Goal: Task Accomplishment & Management: Manage account settings

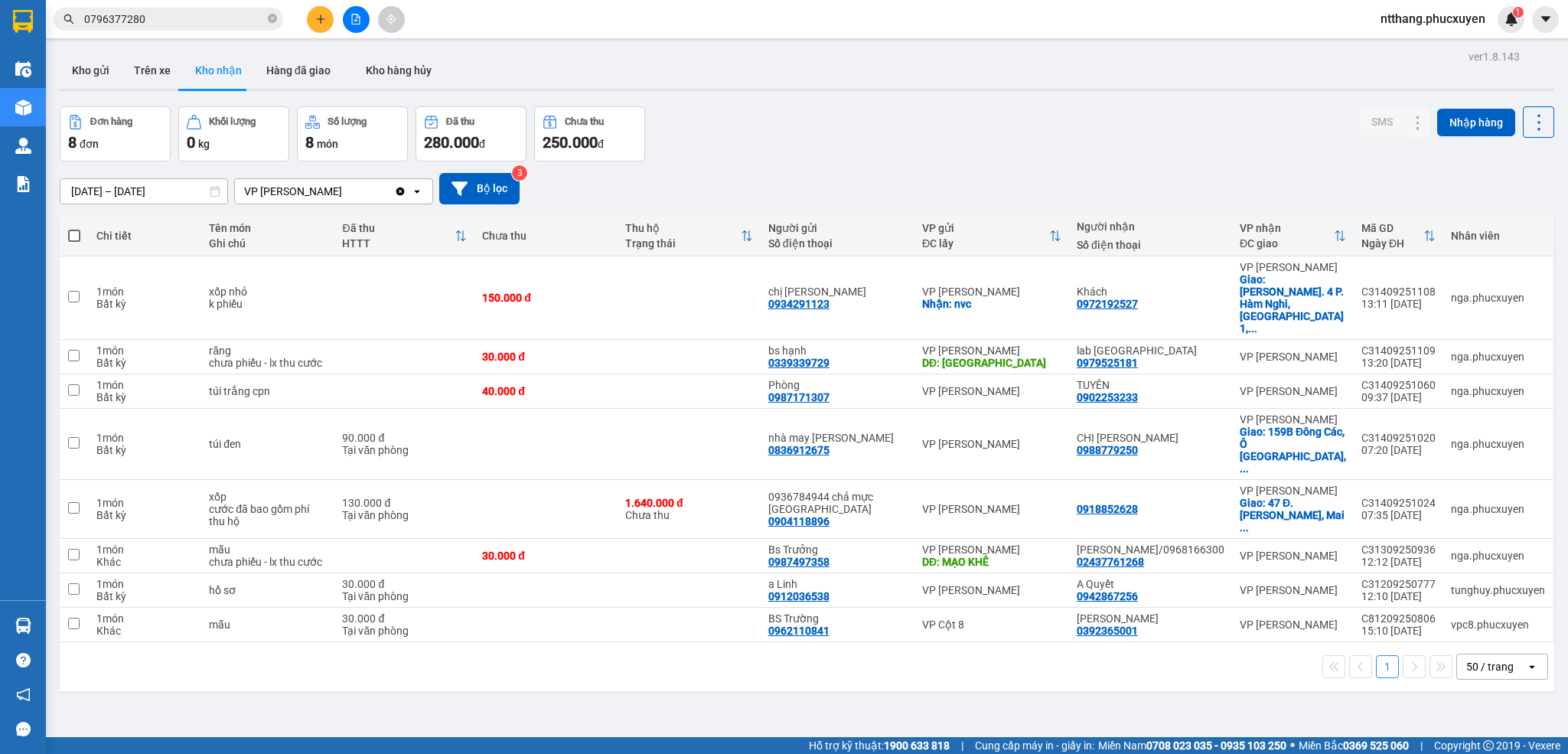
click at [796, 85] on div "Kho gửi Trên xe Kho nhận Hàng đã giao Kho hàng hủy" at bounding box center [807, 72] width 1495 height 41
click at [799, 89] on div at bounding box center [807, 89] width 1495 height 3
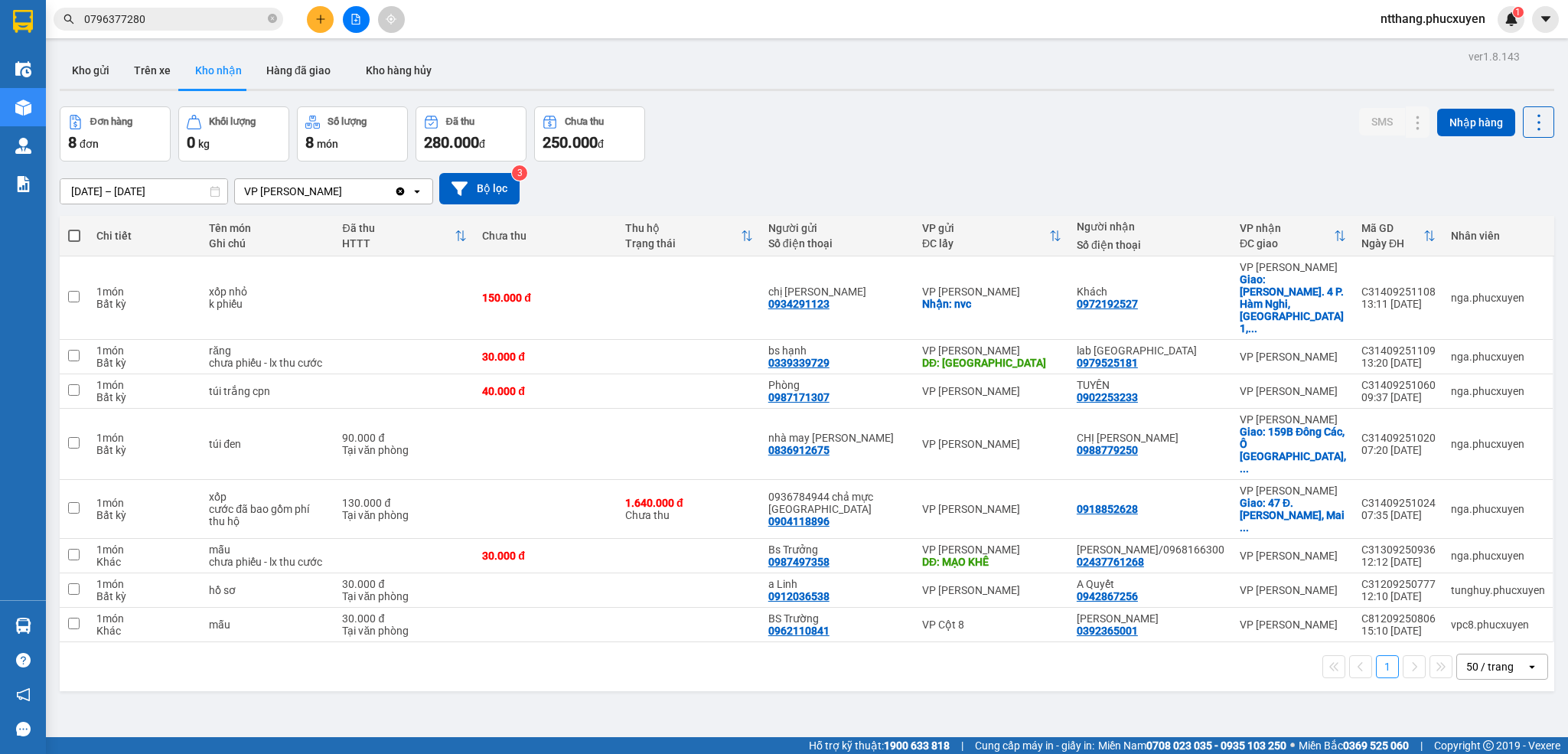
click at [799, 89] on div at bounding box center [807, 89] width 1495 height 3
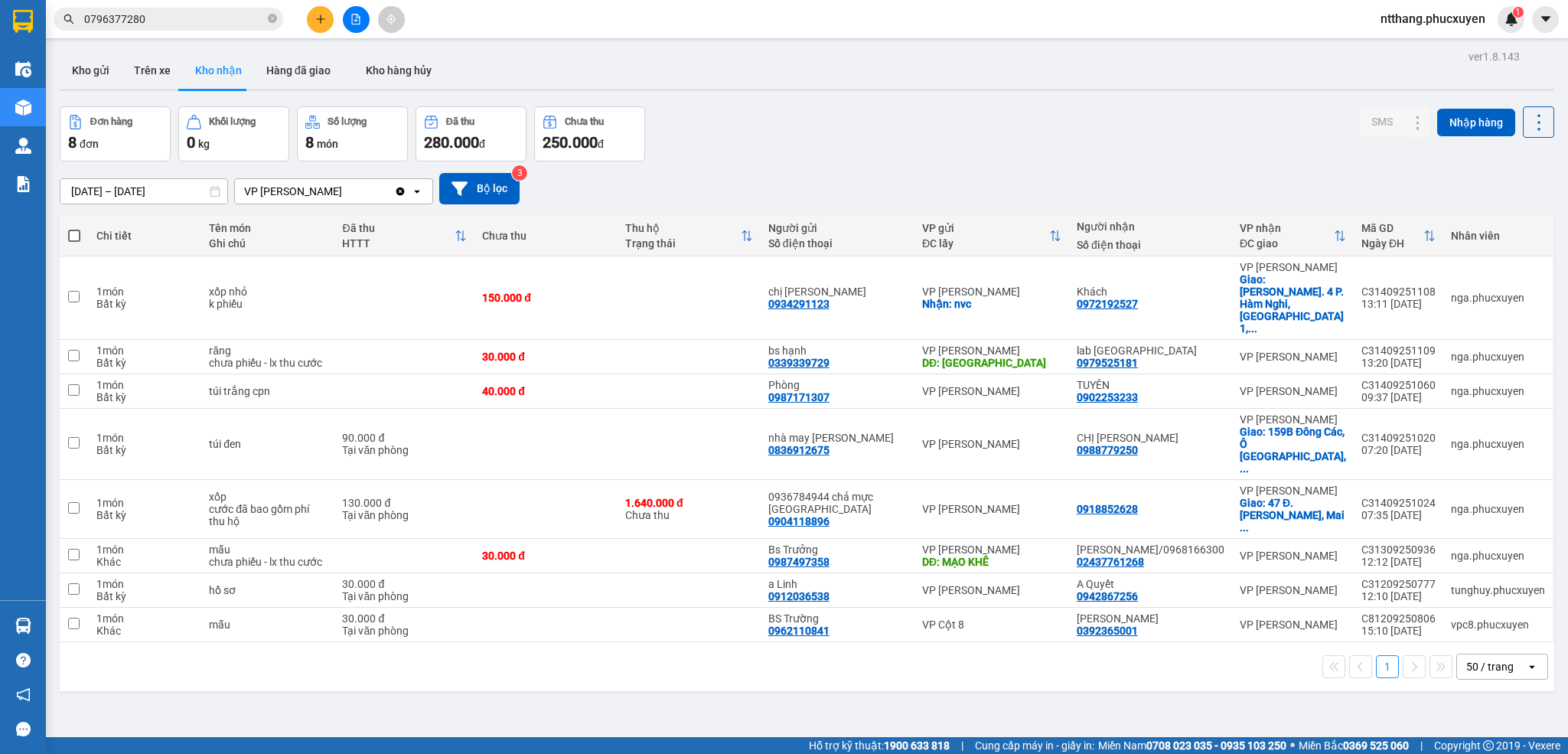
click at [799, 89] on div at bounding box center [807, 89] width 1495 height 3
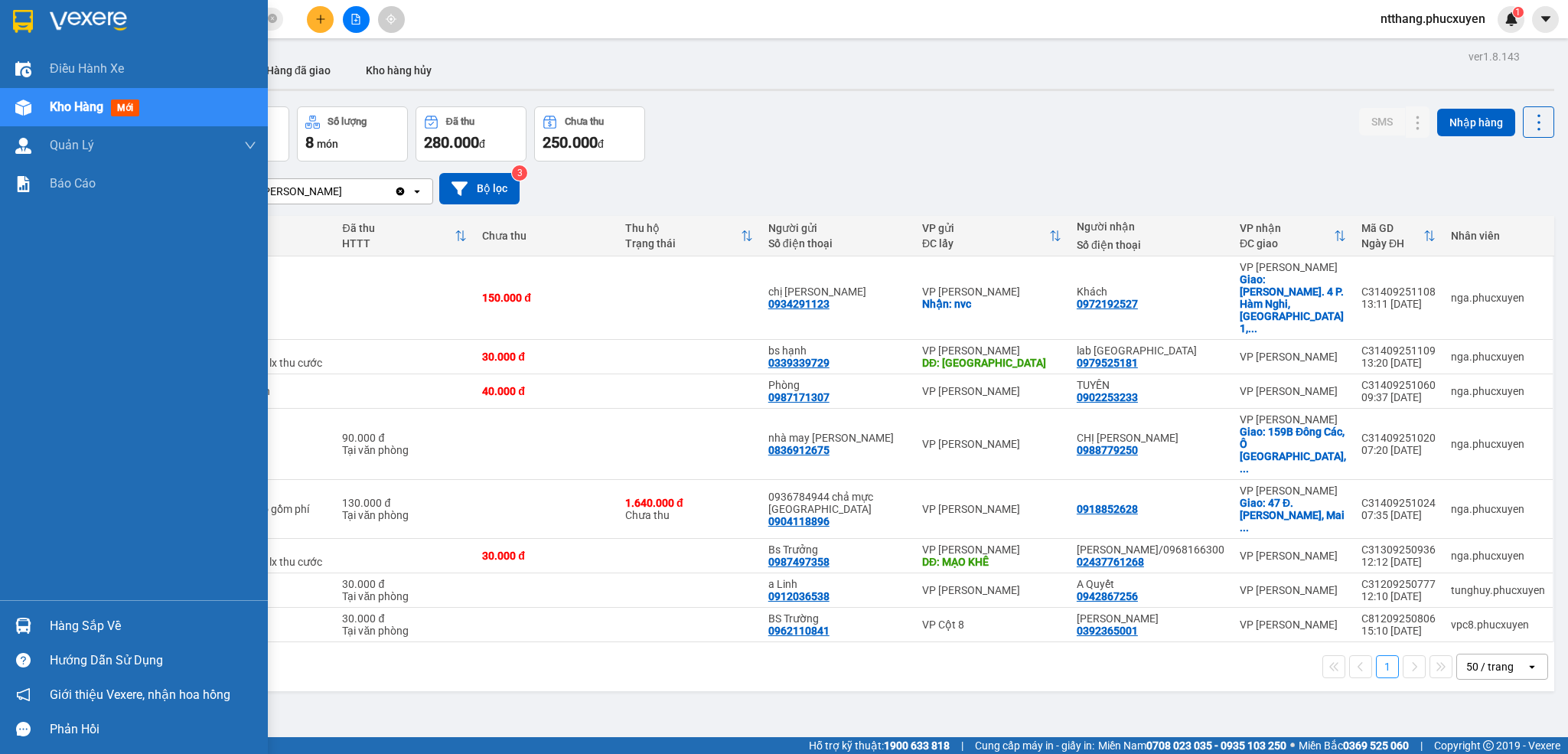
click at [37, 637] on div "Hàng sắp về" at bounding box center [134, 625] width 268 height 34
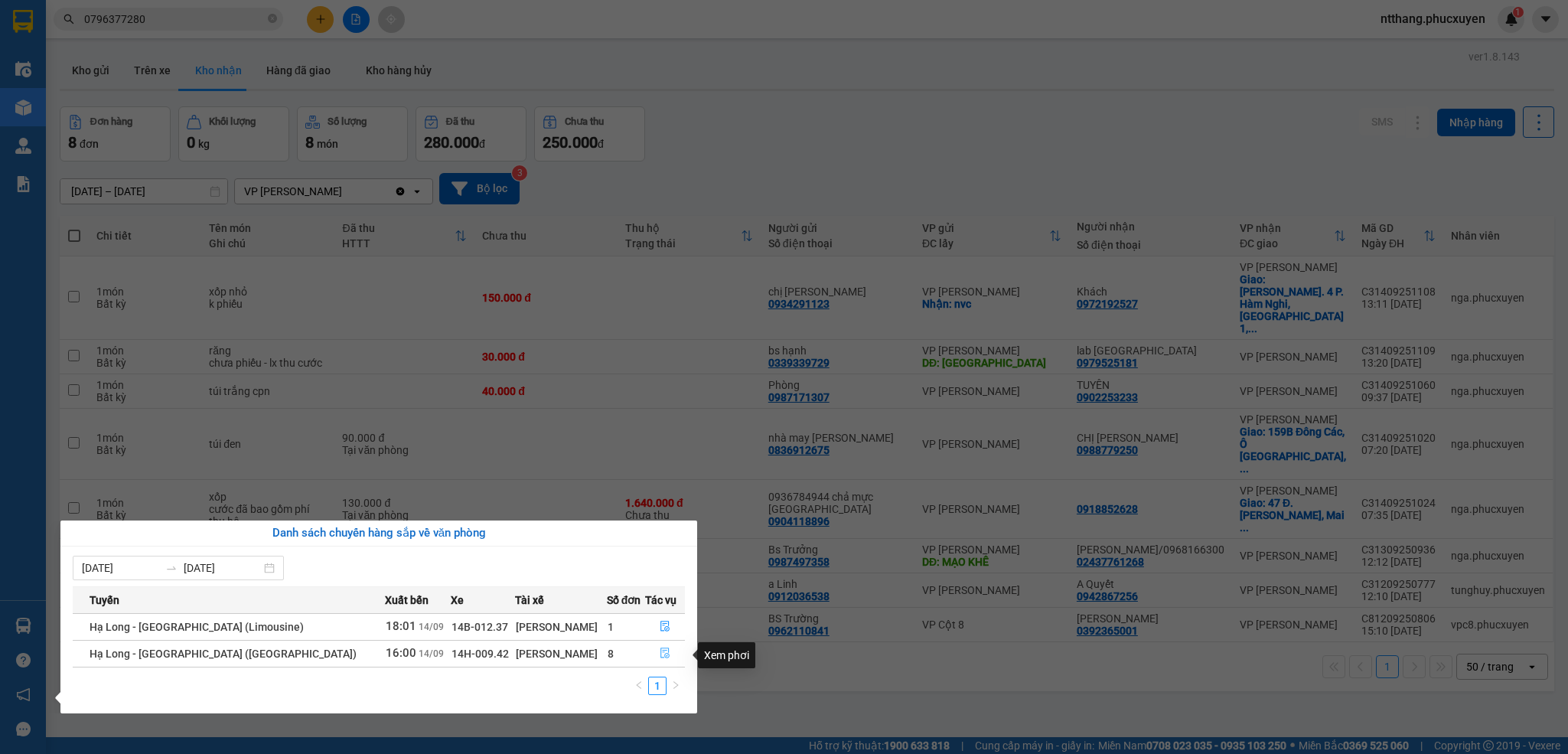
click at [660, 653] on icon "file-done" at bounding box center [664, 654] width 9 height 11
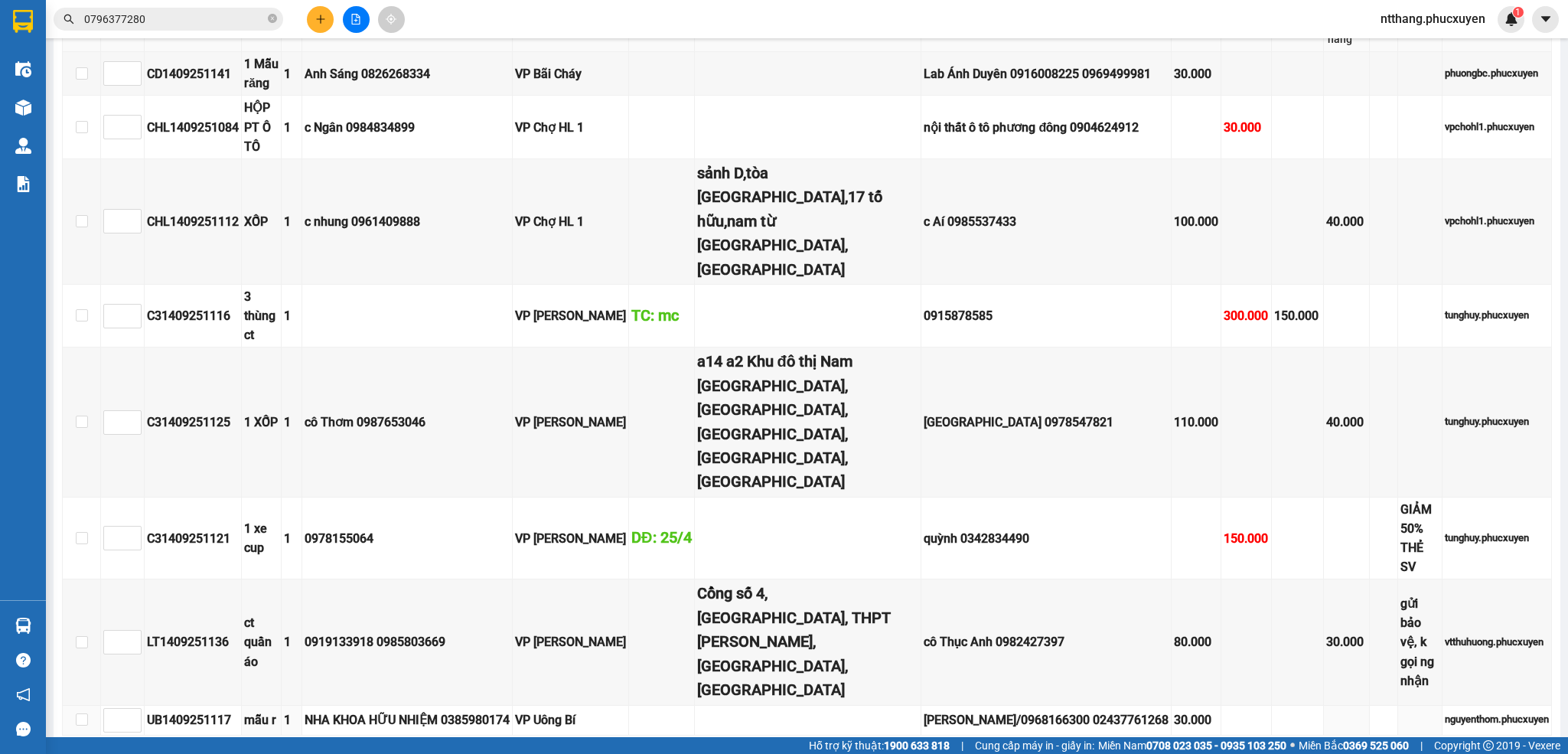
scroll to position [345, 0]
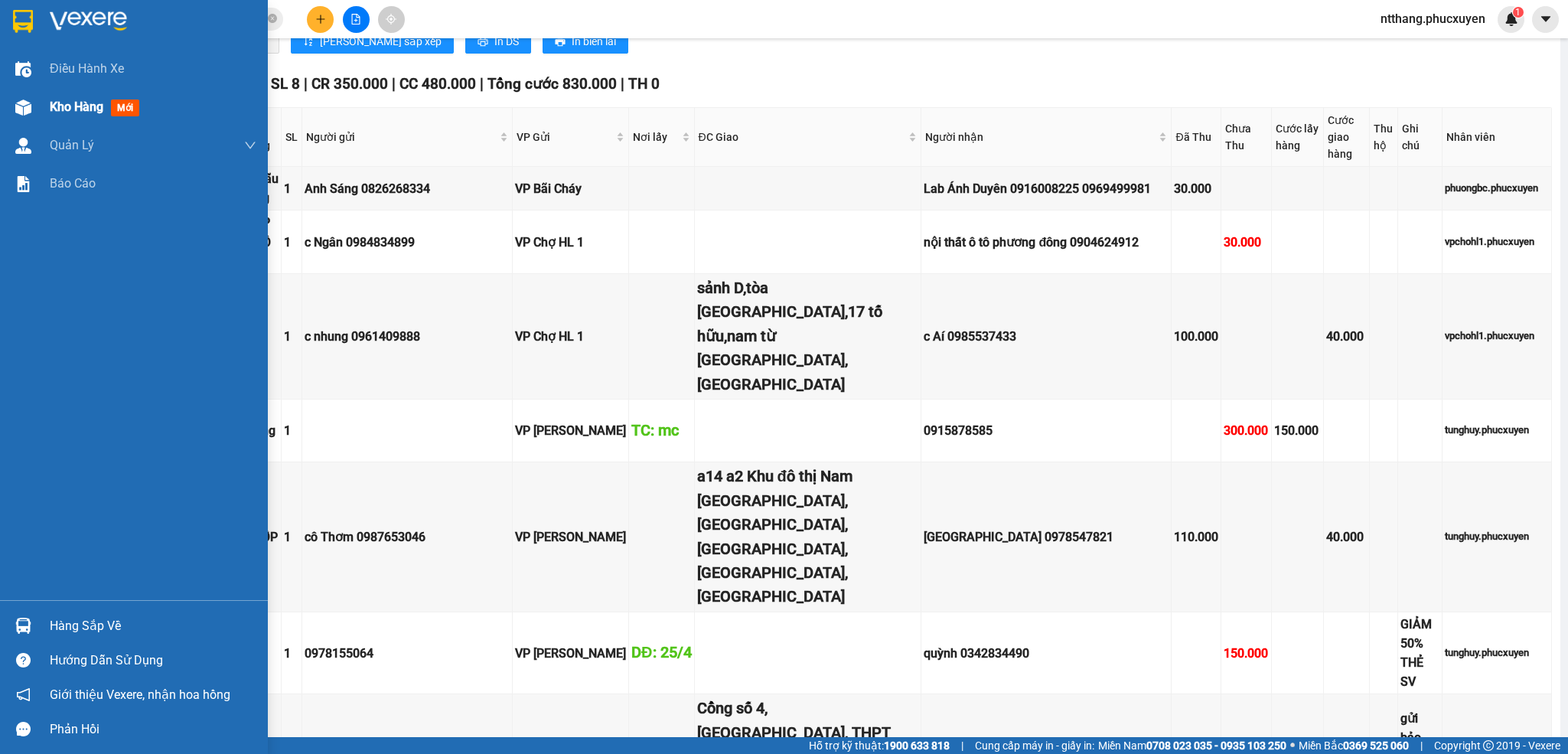
click at [19, 106] on img at bounding box center [23, 107] width 16 height 16
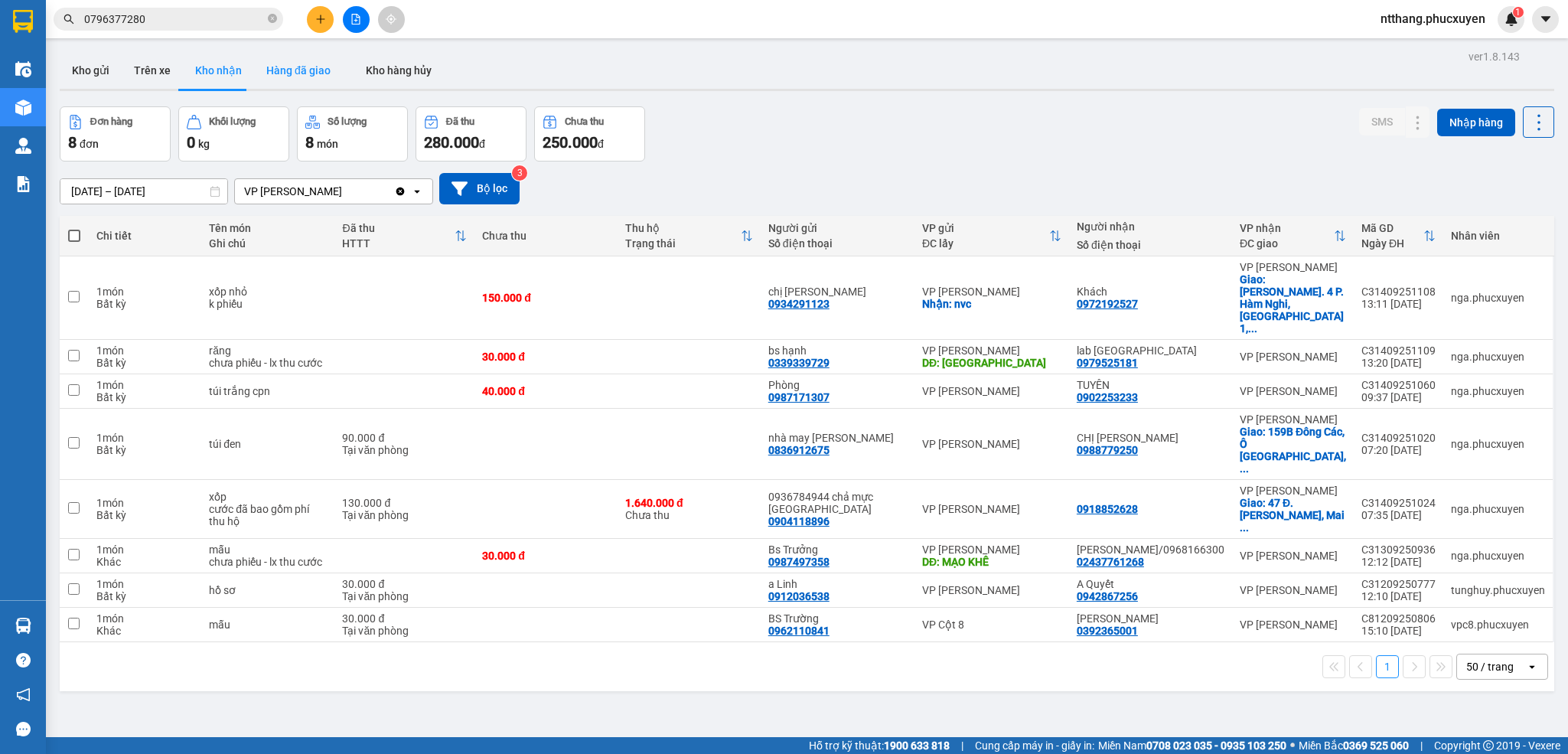
click at [308, 69] on button "Hàng đã giao" at bounding box center [299, 70] width 88 height 37
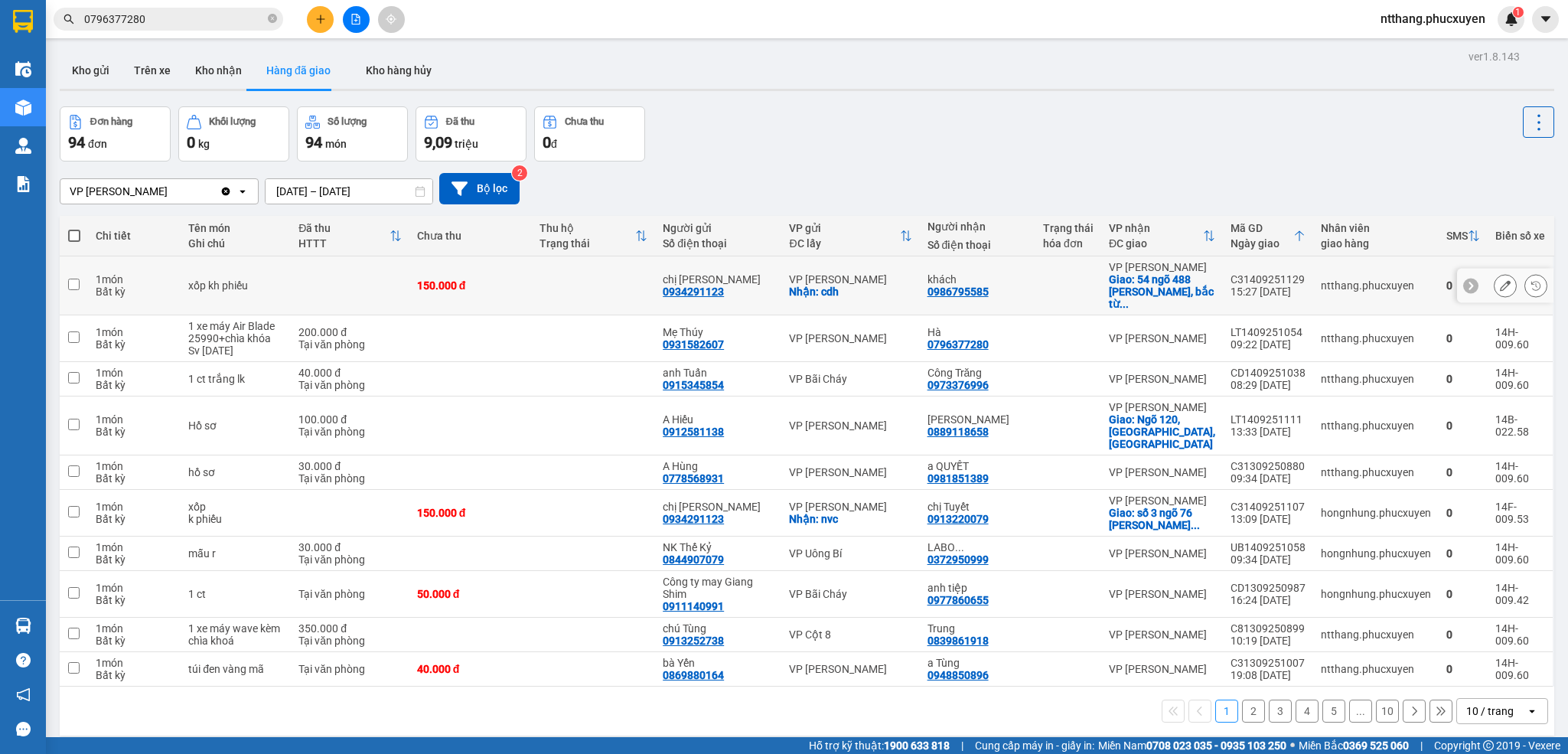
click at [1246, 276] on div "C31409251129" at bounding box center [1268, 279] width 75 height 12
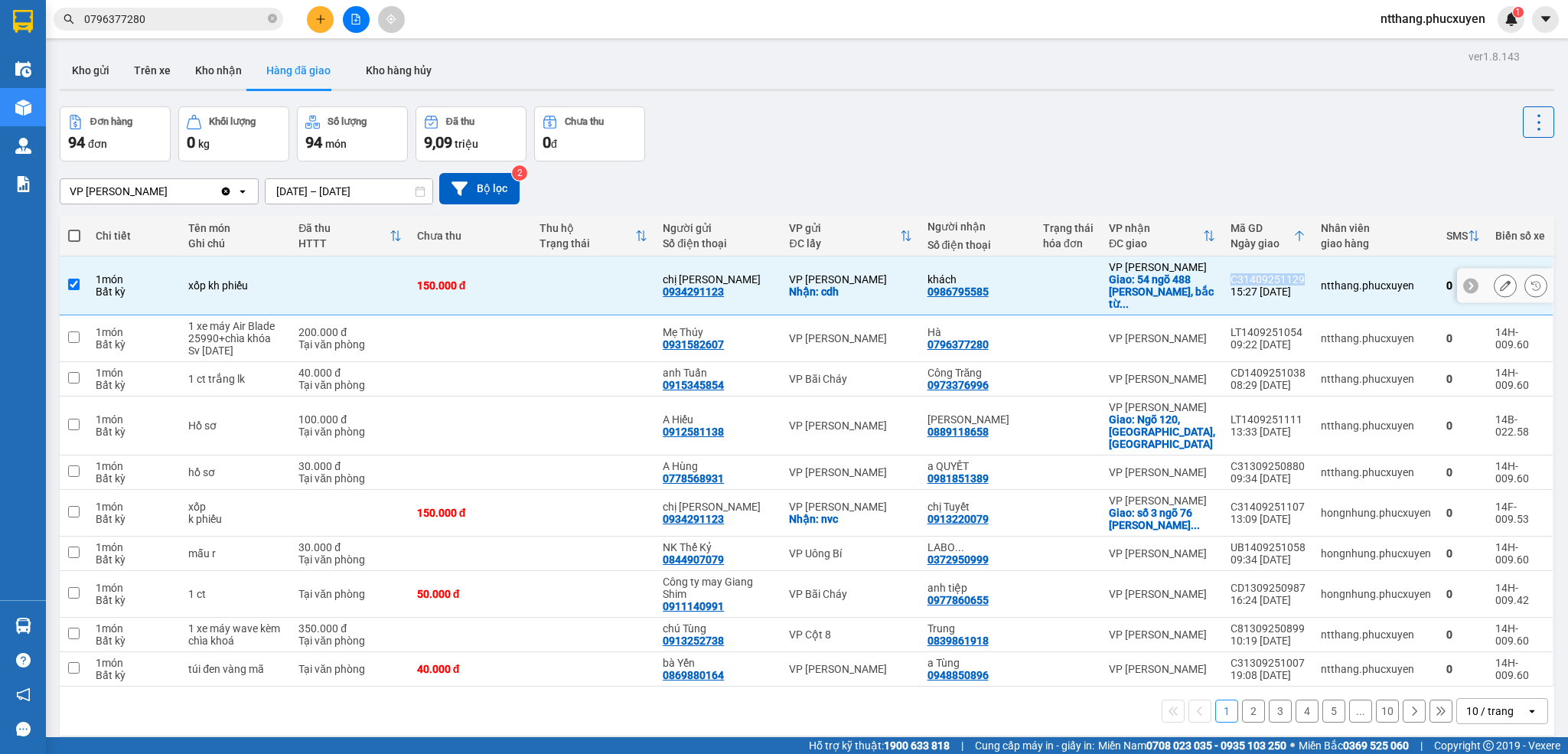
click at [1246, 276] on div "C31409251129" at bounding box center [1268, 279] width 75 height 12
checkbox input "false"
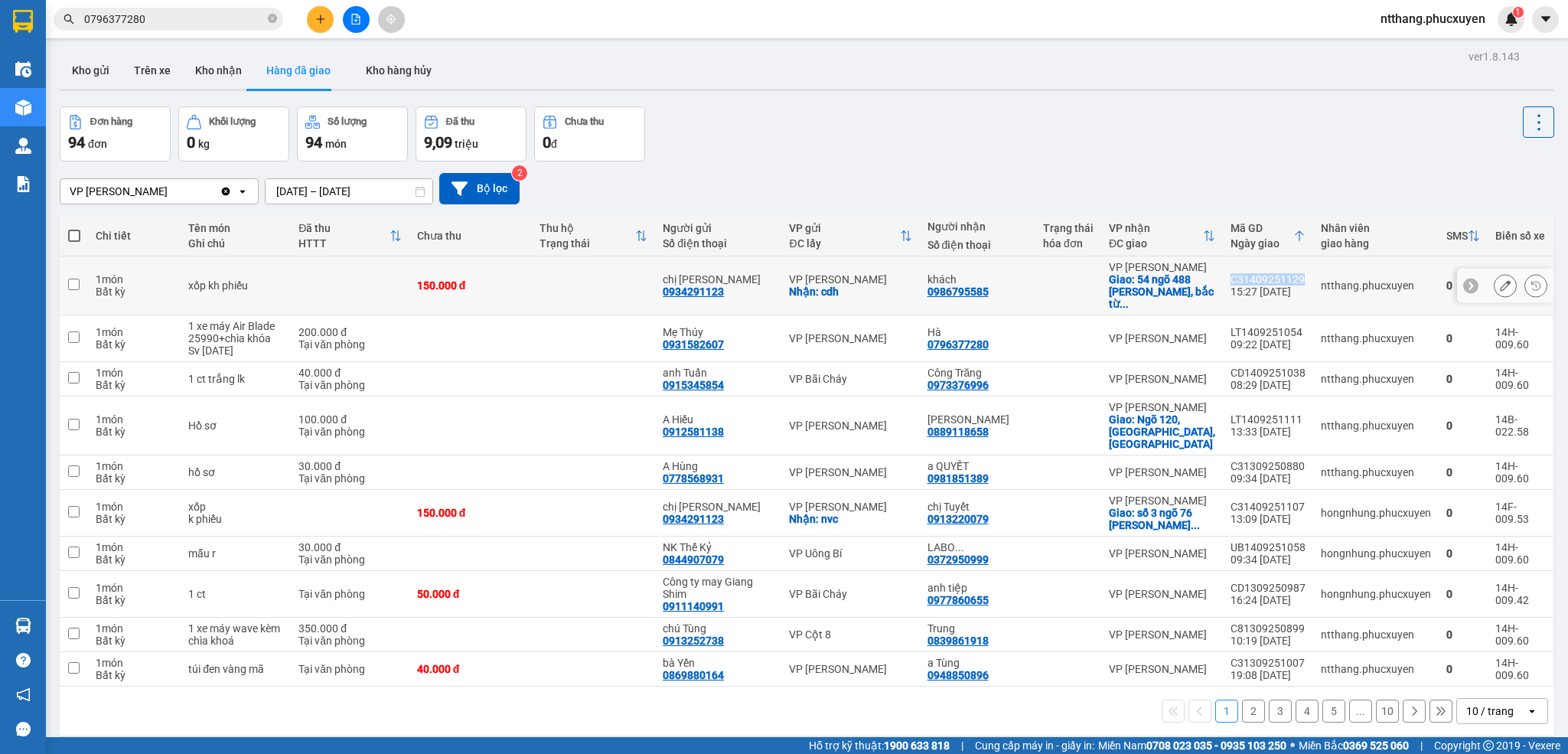
copy div "C31409251129"
click at [225, 21] on input "0796377280" at bounding box center [174, 20] width 180 height 17
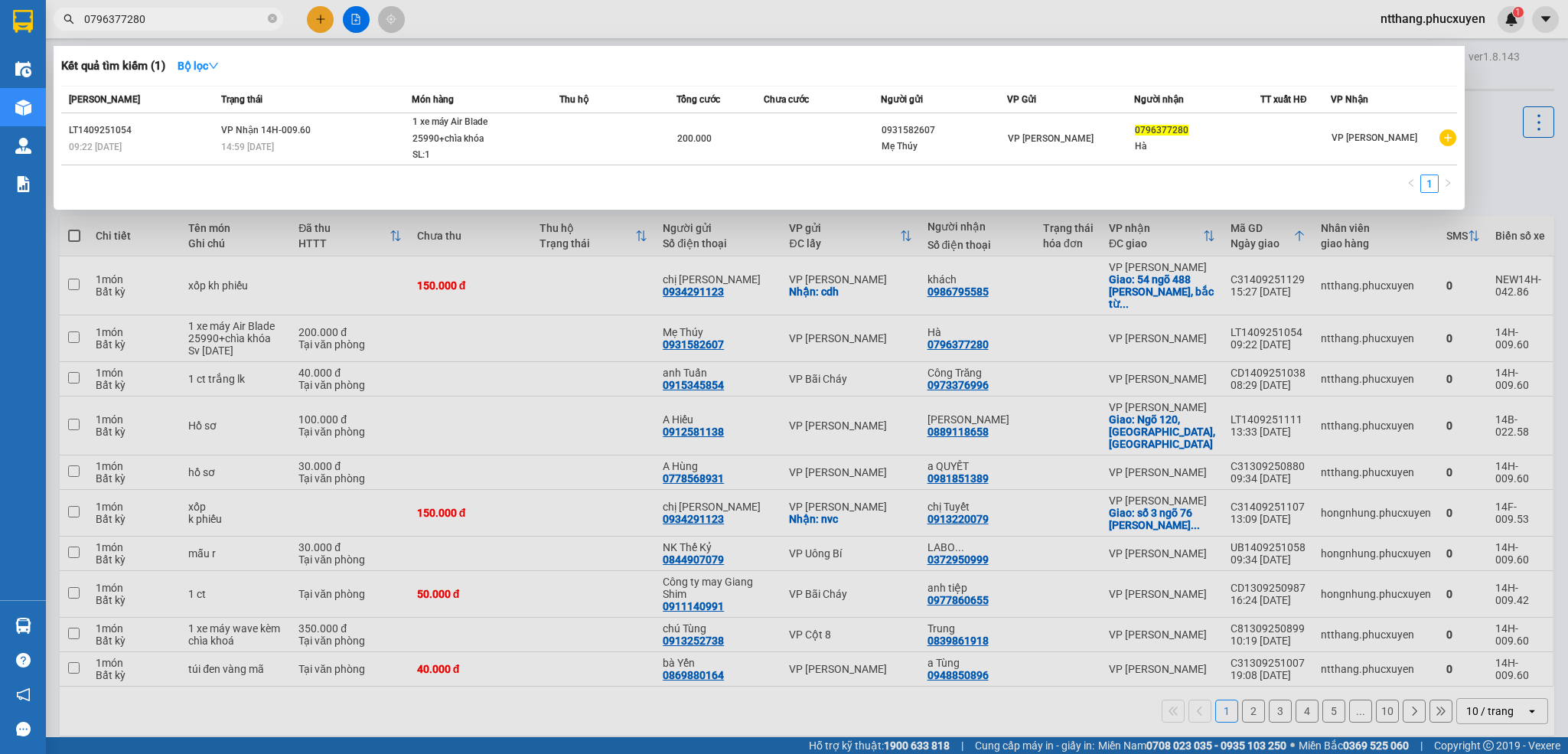
click at [225, 21] on input "0796377280" at bounding box center [174, 20] width 180 height 17
paste input "C31409251129"
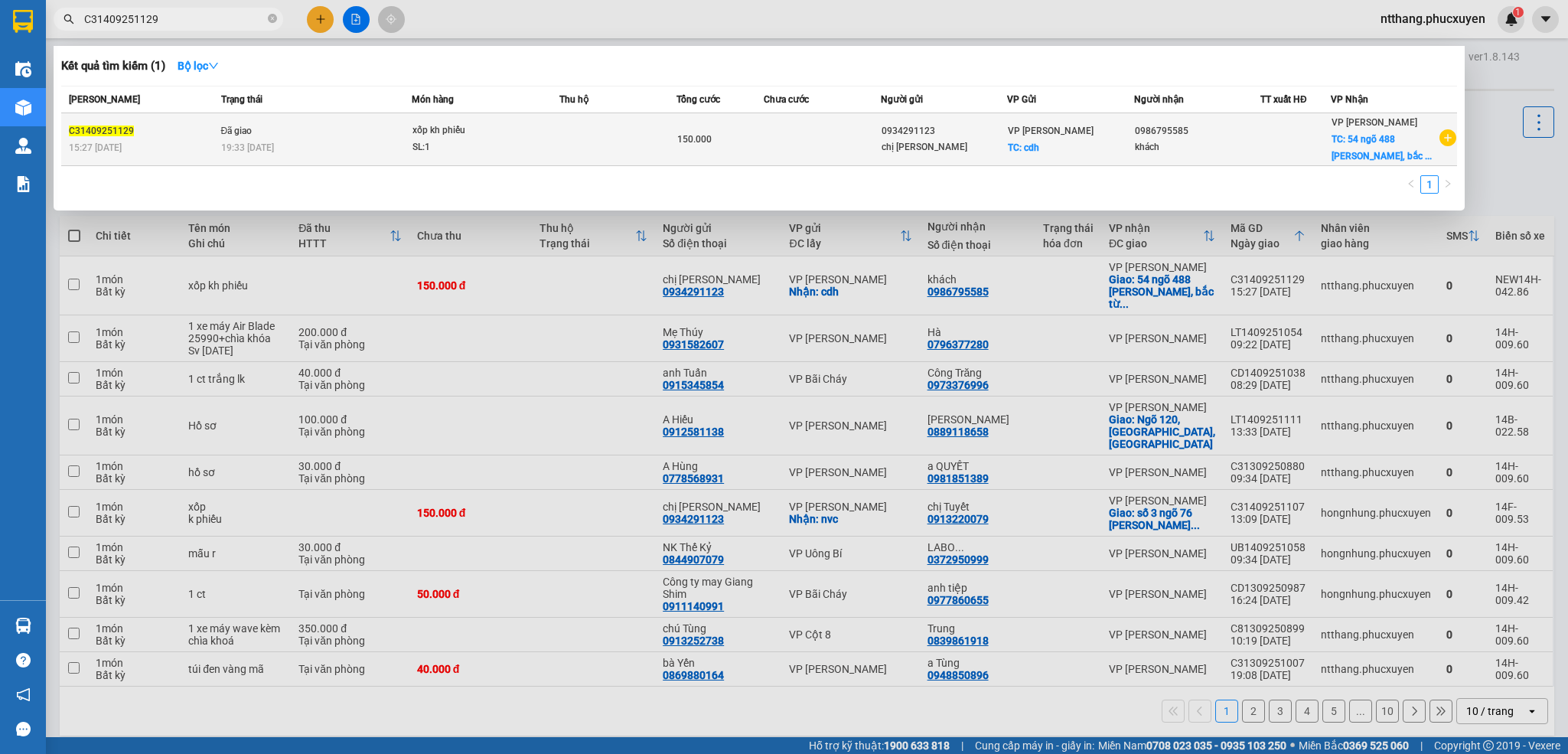
type input "C31409251129"
click at [701, 129] on td "150.000" at bounding box center [720, 140] width 88 height 53
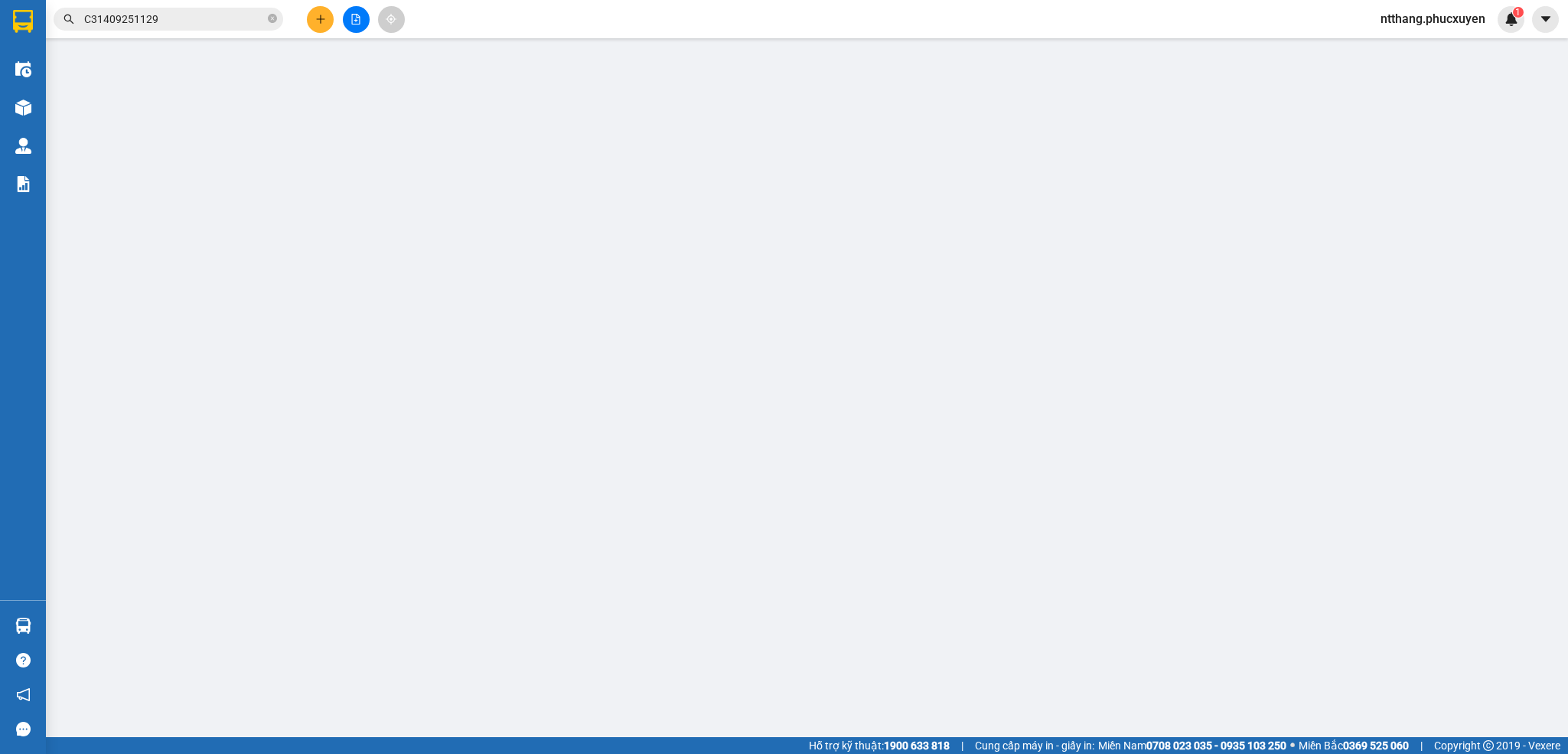
type input "0934291123"
type input "chị [PERSON_NAME]"
checkbox input "true"
type input "cdh"
type input "30.000"
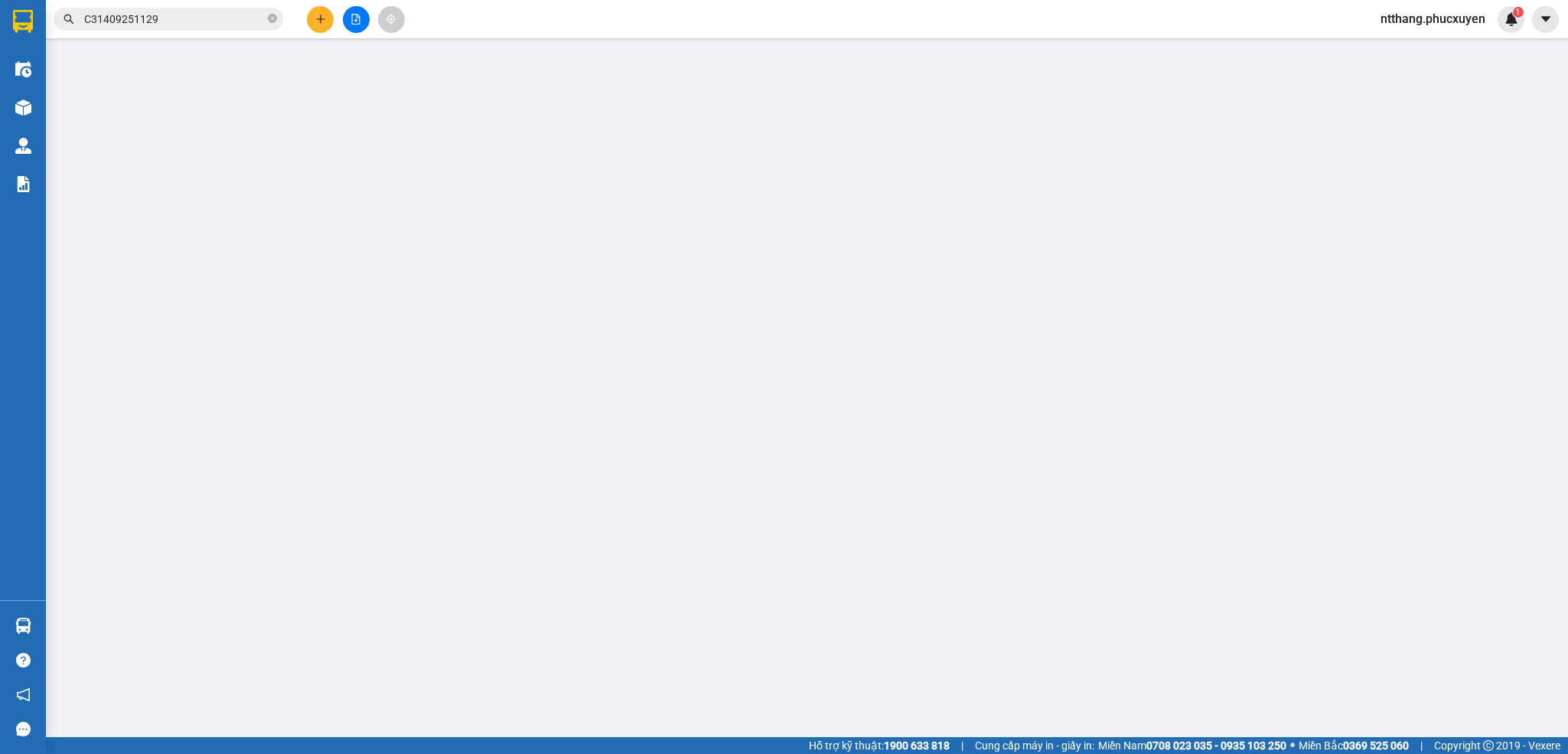
type input "0986795585"
type input "khách"
checkbox input "true"
type input "54 ngõ 488 [PERSON_NAME], bắc từ [GEOGRAPHIC_DATA]"
type input "60.000"
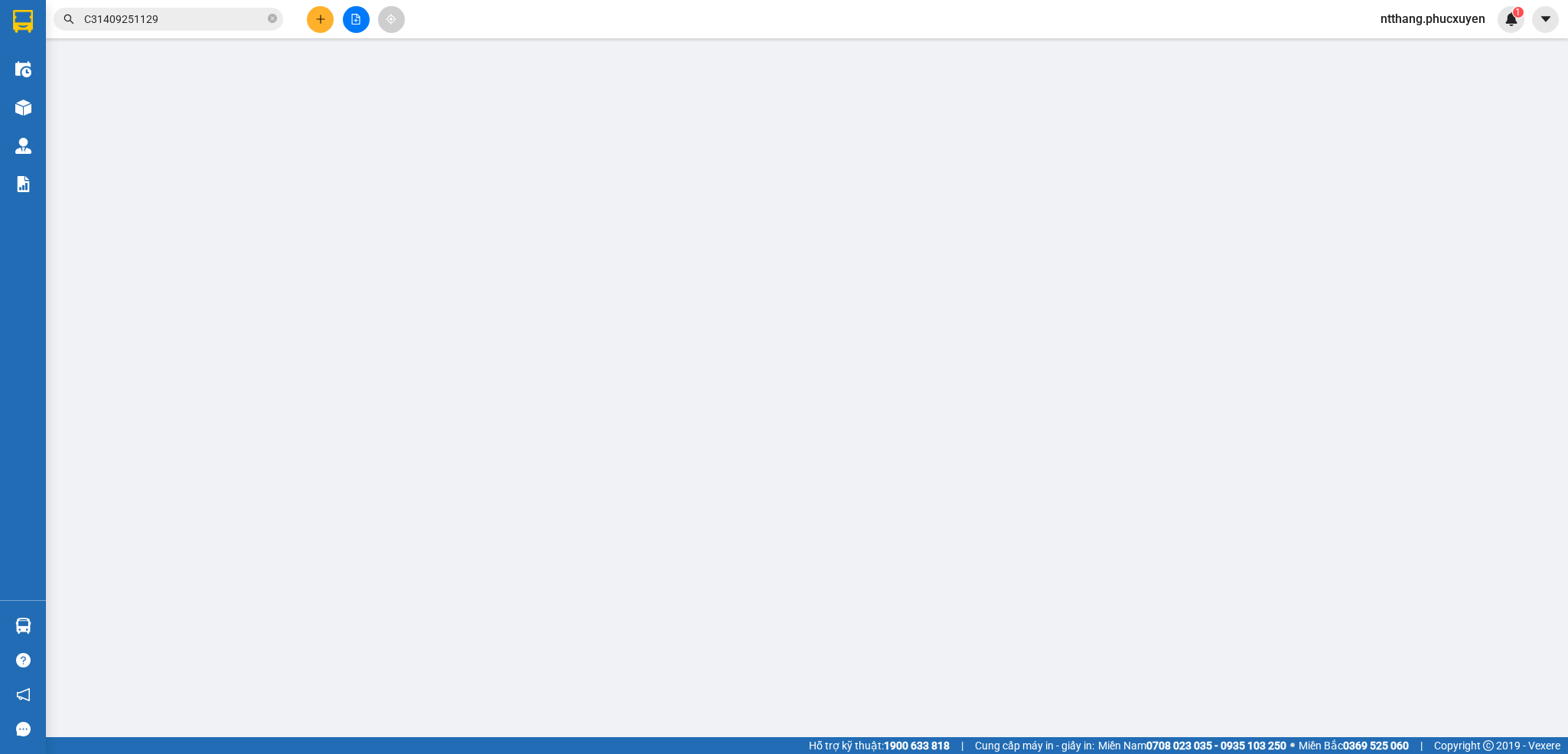
type input "150.000"
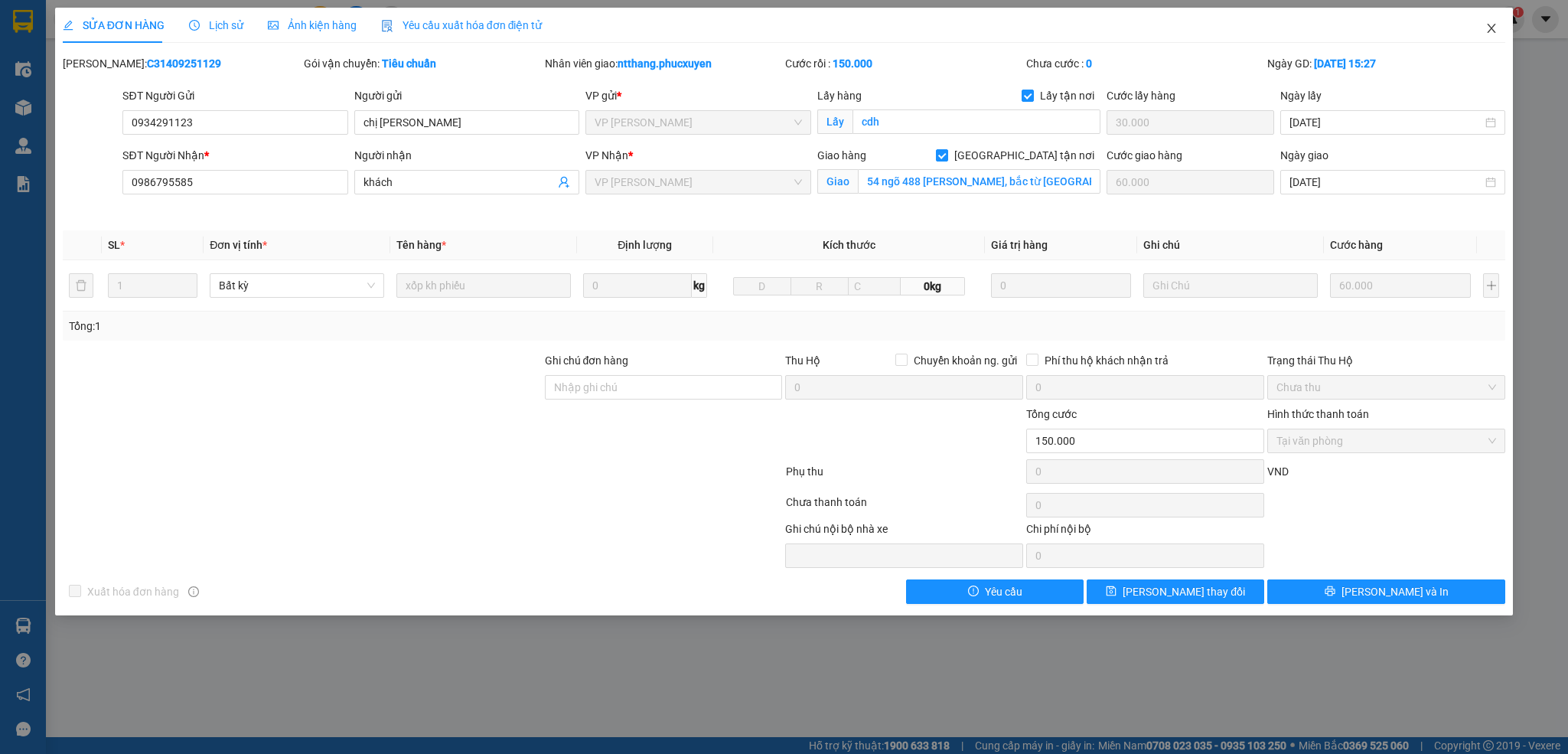
click at [1486, 30] on icon "close" at bounding box center [1491, 28] width 12 height 12
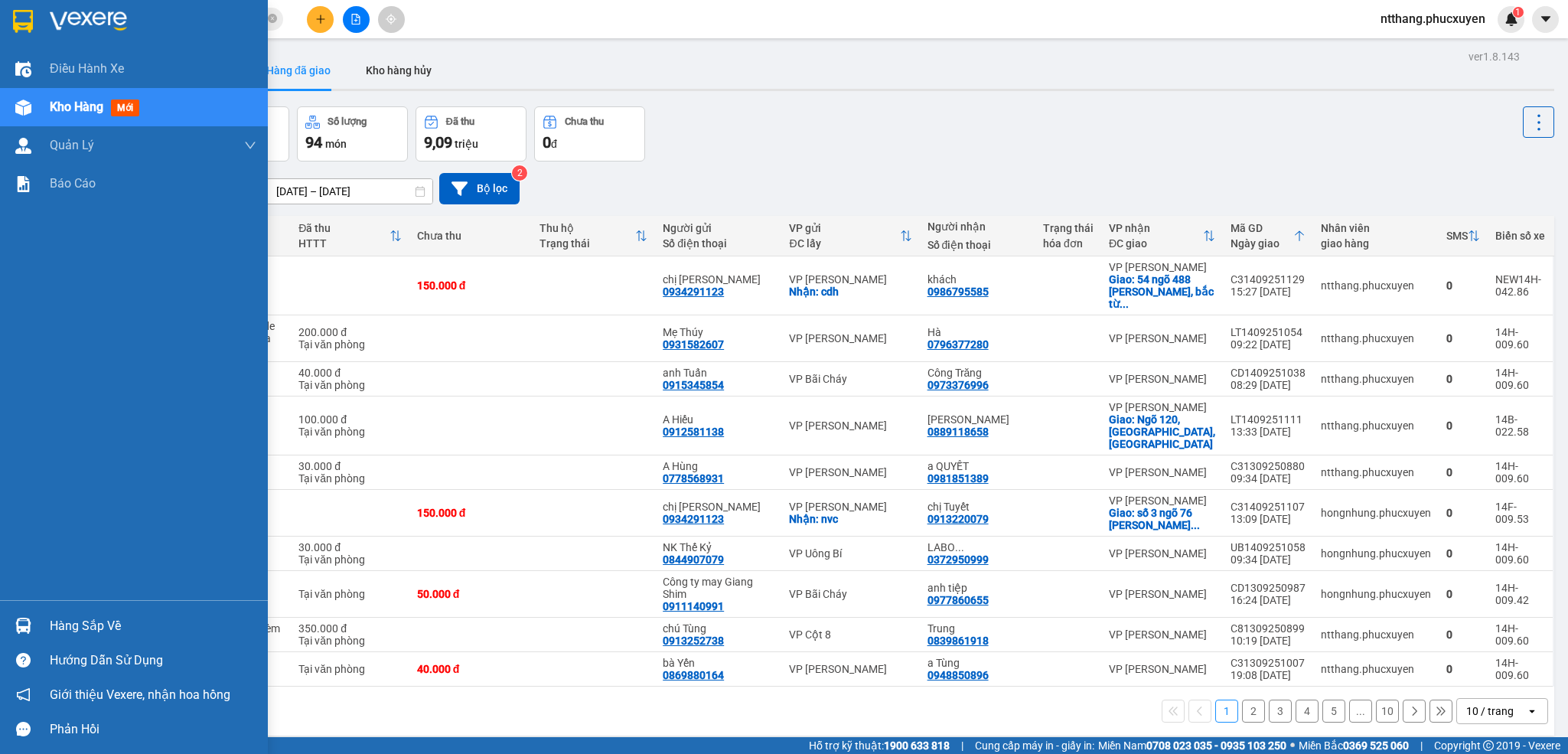
click at [24, 625] on img at bounding box center [23, 625] width 16 height 16
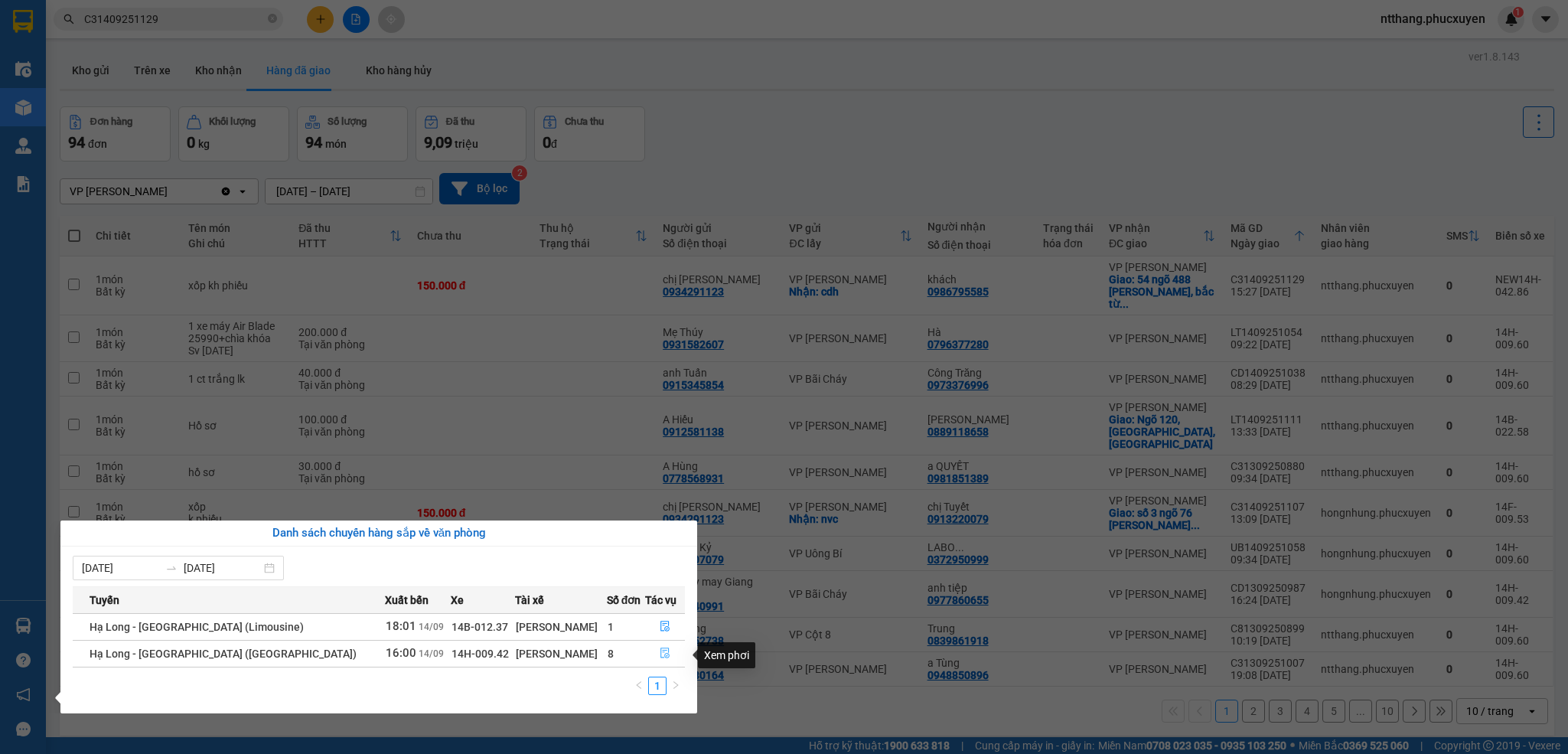
click at [654, 648] on button "button" at bounding box center [665, 654] width 39 height 25
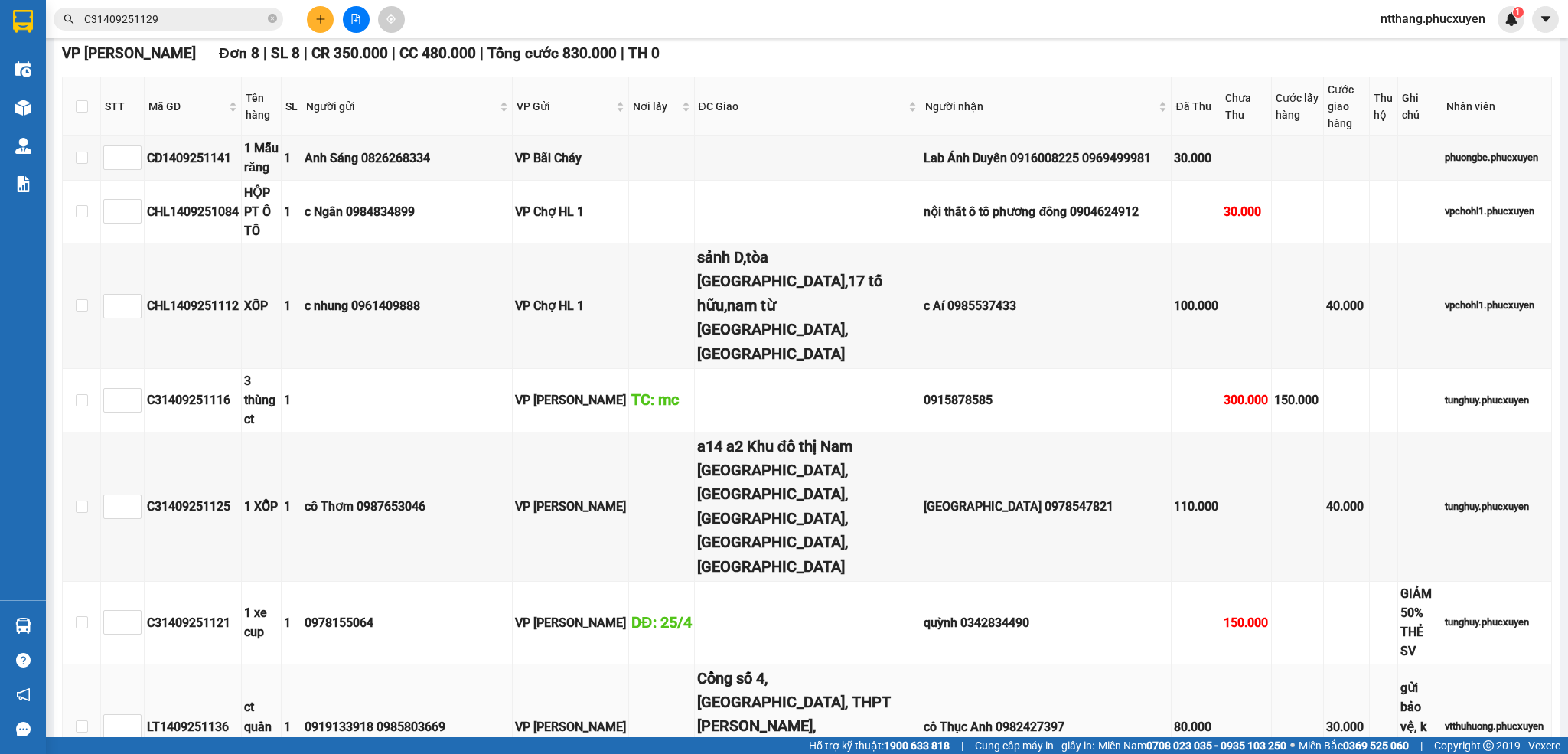
scroll to position [345, 0]
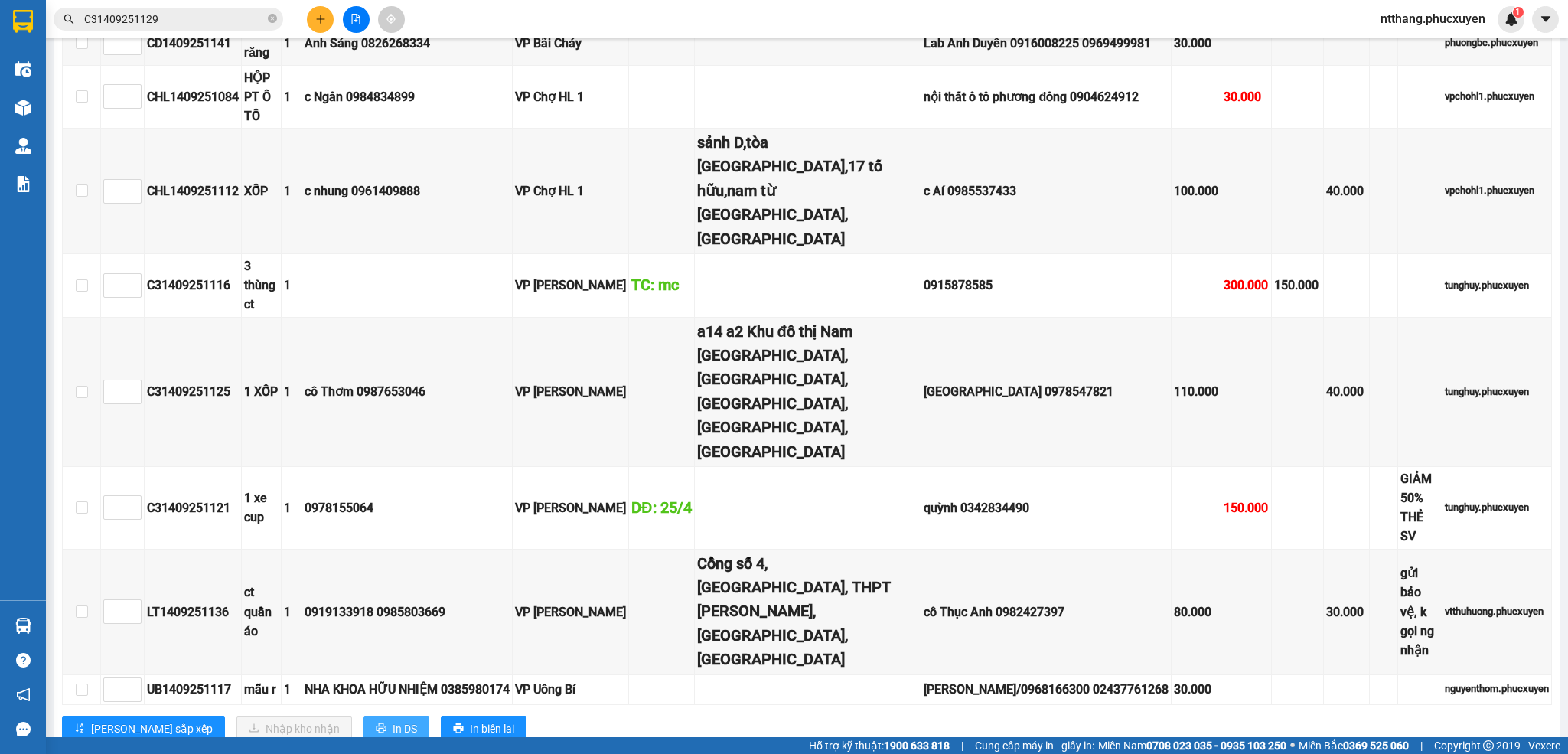
click at [392, 720] on span "In DS" at bounding box center [404, 728] width 25 height 17
click at [313, 19] on button at bounding box center [320, 19] width 26 height 26
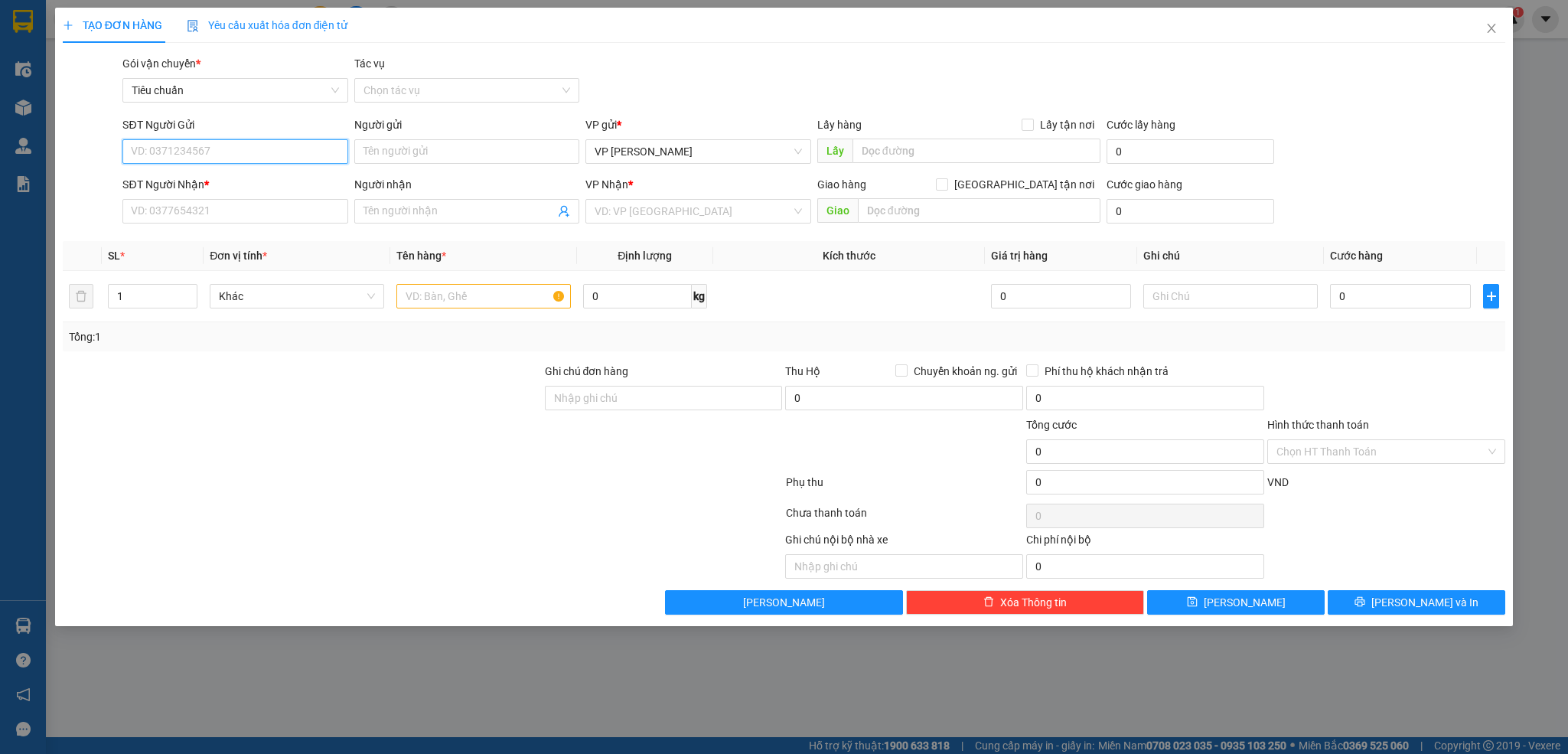
click at [311, 154] on input "SĐT Người Gửi" at bounding box center [235, 151] width 225 height 25
type input "0986183998"
drag, startPoint x: 216, startPoint y: 177, endPoint x: 260, endPoint y: 197, distance: 48.3
click at [218, 177] on div "0986183998 - [PERSON_NAME]" at bounding box center [235, 183] width 207 height 17
type input "[PERSON_NAME]"
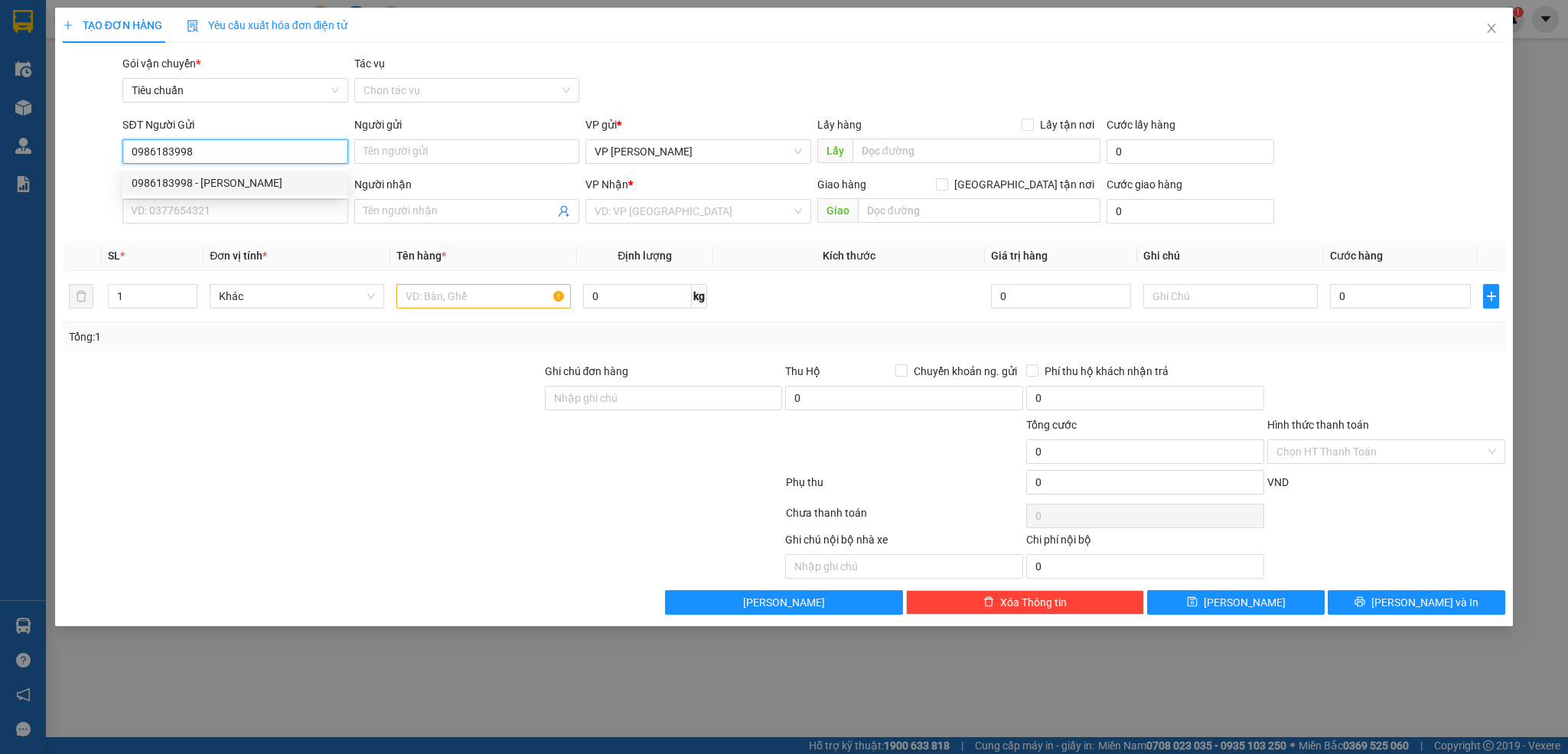
type input "ttyt UB"
type input "0986183998"
click at [277, 219] on input "SĐT Người Nhận *" at bounding box center [235, 211] width 225 height 25
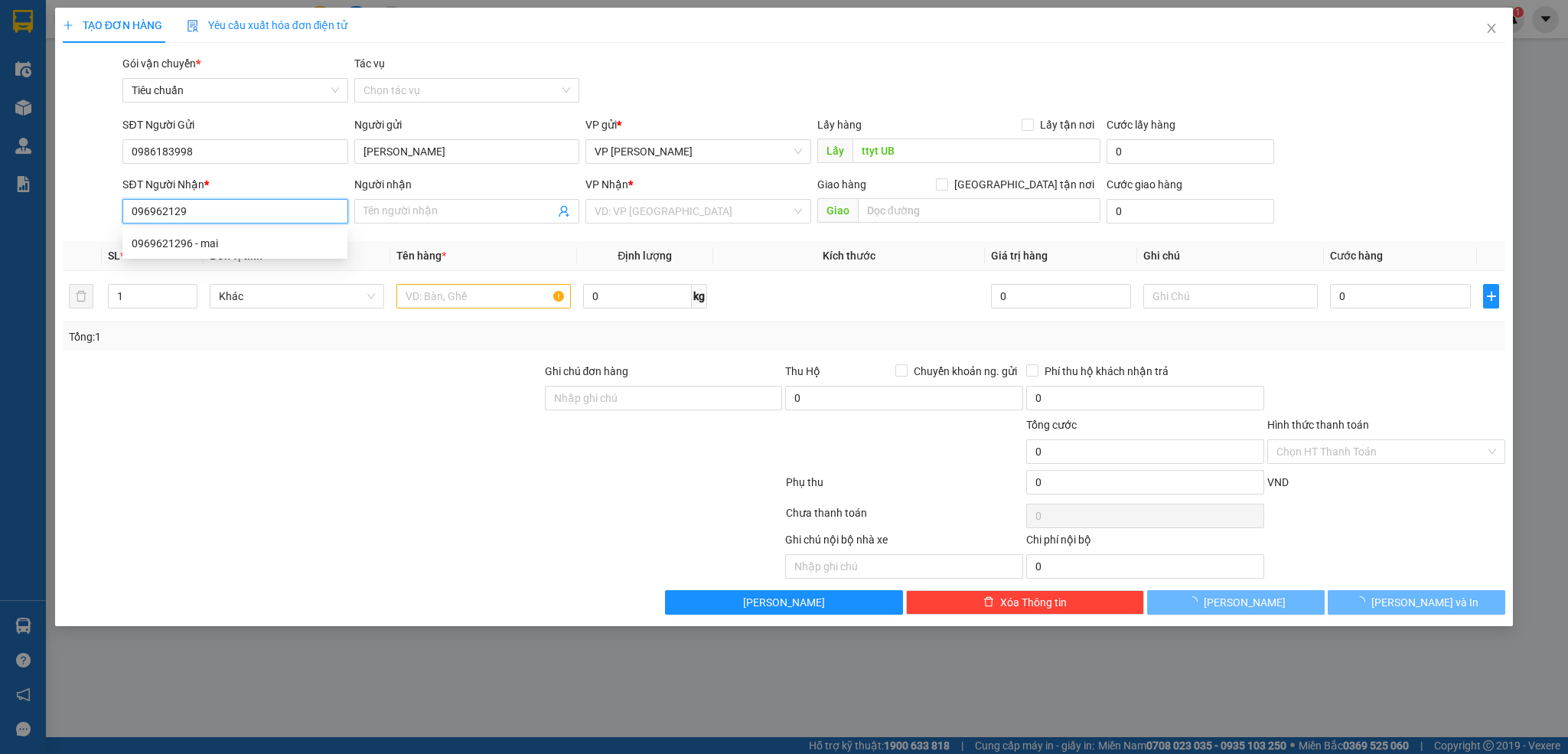
type input "0969621296"
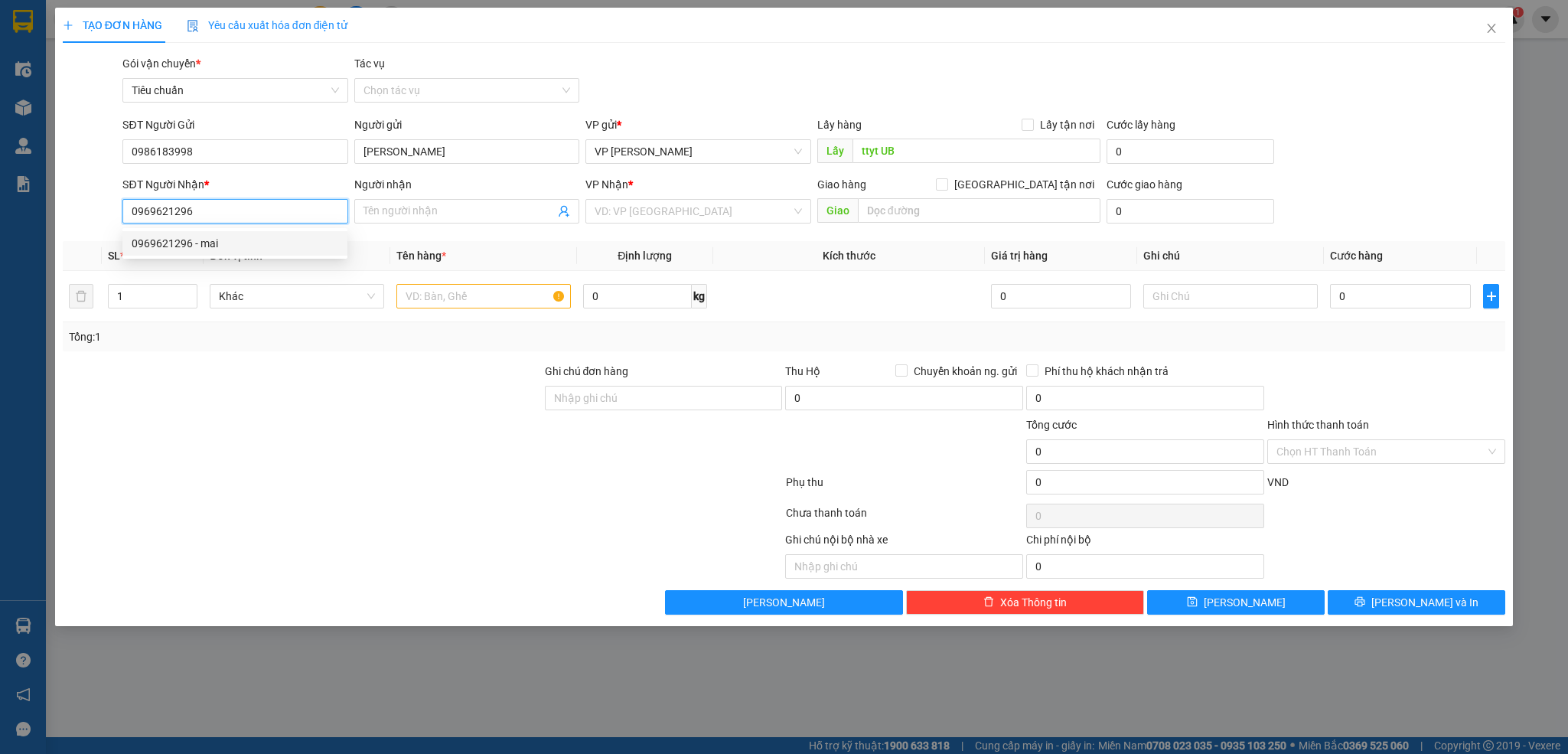
click at [209, 237] on div "0969621296 - mai" at bounding box center [235, 243] width 207 height 17
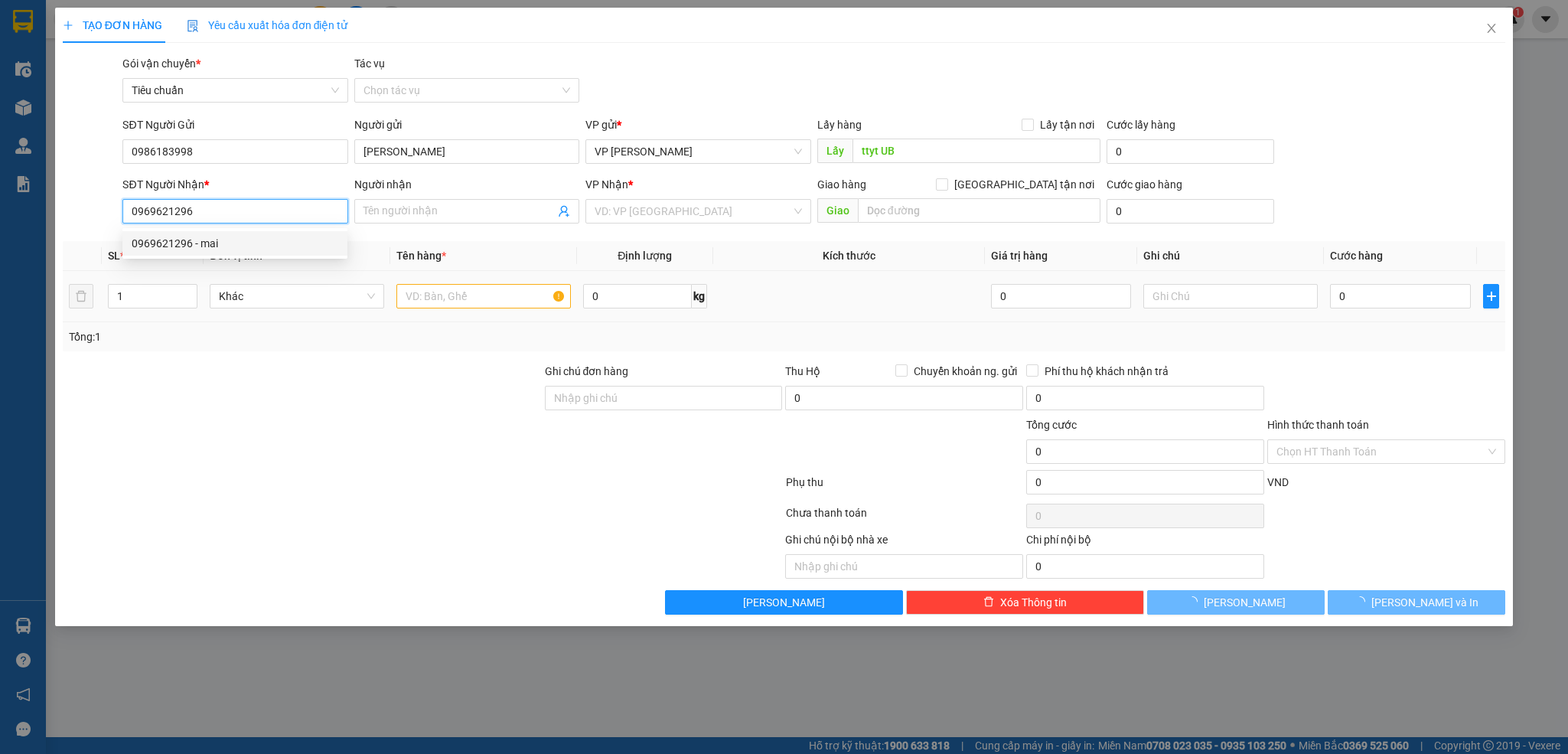
type input "mai"
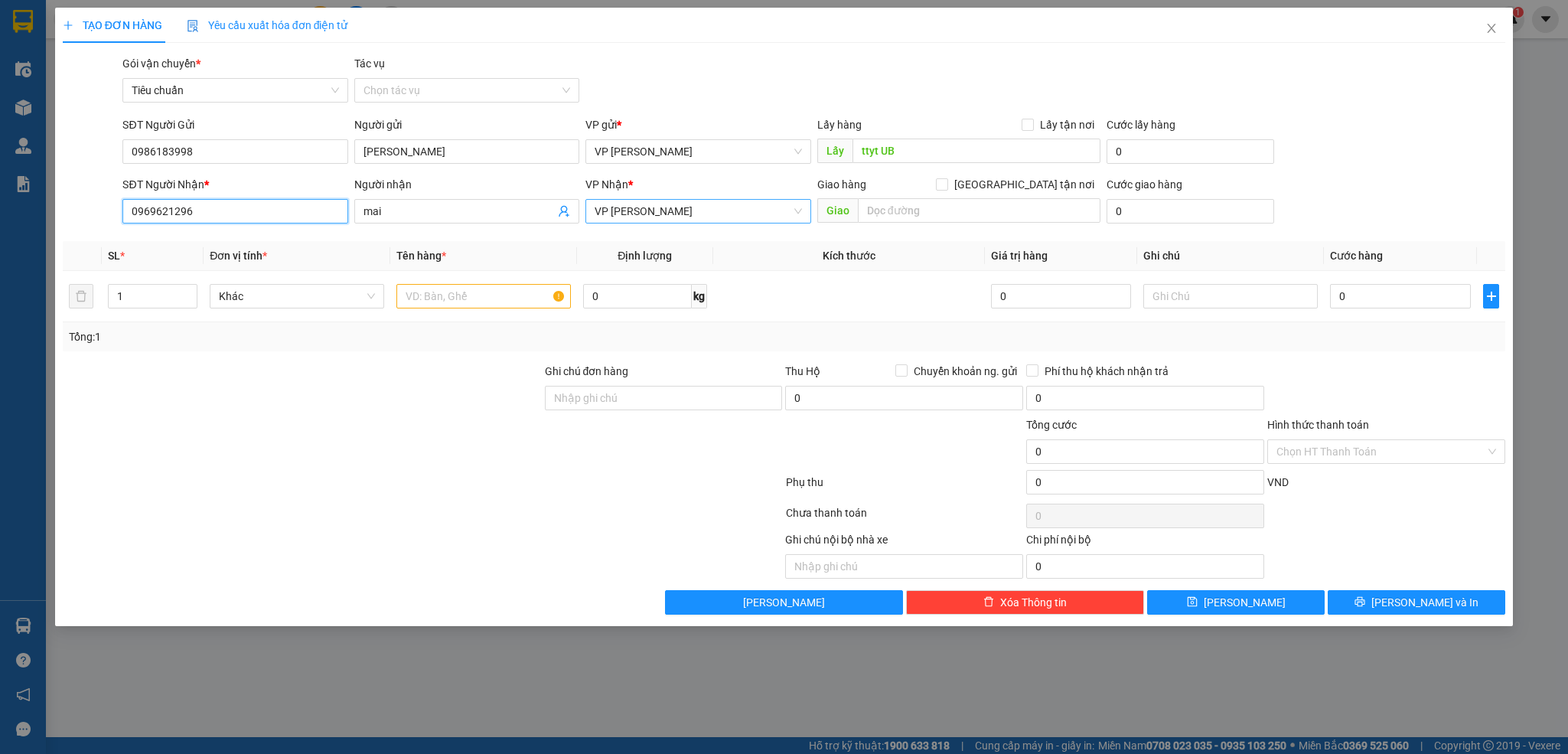
click at [650, 216] on span "VP [PERSON_NAME]" at bounding box center [698, 211] width 207 height 23
type input "0969621296"
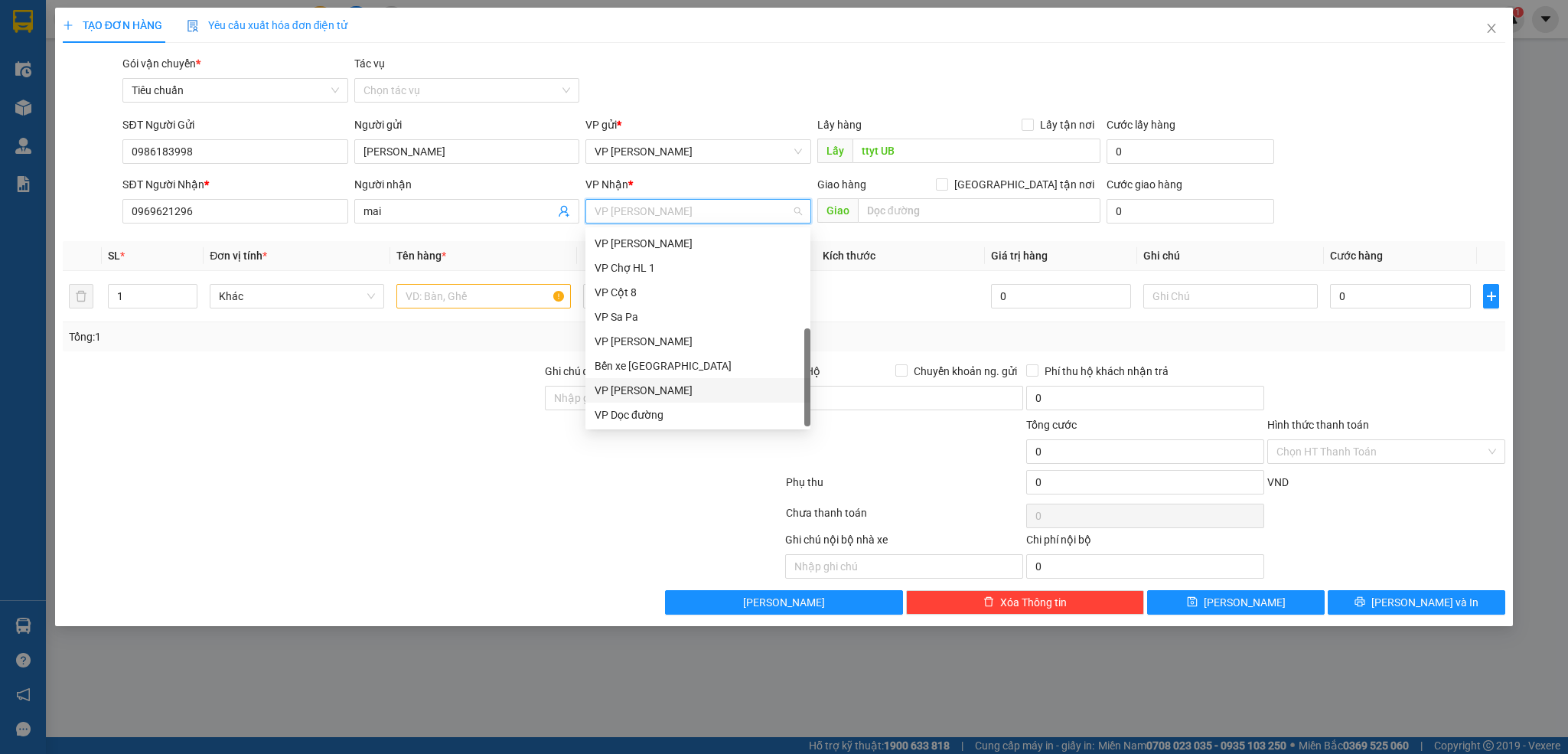
click at [648, 384] on div "VP [PERSON_NAME]" at bounding box center [698, 391] width 207 height 17
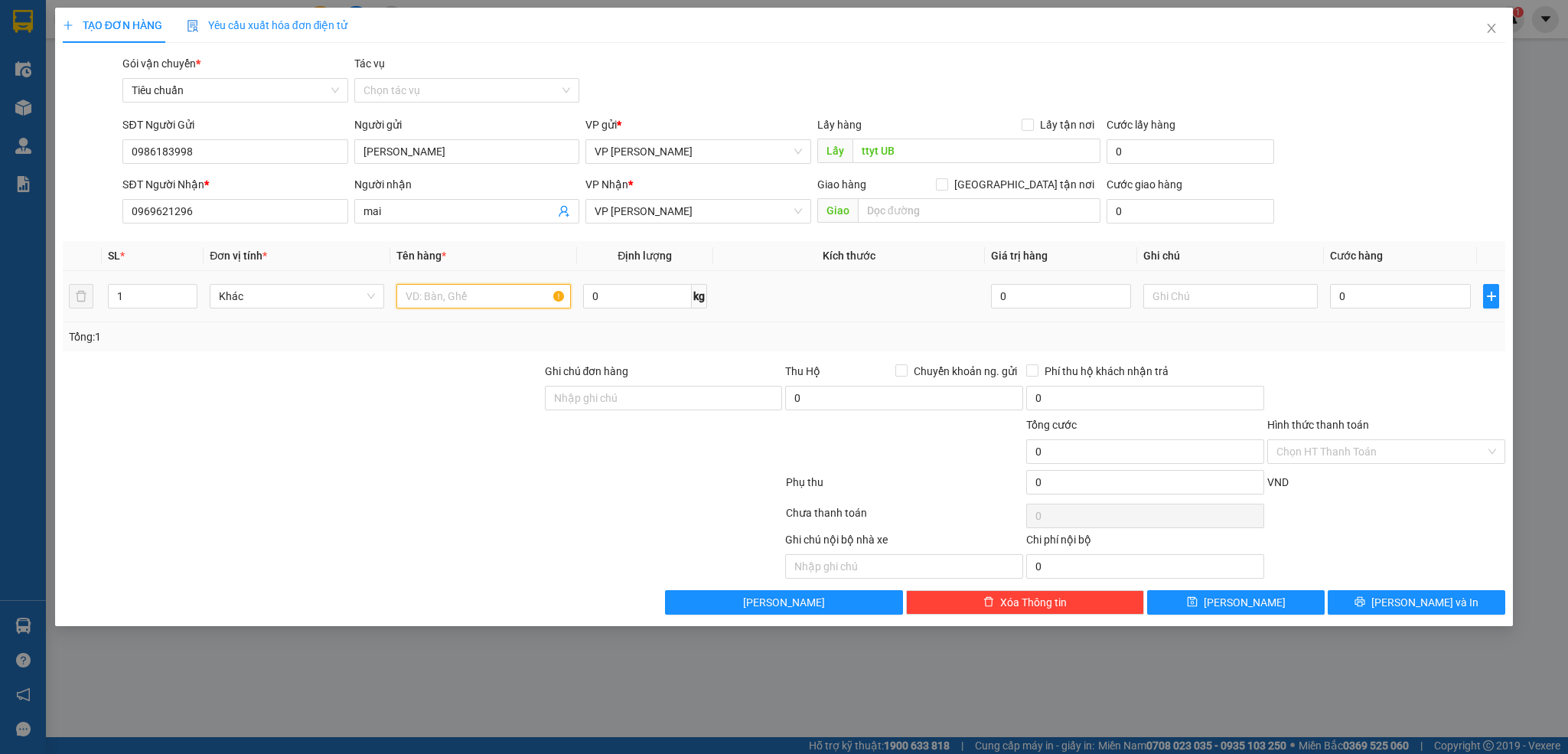
click at [481, 288] on input "text" at bounding box center [483, 296] width 174 height 25
click at [438, 293] on input "1 ohong bì" at bounding box center [483, 296] width 174 height 25
type input "1 phong bì"
click at [1404, 301] on input "0" at bounding box center [1400, 296] width 141 height 25
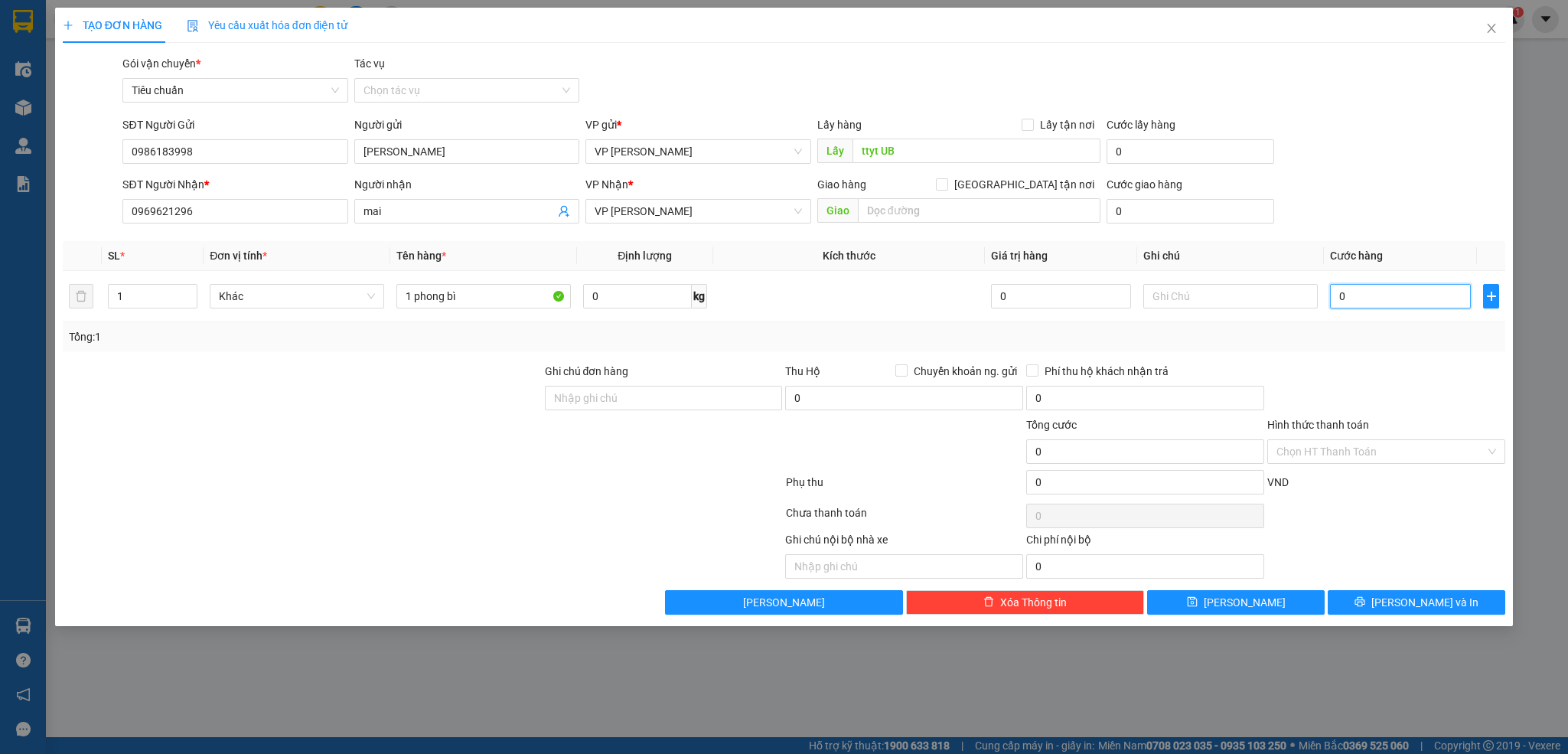
type input "3"
type input "30"
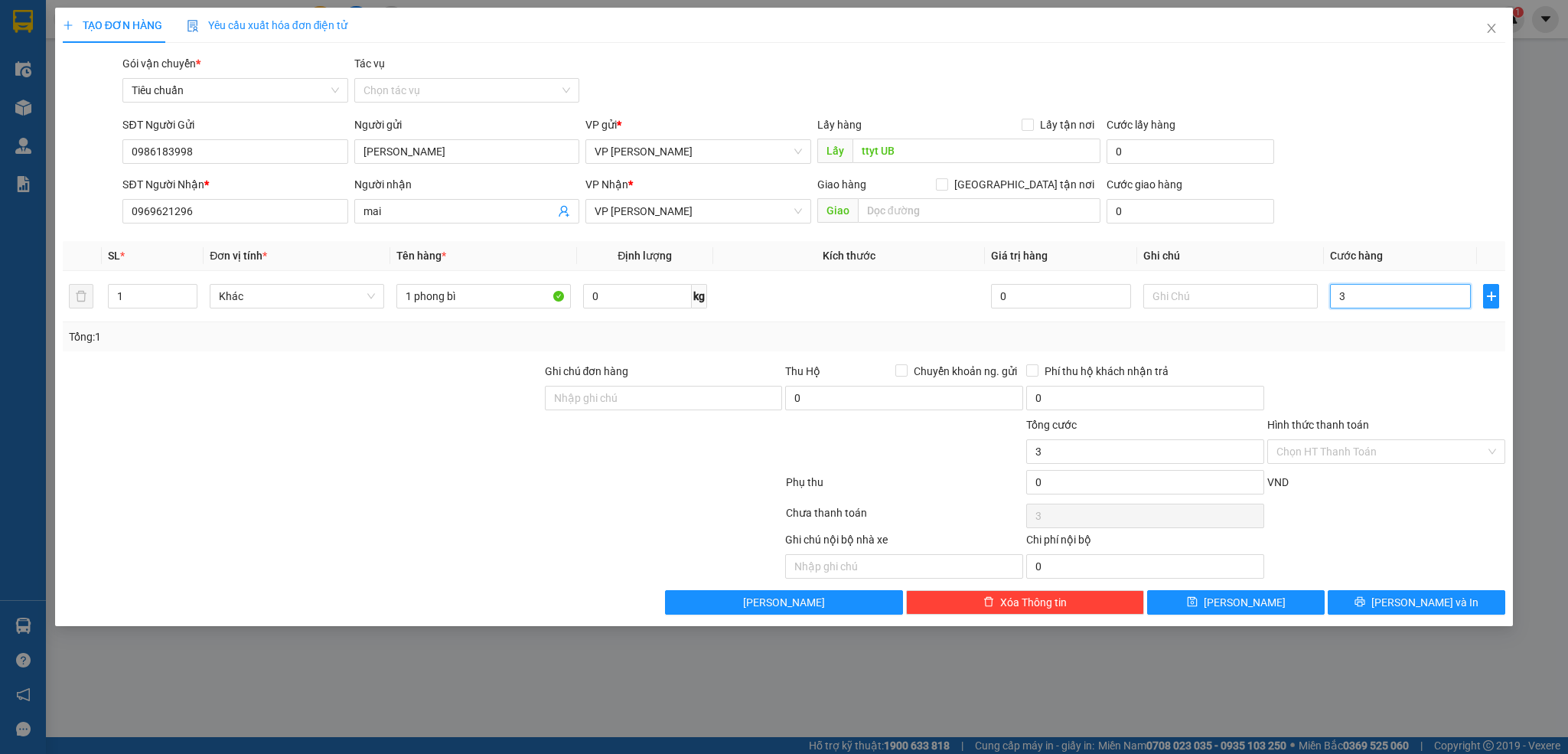
type input "30"
type input "30.000"
click at [1362, 358] on div "Transit Pickup Surcharge Ids Transit Deliver Surcharge Ids Transit Deliver Surc…" at bounding box center [784, 335] width 1444 height 560
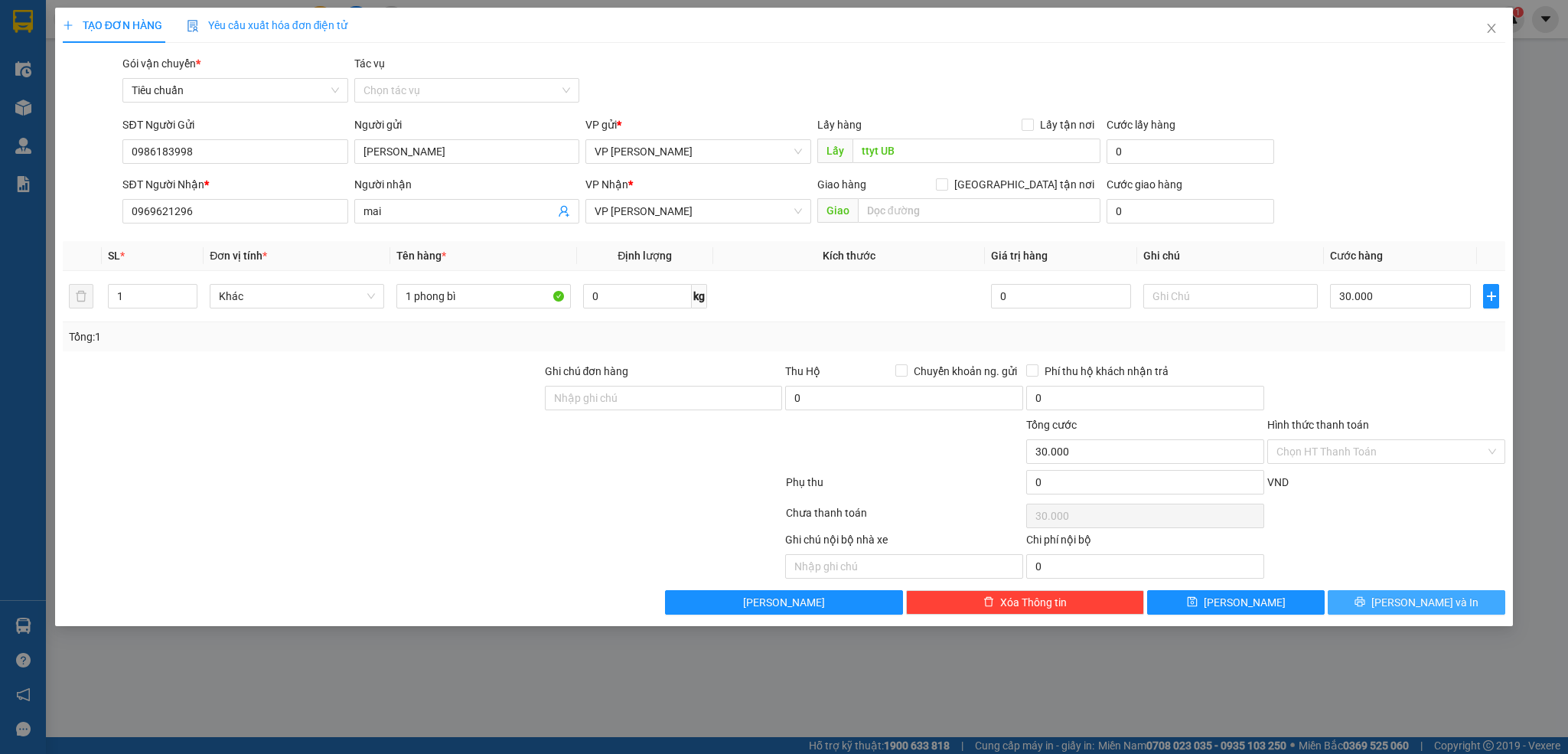
click at [1428, 603] on span "[PERSON_NAME] và In" at bounding box center [1425, 603] width 107 height 17
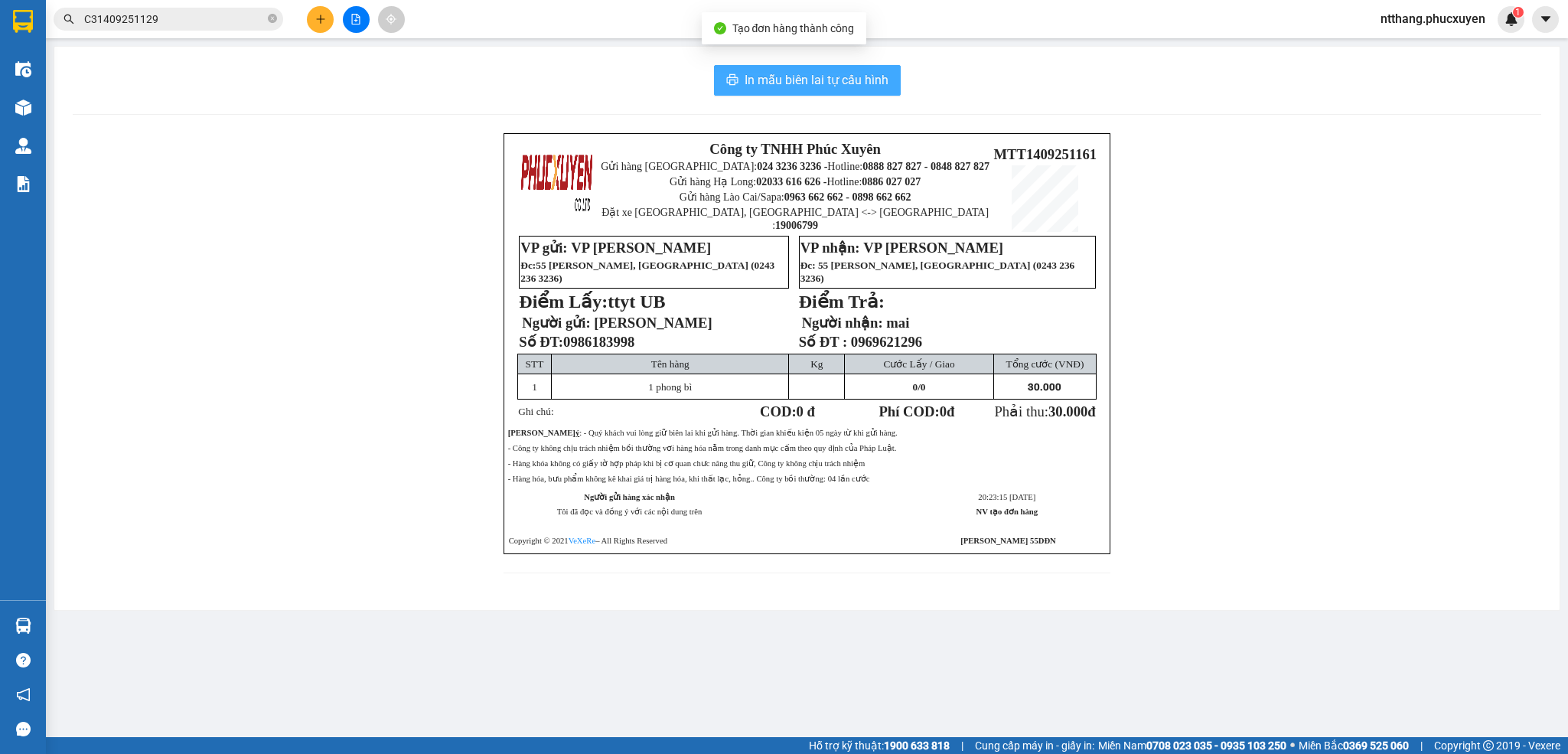
click at [793, 80] on span "In mẫu biên lai tự cấu hình" at bounding box center [816, 80] width 144 height 19
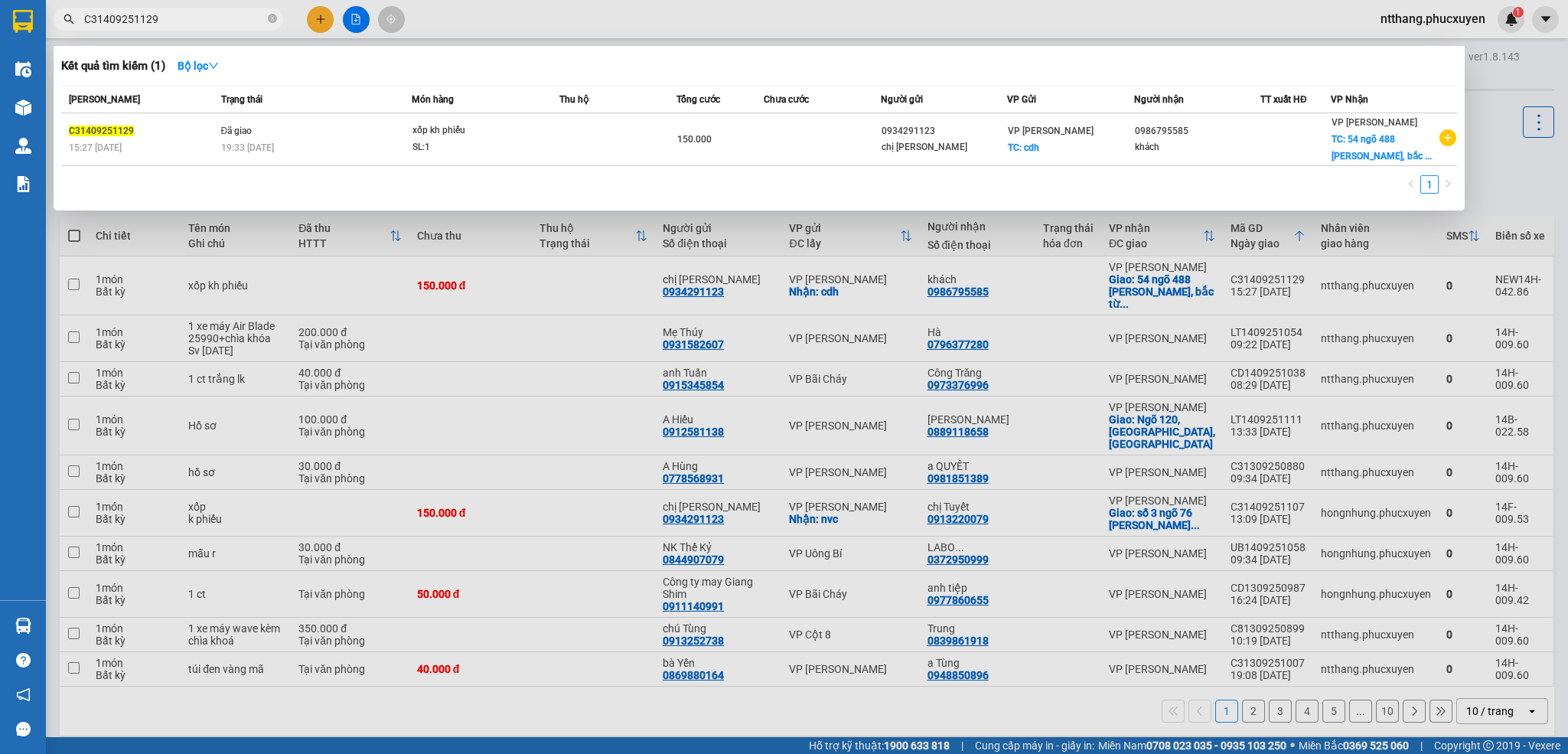
click at [198, 23] on input "C31409251129" at bounding box center [174, 20] width 180 height 17
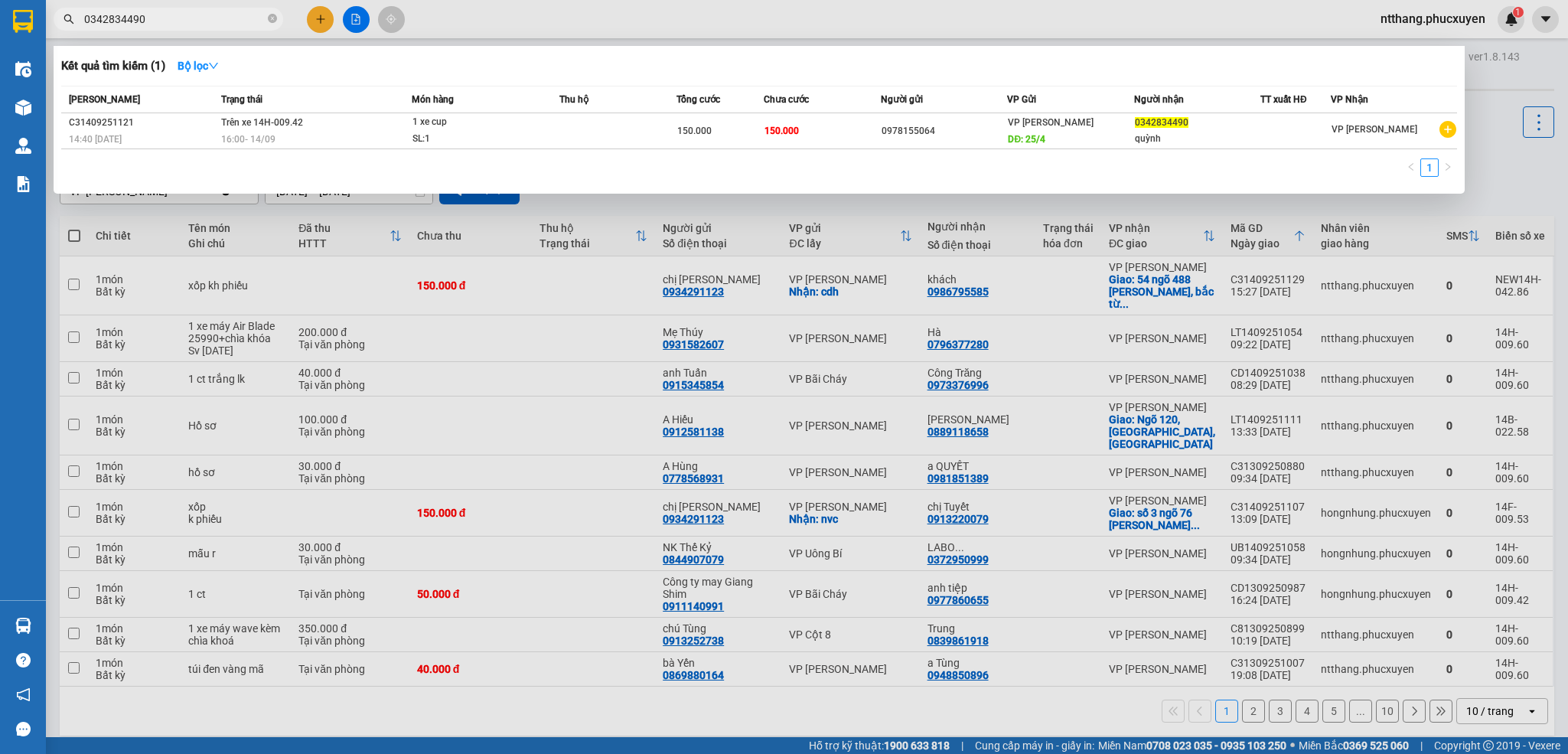
type input "0342834490"
click at [549, 1] on div at bounding box center [784, 377] width 1568 height 754
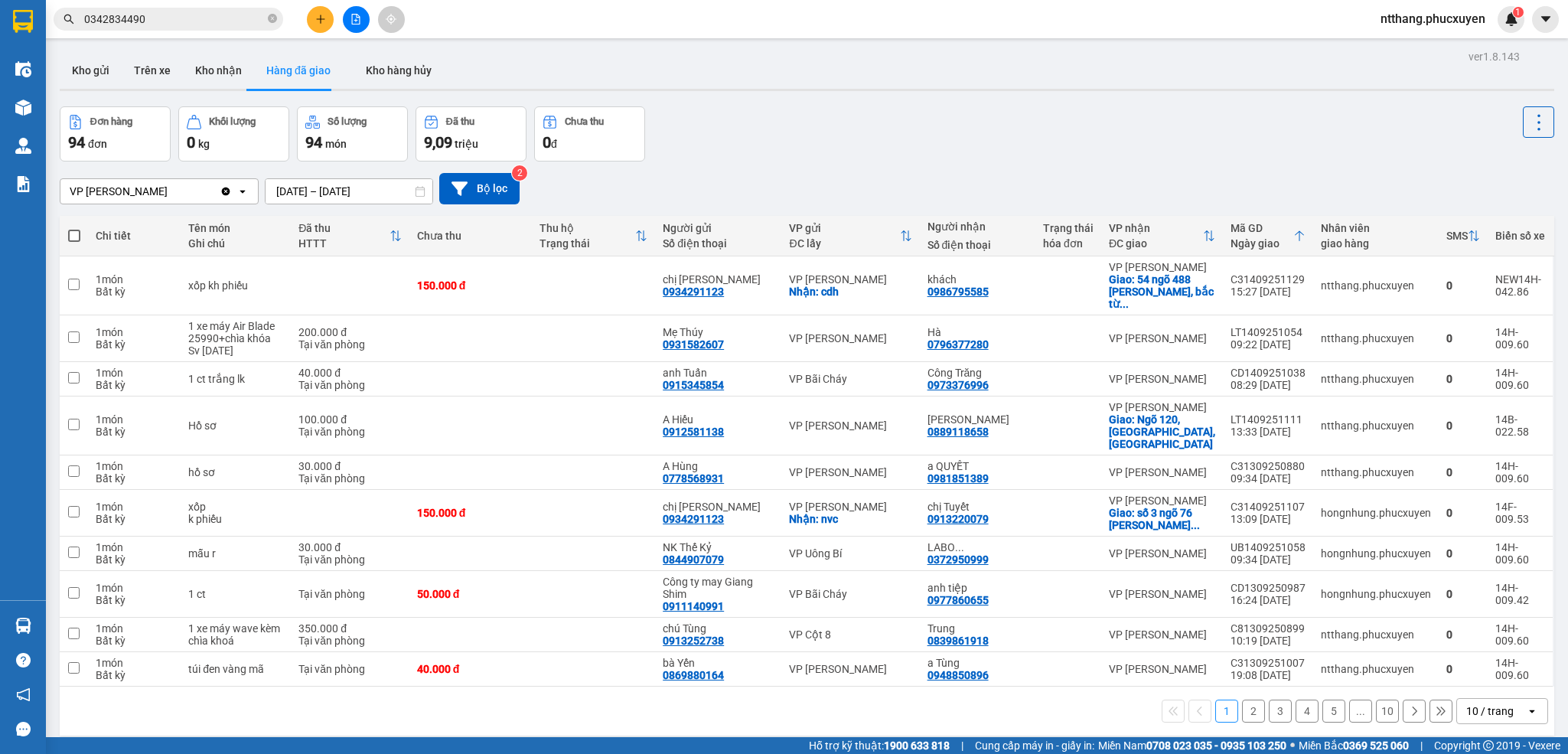
click at [797, 159] on div "Đơn hàng 94 đơn Khối lượng 0 kg Số lượng 94 món Đã thu 9,09 triệu Chưa thu 0 đ" at bounding box center [807, 134] width 1495 height 55
click at [225, 47] on div "ver 1.8.143 Kho gửi Trên xe Kho nhận Hàng đã giao Kho hàng hủy Đơn hàng 94 đơn …" at bounding box center [807, 423] width 1507 height 754
click at [220, 80] on button "Kho nhận" at bounding box center [219, 70] width 71 height 37
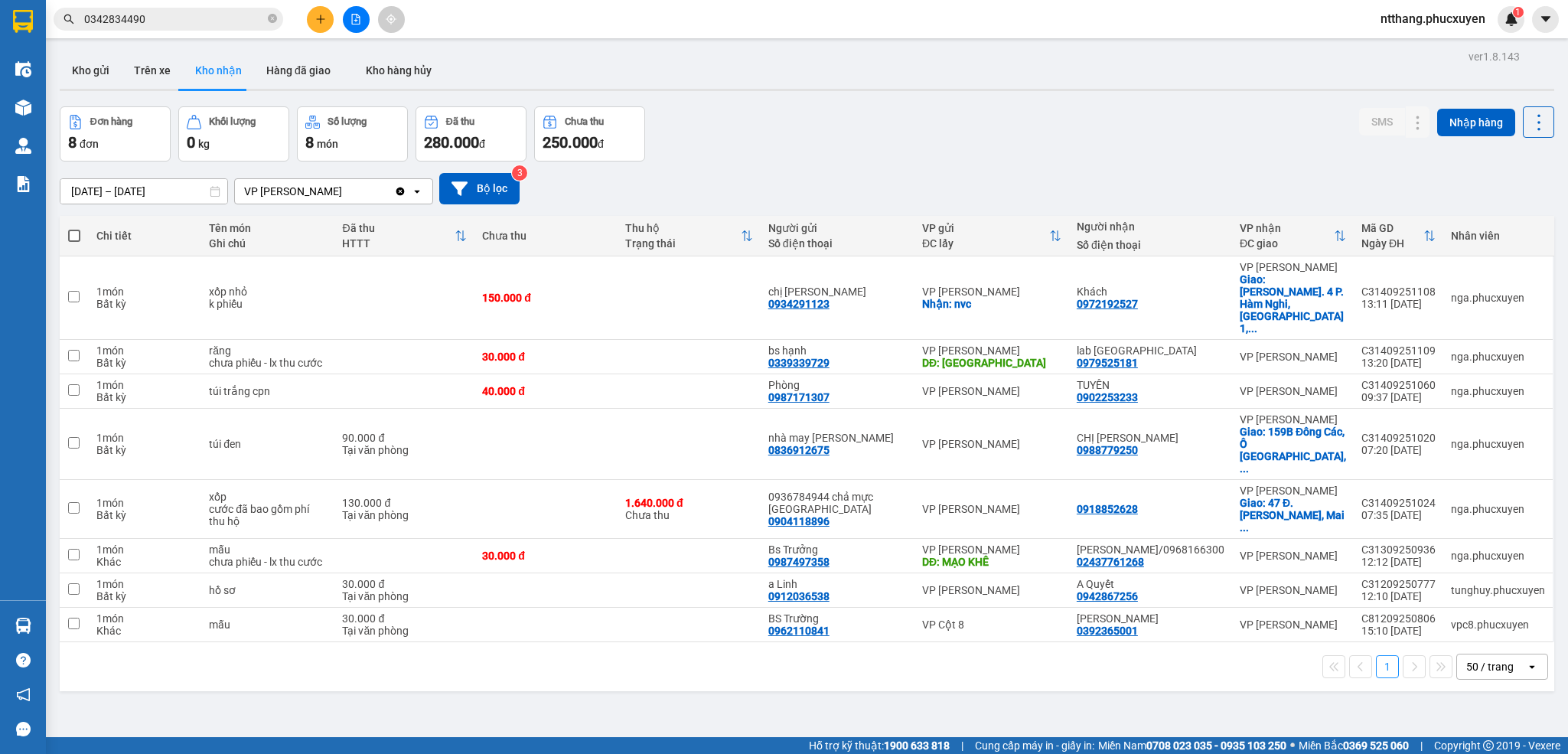
click at [797, 89] on div at bounding box center [807, 89] width 1495 height 3
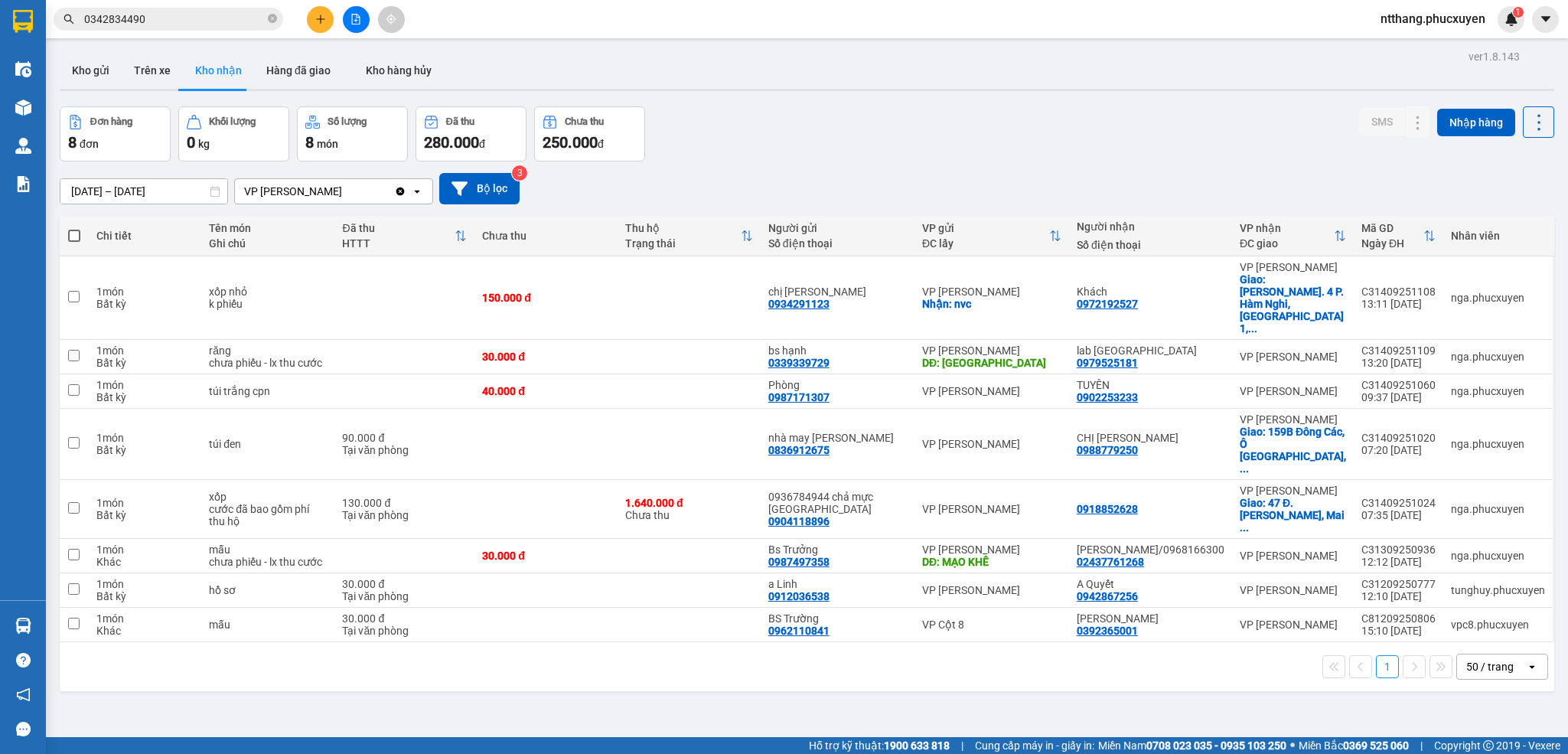
click at [797, 89] on div at bounding box center [807, 89] width 1495 height 3
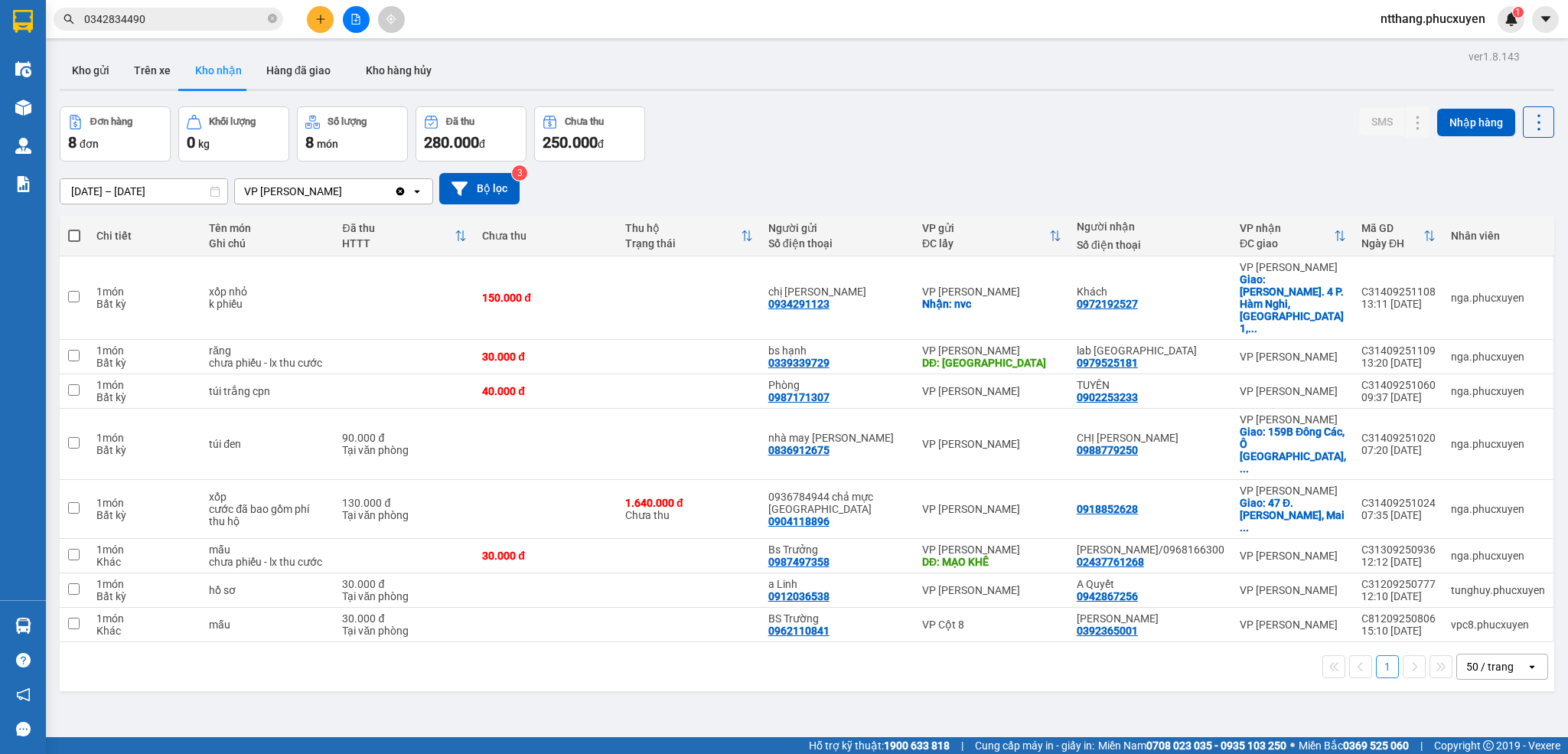
click at [797, 89] on div at bounding box center [807, 89] width 1495 height 3
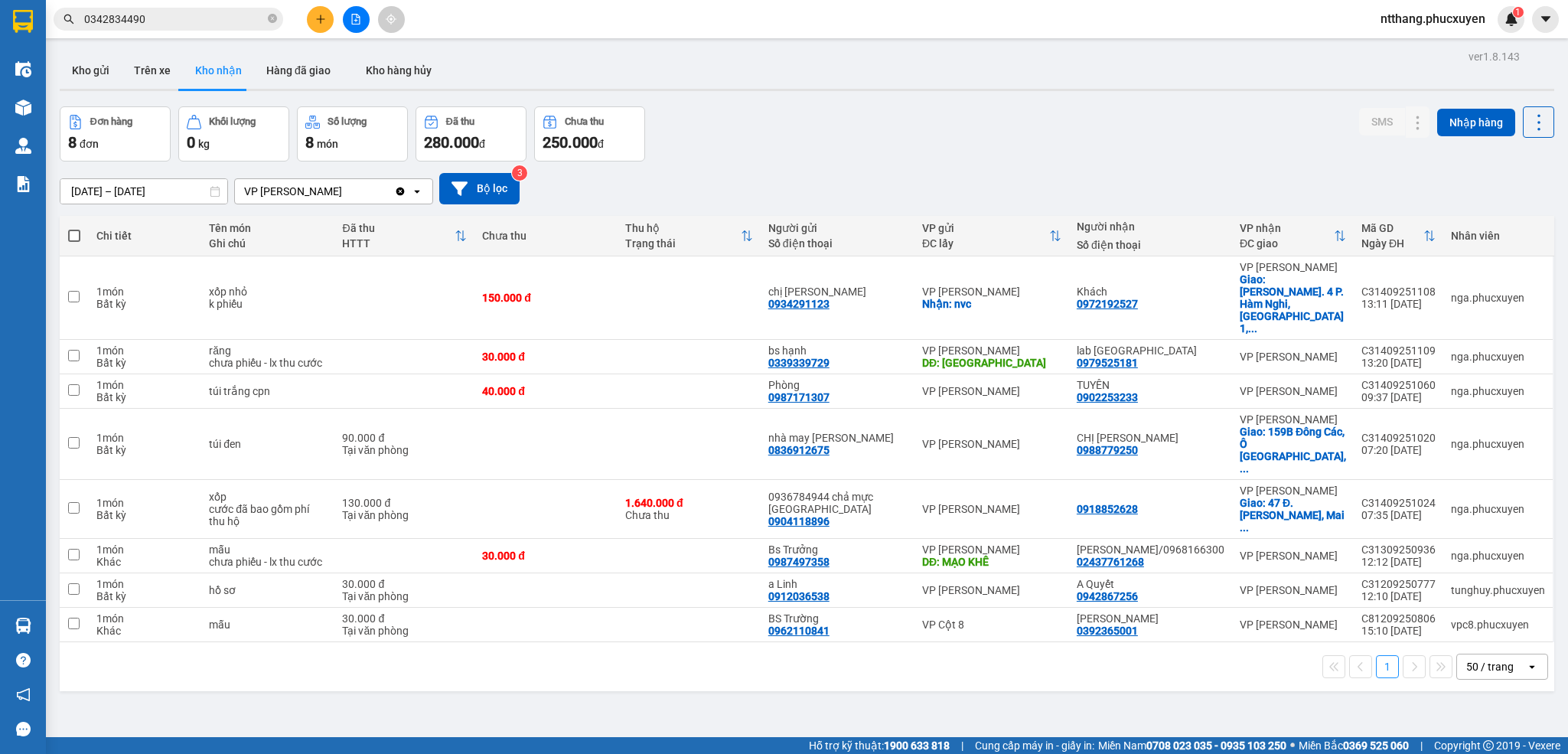
click at [797, 89] on div at bounding box center [807, 89] width 1495 height 3
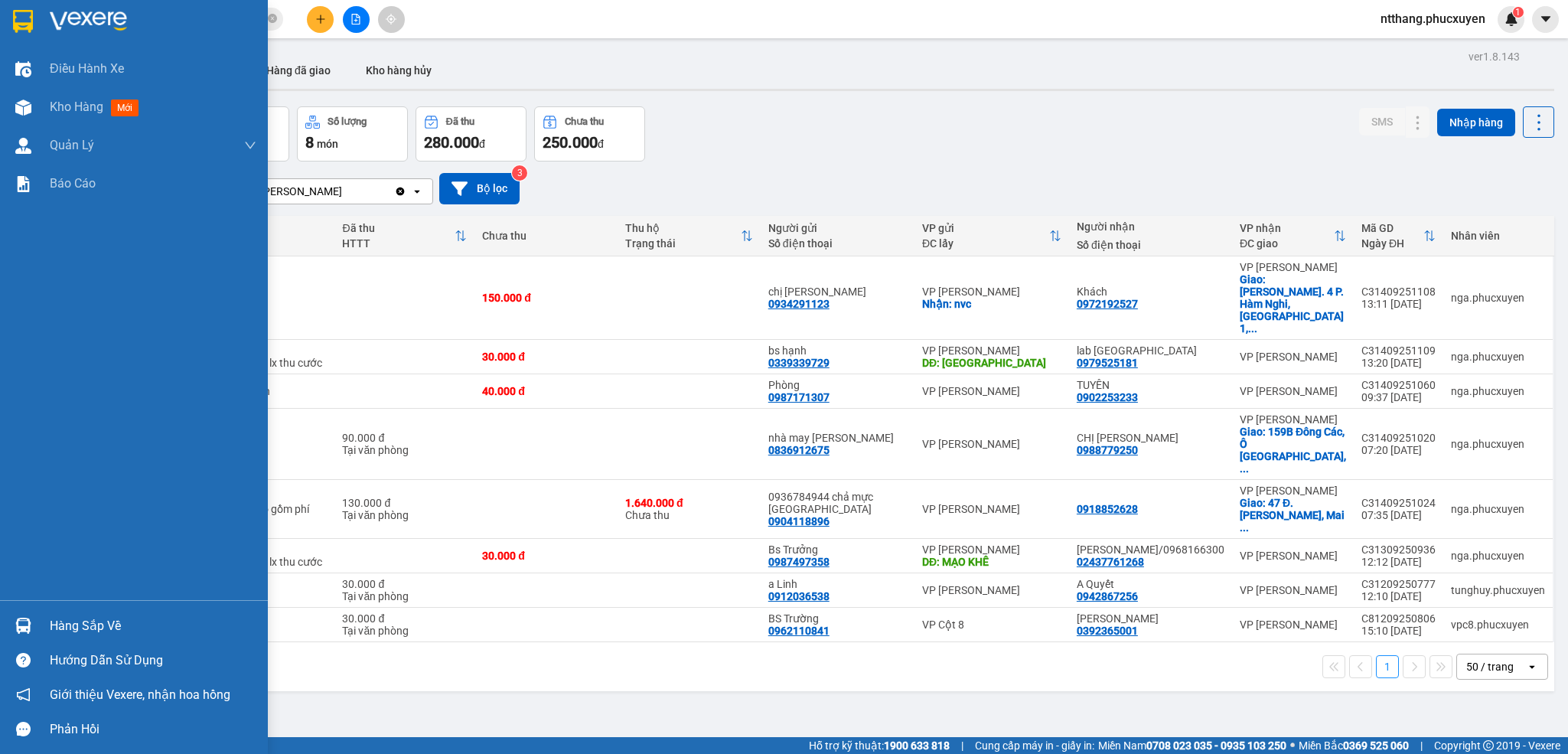
click at [26, 614] on div at bounding box center [23, 625] width 26 height 26
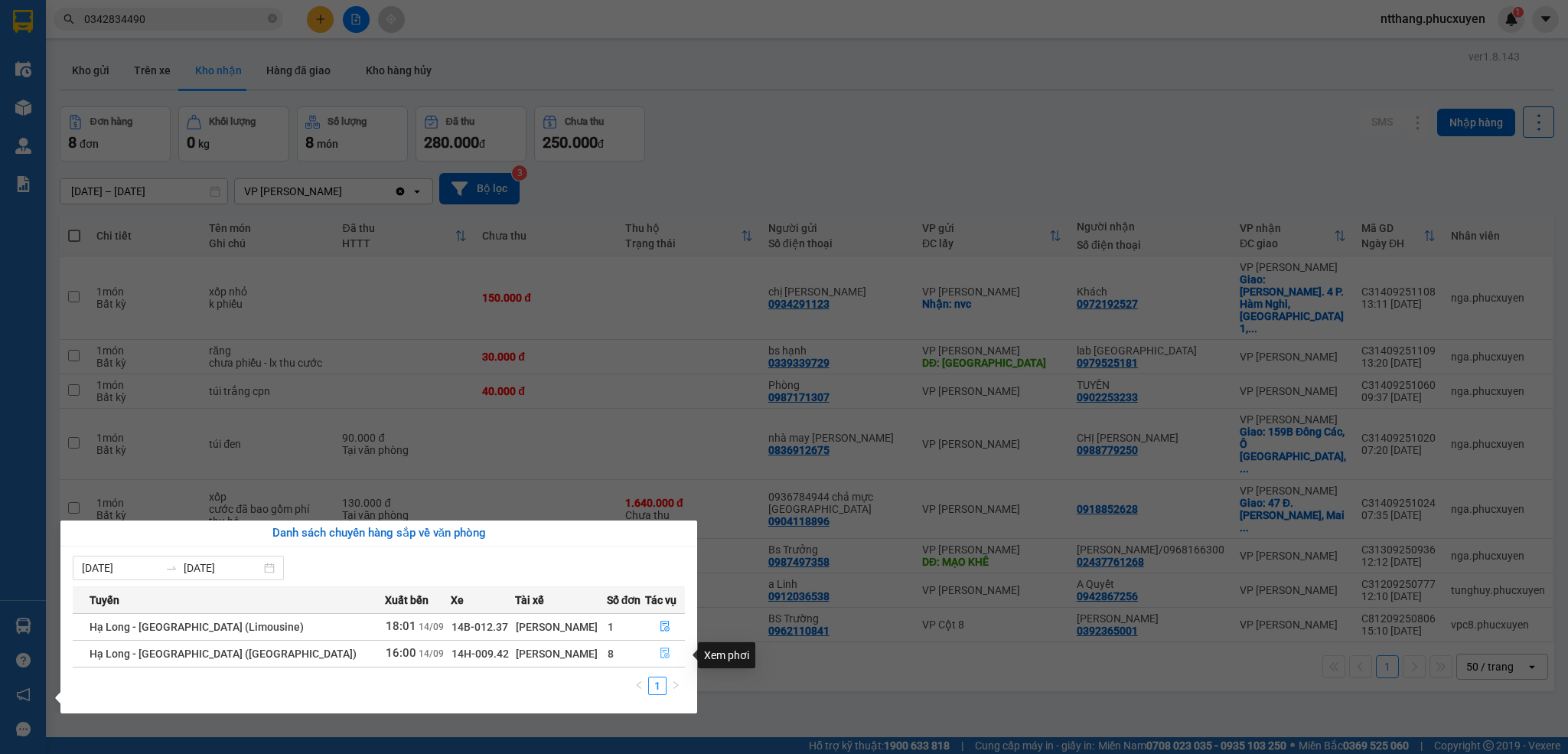
click at [660, 651] on icon "file-done" at bounding box center [664, 654] width 9 height 11
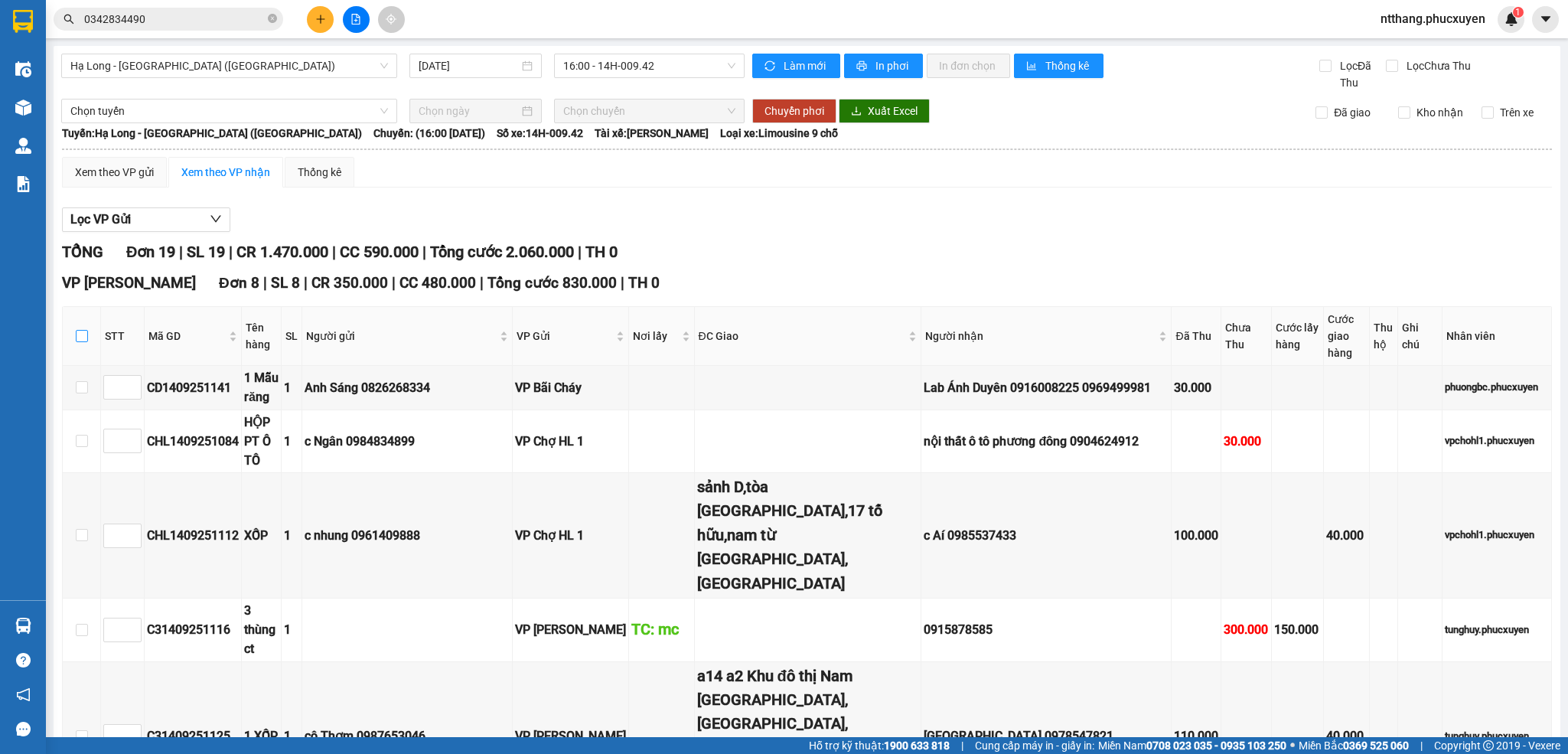
click at [83, 339] on input "checkbox" at bounding box center [82, 336] width 12 height 12
checkbox input "true"
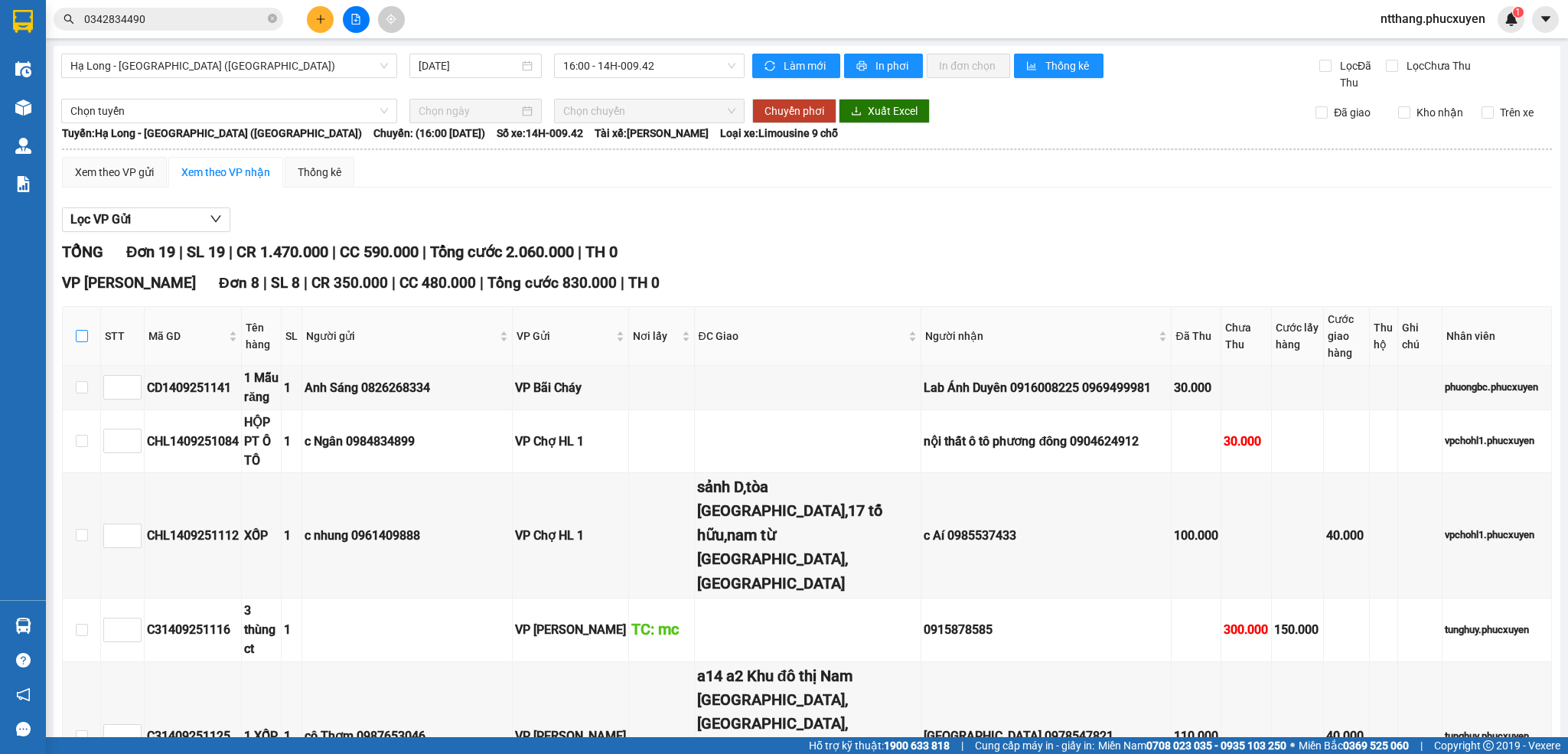
checkbox input "true"
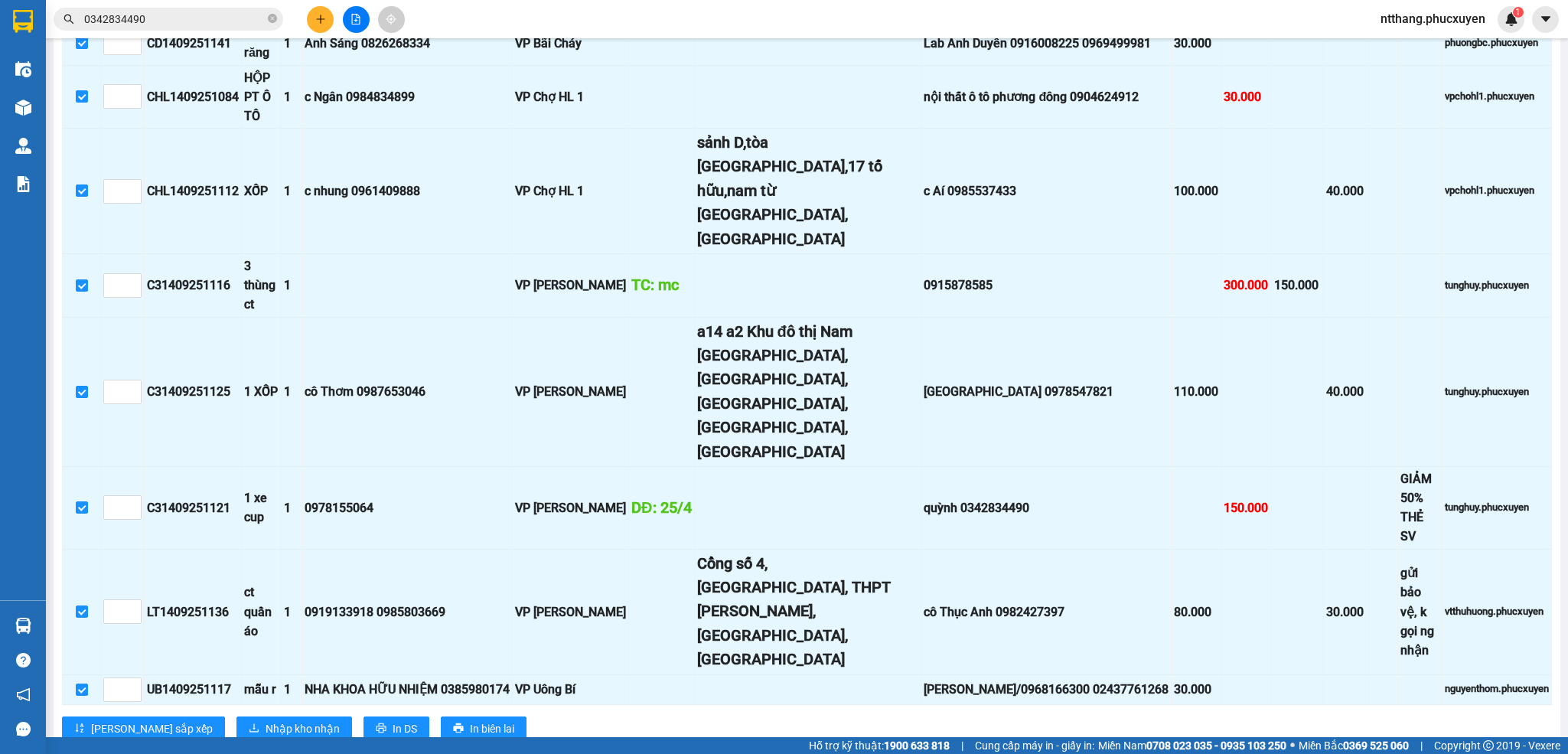
scroll to position [460, 0]
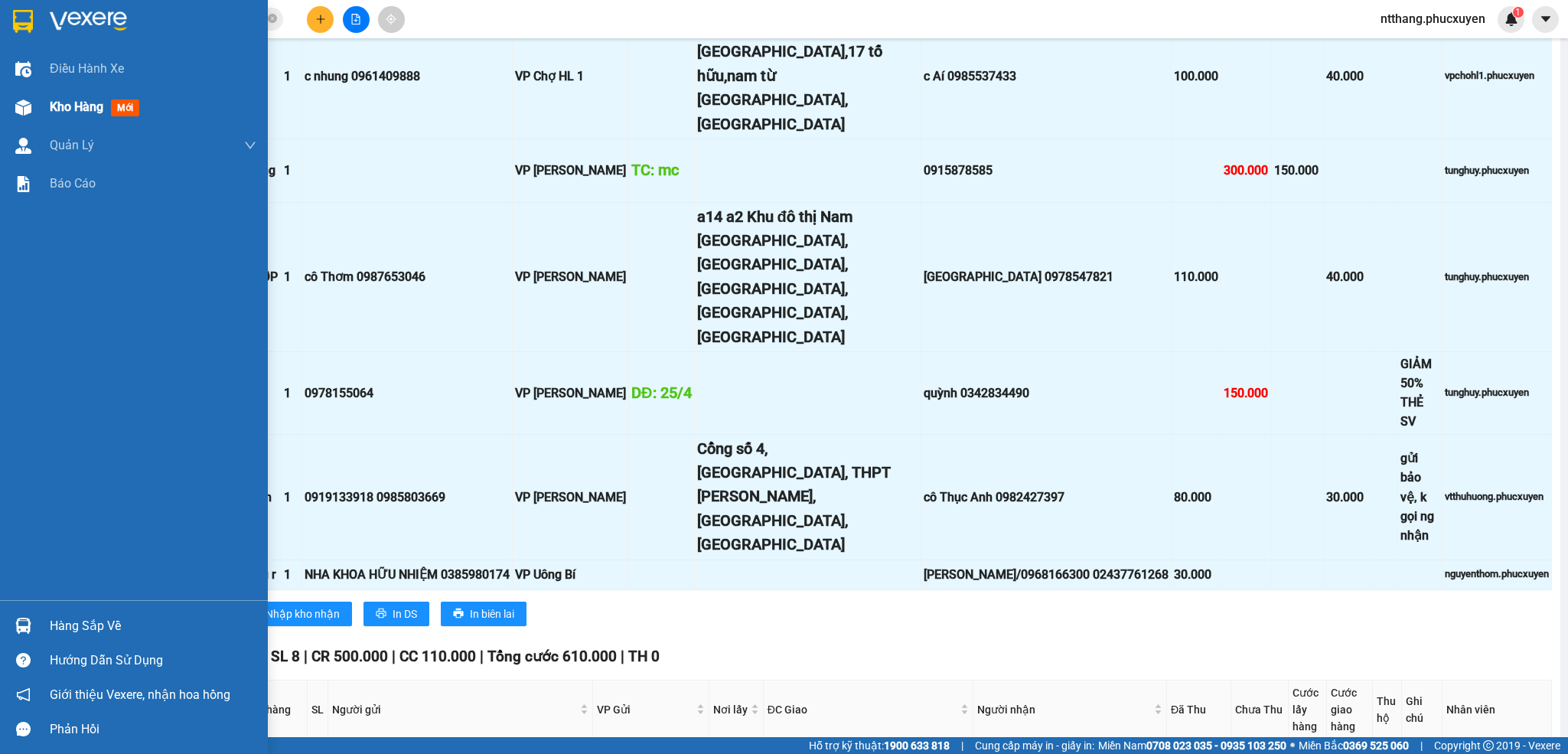
click at [51, 112] on span "Kho hàng" at bounding box center [76, 106] width 54 height 14
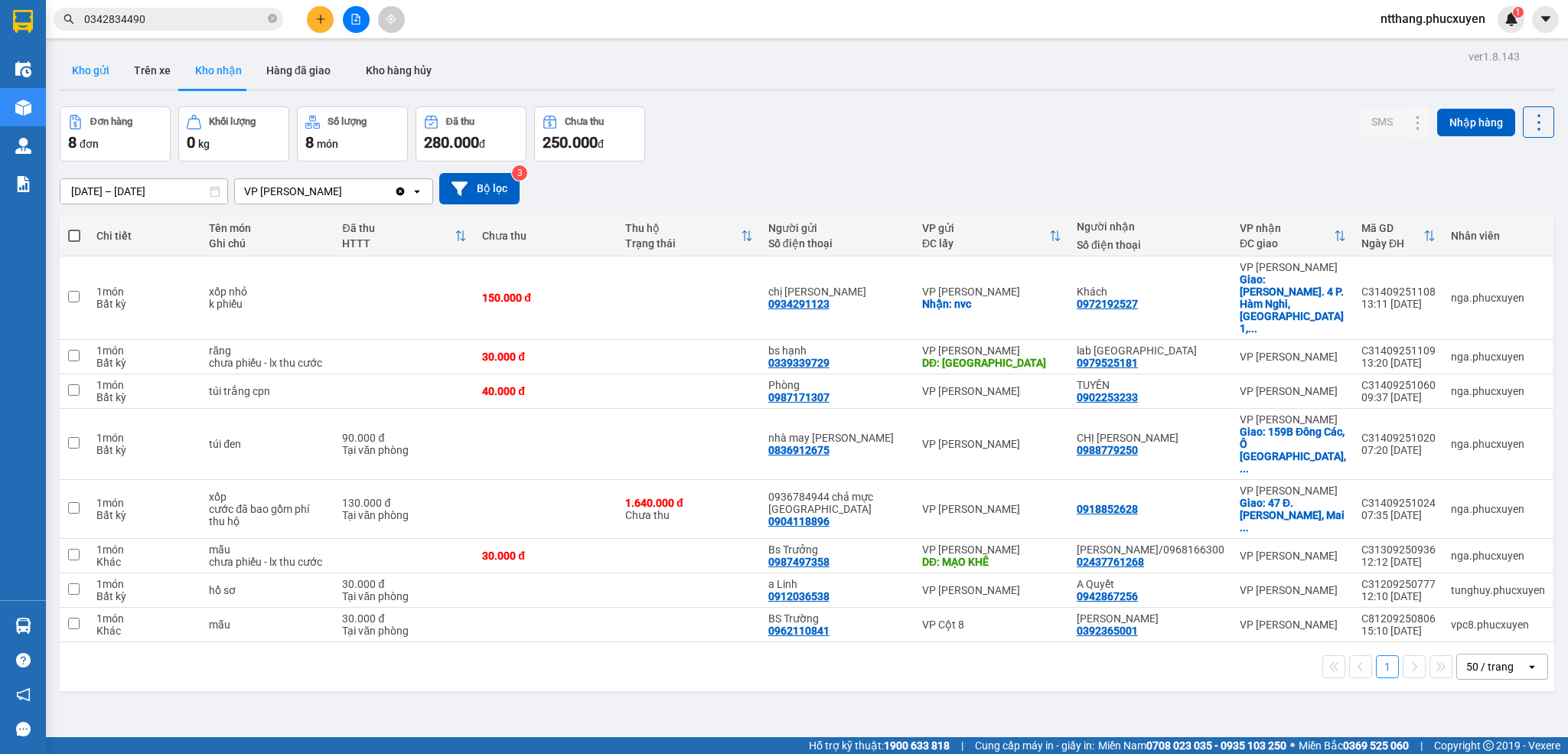
click at [77, 70] on button "Kho gửi" at bounding box center [90, 70] width 62 height 37
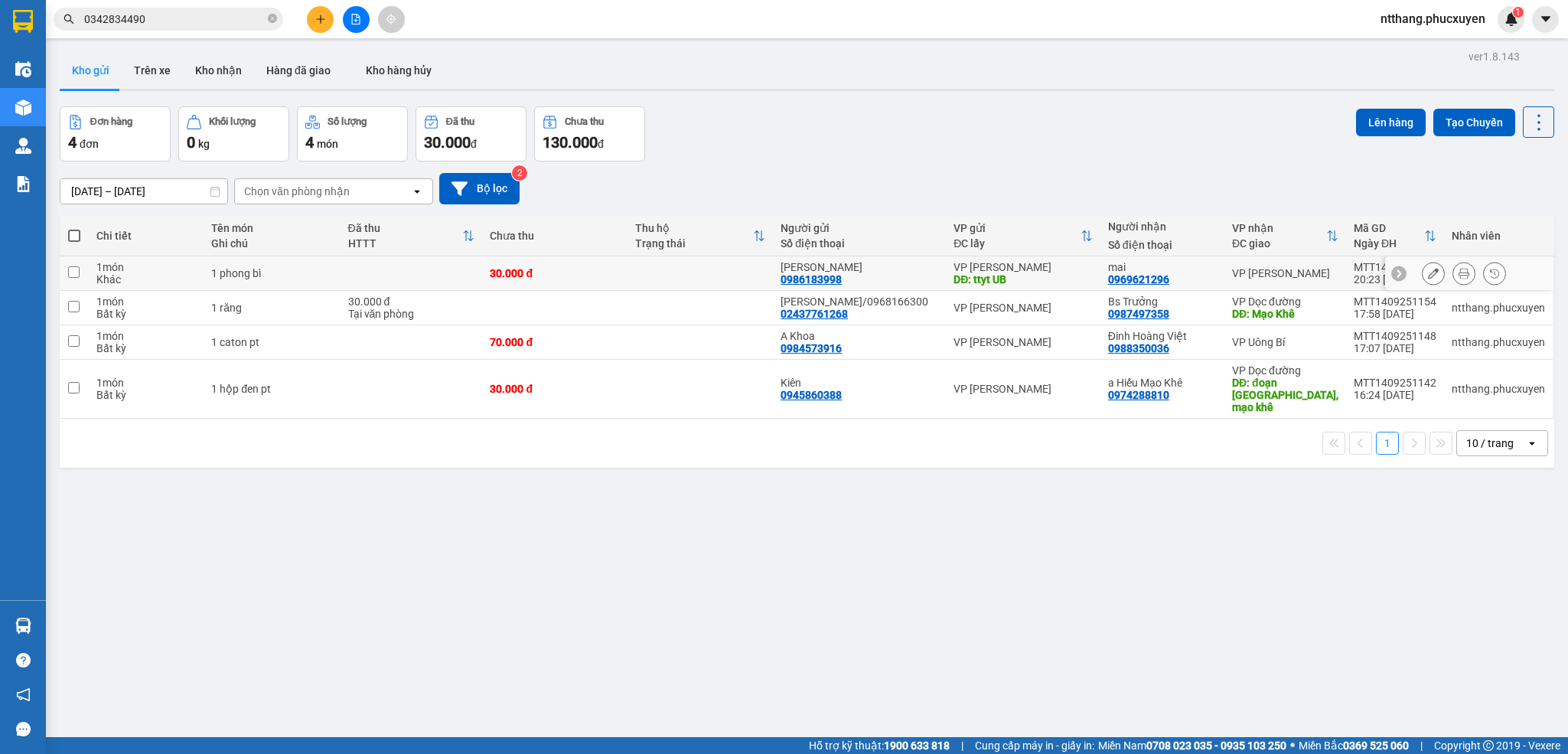
click at [349, 276] on td at bounding box center [411, 273] width 142 height 34
checkbox input "true"
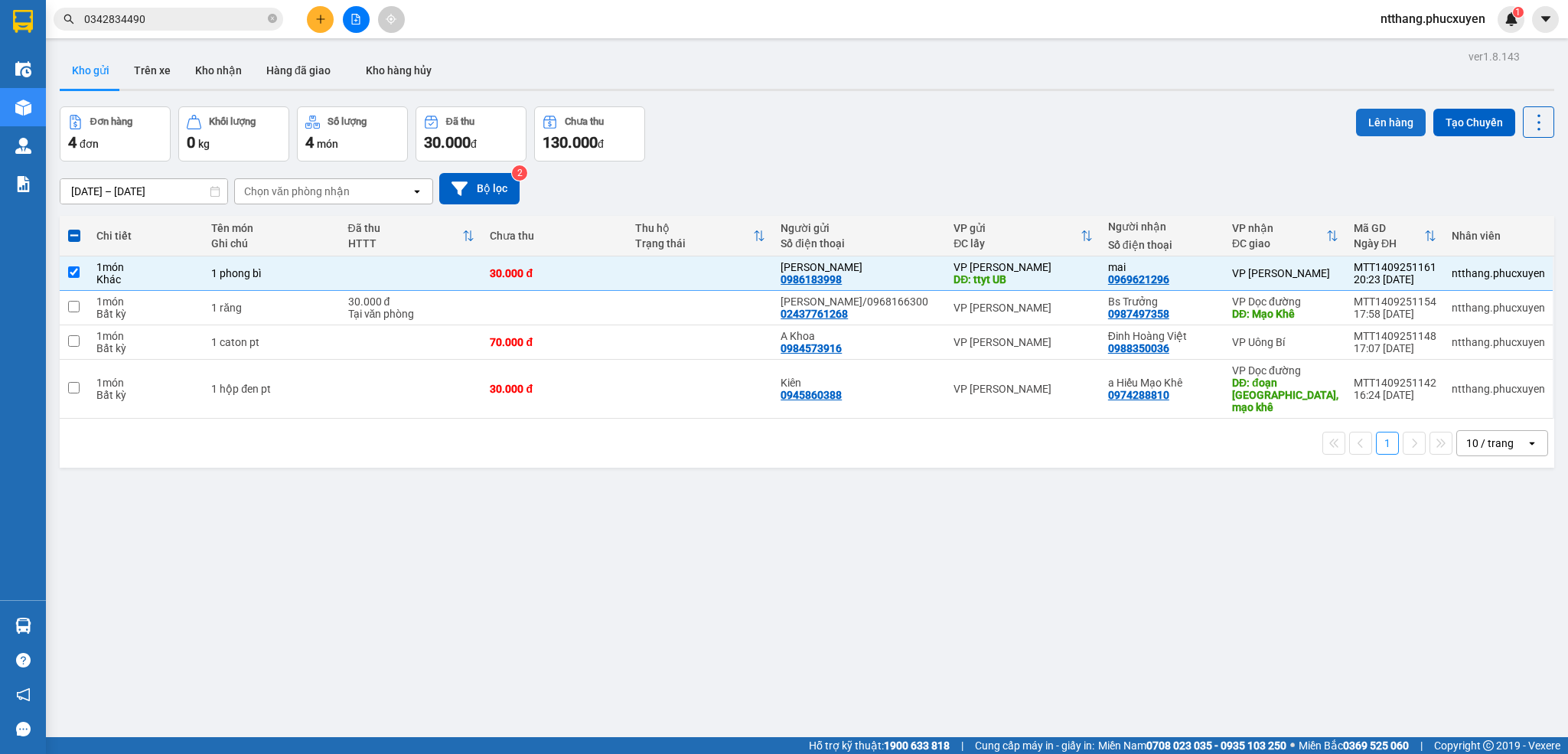
click at [1387, 124] on button "Lên hàng" at bounding box center [1391, 123] width 70 height 27
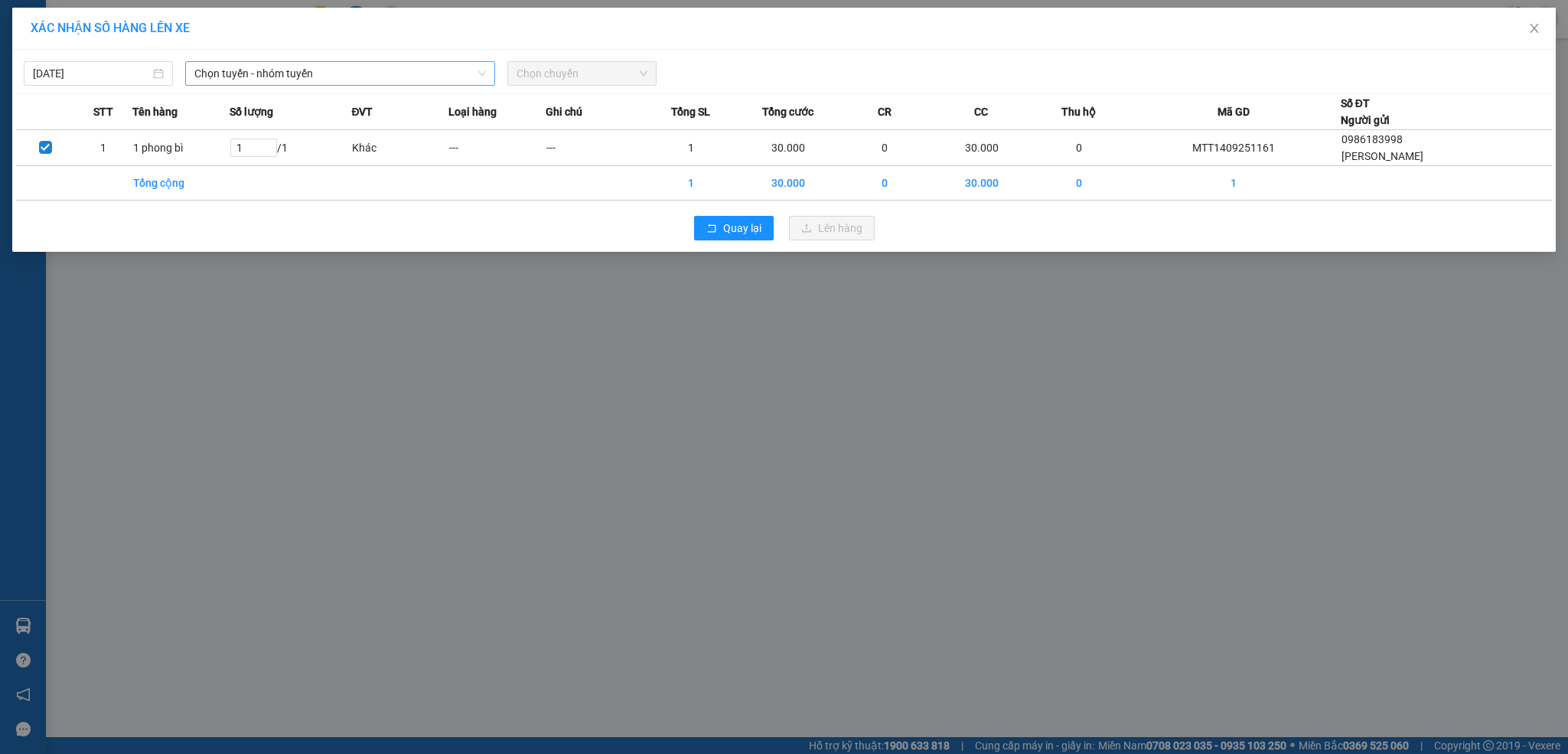
click at [317, 73] on span "Chọn tuyến - nhóm tuyến" at bounding box center [340, 73] width 293 height 23
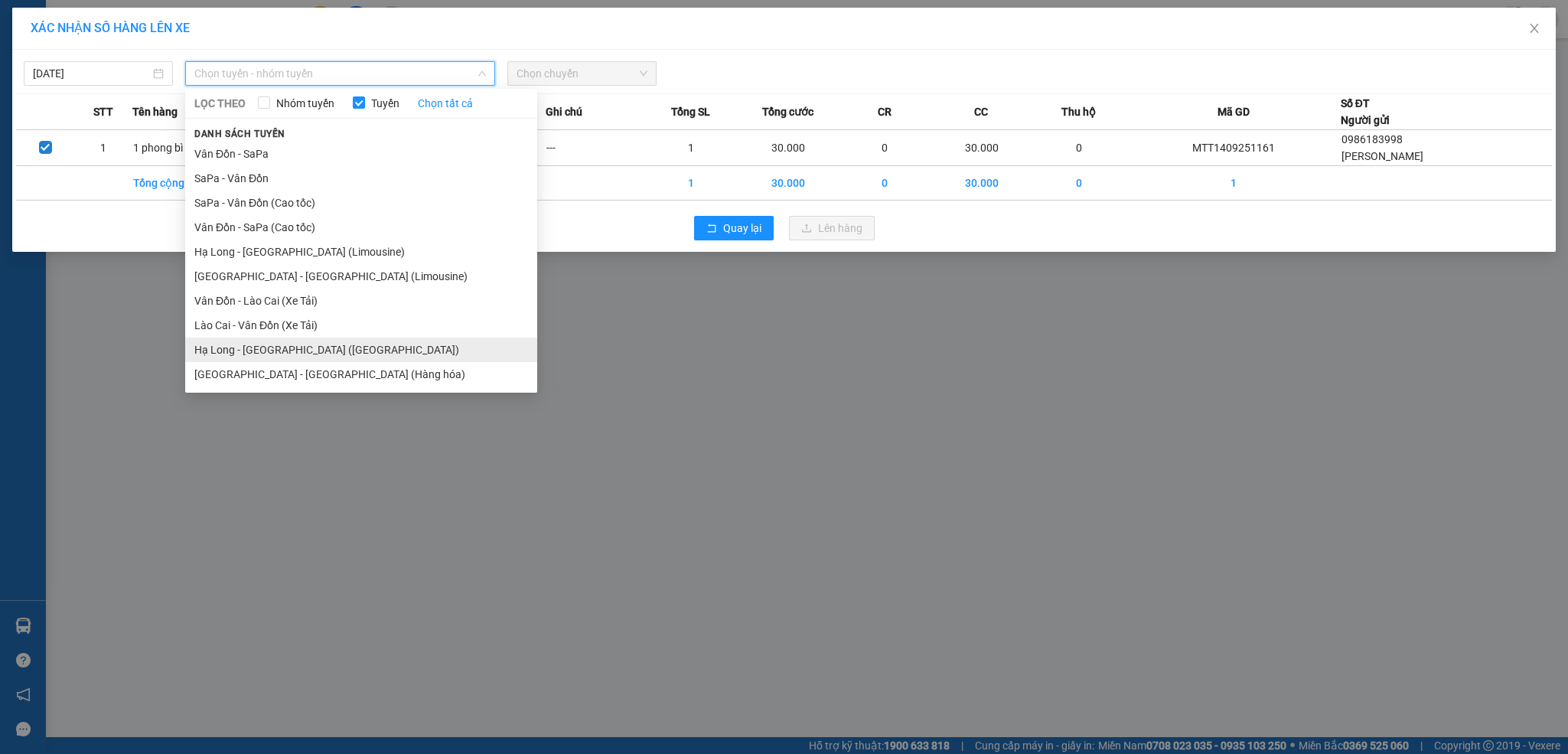
click at [315, 347] on li "Hạ Long - [GEOGRAPHIC_DATA] ([GEOGRAPHIC_DATA])" at bounding box center [362, 350] width 352 height 25
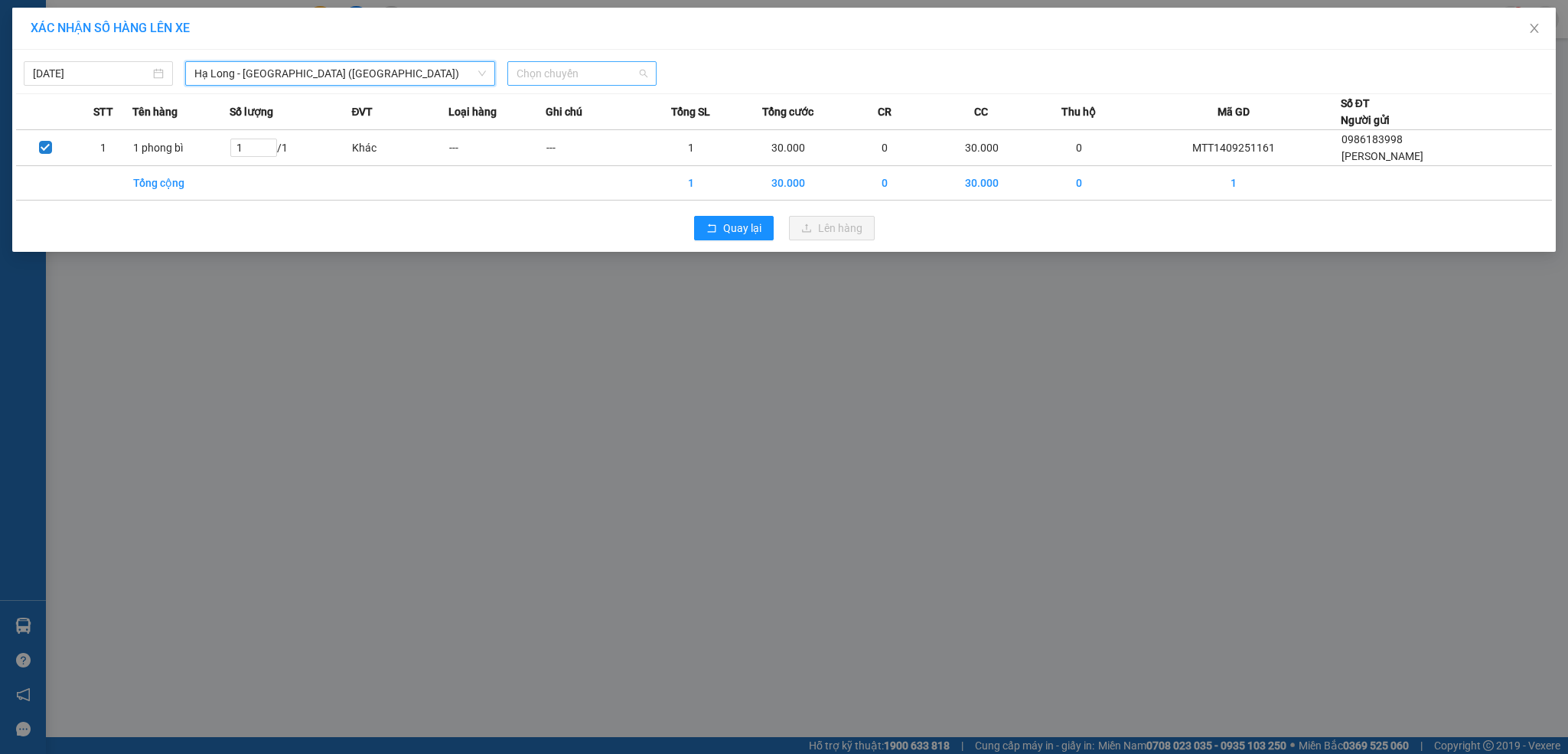
click at [546, 79] on span "Chọn chuyến" at bounding box center [582, 73] width 131 height 23
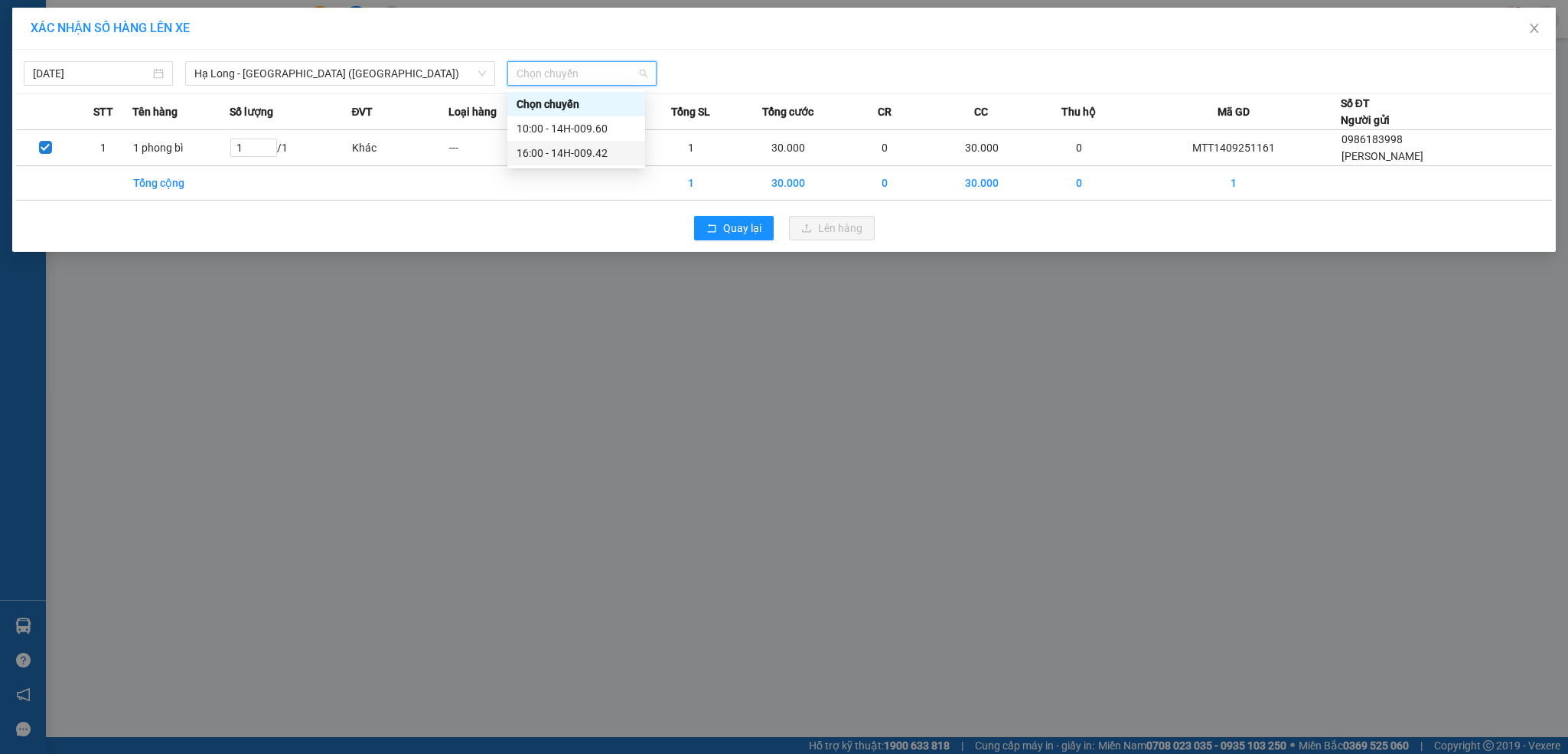
click at [588, 149] on div "16:00 - 14H-009.42" at bounding box center [576, 153] width 119 height 17
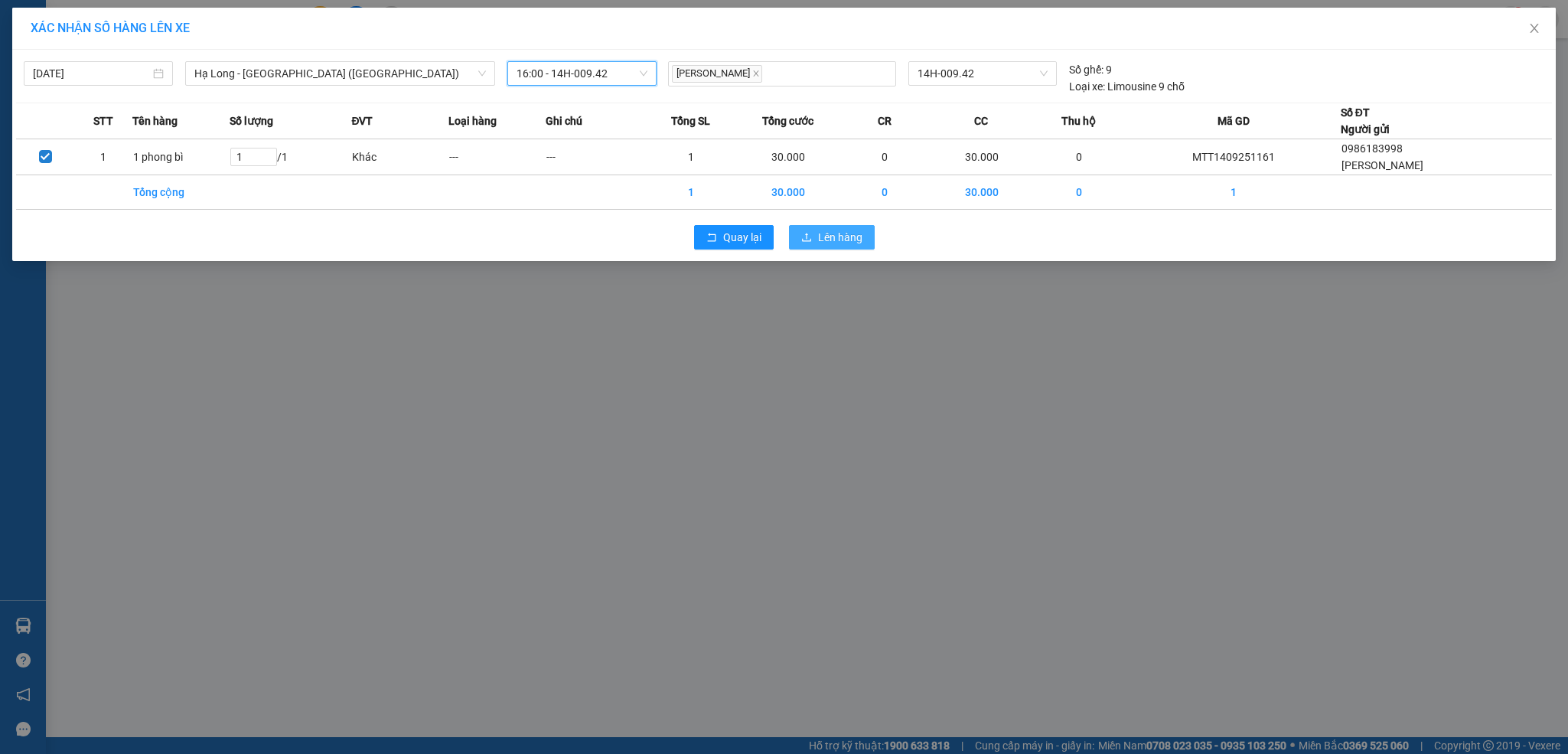
click at [822, 235] on span "Lên hàng" at bounding box center [841, 237] width 44 height 17
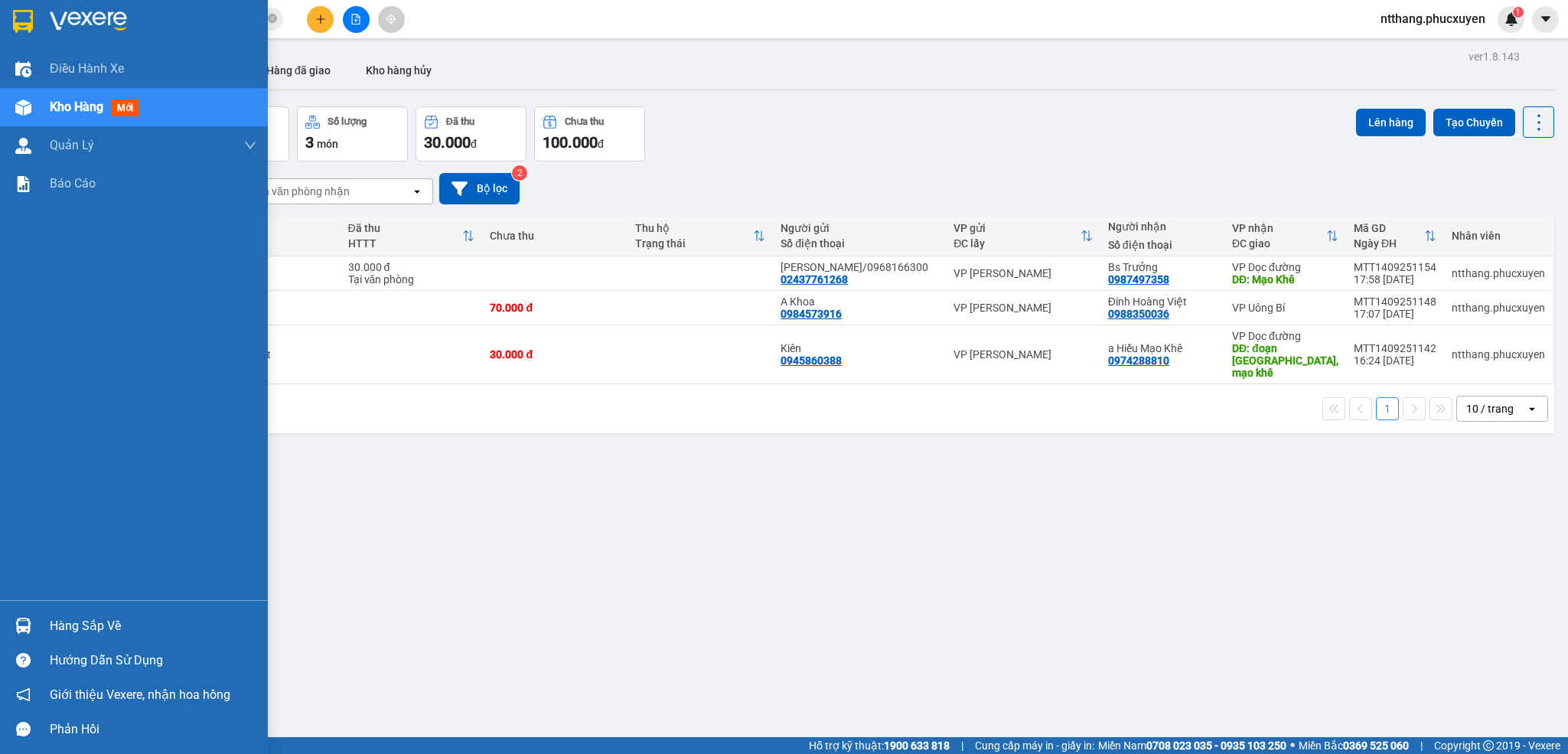
click at [11, 644] on div "Hướng dẫn sử dụng" at bounding box center [134, 660] width 268 height 34
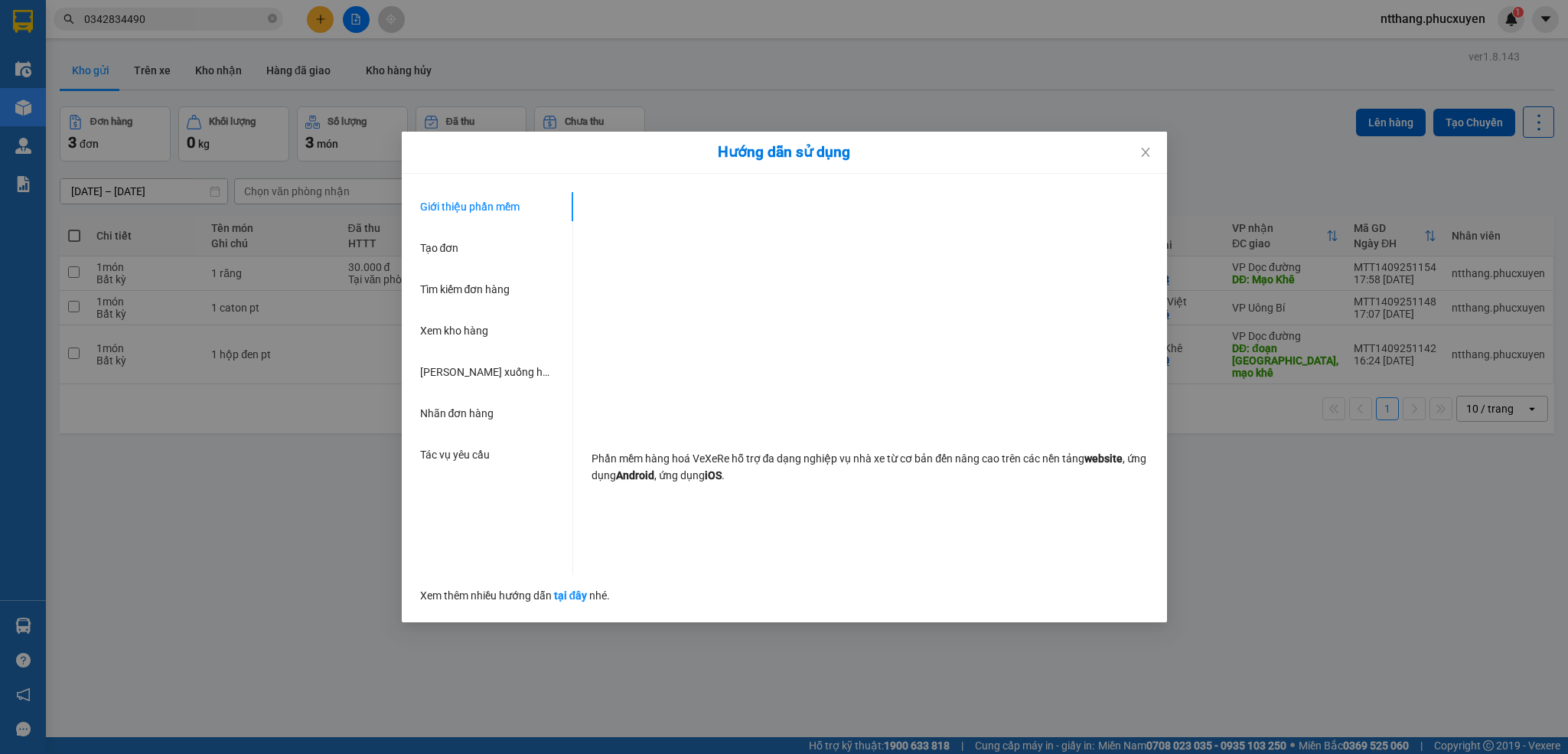
click at [140, 551] on div "Hướng dẫn sử dụng Giới thiệu phần mềm Tạo đơn Tìm kiếm đơn hàng Xem kho hàng Lê…" at bounding box center [784, 377] width 1568 height 754
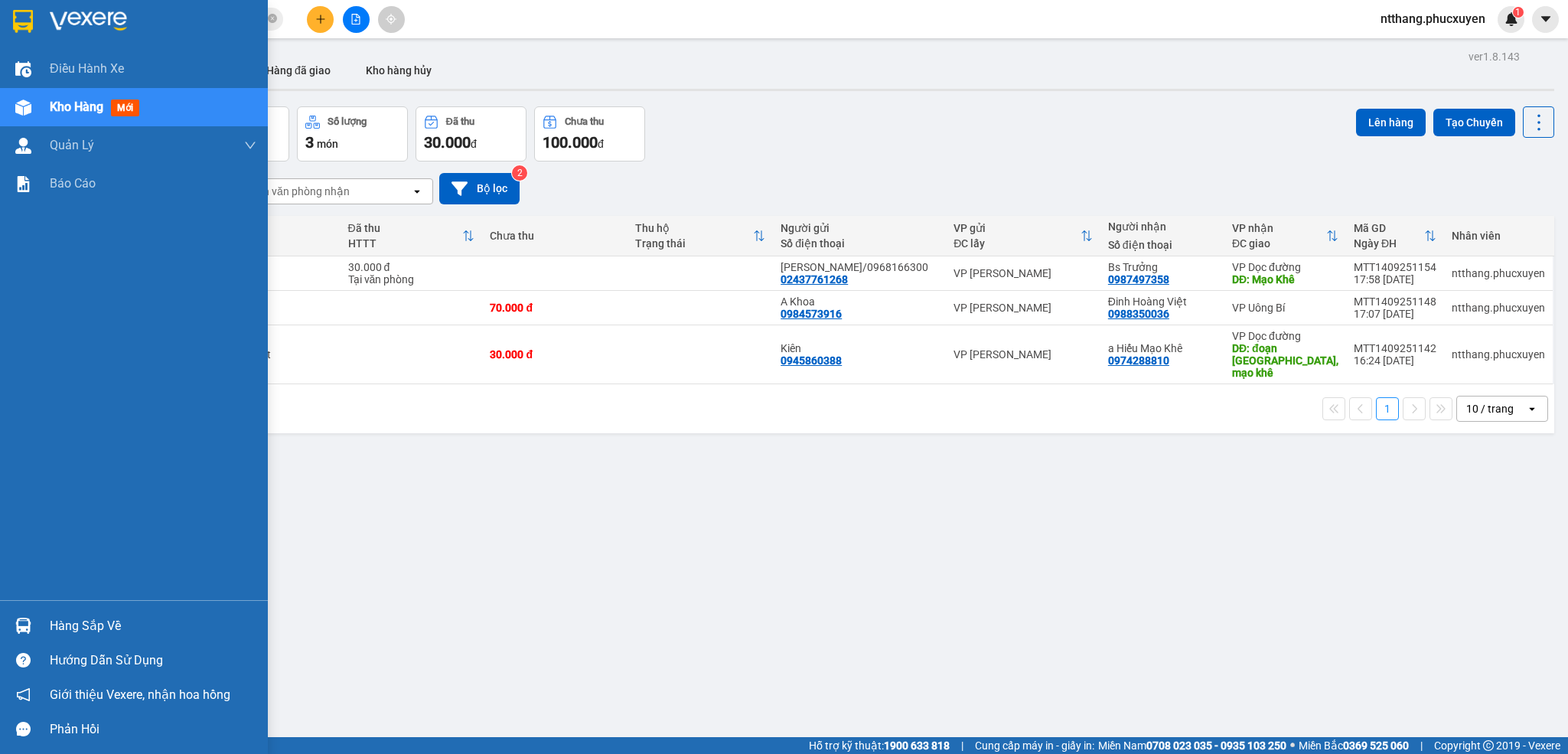
click at [15, 619] on img at bounding box center [23, 625] width 16 height 16
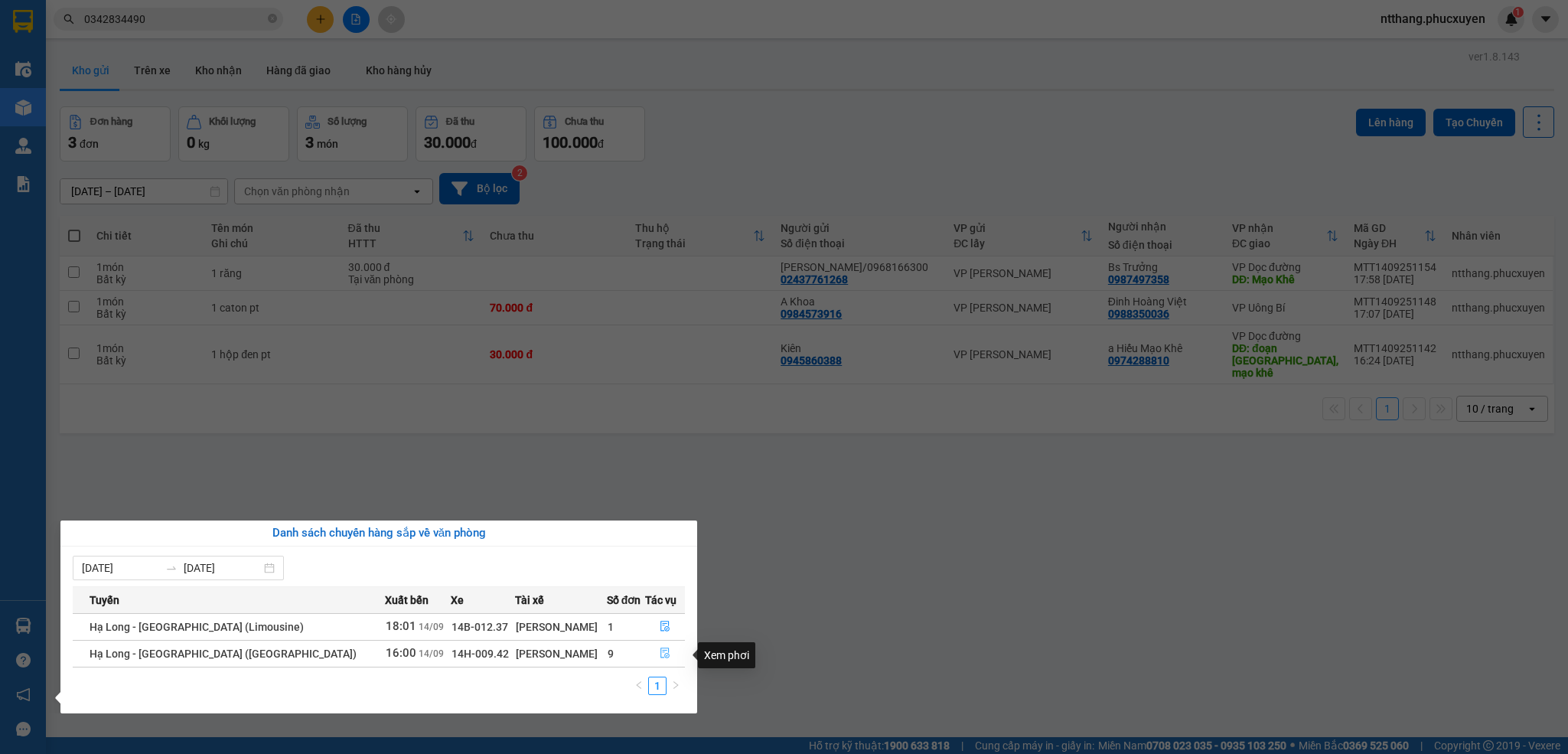
click at [662, 654] on icon "file-done" at bounding box center [664, 653] width 11 height 11
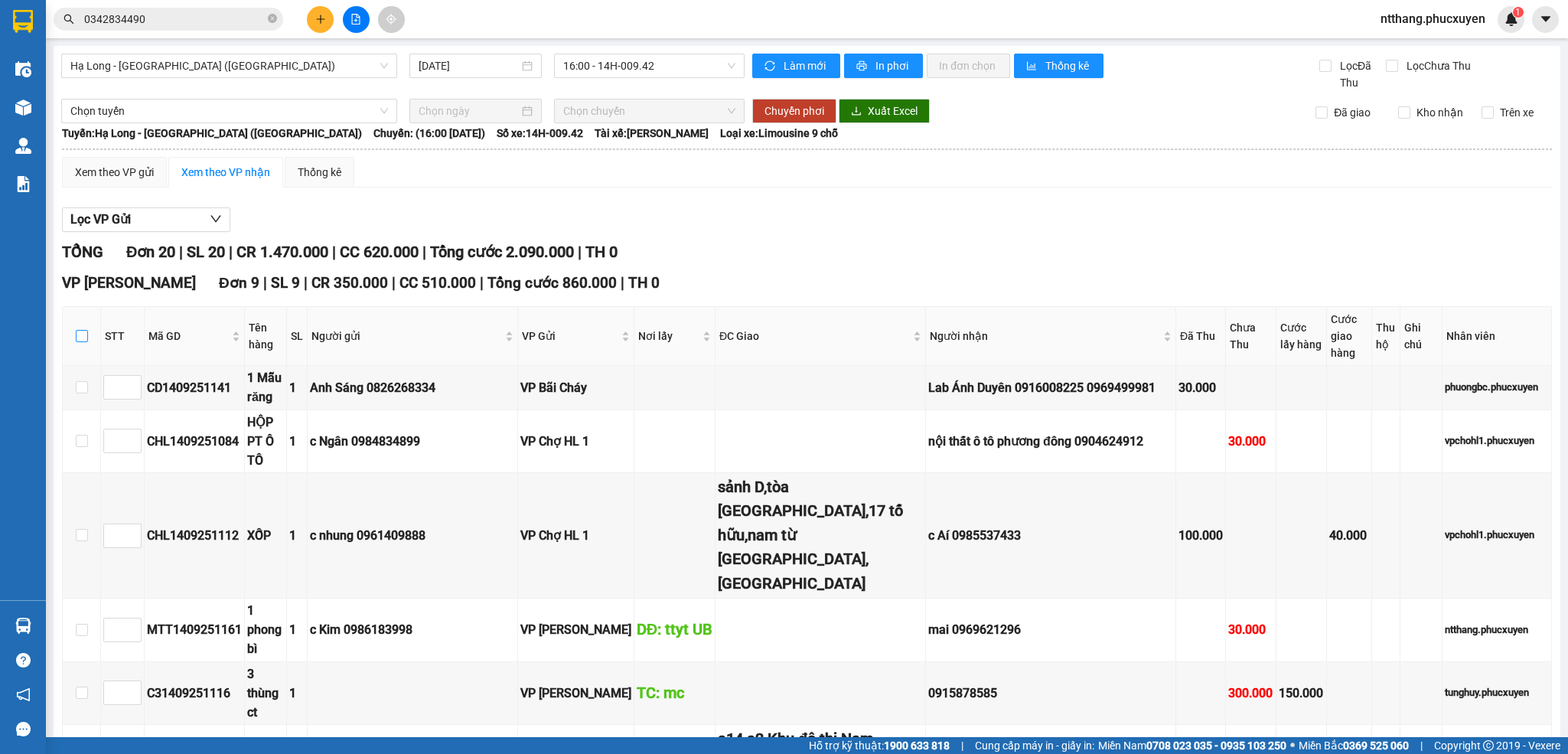
click at [85, 339] on input "checkbox" at bounding box center [82, 336] width 12 height 12
checkbox input "true"
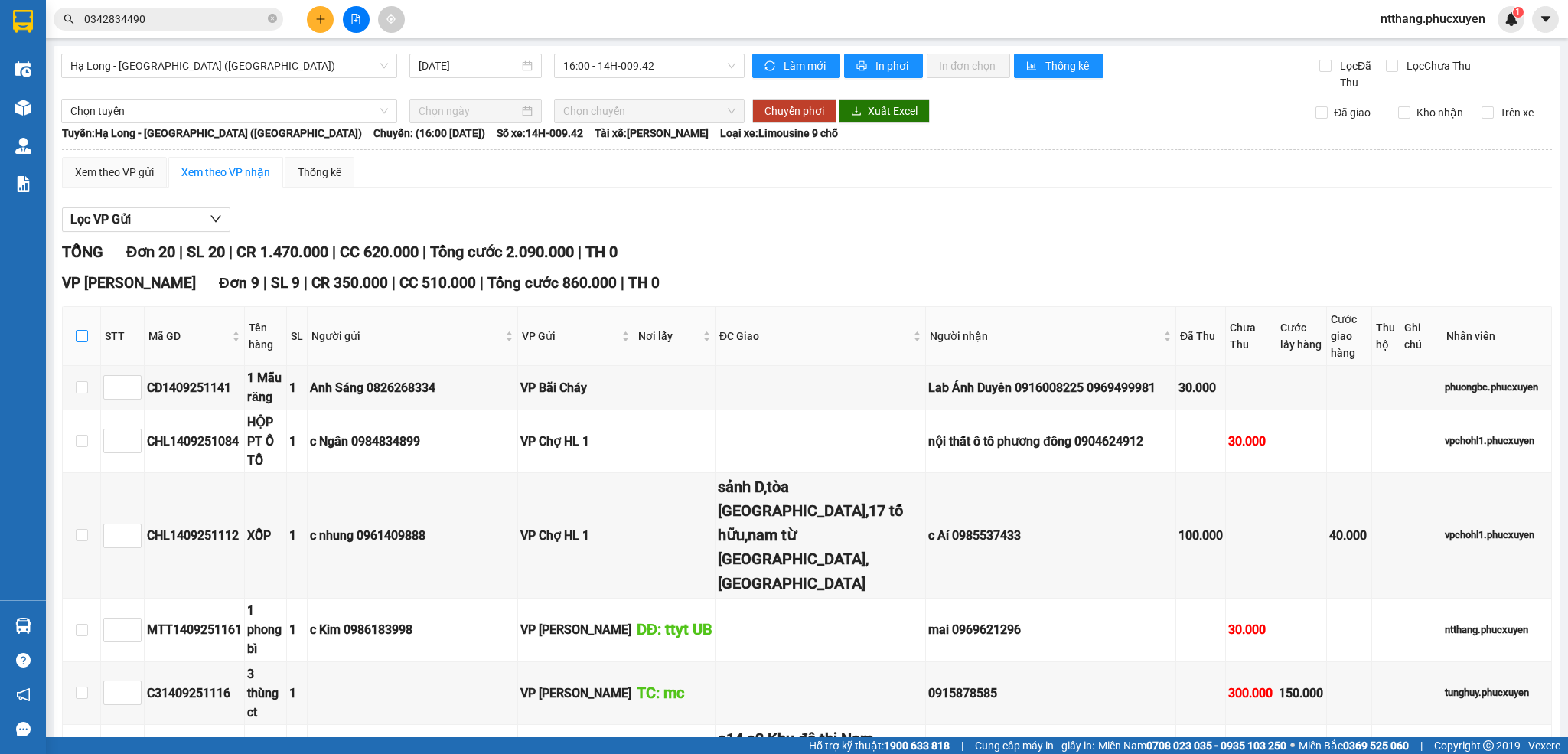
checkbox input "true"
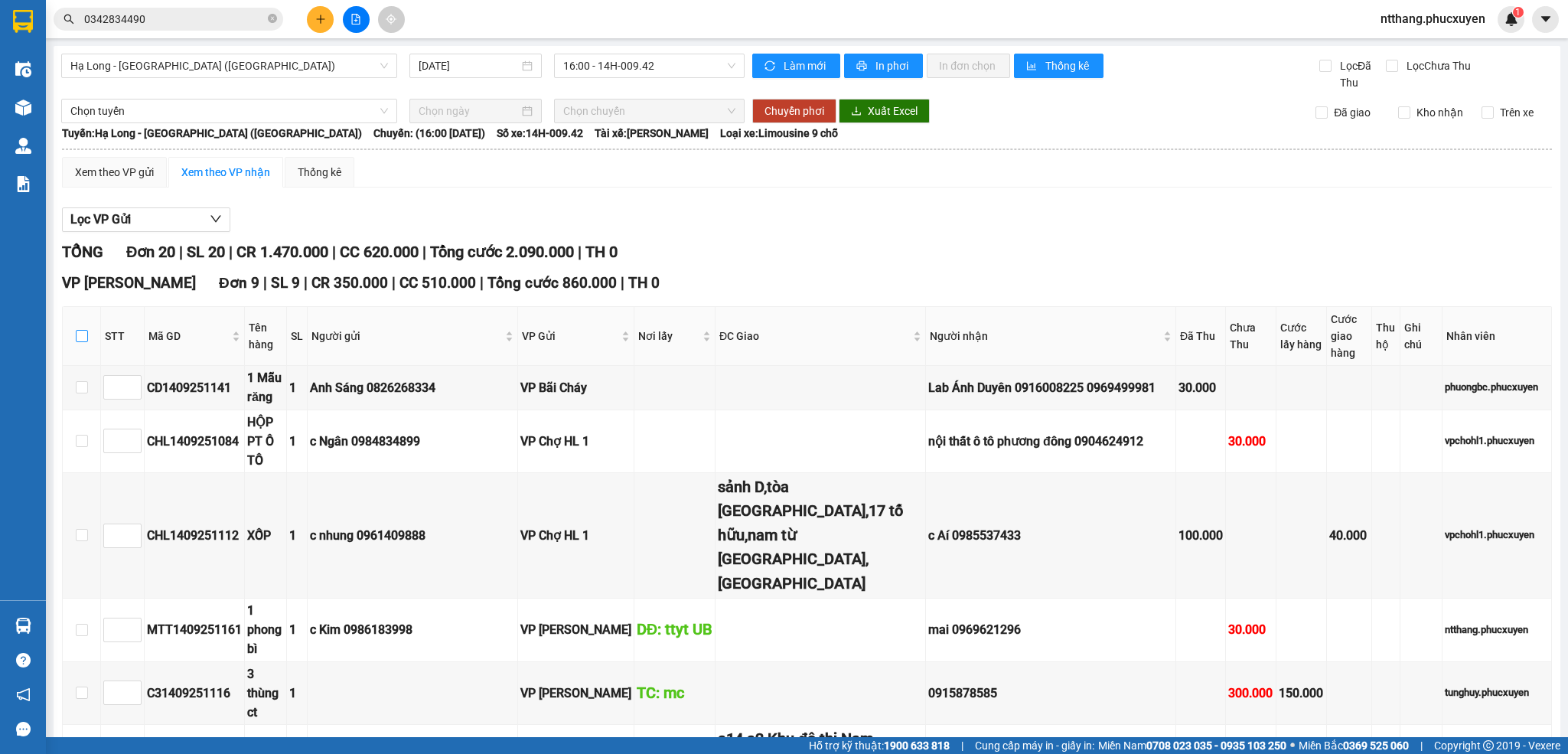
checkbox input "true"
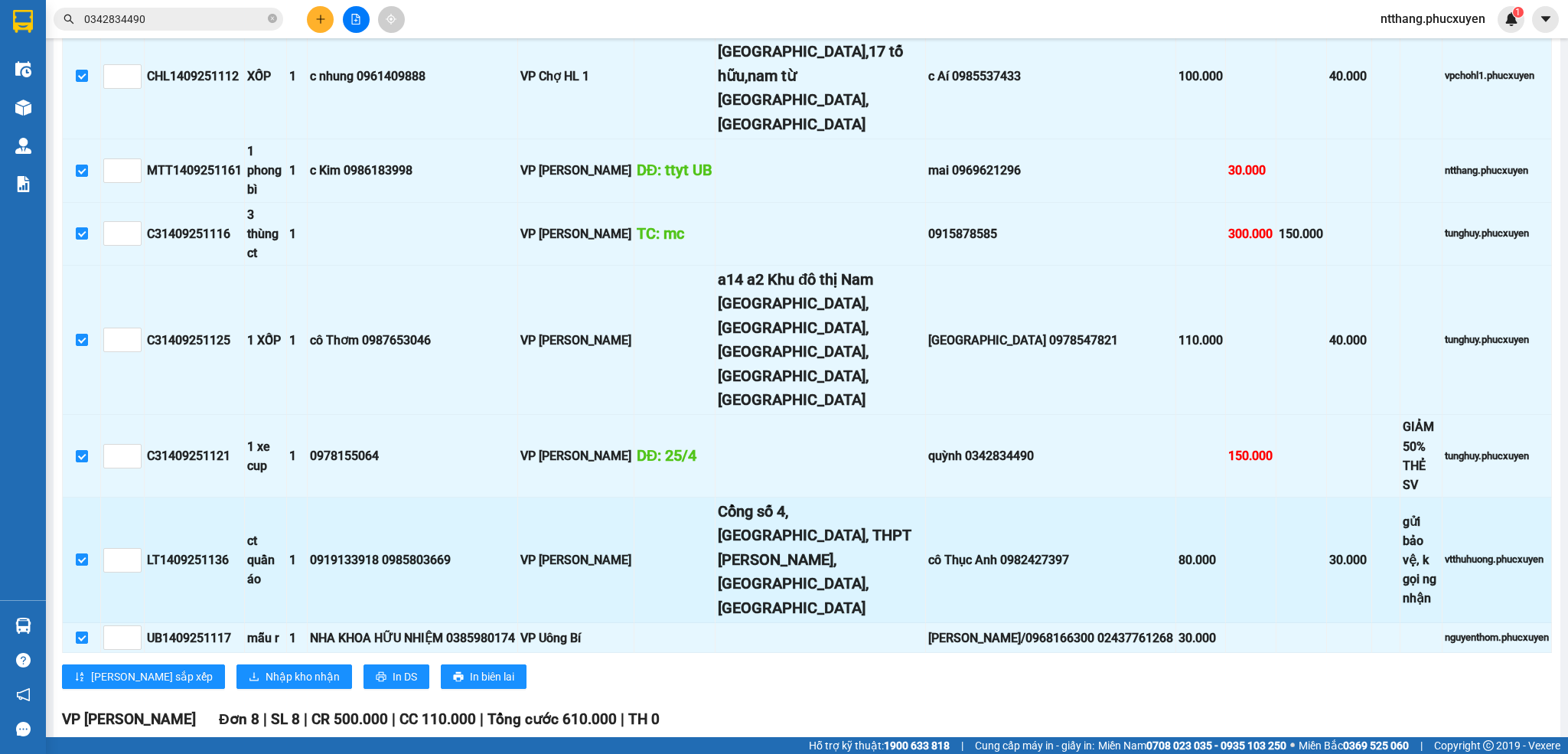
scroll to position [574, 0]
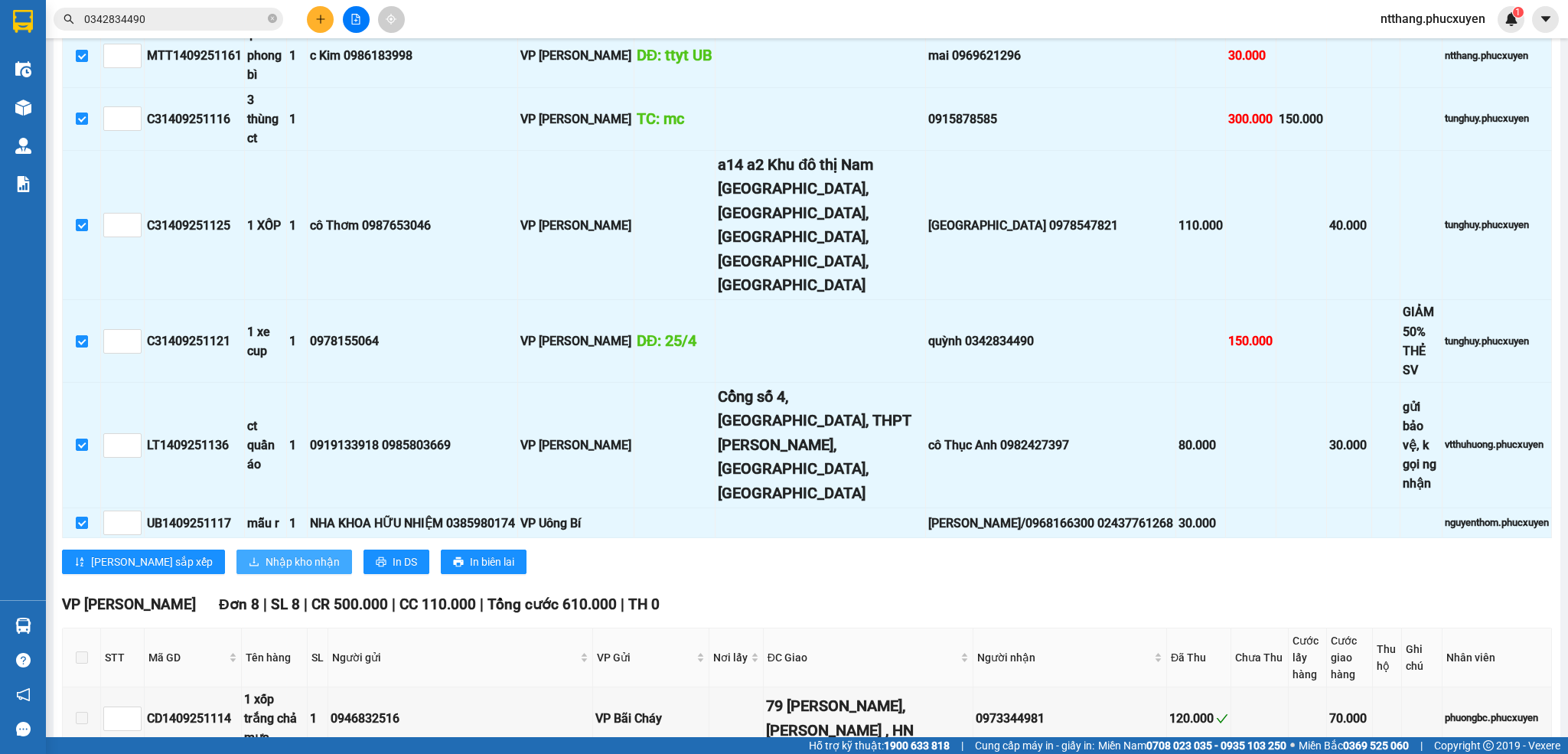
click at [265, 553] on span "Nhập kho nhận" at bounding box center [302, 562] width 74 height 17
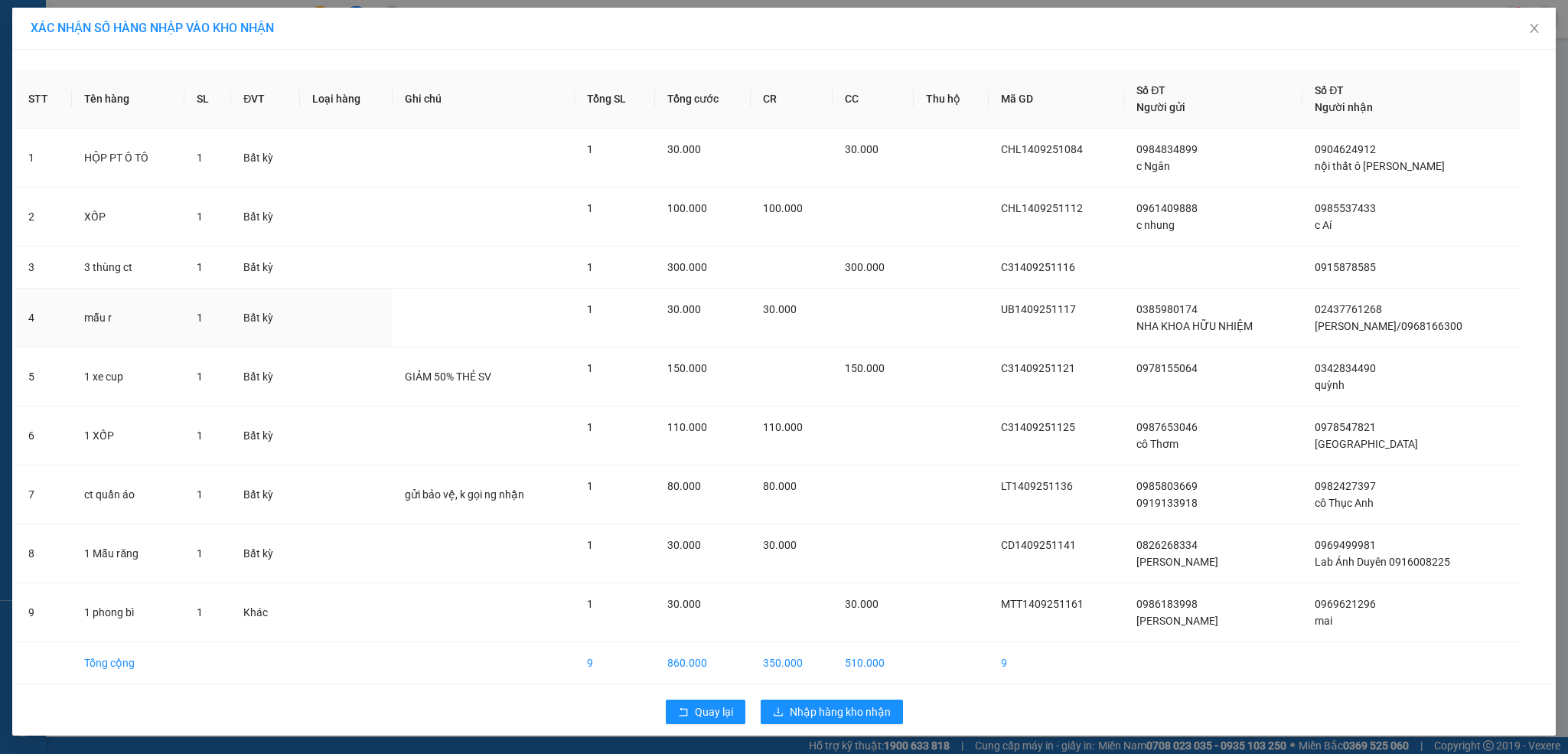
scroll to position [3, 0]
click at [773, 707] on icon "download" at bounding box center [778, 711] width 11 height 11
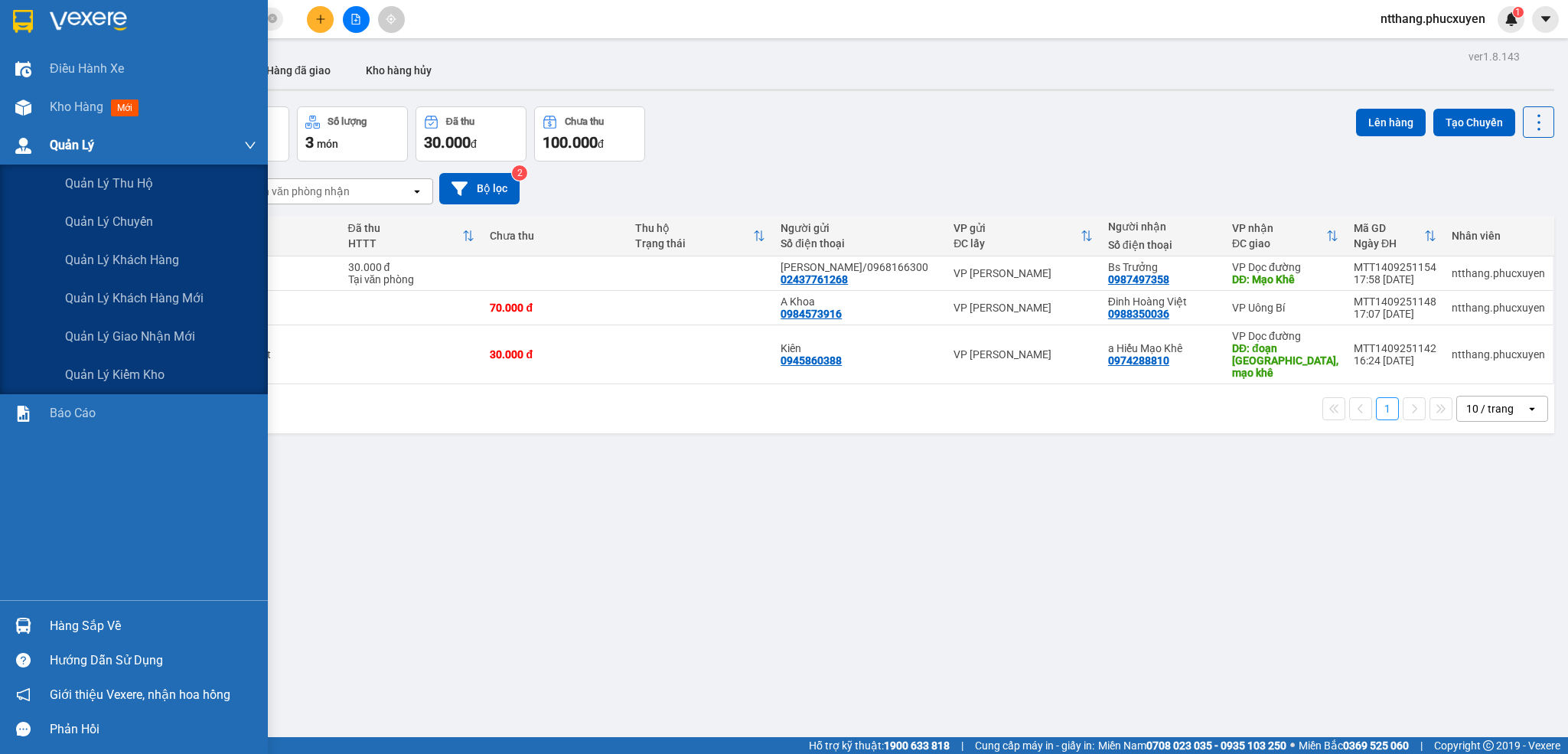
click at [70, 155] on div "Quản Lý" at bounding box center [152, 145] width 207 height 38
click at [172, 339] on span "Quản lý giao nhận mới" at bounding box center [129, 336] width 130 height 19
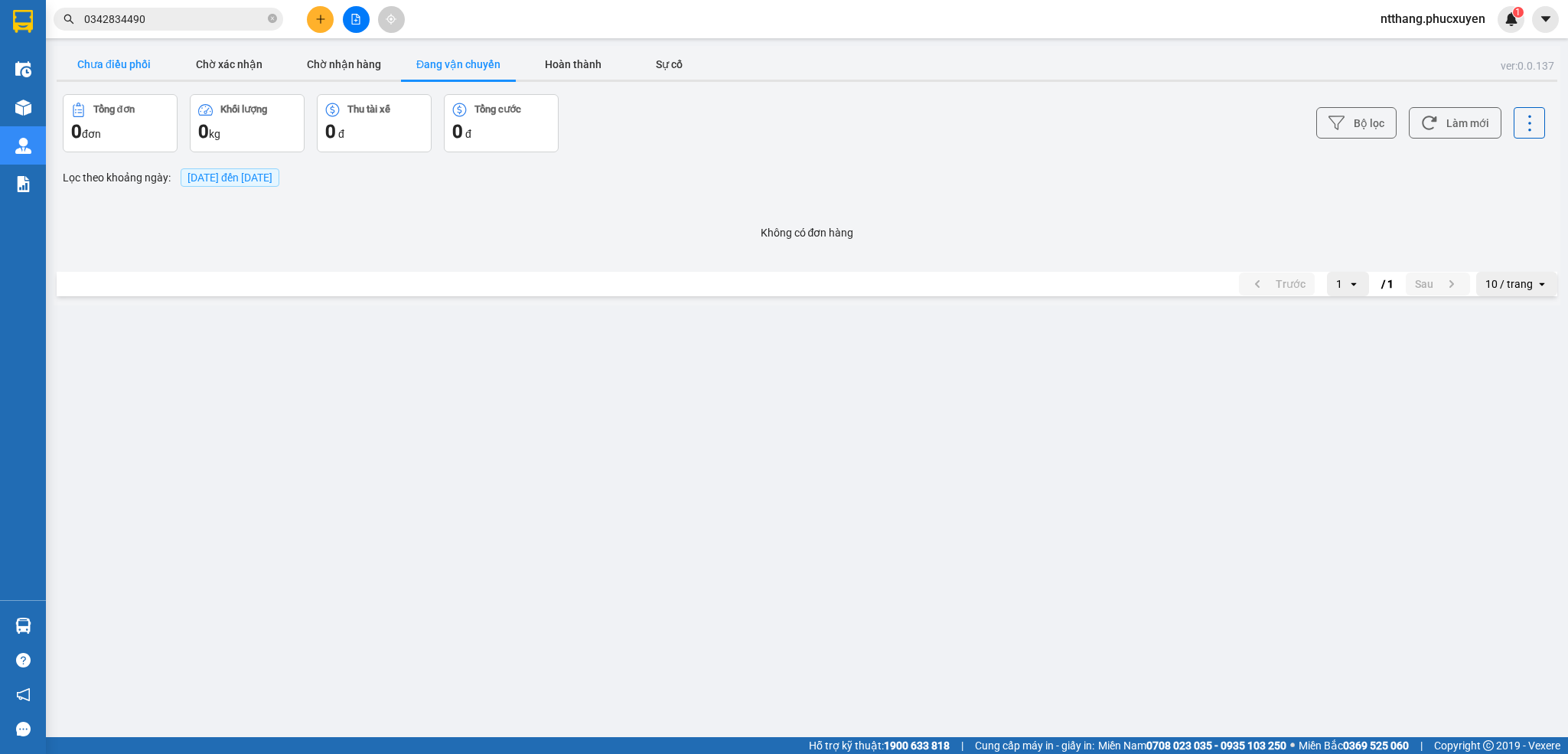
click at [129, 56] on button "Chưa điều phối" at bounding box center [114, 65] width 115 height 31
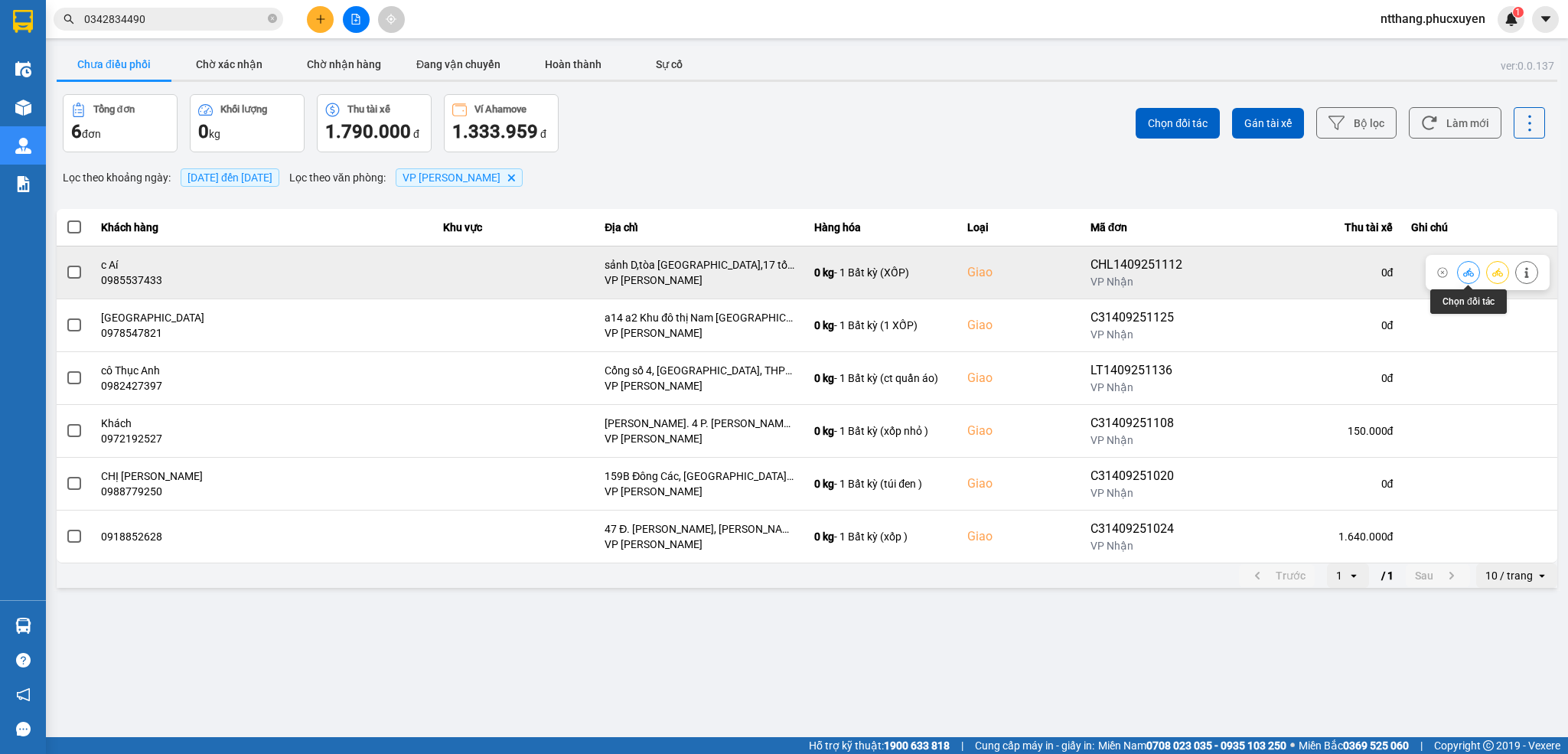
click at [1461, 271] on button at bounding box center [1468, 271] width 21 height 26
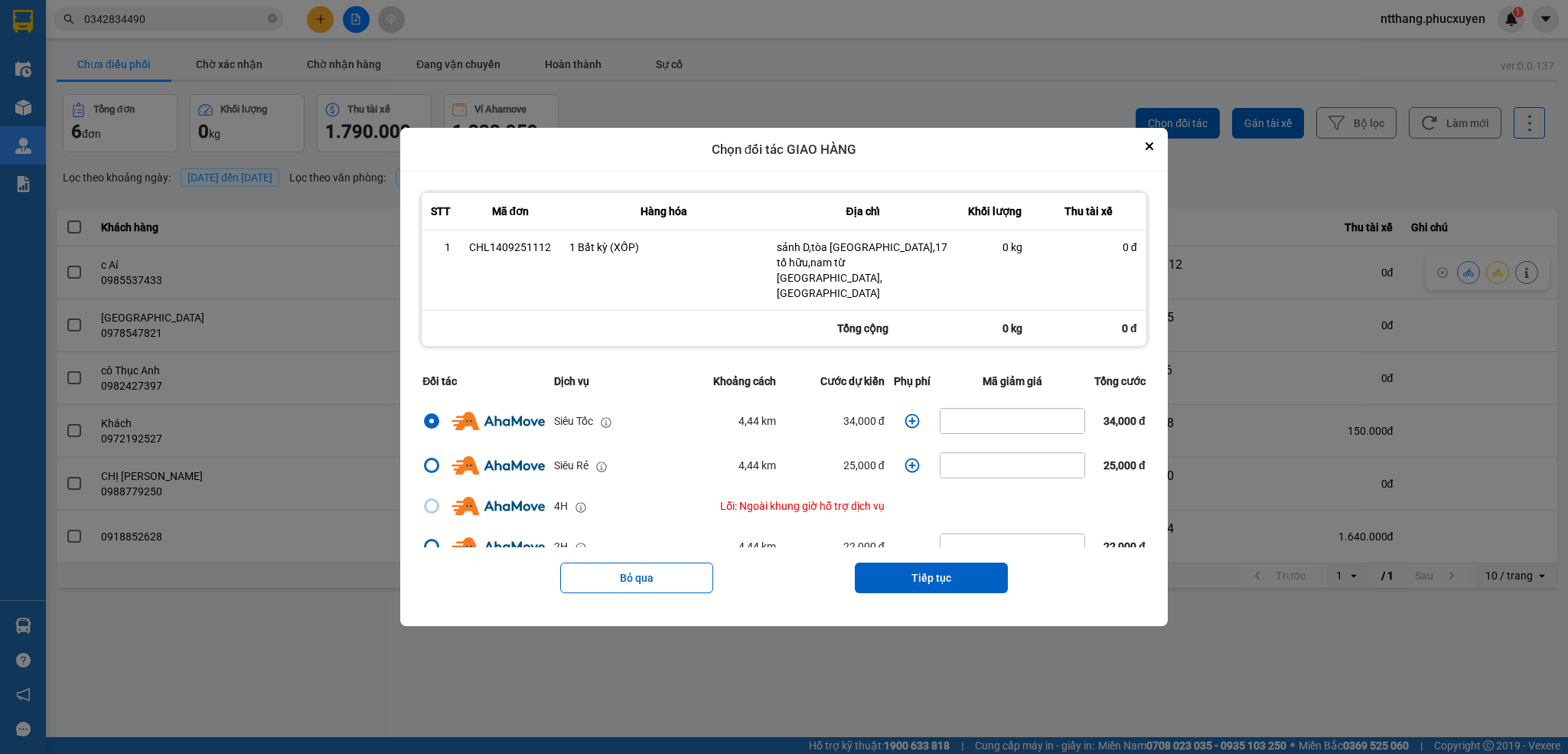
click at [904, 414] on icon "dialog" at bounding box center [911, 421] width 14 height 14
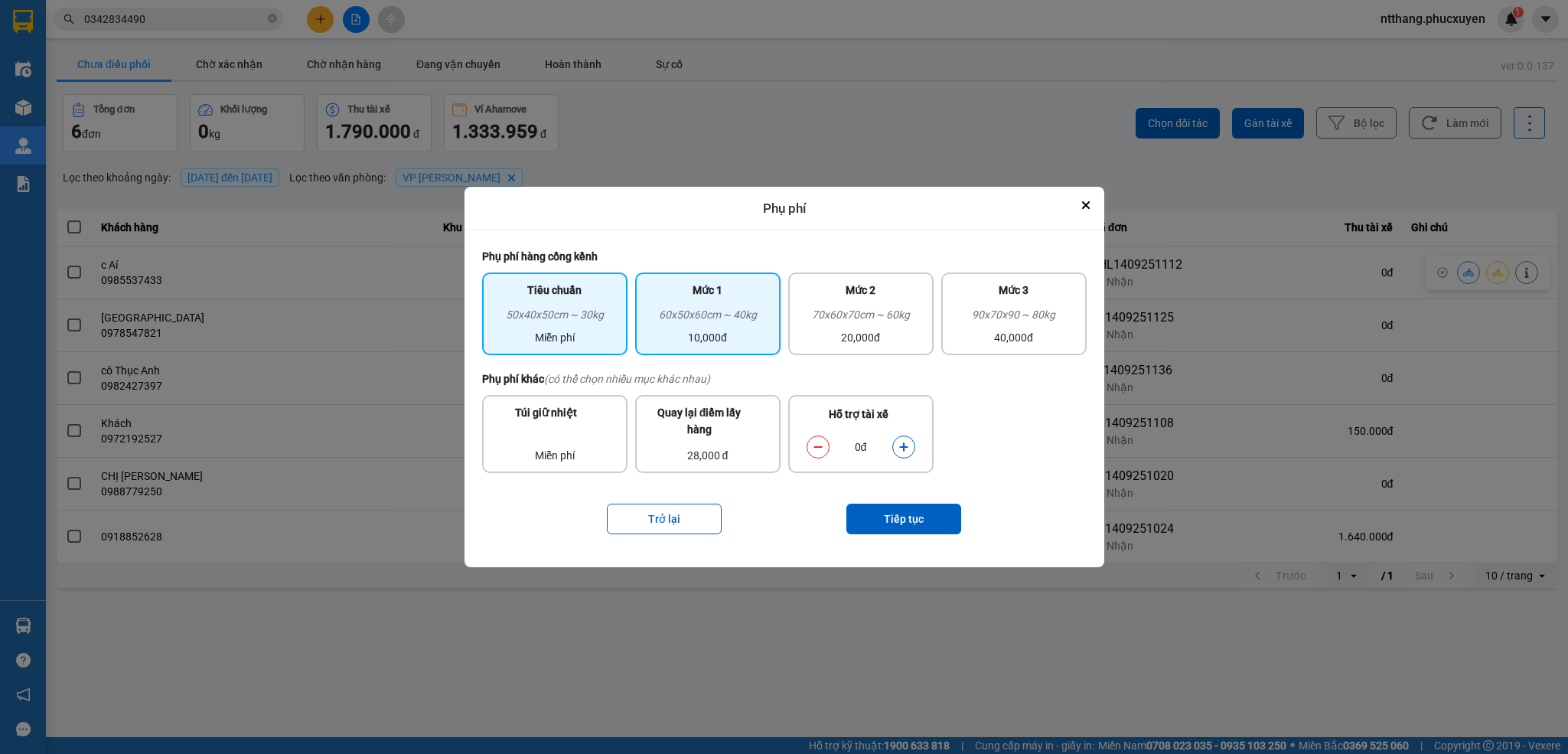
click at [749, 335] on div "10,000đ" at bounding box center [707, 338] width 127 height 17
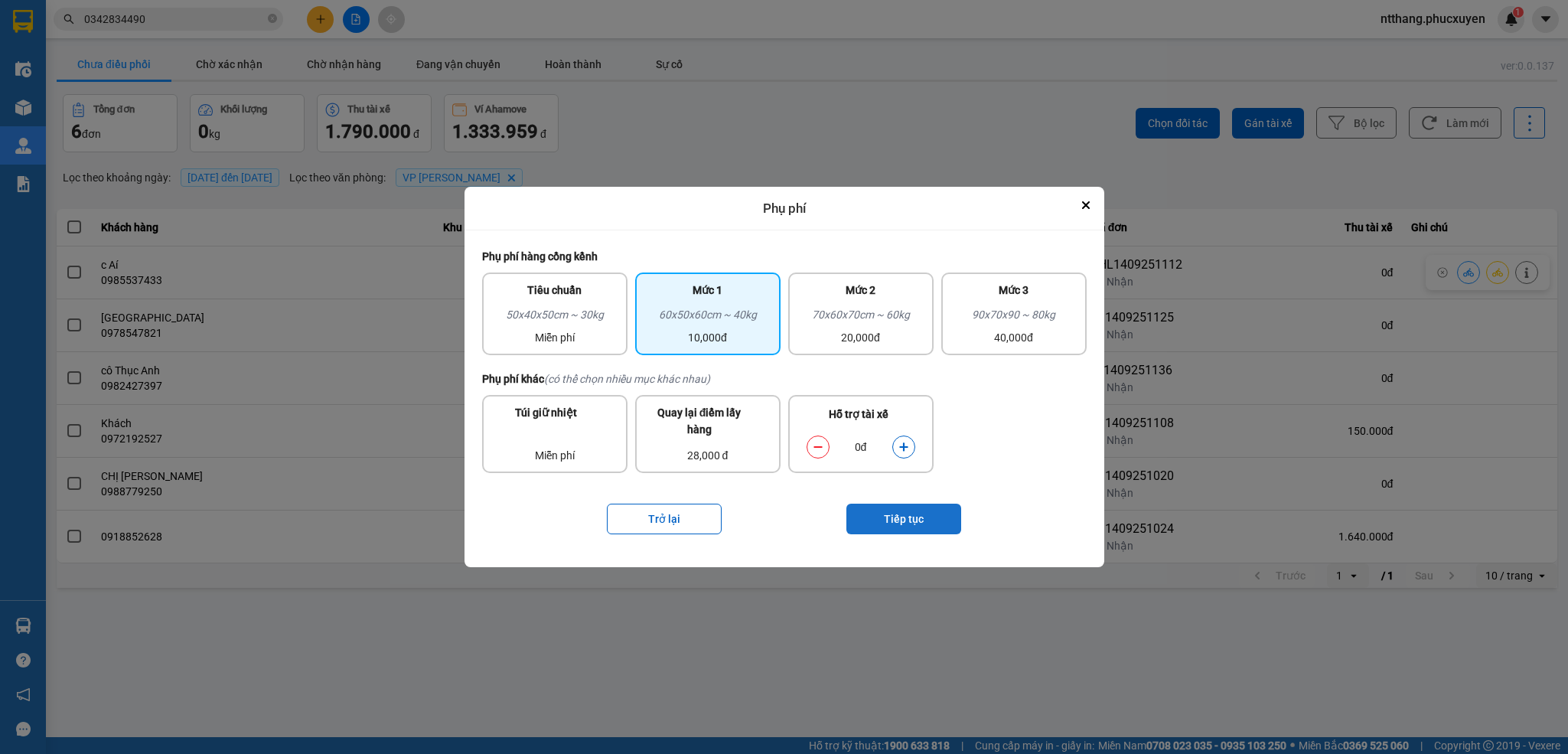
click at [917, 507] on button "Tiếp tục" at bounding box center [904, 519] width 115 height 31
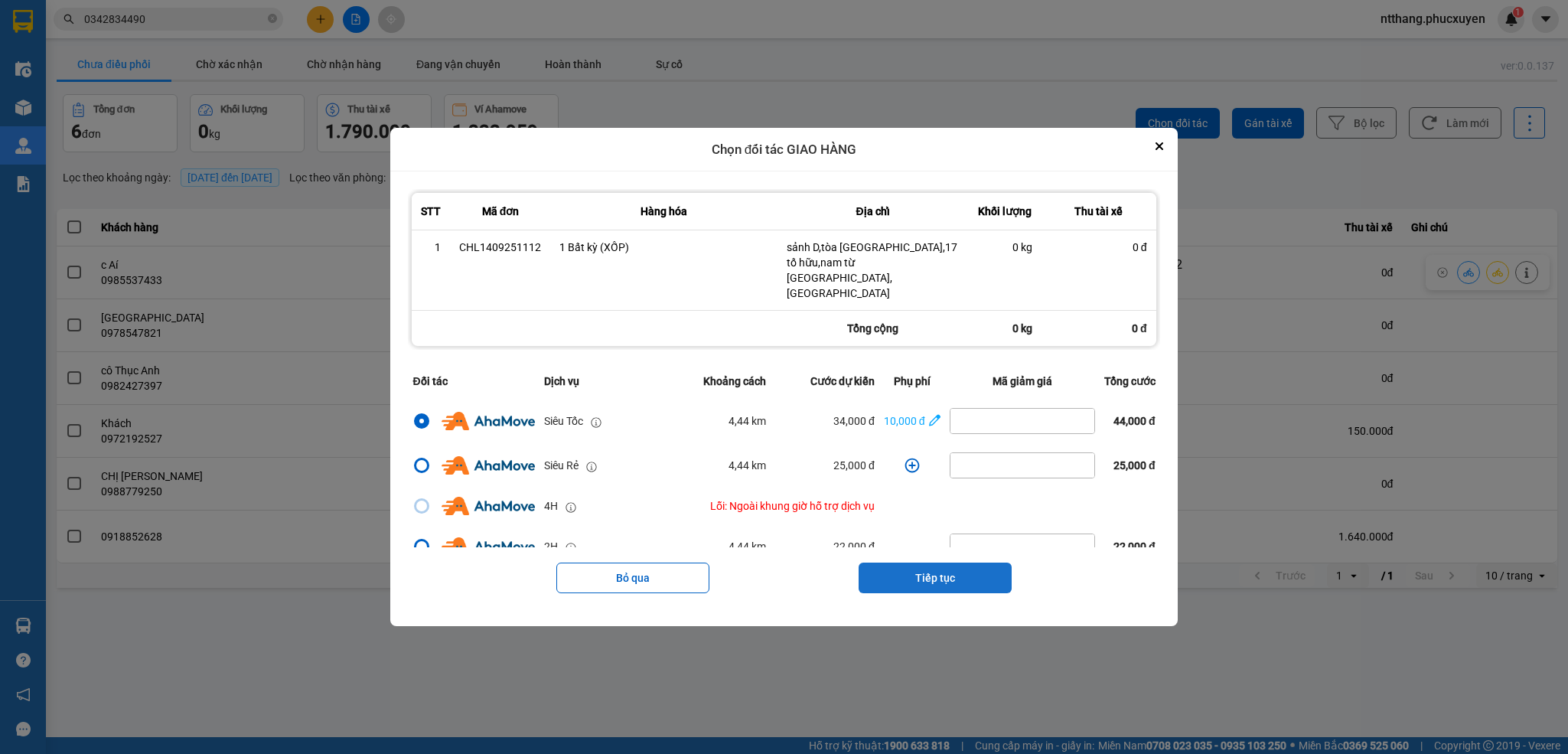
click at [941, 565] on button "Tiếp tục" at bounding box center [935, 578] width 153 height 31
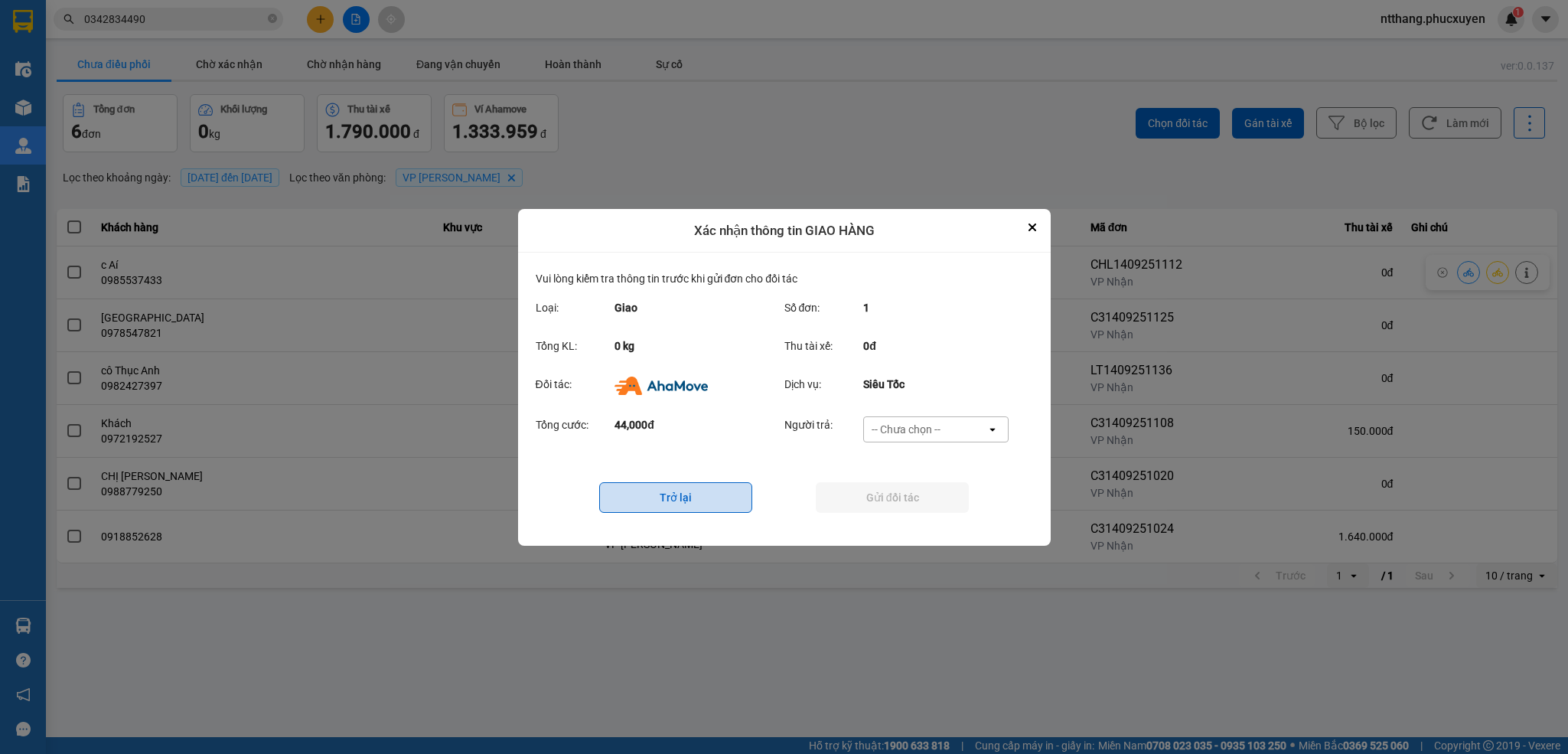
click at [727, 494] on button "Trở lại" at bounding box center [676, 498] width 153 height 31
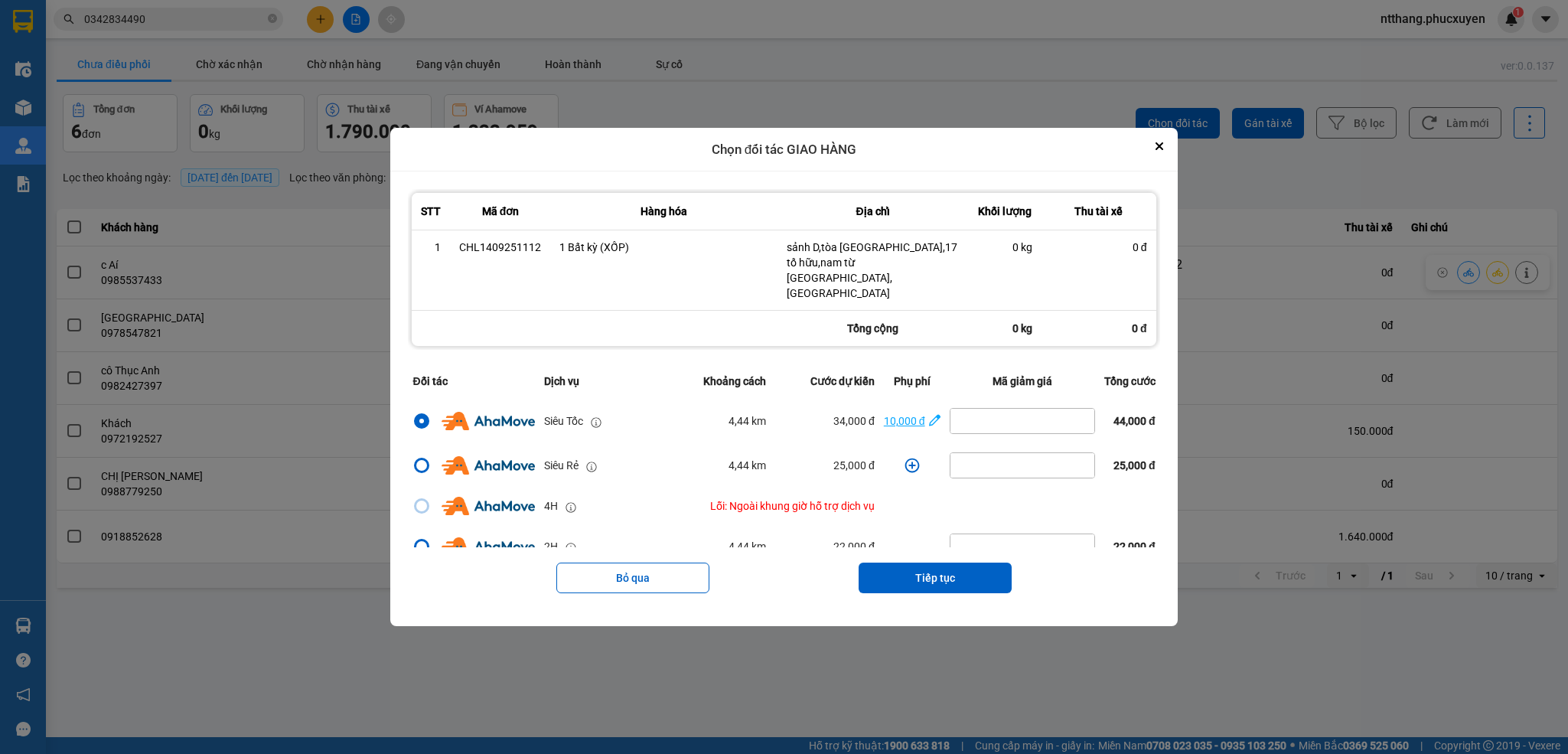
click at [929, 415] on icon "dialog" at bounding box center [934, 420] width 11 height 11
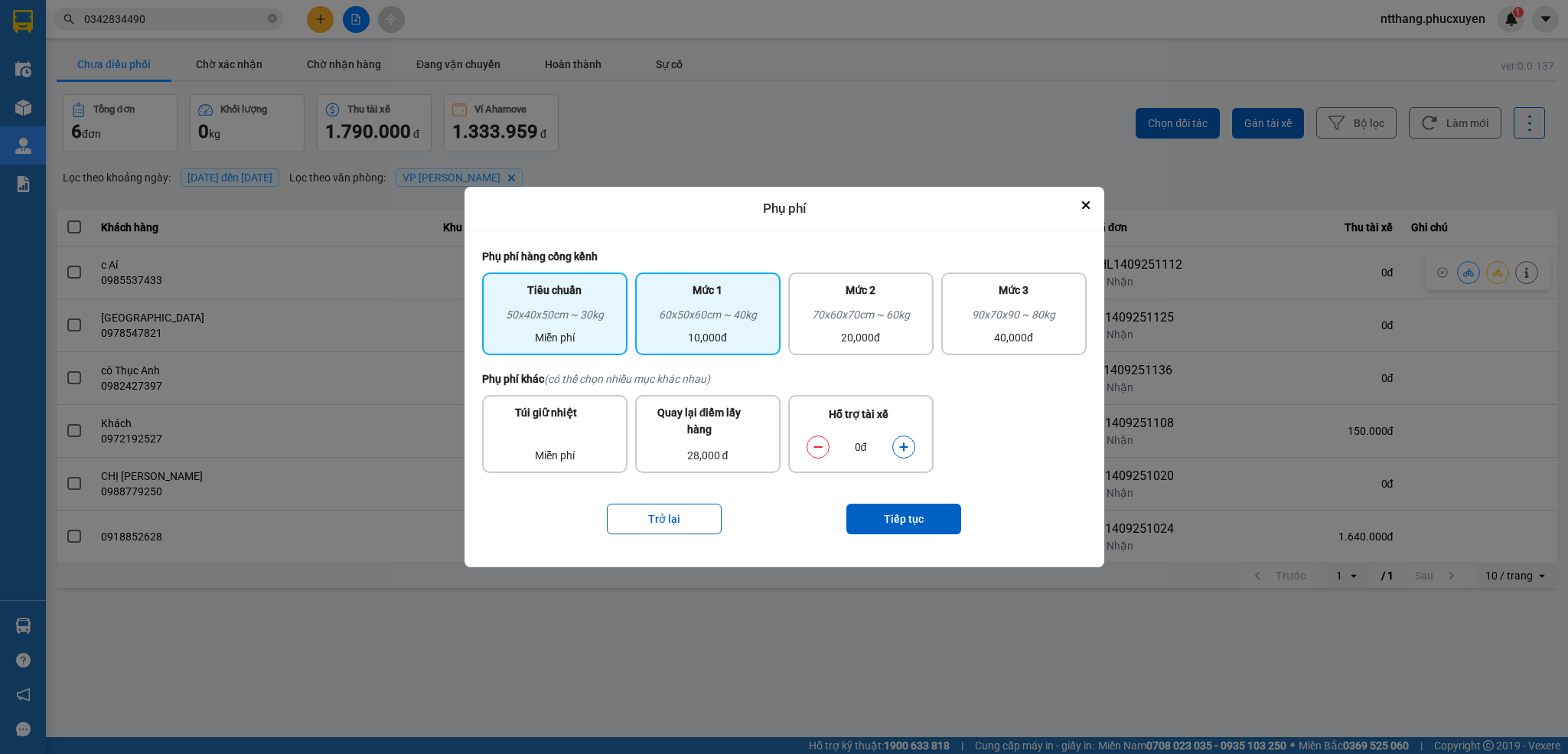
drag, startPoint x: 602, startPoint y: 311, endPoint x: 776, endPoint y: 397, distance: 194.1
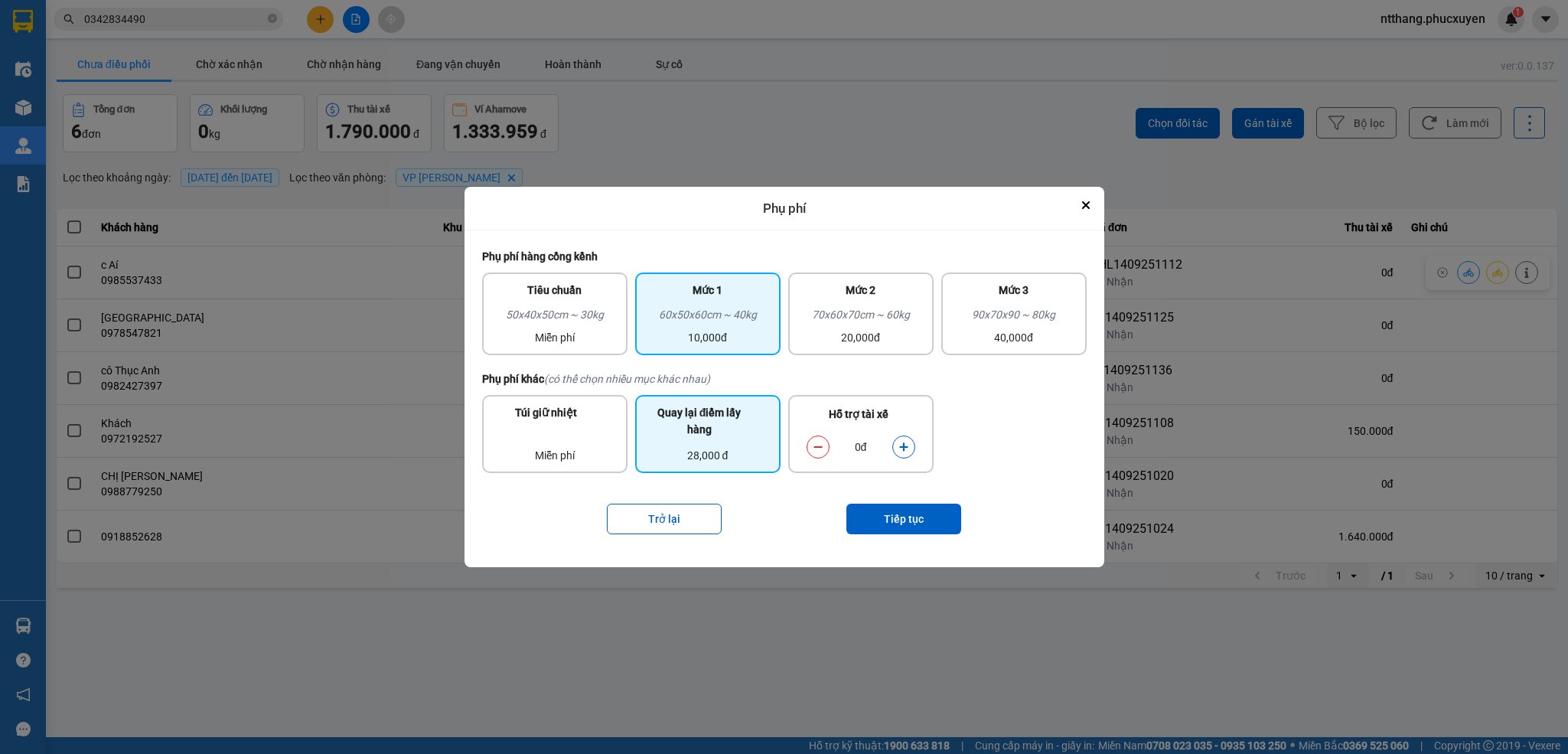
click at [604, 311] on div "50x40x50cm ~ 30kg" at bounding box center [555, 317] width 127 height 23
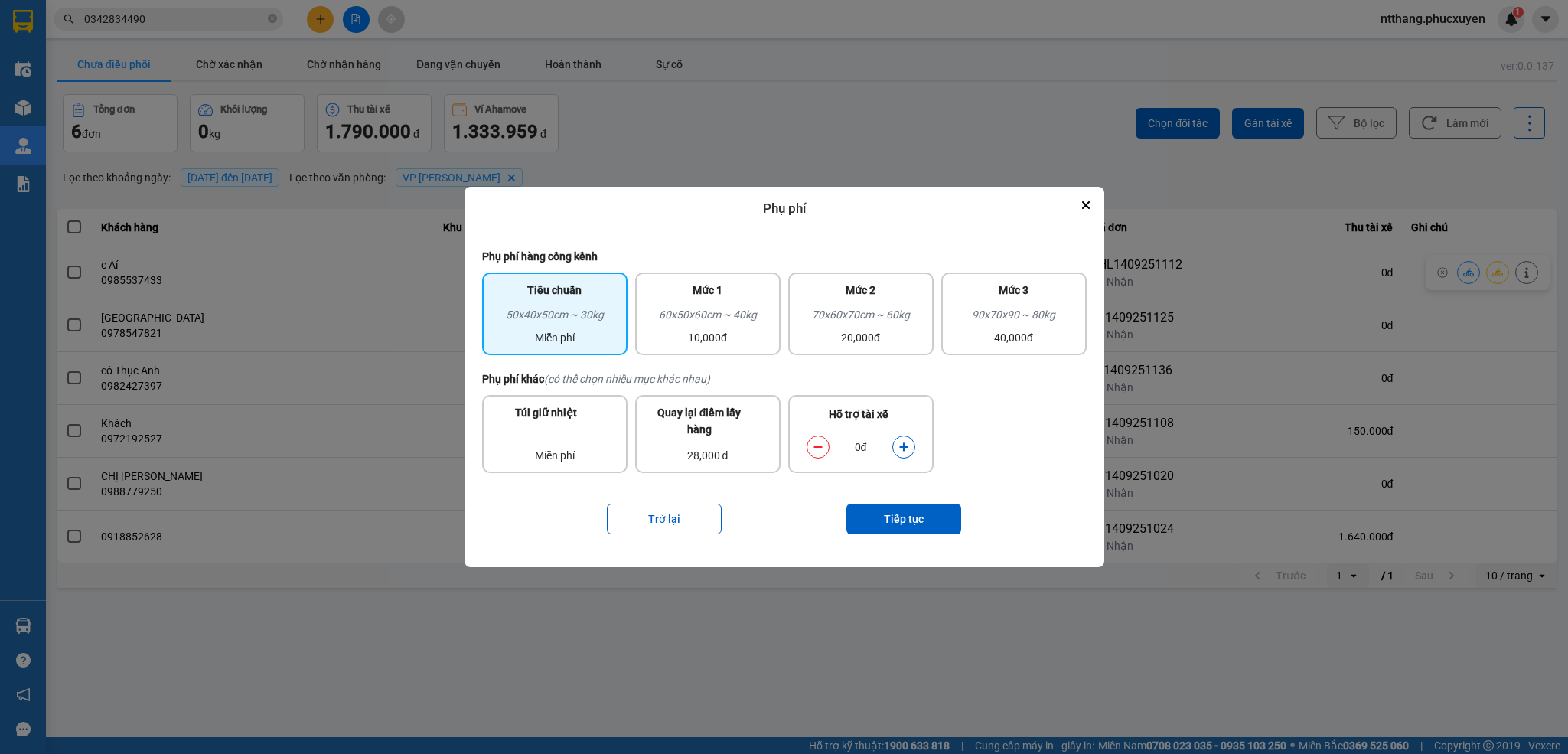
click at [903, 448] on icon "dialog" at bounding box center [904, 448] width 9 height 9
click at [916, 513] on button "Tiếp tục" at bounding box center [904, 519] width 115 height 31
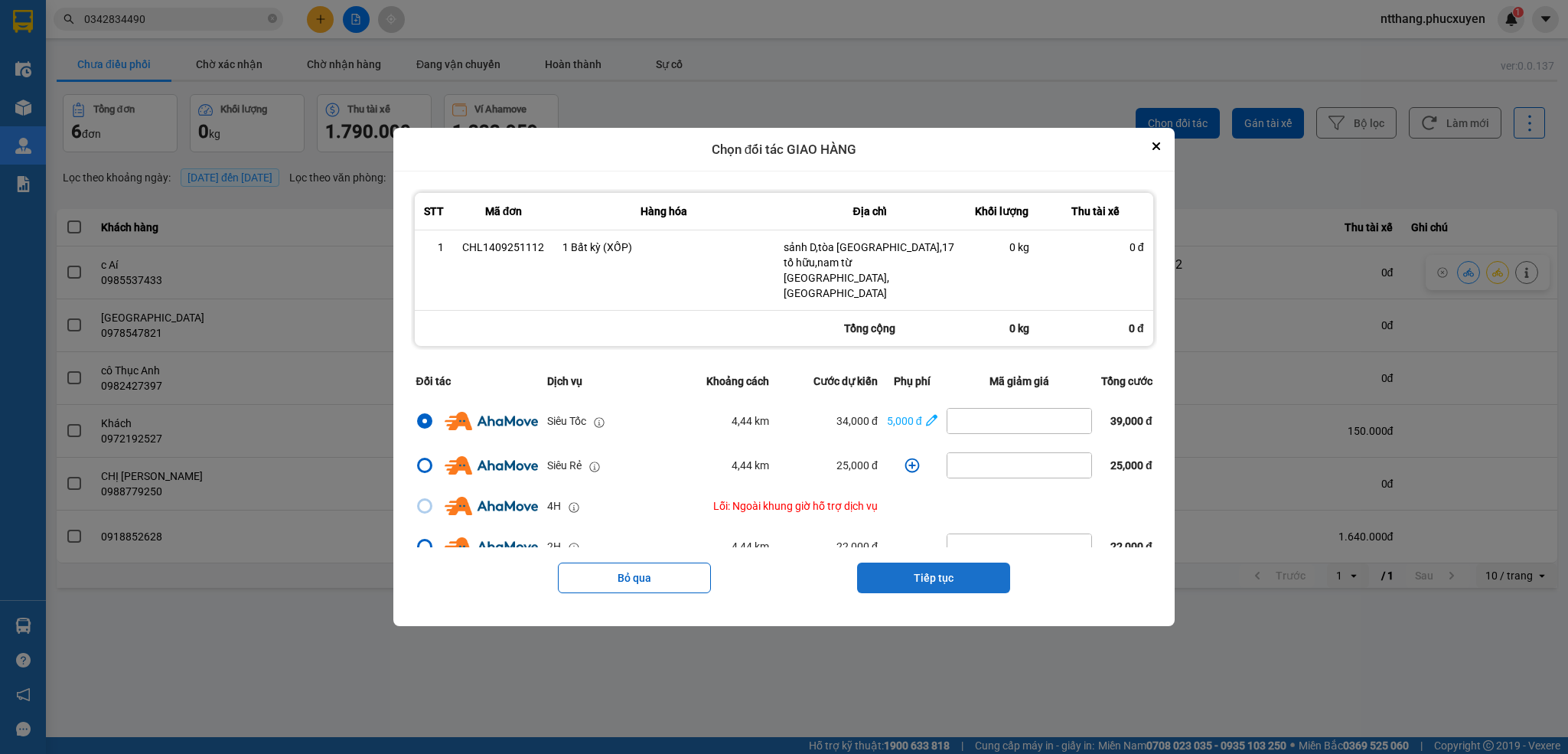
click at [940, 566] on button "Tiếp tục" at bounding box center [934, 578] width 153 height 31
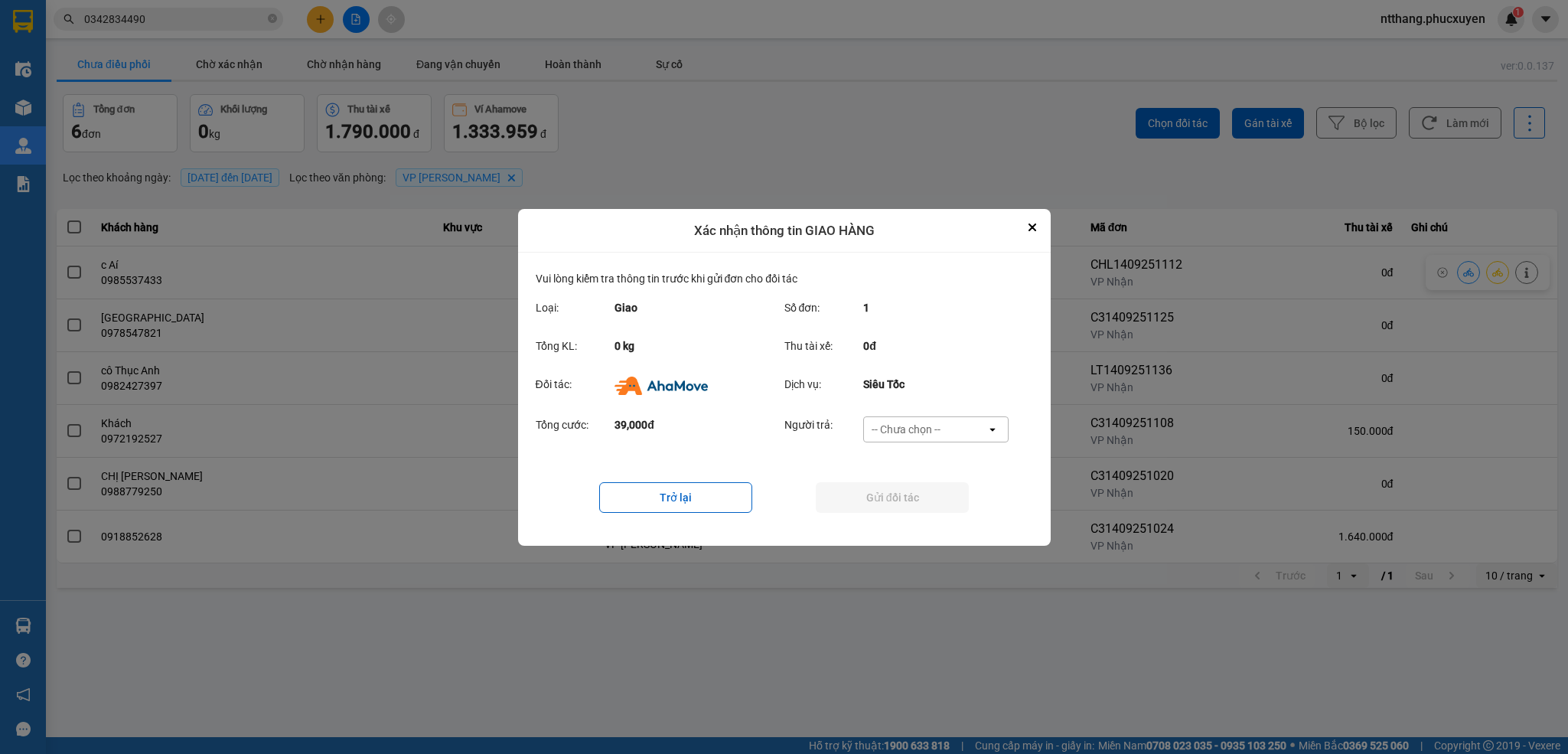
click at [905, 431] on div "-- Chưa chọn --" at bounding box center [906, 430] width 69 height 15
click at [889, 520] on span "Ví Ahamove" at bounding box center [906, 517] width 62 height 15
click at [896, 497] on button "Gửi đối tác" at bounding box center [892, 498] width 153 height 31
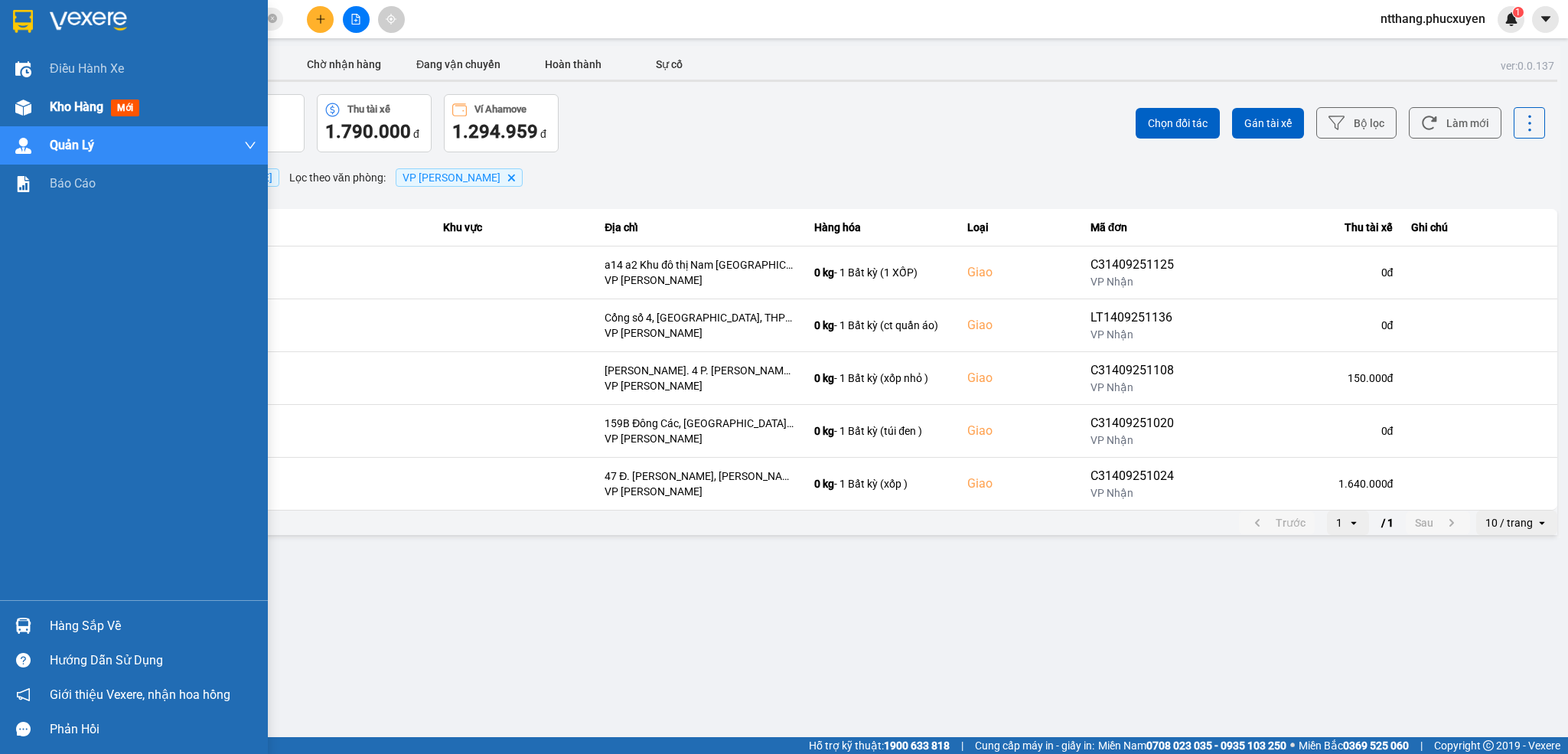
click at [39, 102] on div "Kho hàng mới" at bounding box center [134, 106] width 268 height 38
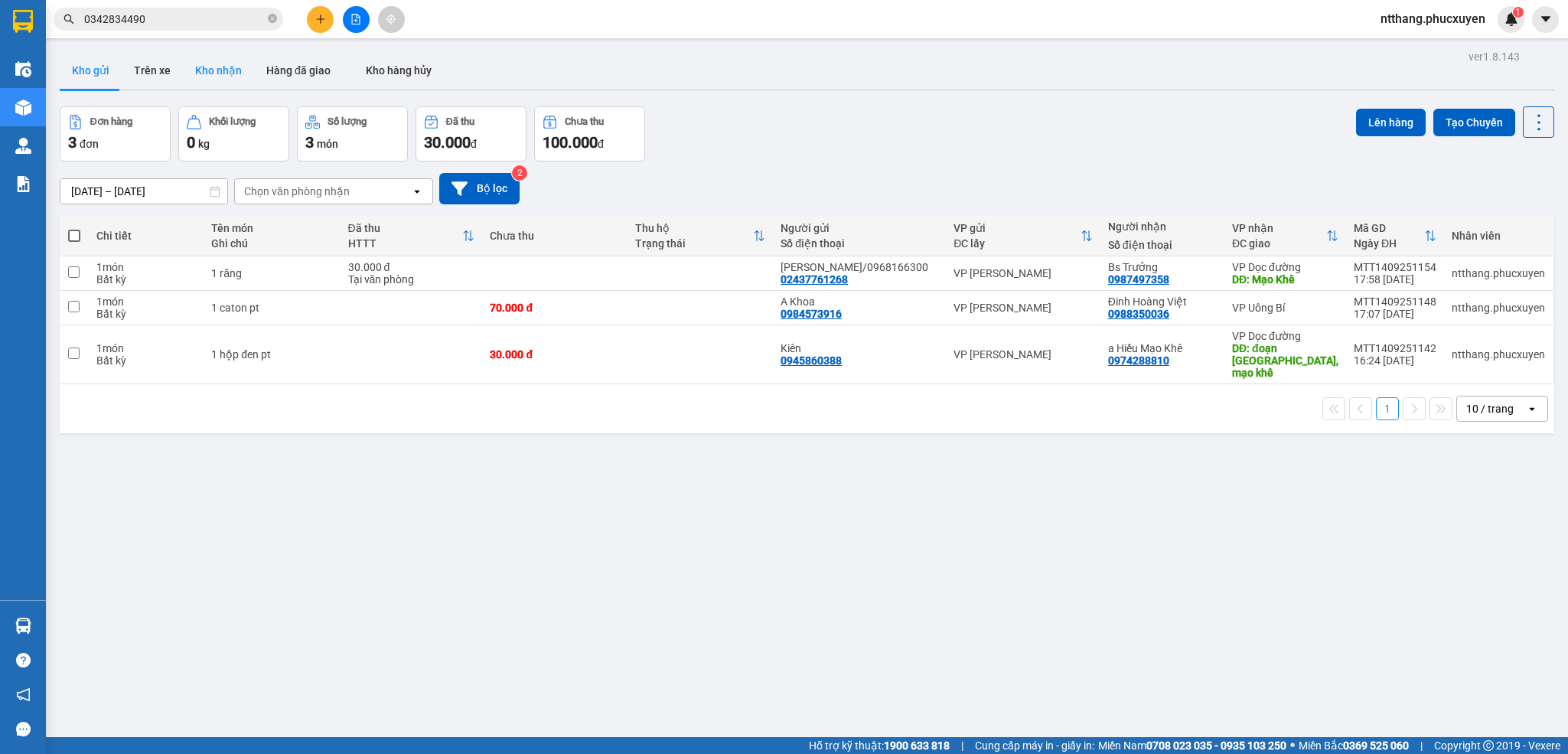
click at [228, 66] on button "Kho nhận" at bounding box center [219, 70] width 71 height 37
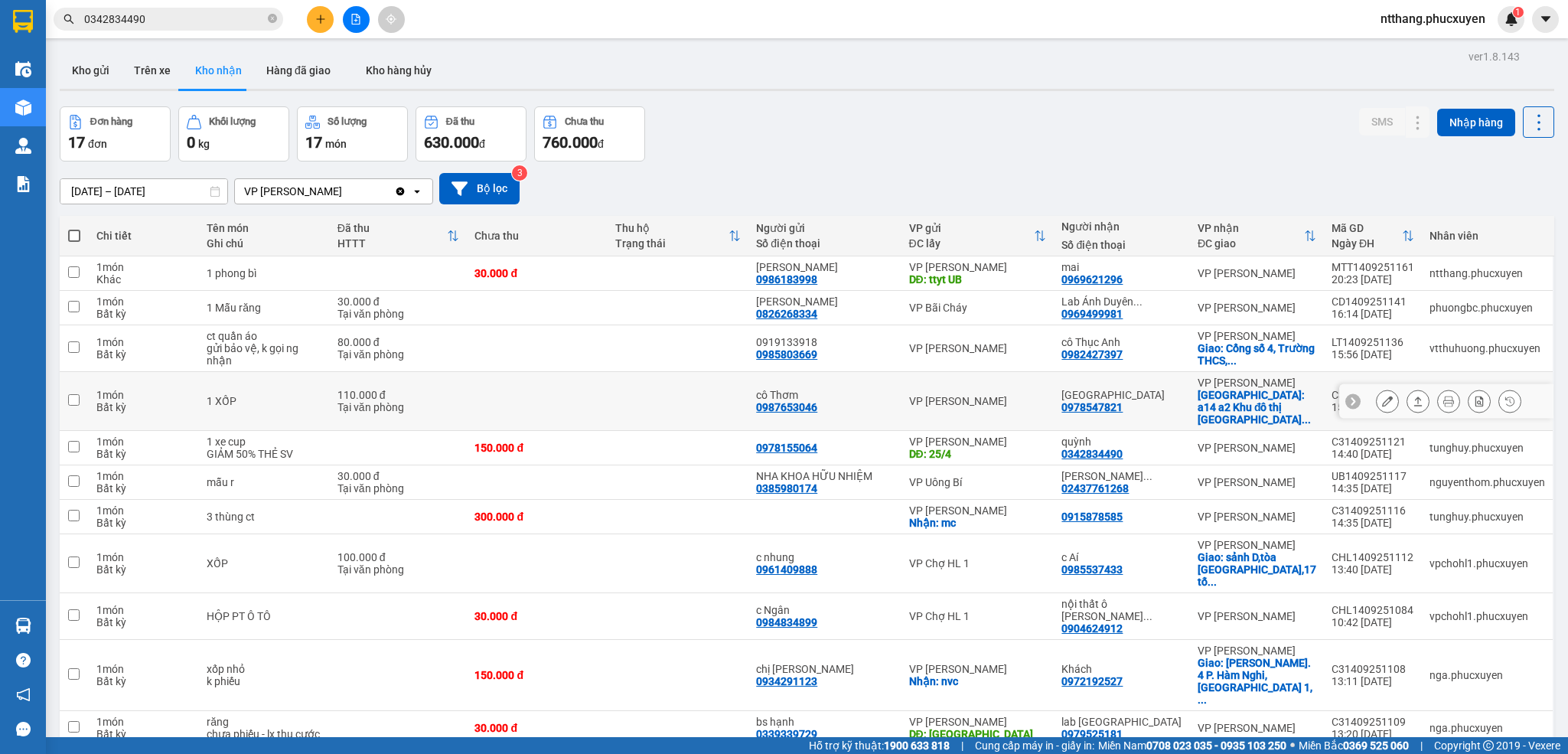
click at [1377, 415] on button at bounding box center [1387, 401] width 21 height 26
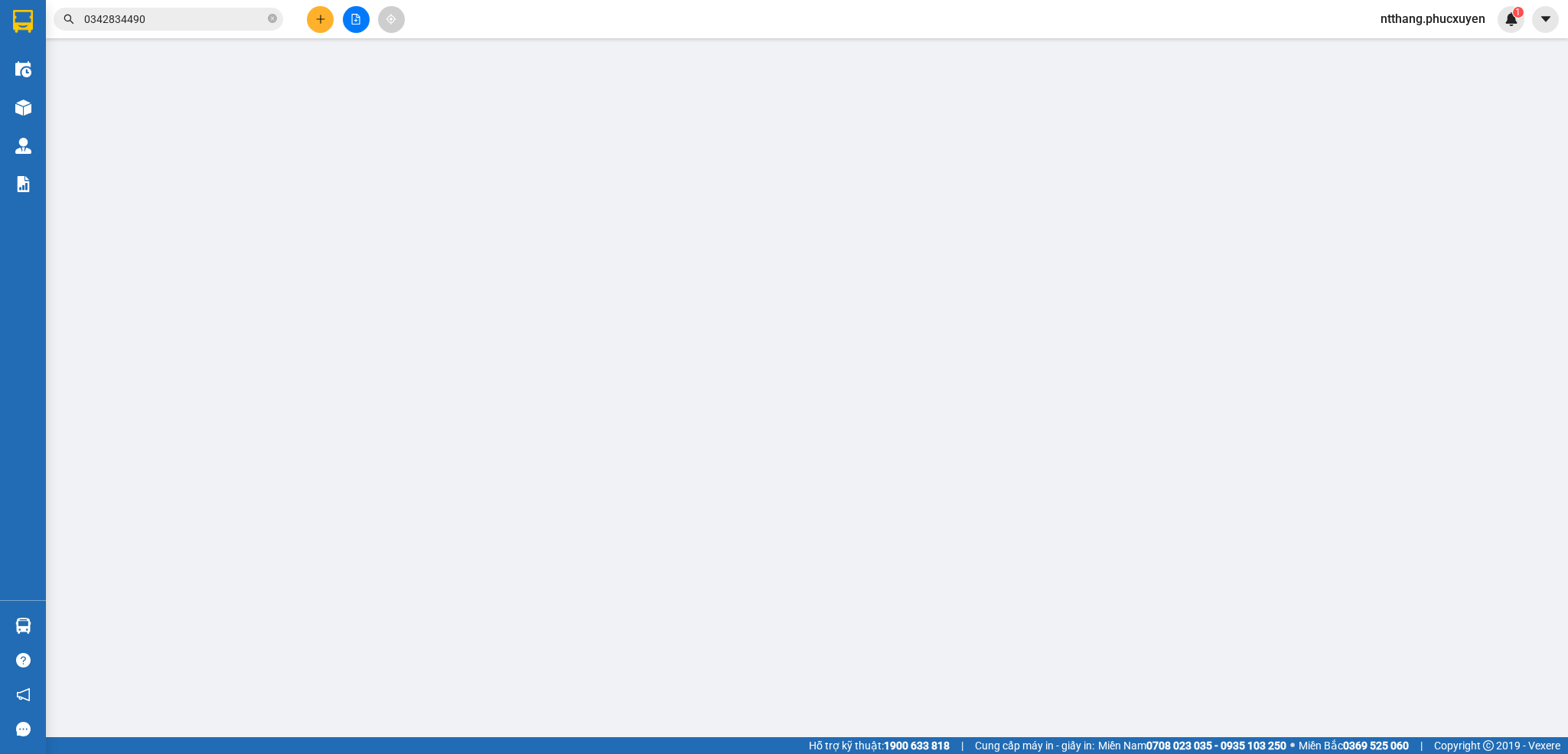
type input "0987653046"
type input "cô Thơm"
type input "0978547821"
type input "[GEOGRAPHIC_DATA]"
checkbox input "true"
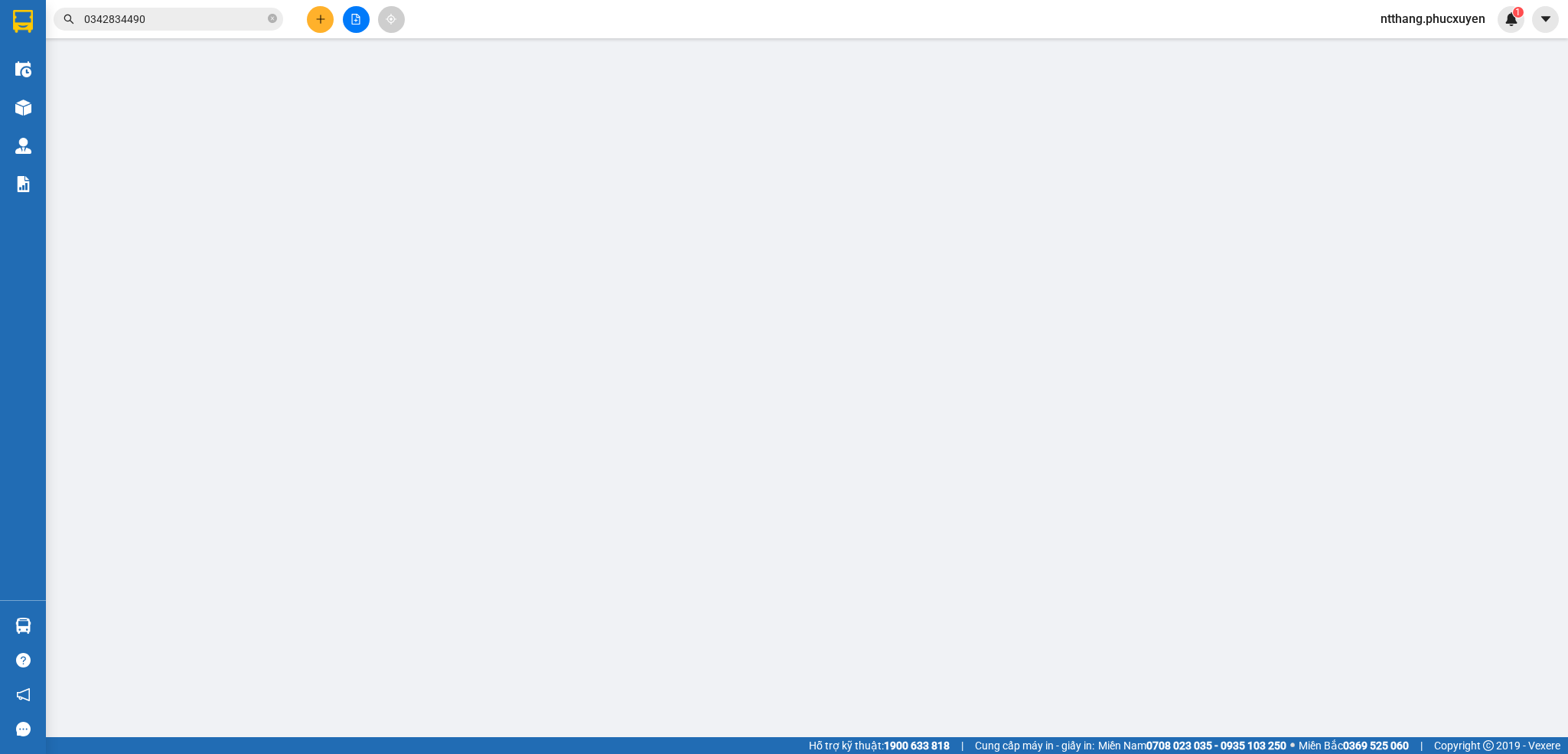
type input "a14 a2 Khu đô thị Nam [GEOGRAPHIC_DATA], [GEOGRAPHIC_DATA], [GEOGRAPHIC_DATA], …"
type input "110.000"
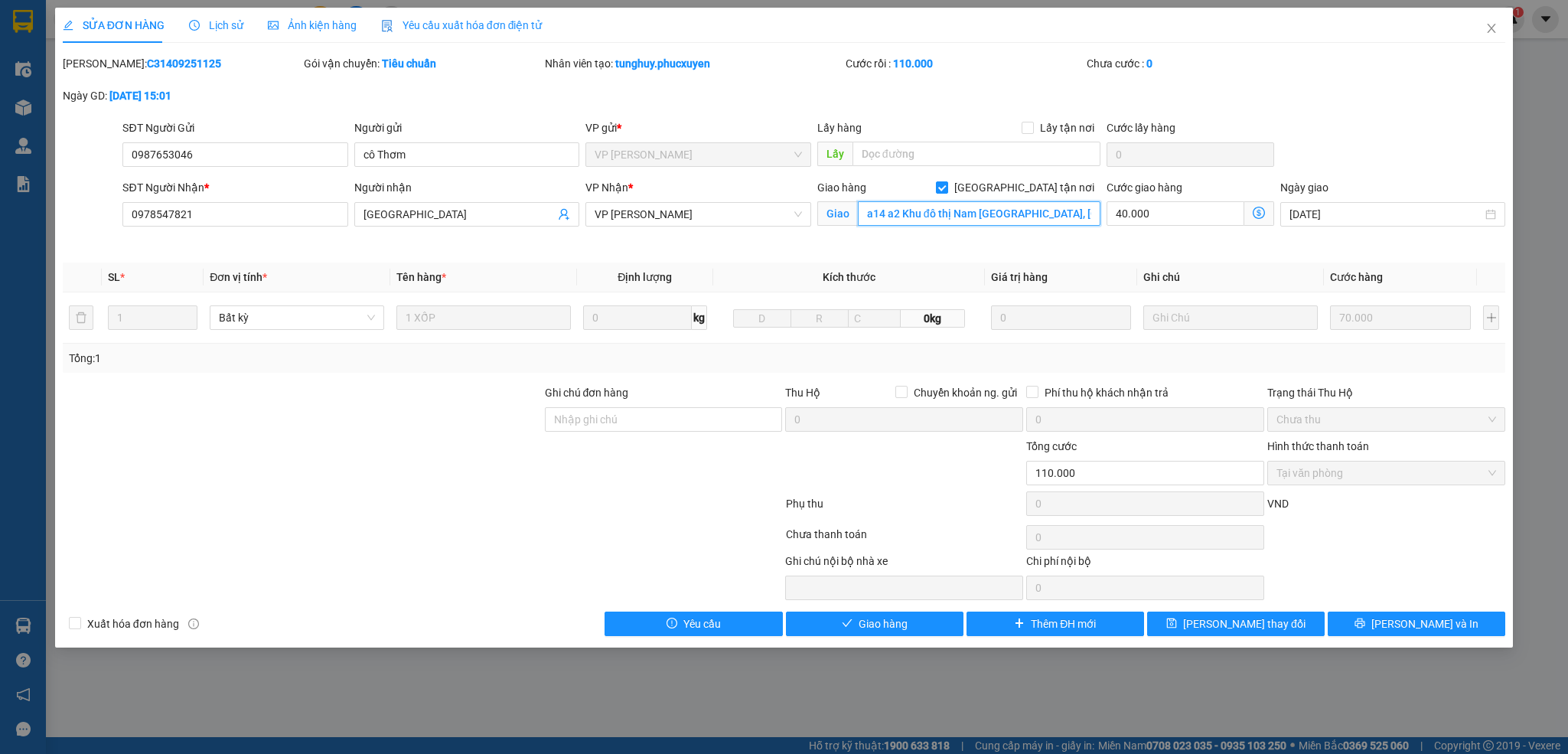
click at [892, 211] on input "a14 a2 Khu đô thị Nam [GEOGRAPHIC_DATA], [GEOGRAPHIC_DATA], [GEOGRAPHIC_DATA], …" at bounding box center [978, 214] width 242 height 25
type input "a14 a1 Khu đô thị Nam [GEOGRAPHIC_DATA], [GEOGRAPHIC_DATA], [GEOGRAPHIC_DATA], …"
click at [1256, 628] on span "[PERSON_NAME] thay đổi" at bounding box center [1245, 624] width 123 height 17
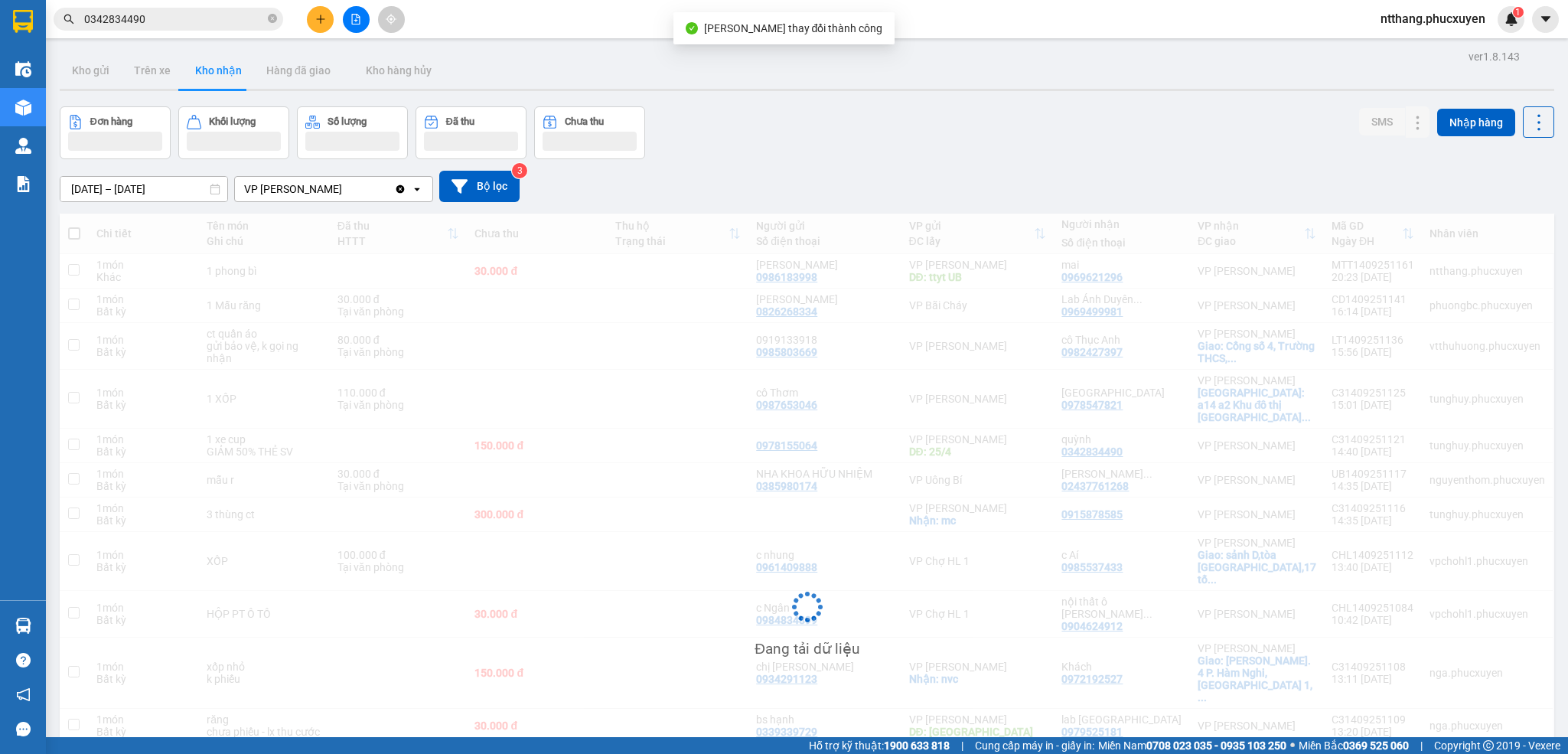
click at [23, 147] on img at bounding box center [23, 146] width 16 height 16
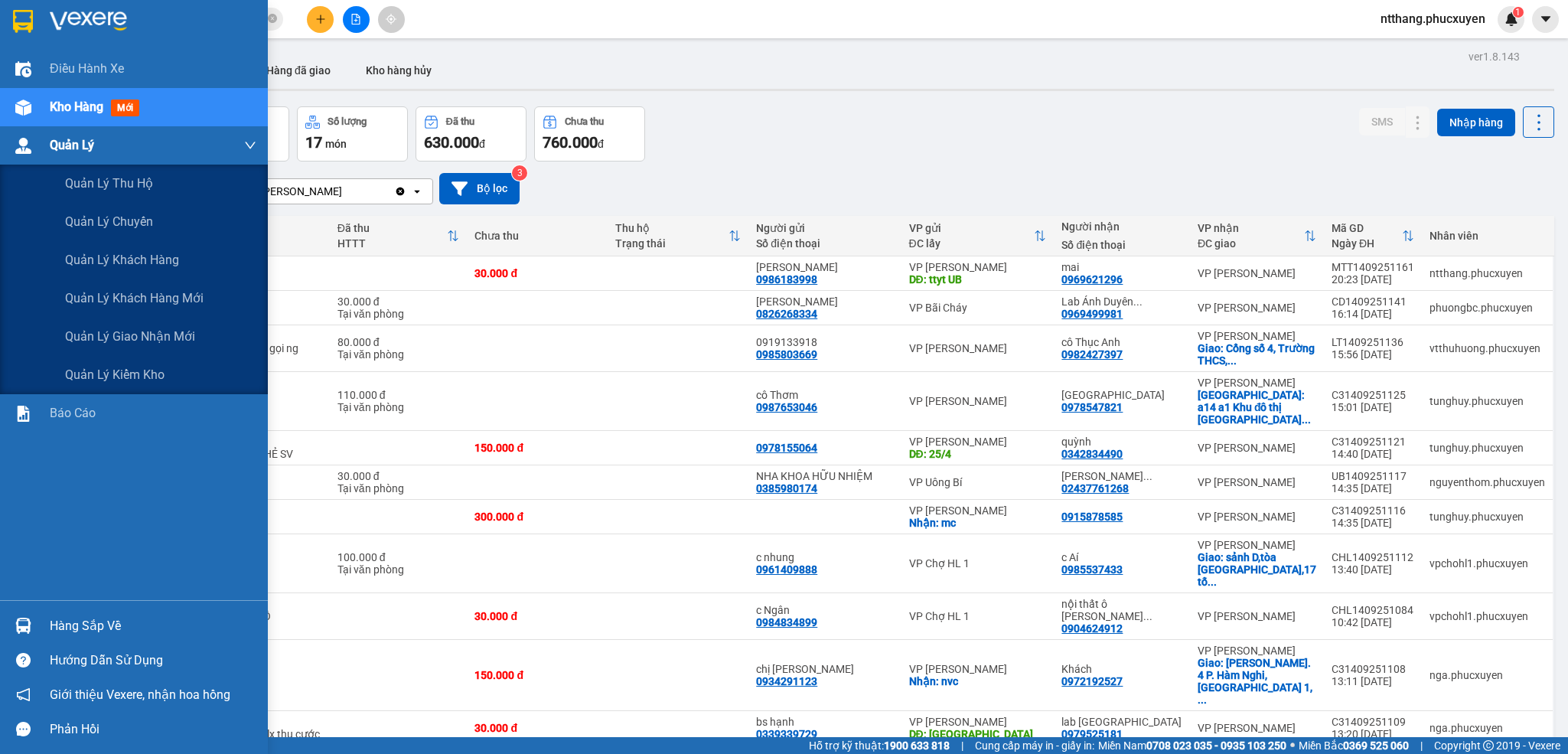
click at [24, 140] on img at bounding box center [23, 146] width 16 height 16
click at [157, 338] on span "Quản lý giao nhận mới" at bounding box center [129, 336] width 130 height 19
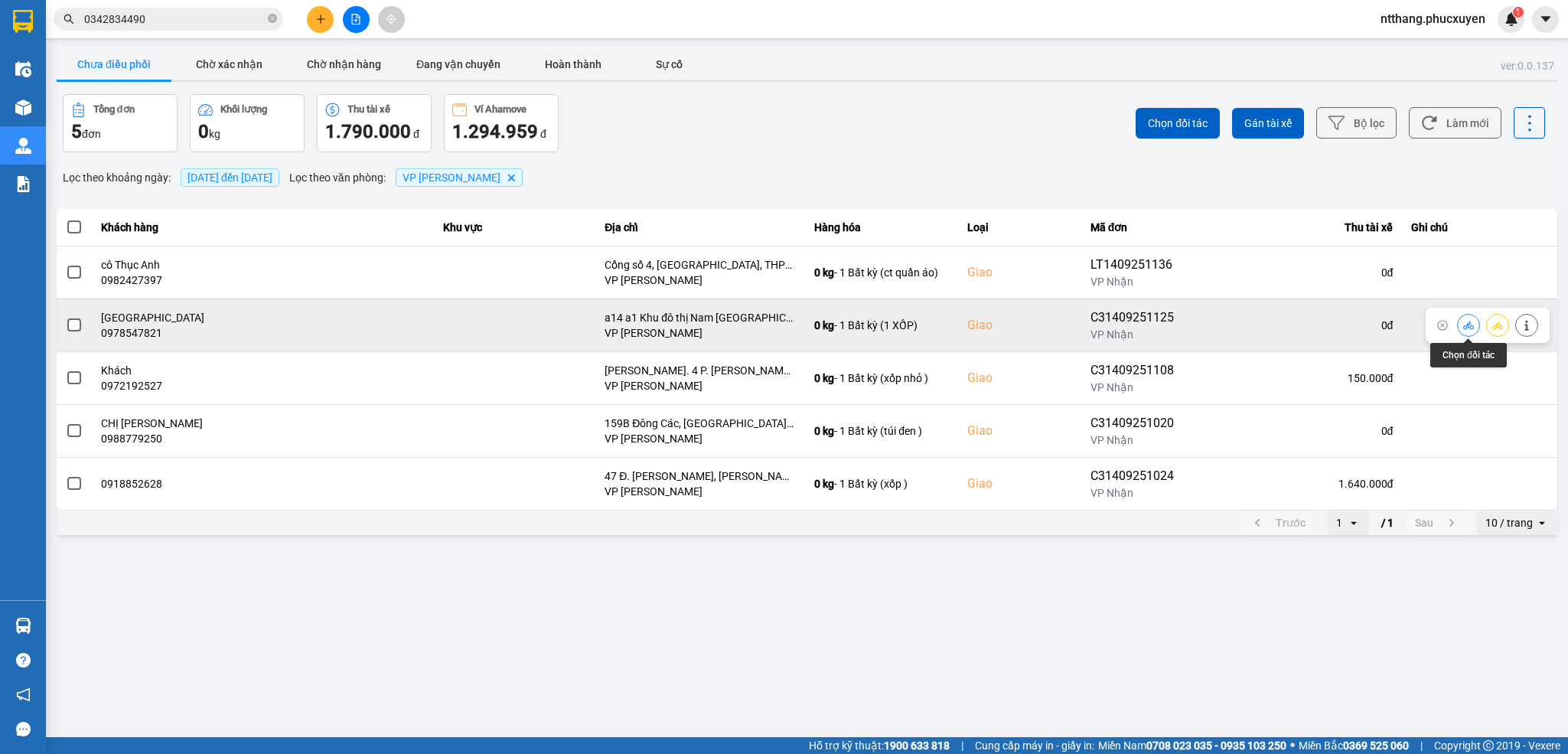
click at [1468, 324] on icon at bounding box center [1468, 325] width 11 height 11
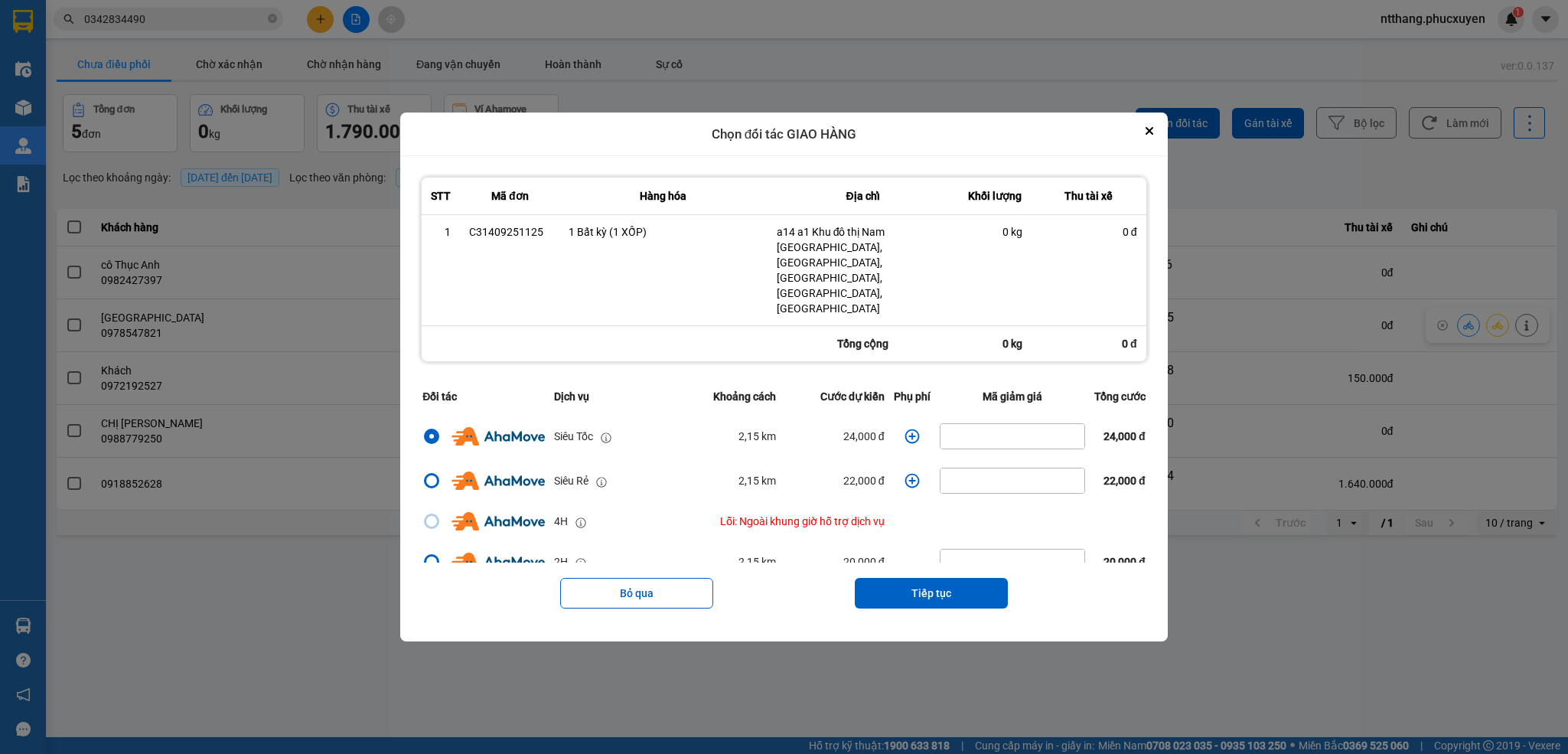
click at [904, 430] on icon "dialog" at bounding box center [911, 437] width 14 height 14
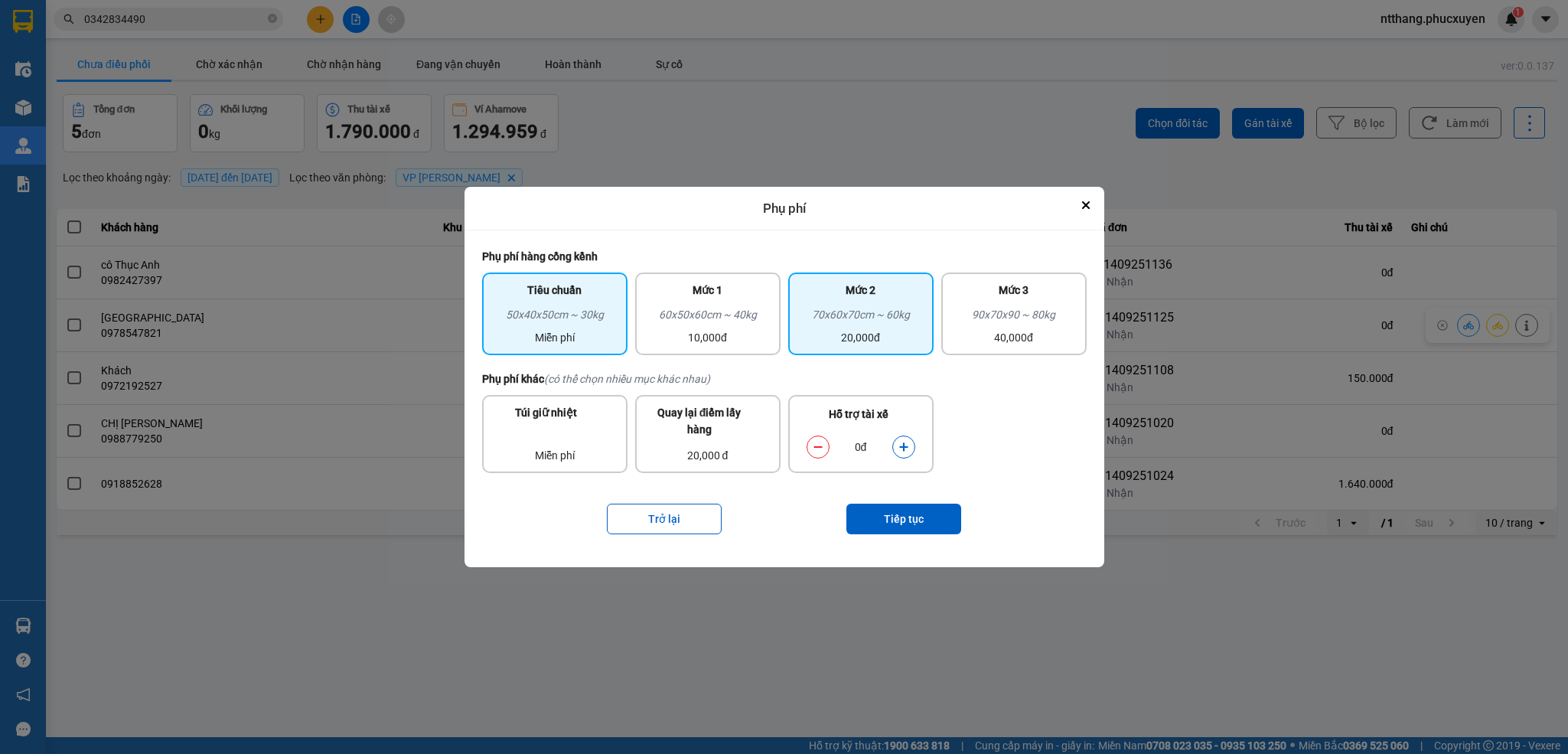
drag, startPoint x: 740, startPoint y: 317, endPoint x: 789, endPoint y: 324, distance: 49.5
click at [754, 317] on div "60x50x60cm ~ 40kg" at bounding box center [707, 317] width 127 height 23
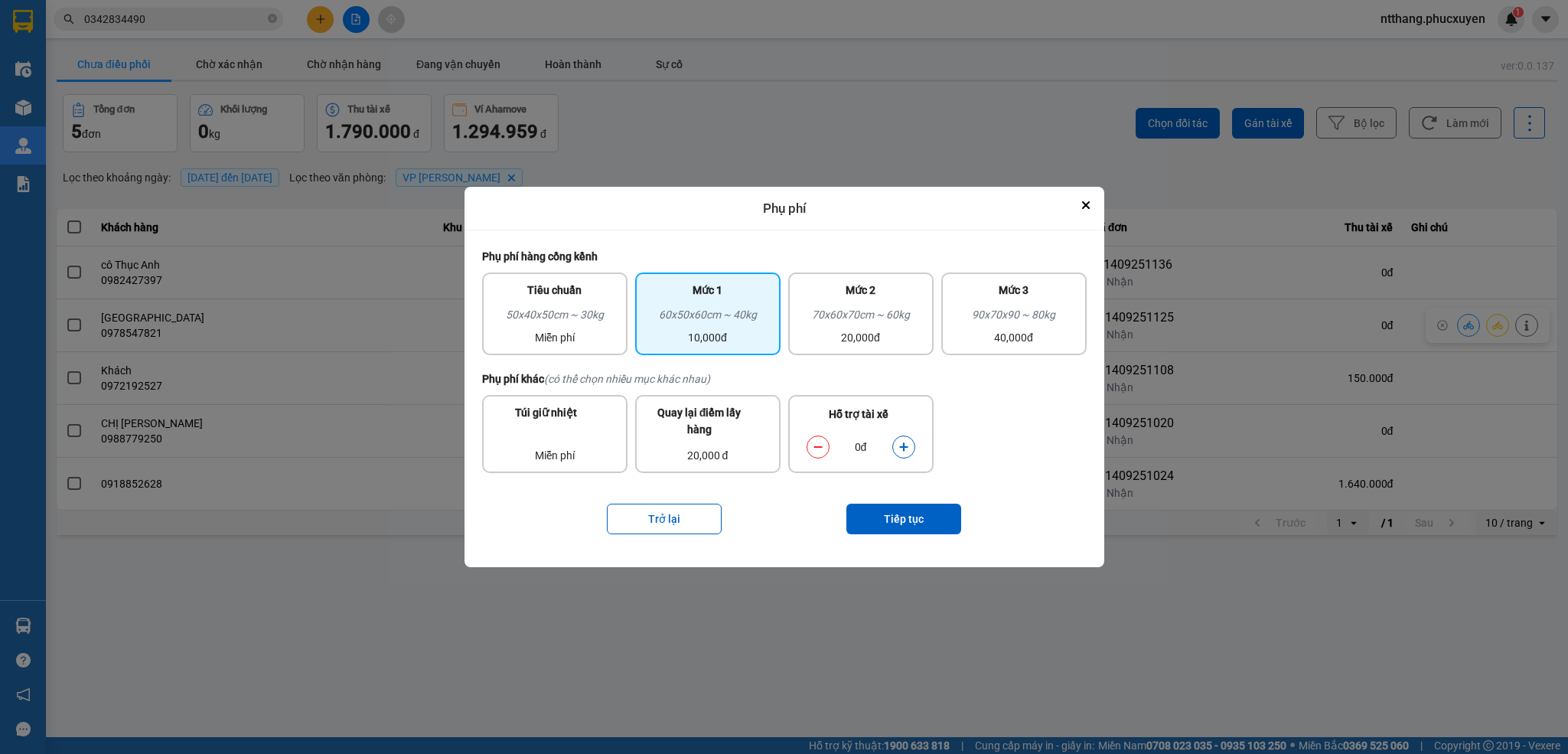
click at [904, 446] on icon "dialog" at bounding box center [904, 448] width 9 height 9
click at [927, 515] on button "Tiếp tục" at bounding box center [904, 519] width 115 height 31
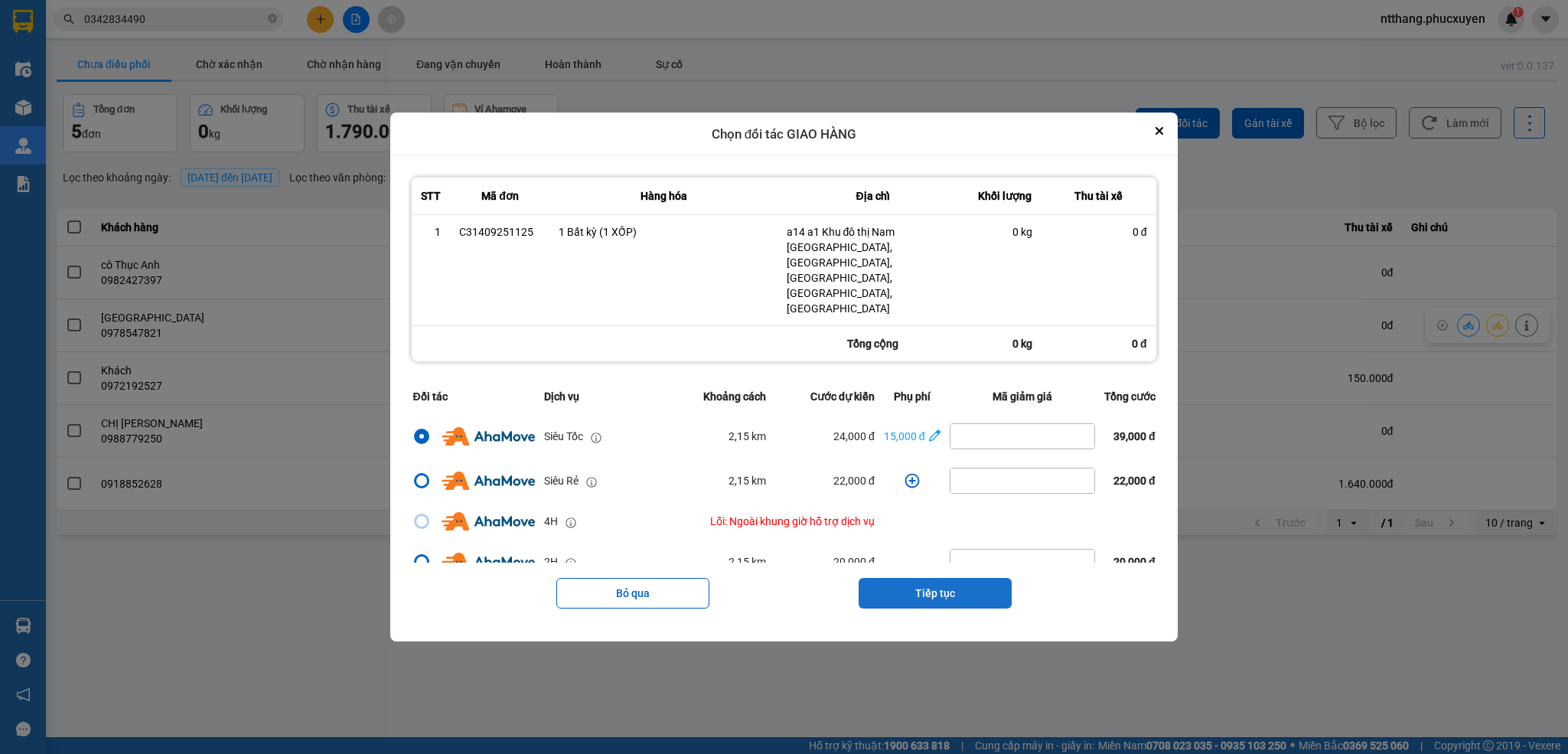
click at [921, 578] on button "Tiếp tục" at bounding box center [935, 593] width 153 height 31
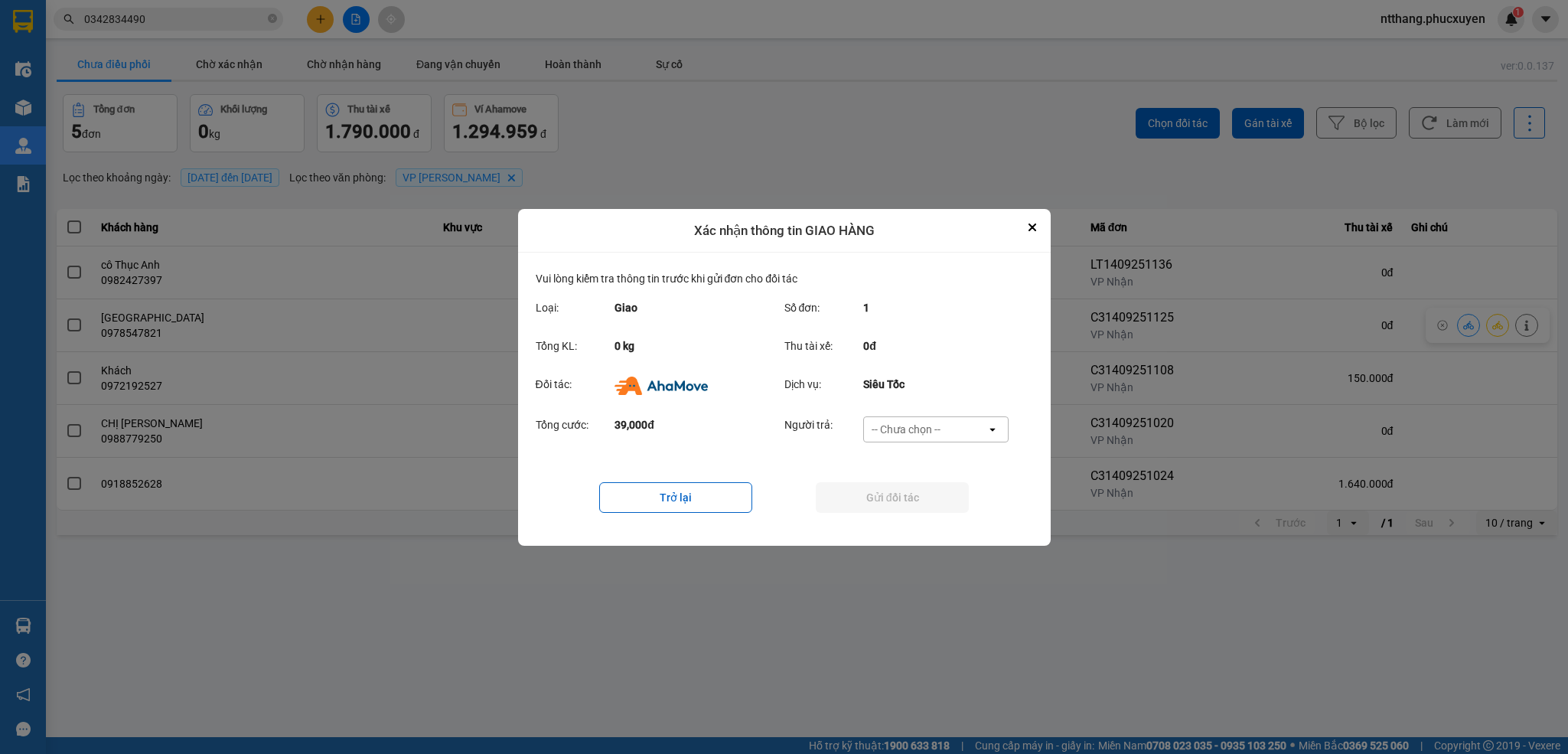
click at [907, 425] on div "-- Chưa chọn --" at bounding box center [906, 430] width 69 height 15
click at [911, 510] on span "Ví Ahamove" at bounding box center [906, 517] width 62 height 15
click at [915, 494] on button "Gửi đối tác" at bounding box center [892, 498] width 153 height 31
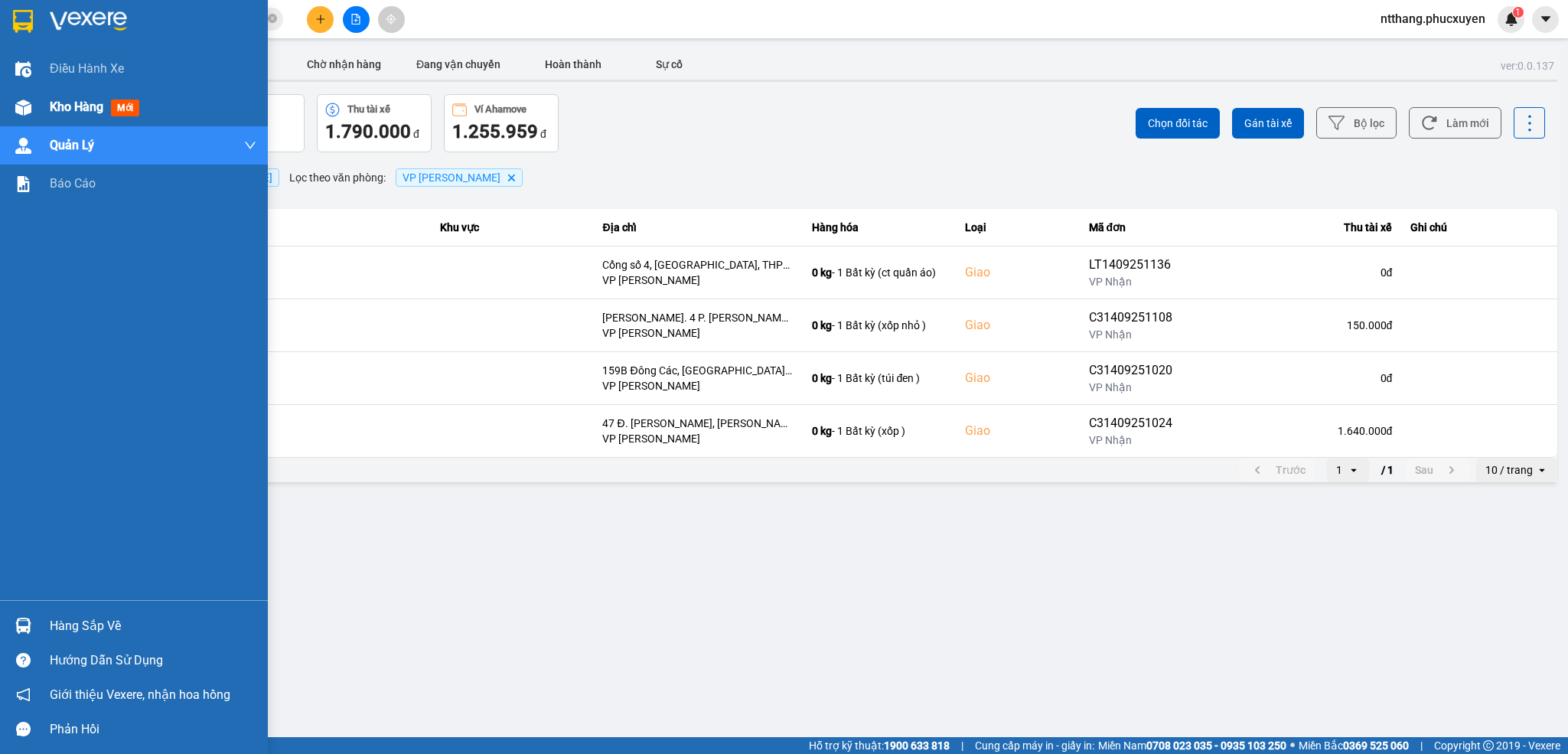
click at [20, 108] on img at bounding box center [23, 107] width 16 height 16
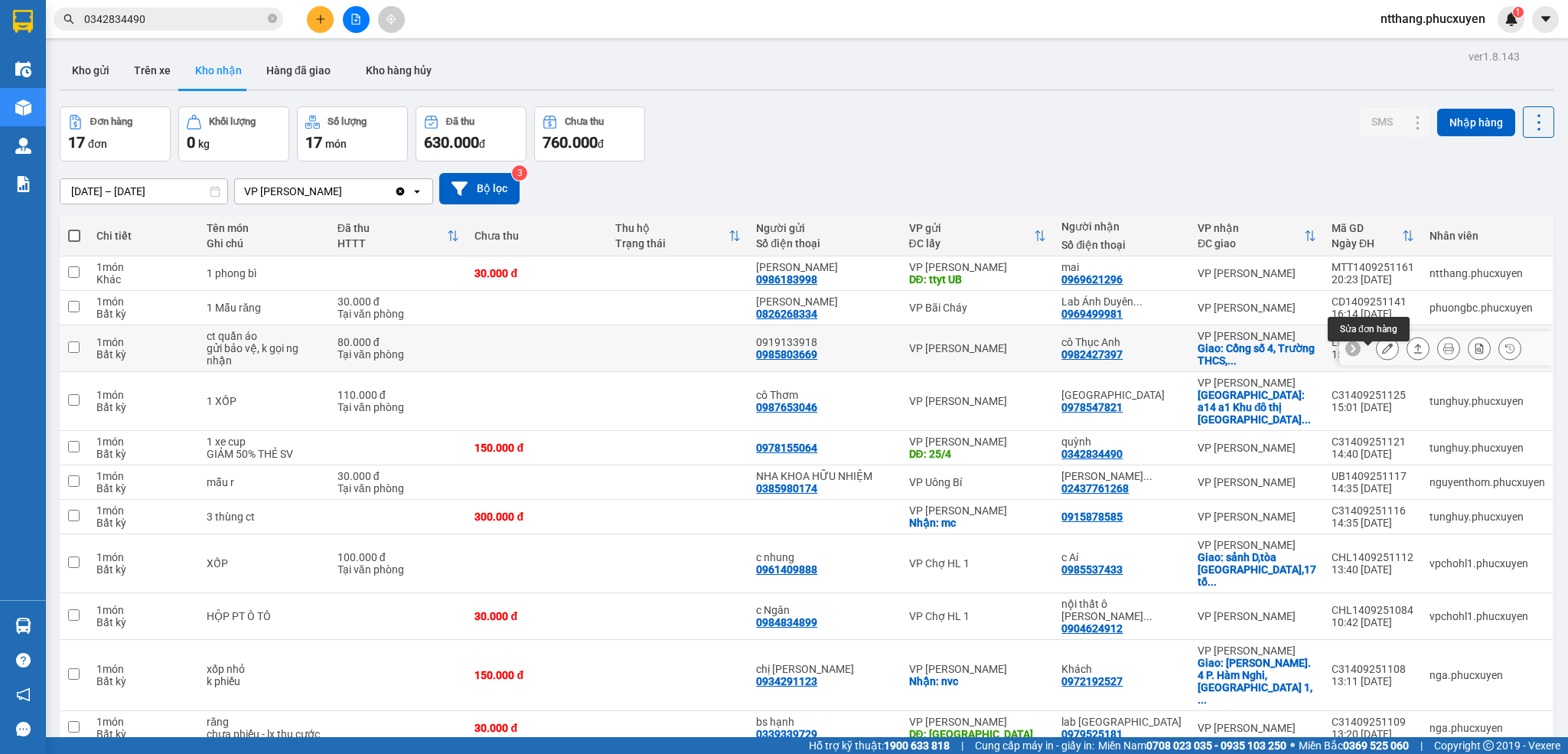
click at [1383, 354] on icon at bounding box center [1388, 348] width 11 height 11
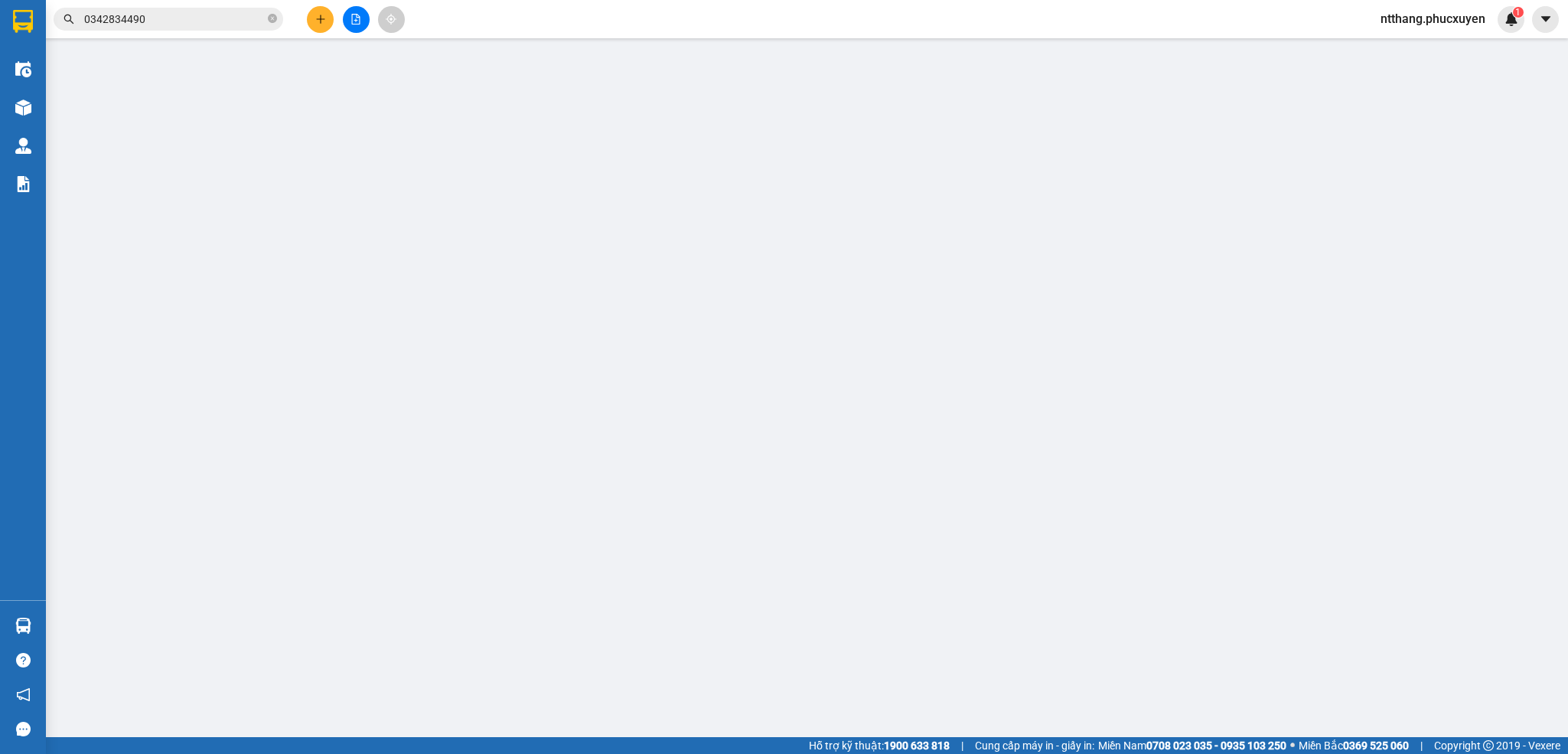
type input "0985803669"
type input "0919133918"
type input "0982427397"
type input "cô Thục Anh"
checkbox input "true"
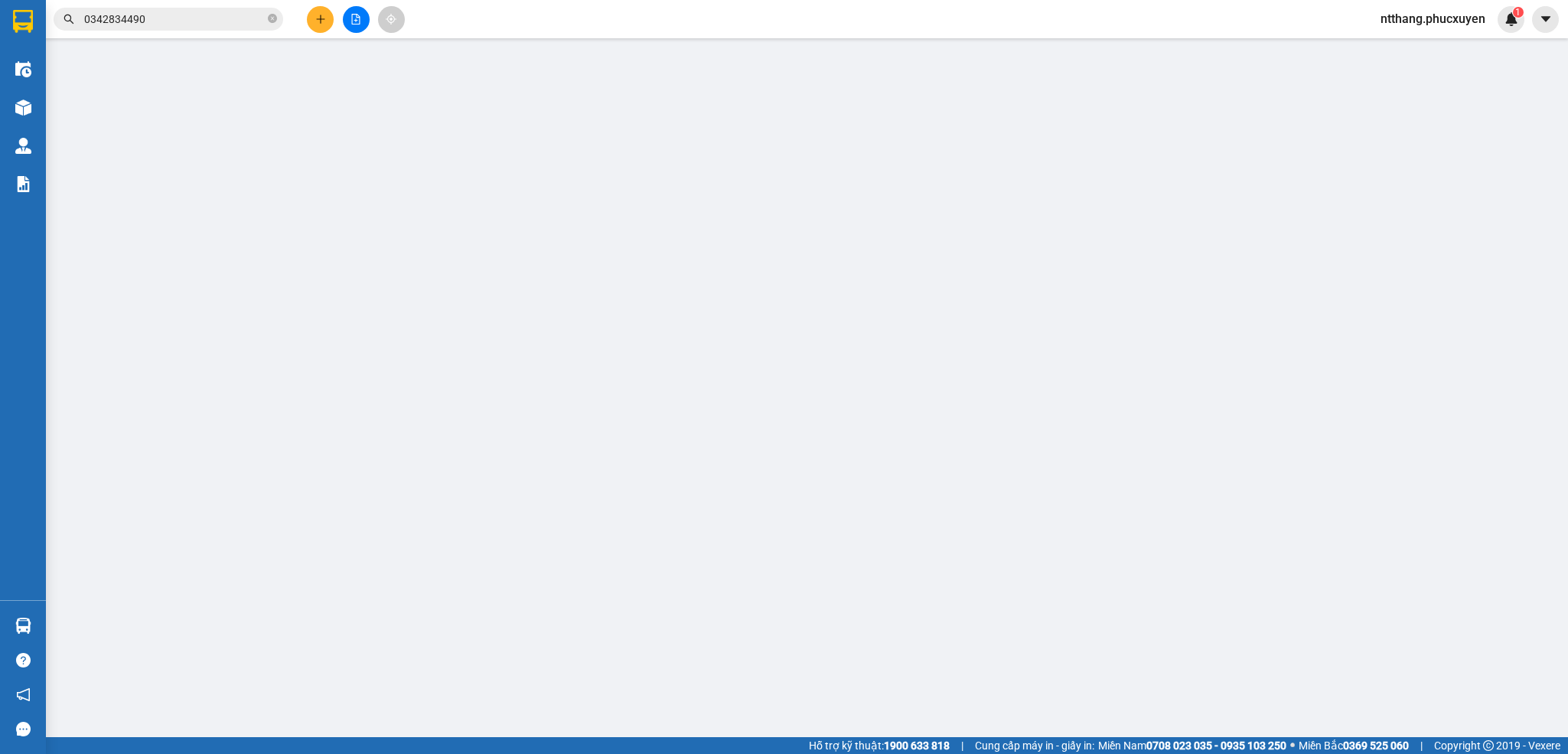
type input "Cổng số 4, [GEOGRAPHIC_DATA], THPT [PERSON_NAME], [GEOGRAPHIC_DATA], [GEOGRAPHI…"
type input "80.000"
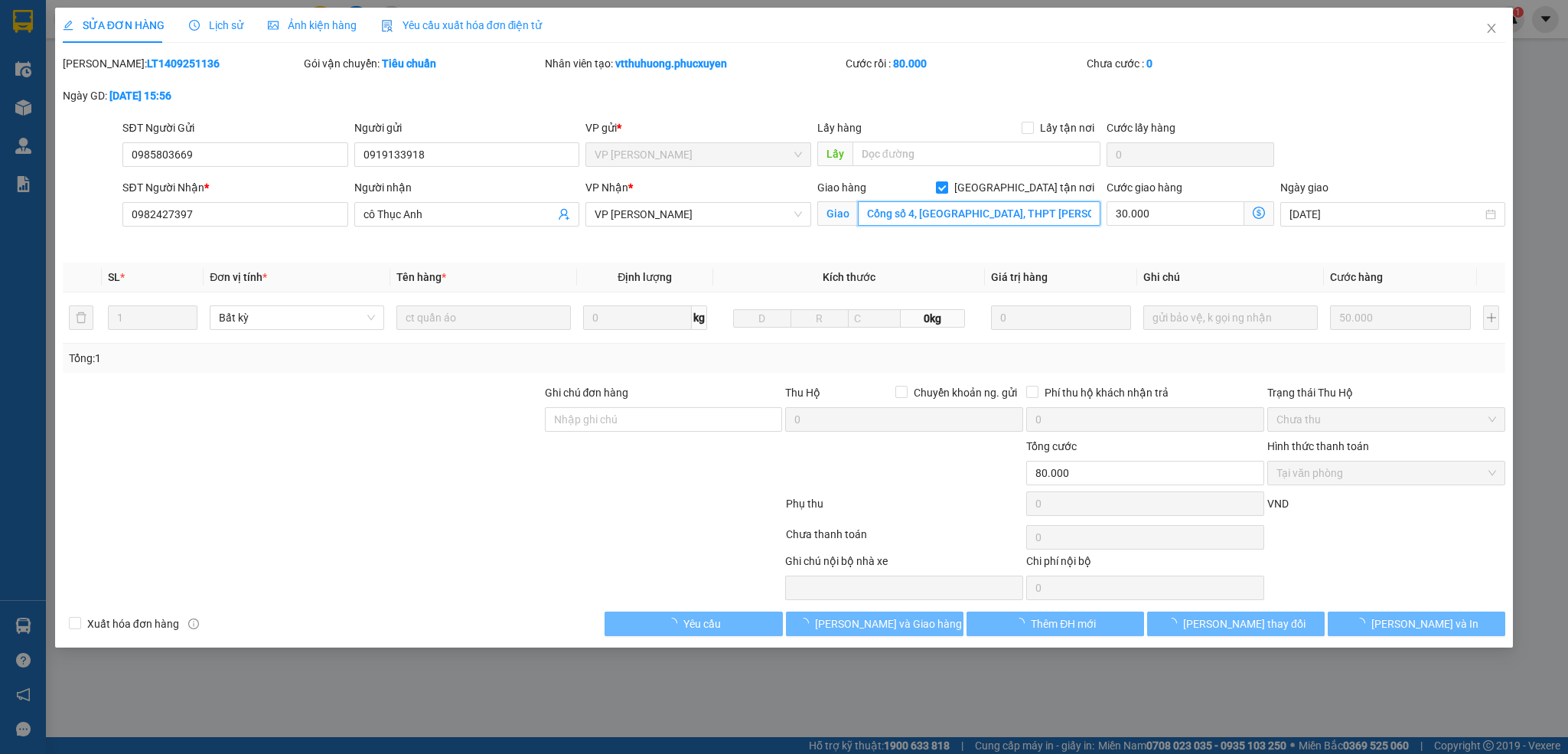
click at [954, 214] on input "Cổng số 4, [GEOGRAPHIC_DATA], THPT [PERSON_NAME], [GEOGRAPHIC_DATA], [GEOGRAPHI…" at bounding box center [978, 214] width 242 height 25
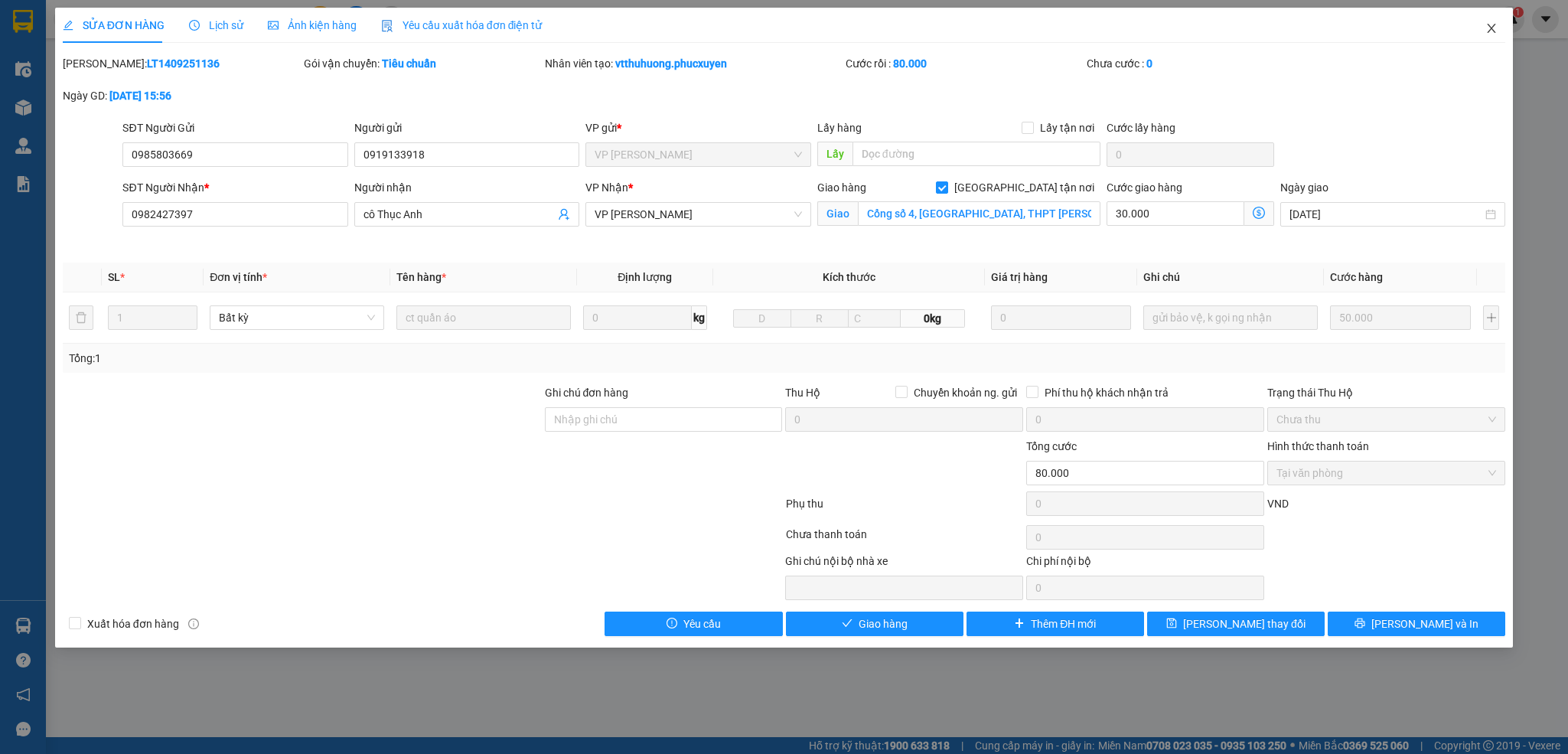
click at [1486, 26] on icon "close" at bounding box center [1491, 28] width 12 height 12
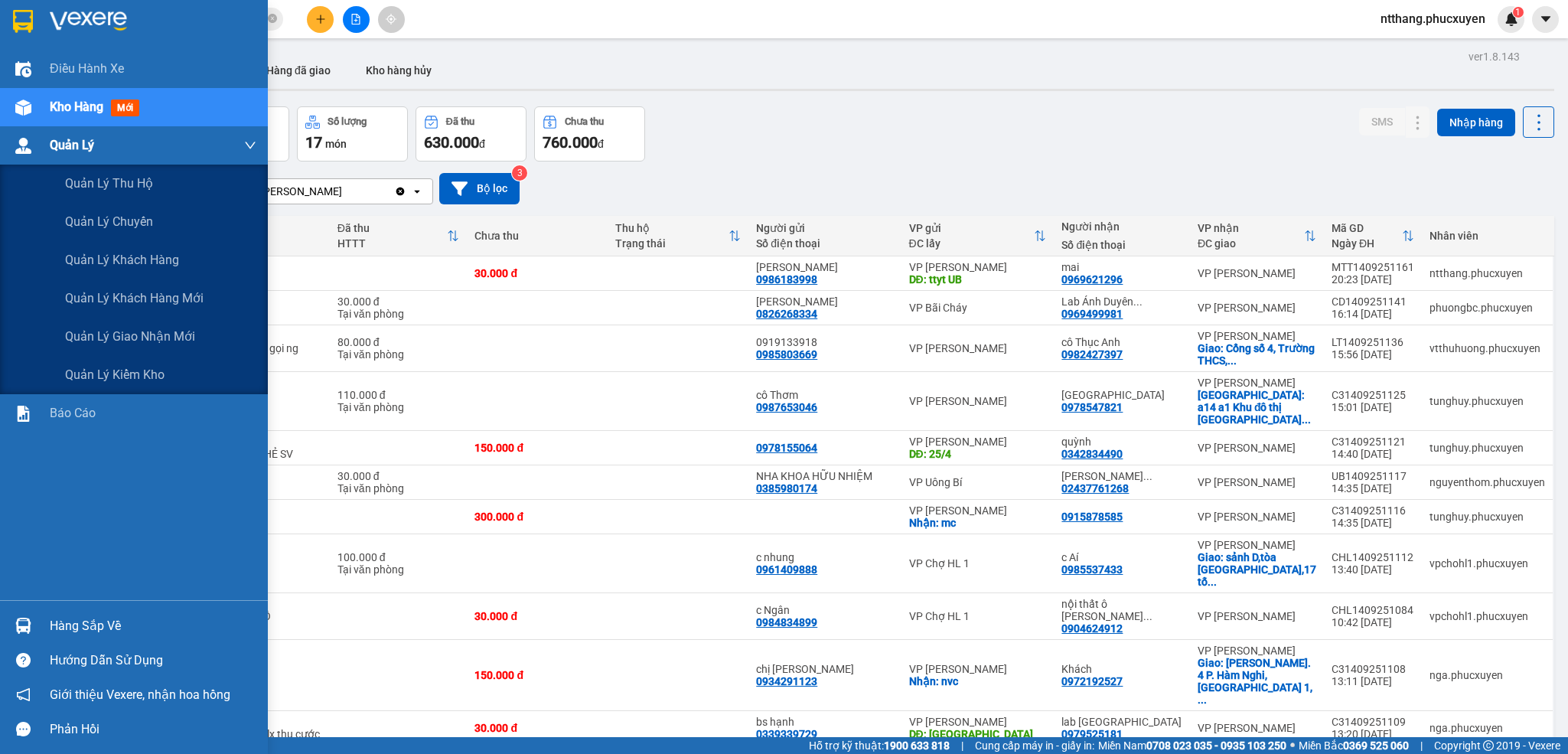
click at [21, 149] on img at bounding box center [23, 146] width 16 height 16
click at [148, 324] on div "Quản lý giao nhận mới" at bounding box center [160, 336] width 191 height 38
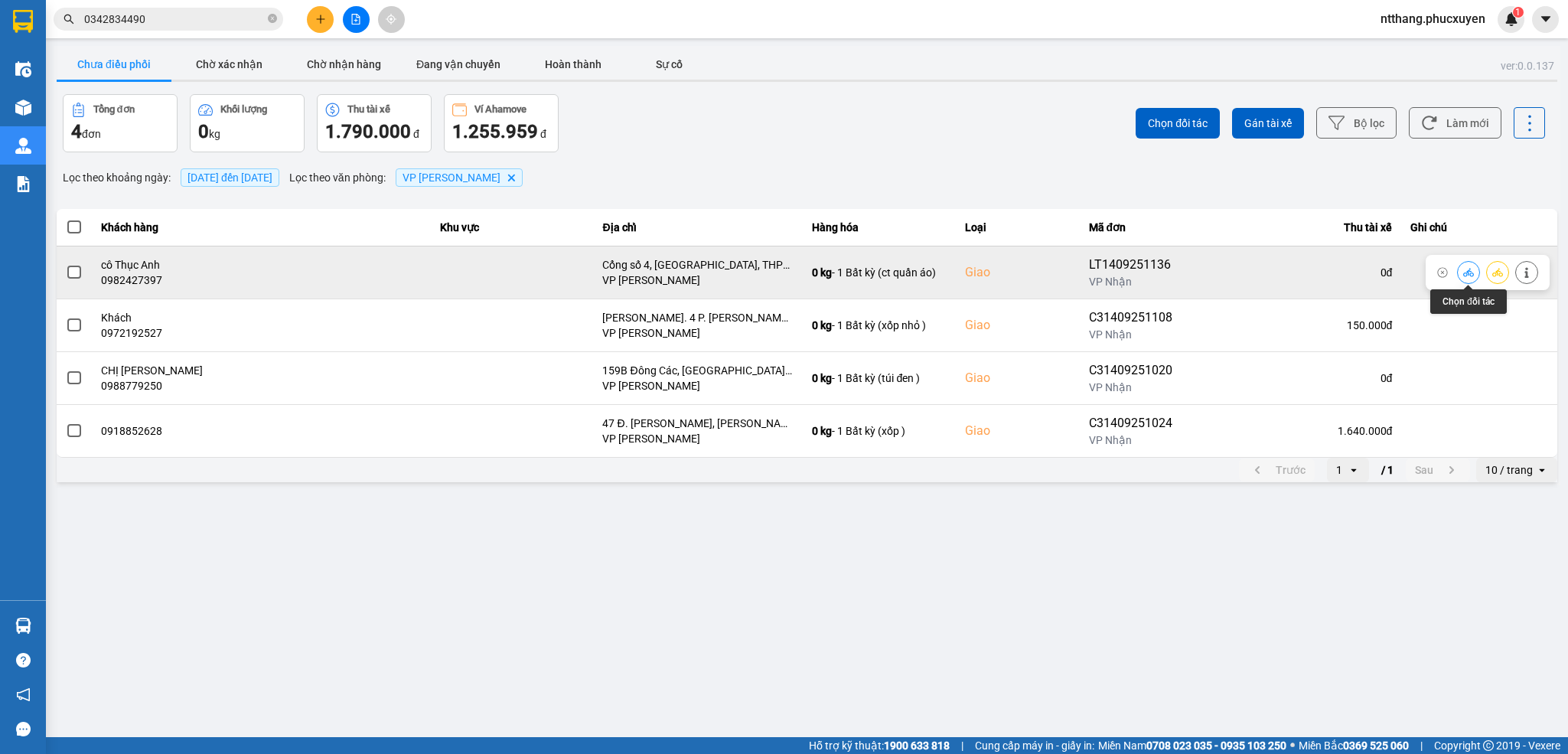
click at [1467, 274] on icon at bounding box center [1468, 272] width 11 height 11
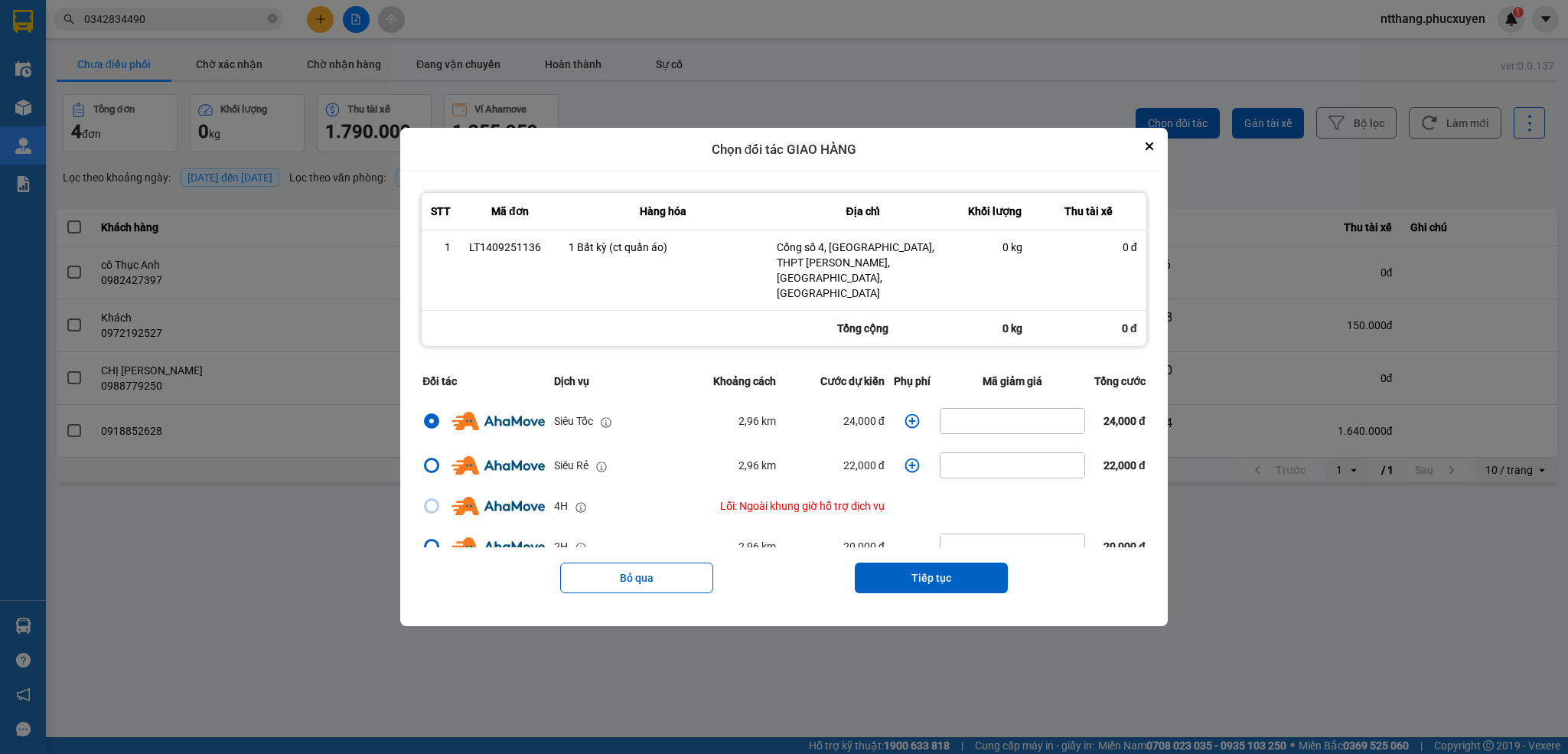
click at [904, 414] on icon "dialog" at bounding box center [911, 421] width 14 height 14
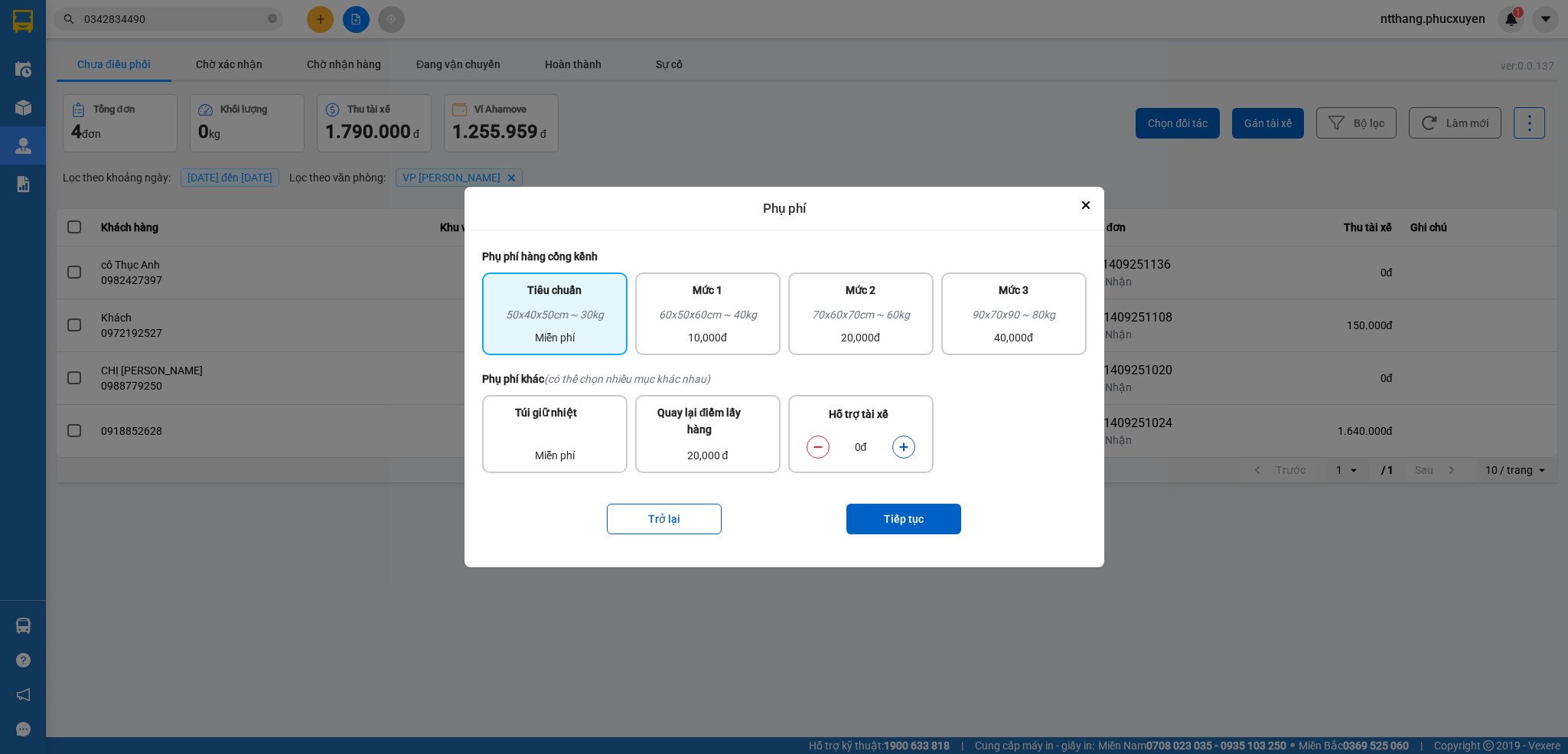
click at [896, 446] on button "dialog" at bounding box center [904, 447] width 21 height 26
click at [921, 511] on button "Tiếp tục" at bounding box center [904, 519] width 115 height 31
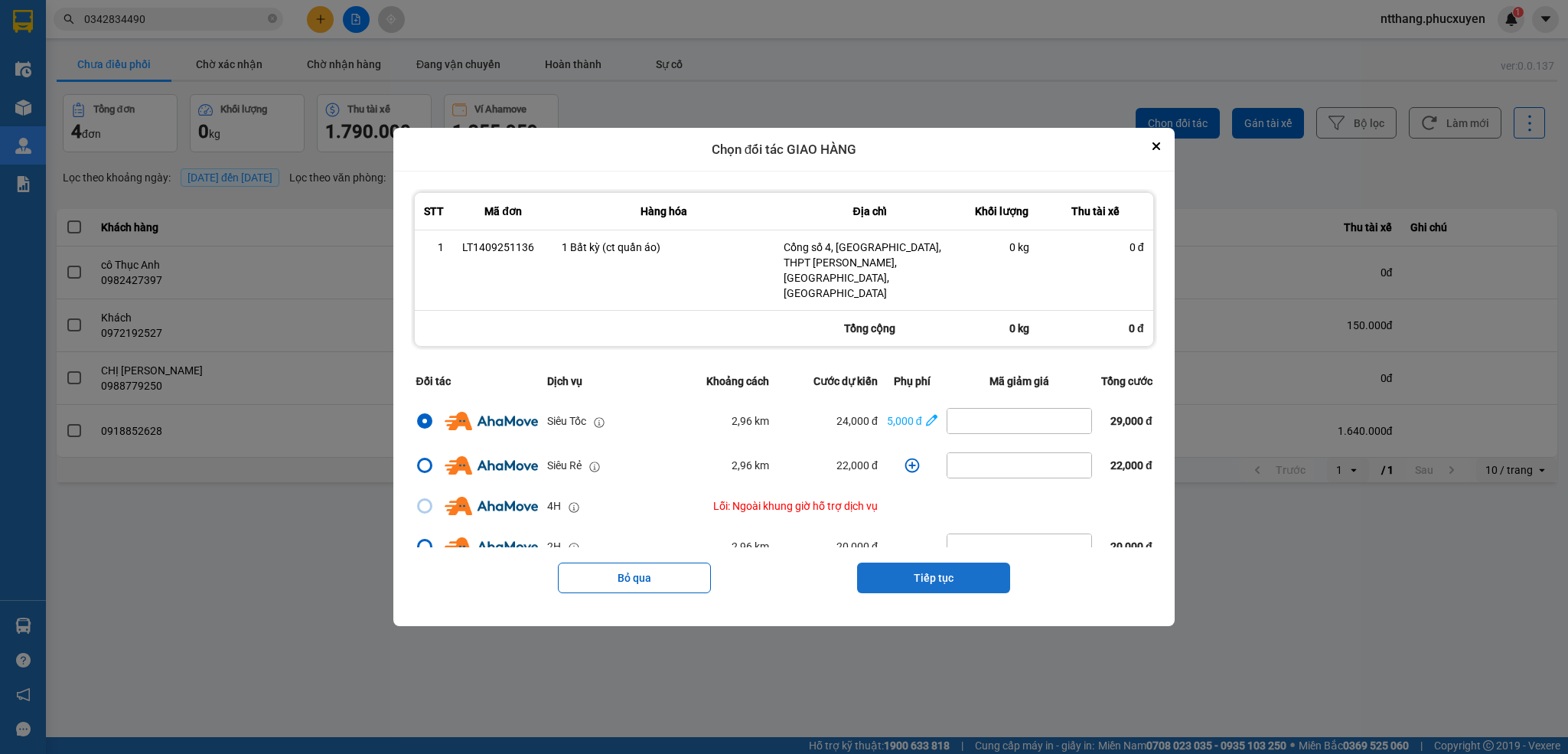
click at [932, 566] on button "Tiếp tục" at bounding box center [934, 578] width 153 height 31
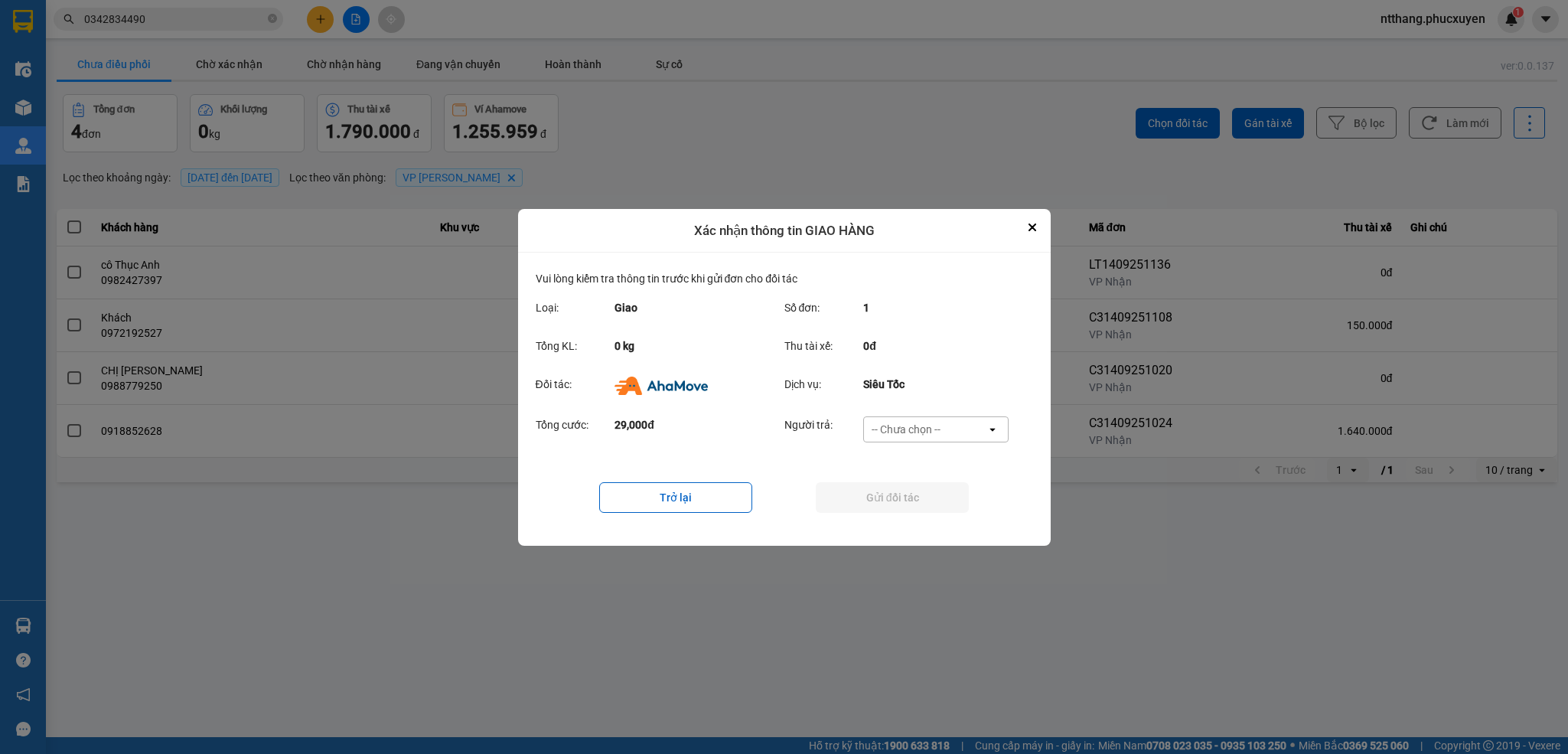
click at [944, 420] on div "-- Chưa chọn --" at bounding box center [926, 429] width 123 height 25
click at [895, 522] on span "Ví Ahamove" at bounding box center [906, 517] width 62 height 15
click at [912, 499] on button "Gửi đối tác" at bounding box center [892, 498] width 153 height 31
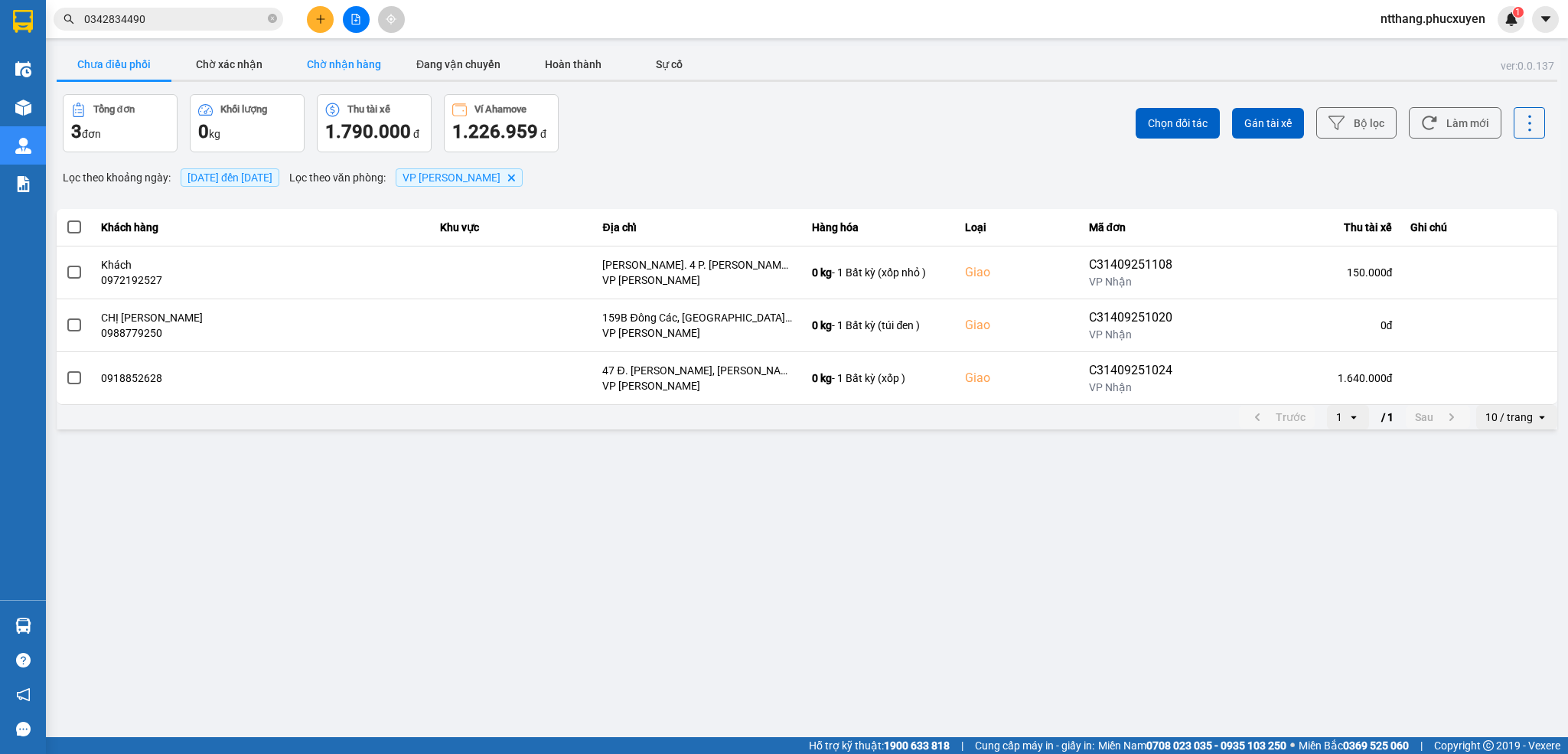
click at [326, 57] on button "Chờ nhận hàng" at bounding box center [343, 65] width 115 height 31
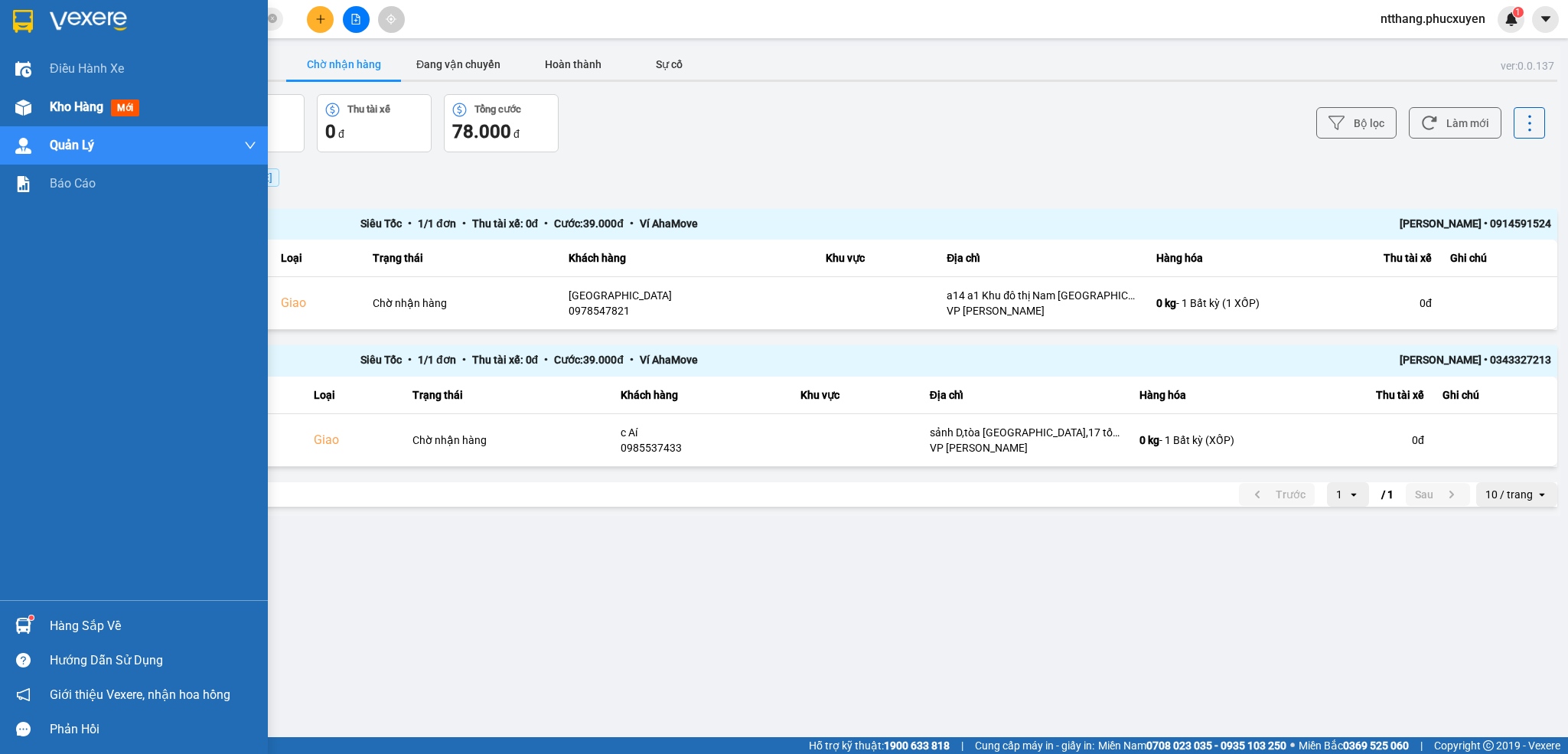
click at [15, 112] on img at bounding box center [23, 107] width 16 height 16
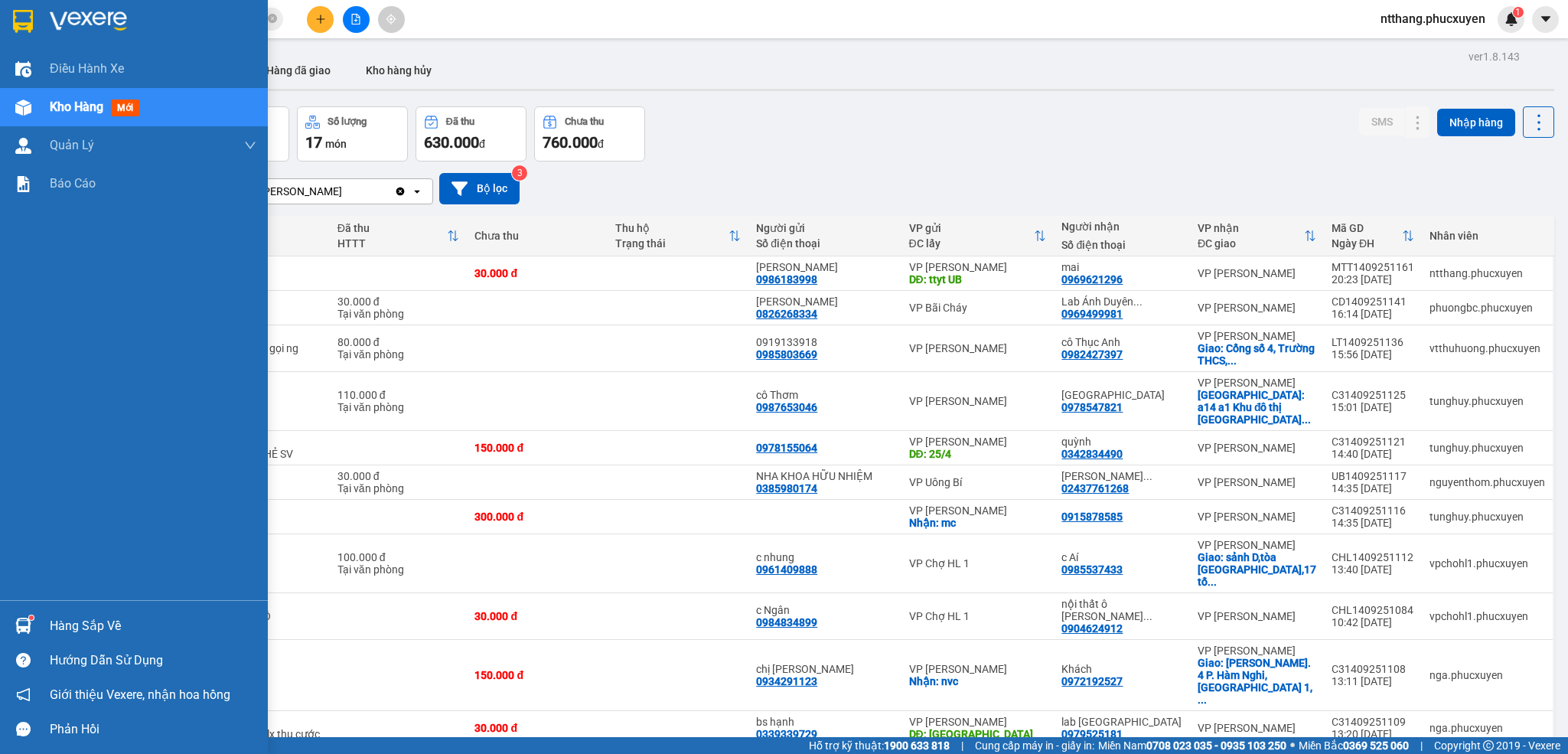
click at [43, 621] on div "Hàng sắp về" at bounding box center [134, 625] width 268 height 34
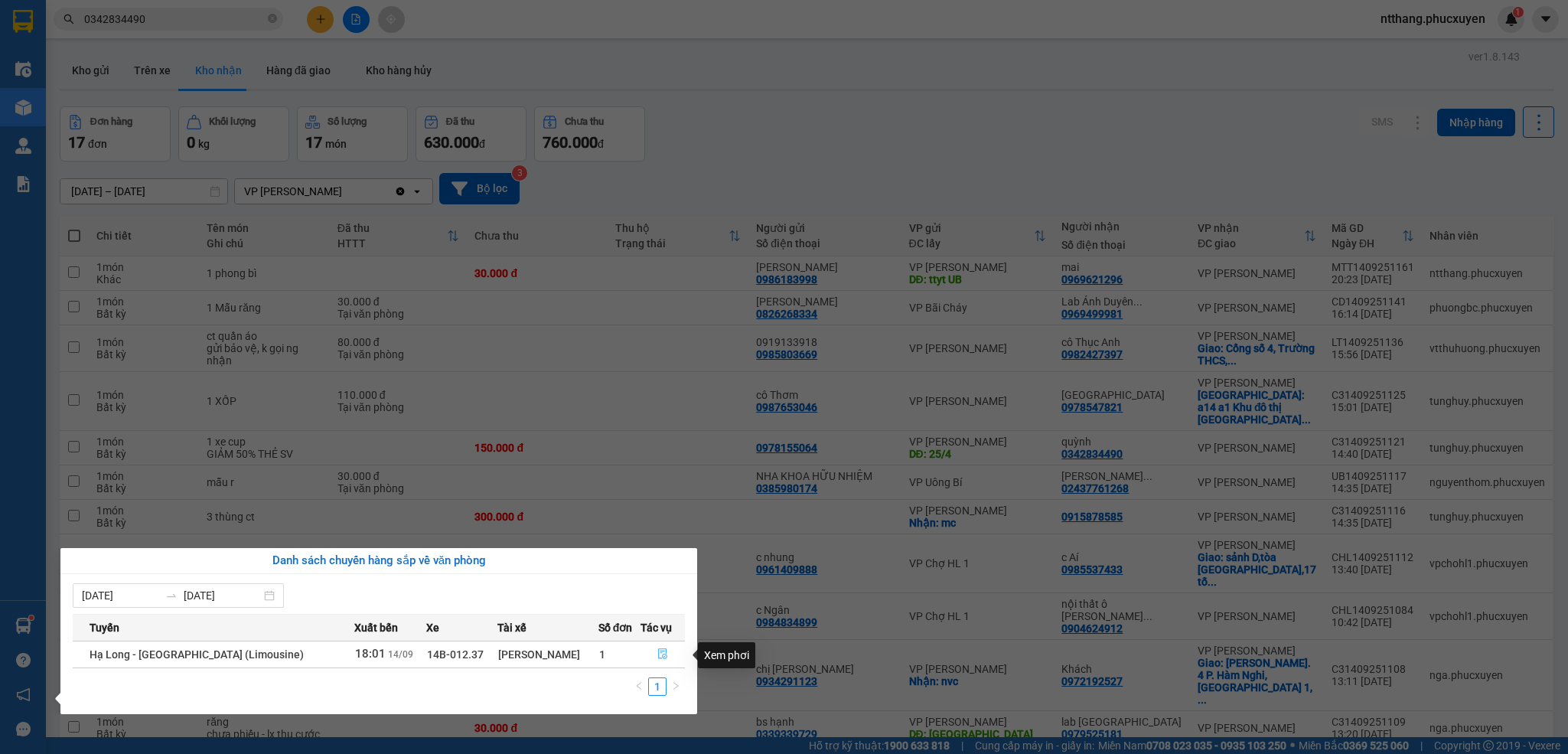
click at [659, 651] on icon "file-done" at bounding box center [663, 654] width 9 height 11
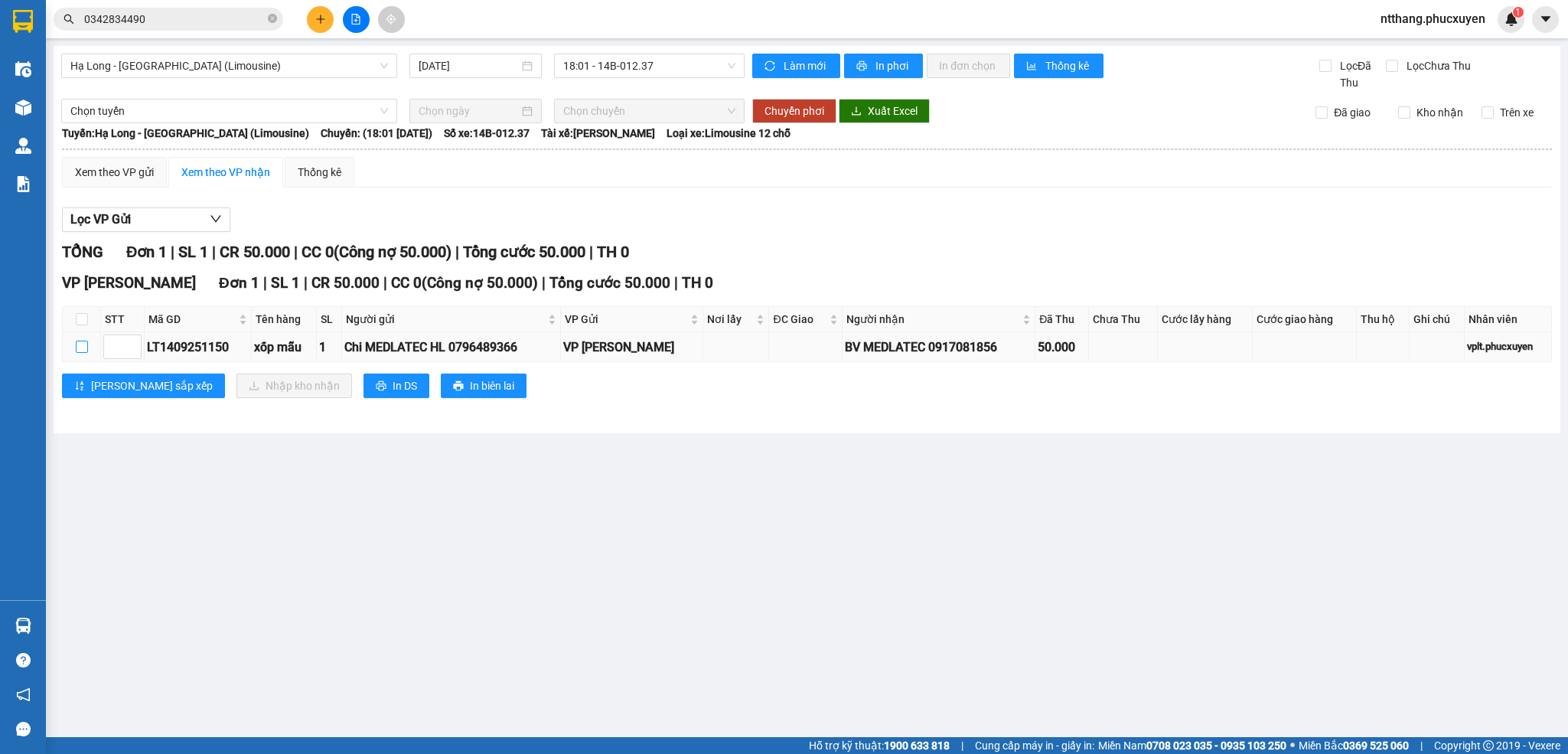
click at [81, 351] on input "checkbox" at bounding box center [82, 346] width 12 height 12
checkbox input "true"
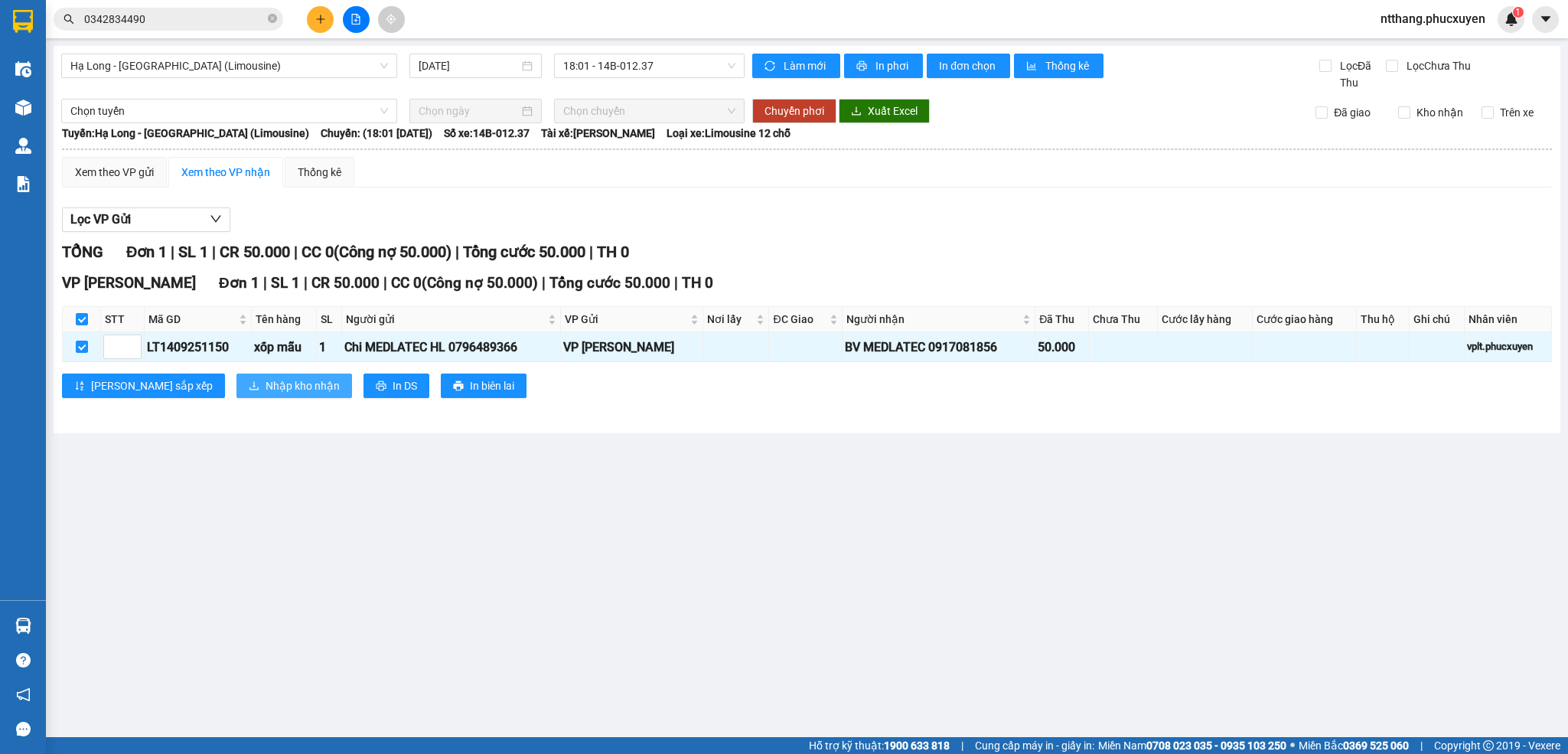
click at [265, 385] on span "Nhập kho nhận" at bounding box center [302, 386] width 74 height 17
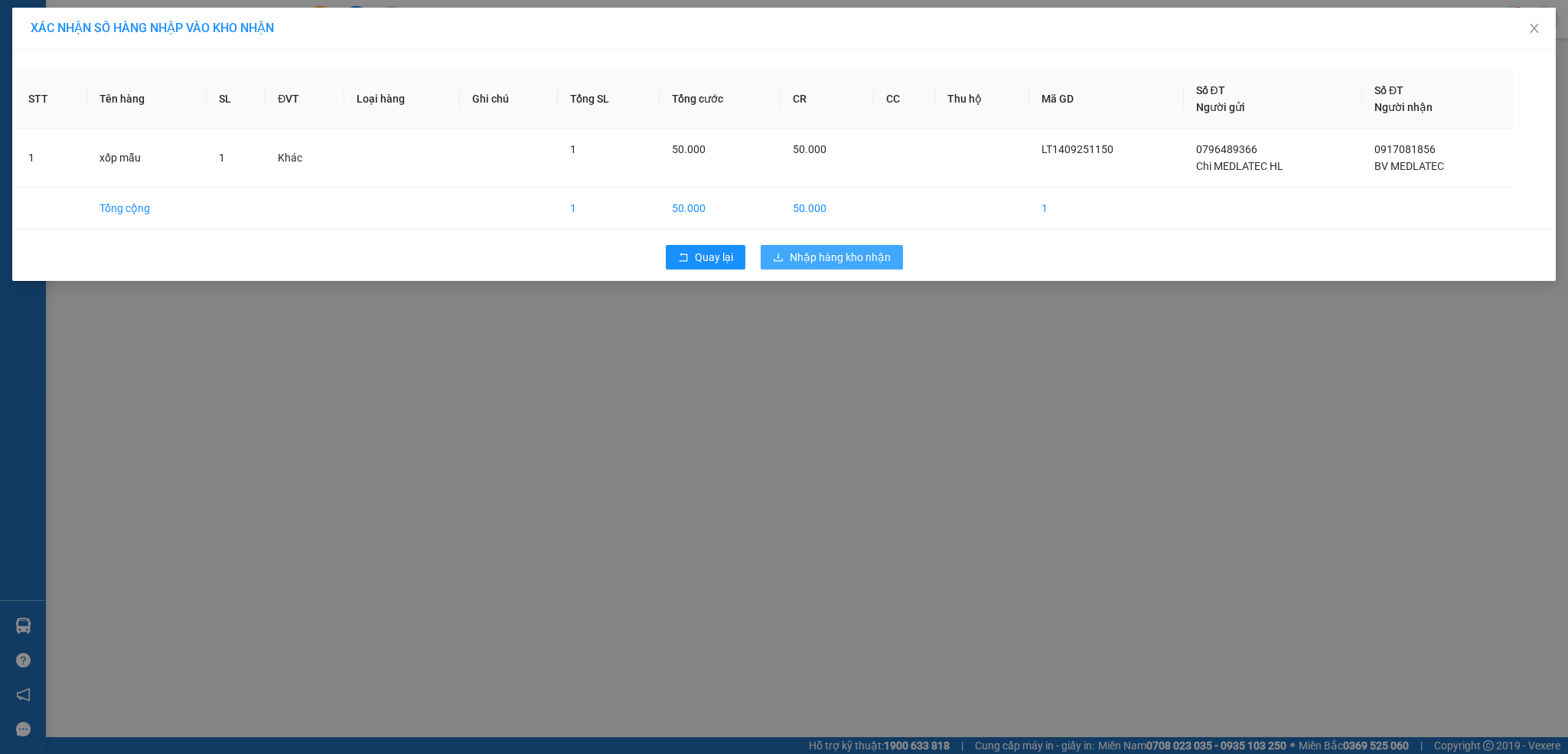
click at [835, 260] on span "Nhập hàng kho nhận" at bounding box center [840, 257] width 101 height 17
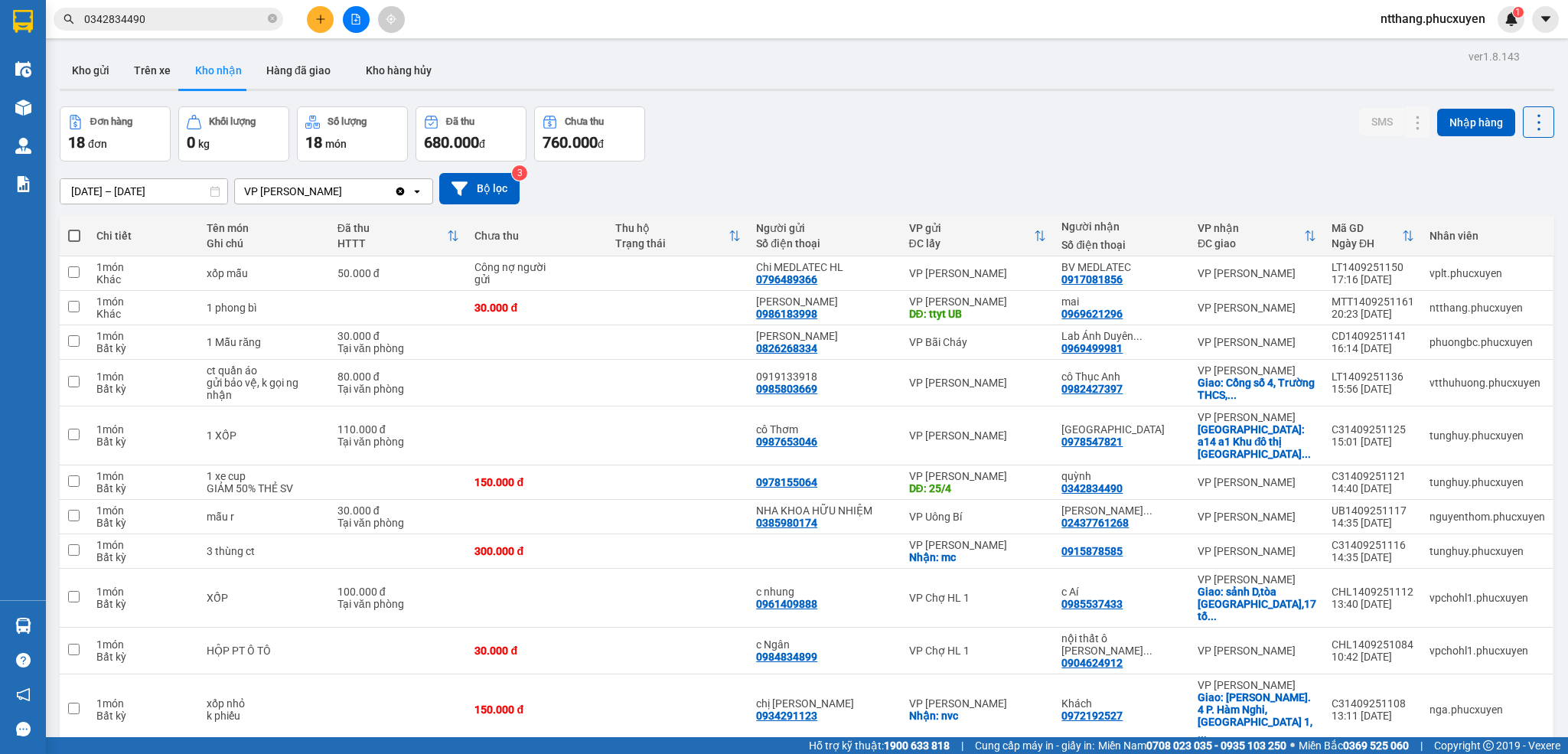
click at [1213, 178] on div "[DATE] – [DATE] Press the down arrow key to interact with the calendar and sele…" at bounding box center [807, 188] width 1495 height 31
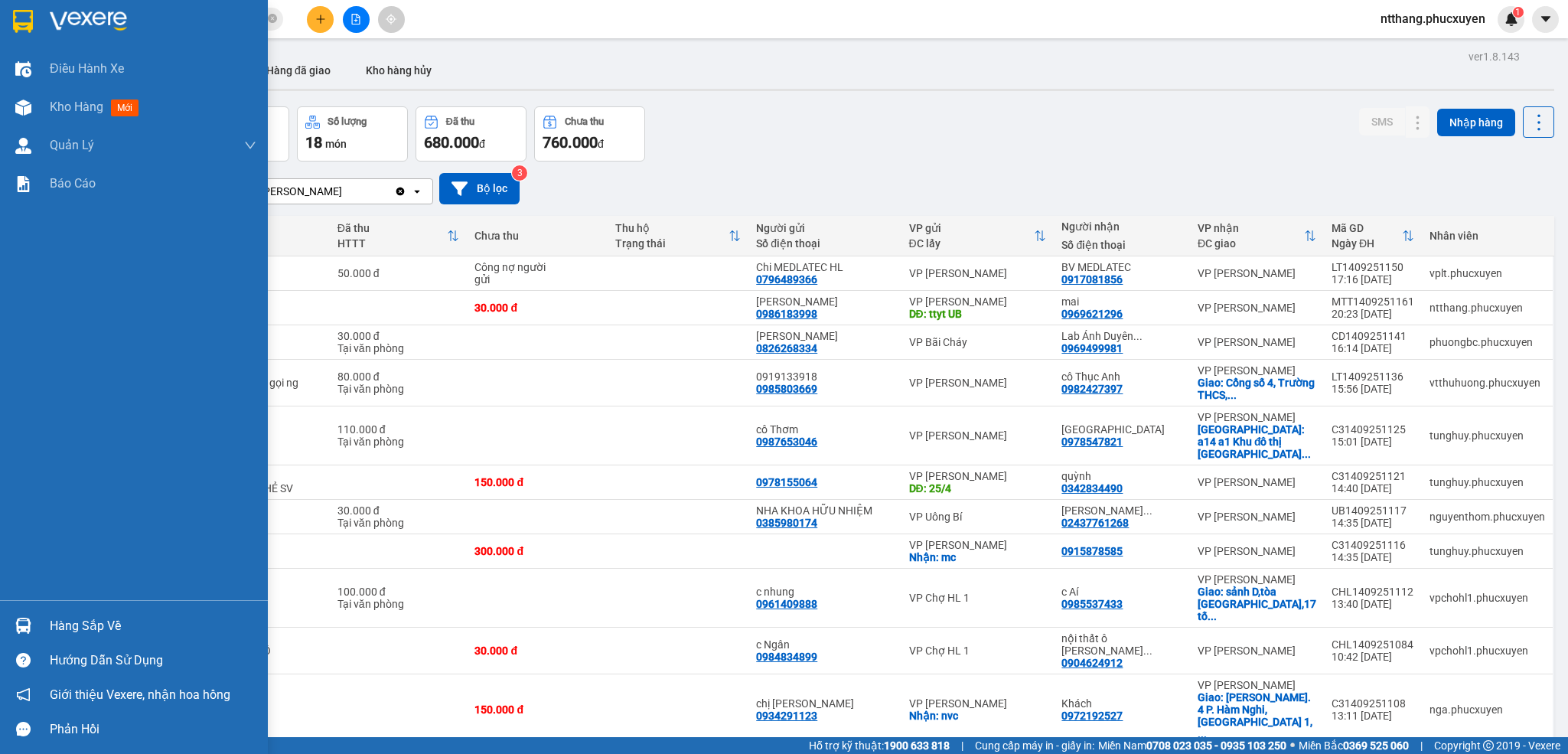
click at [81, 618] on div "Hàng sắp về" at bounding box center [152, 625] width 207 height 23
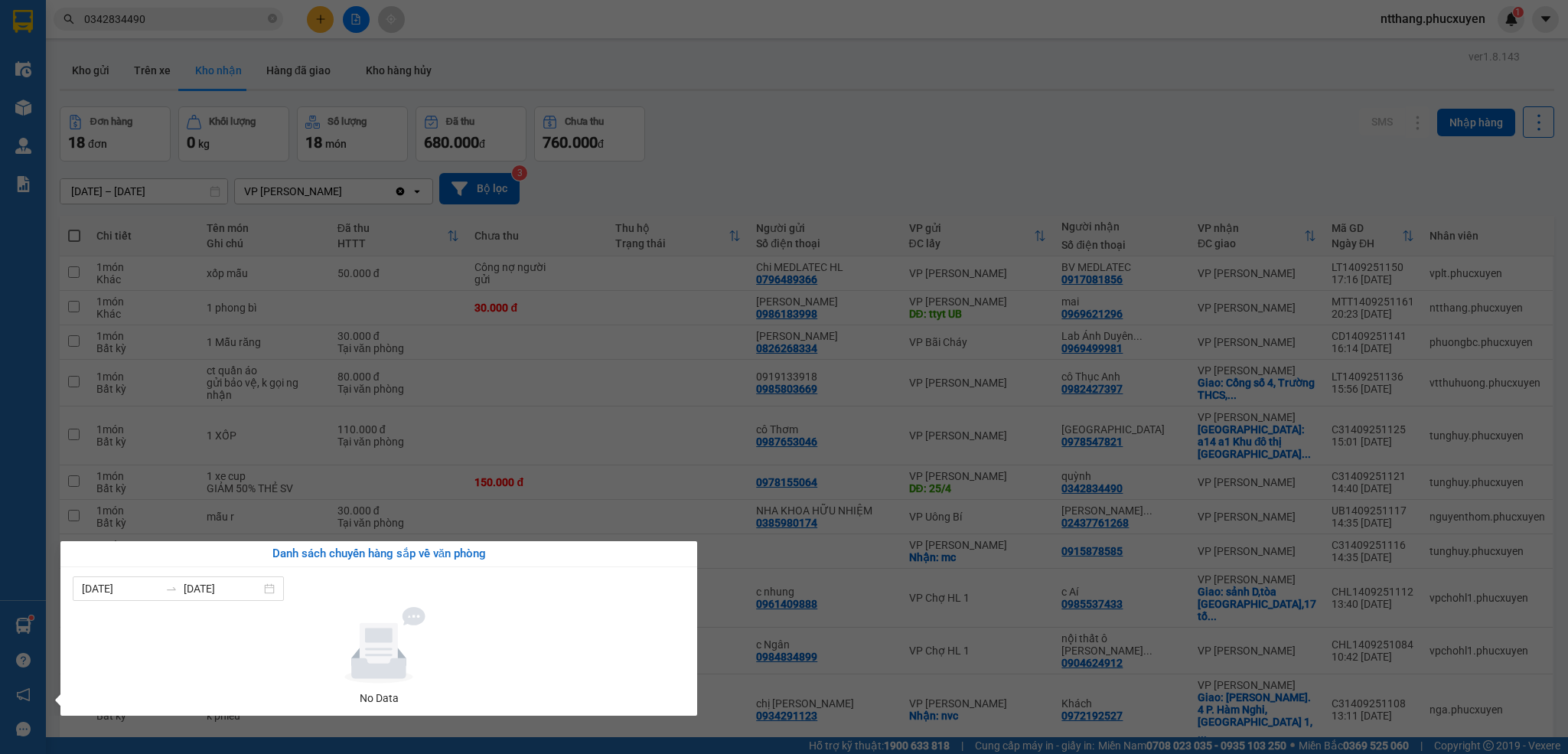
click at [767, 129] on section "Kết quả tìm kiếm ( 1 ) Bộ lọc Mã ĐH Trạng thái Món hàng Thu hộ Tổng cước Chưa c…" at bounding box center [784, 377] width 1568 height 754
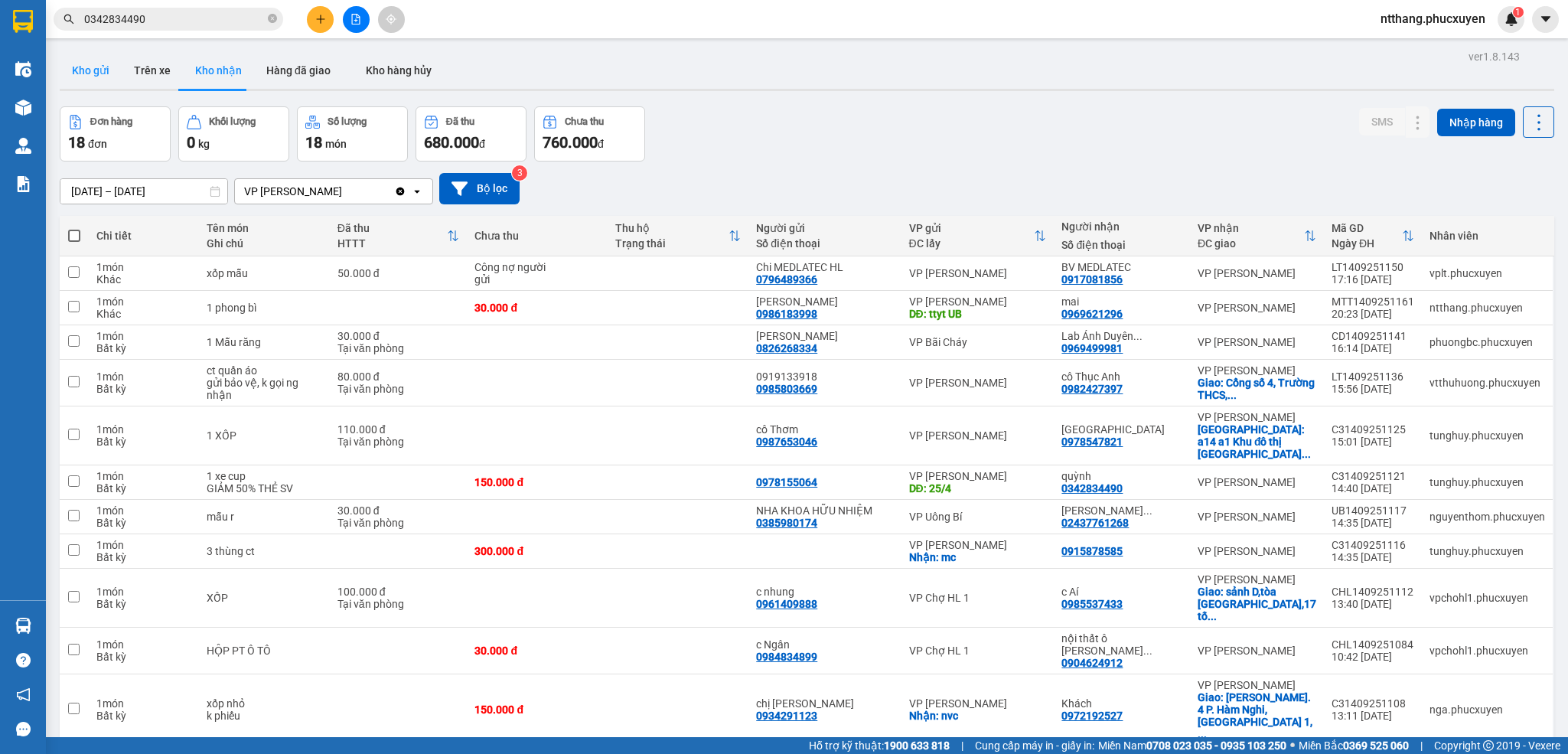
click at [102, 77] on button "Kho gửi" at bounding box center [90, 70] width 62 height 37
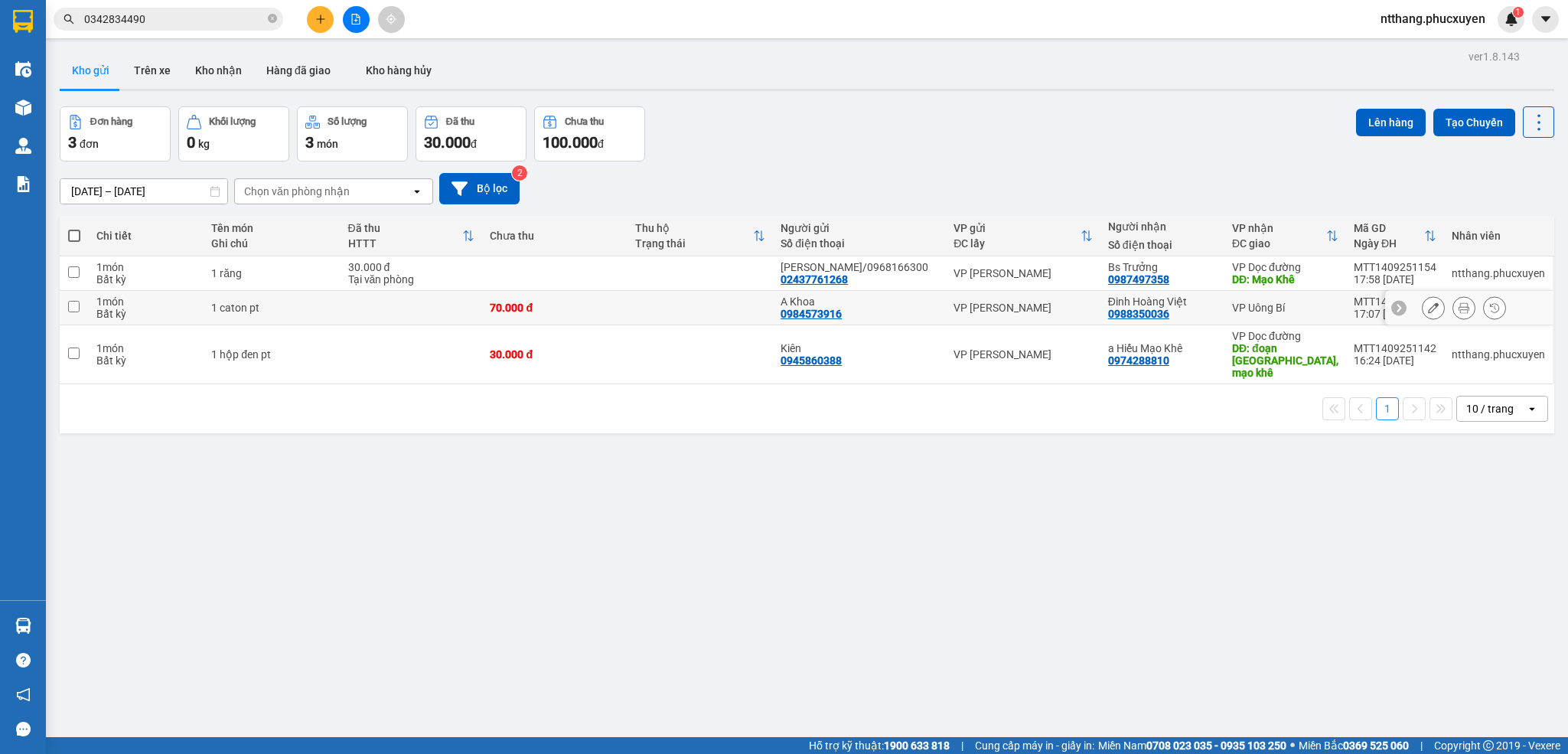
click at [651, 310] on td at bounding box center [700, 308] width 145 height 34
checkbox input "true"
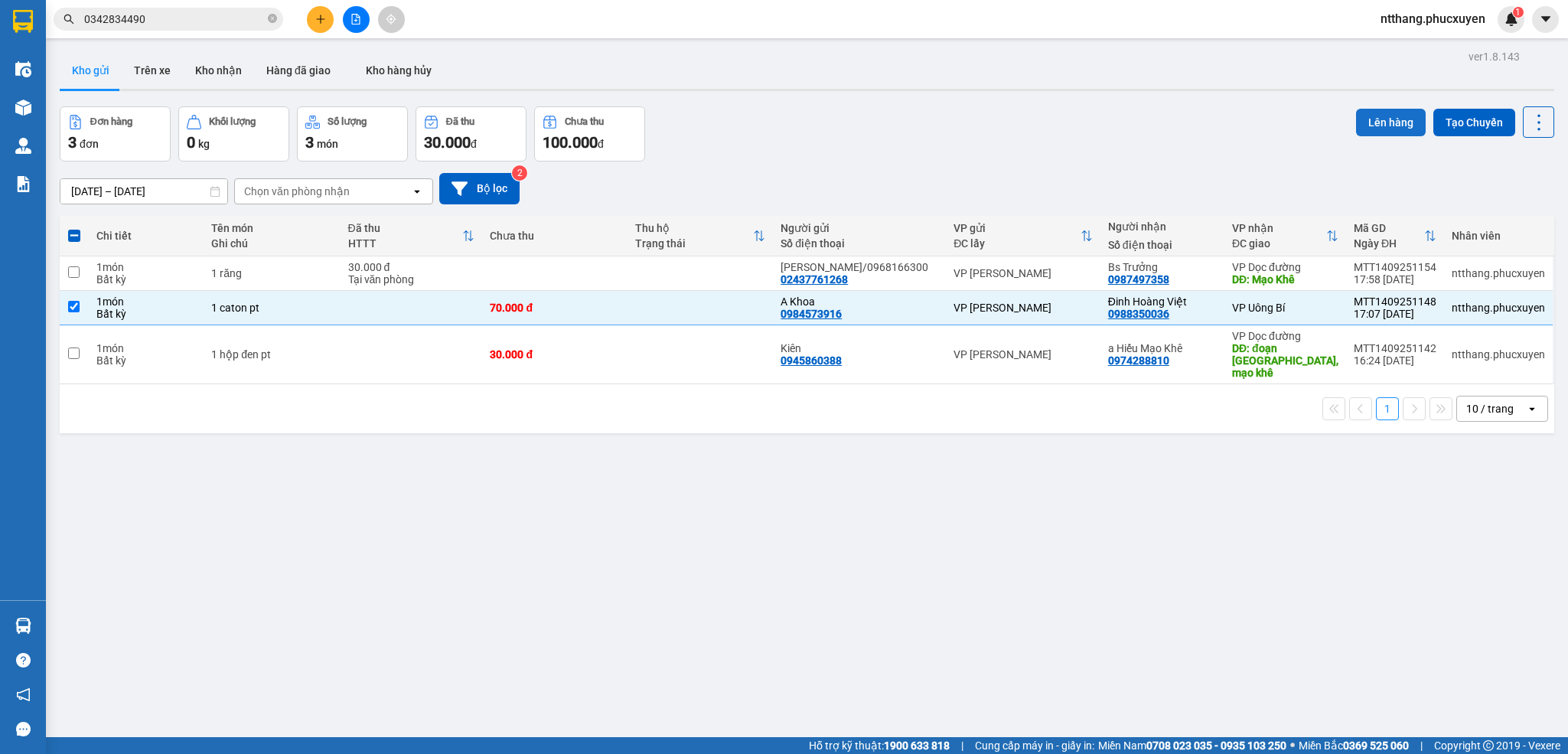
click at [1356, 118] on button "Lên hàng" at bounding box center [1391, 123] width 70 height 27
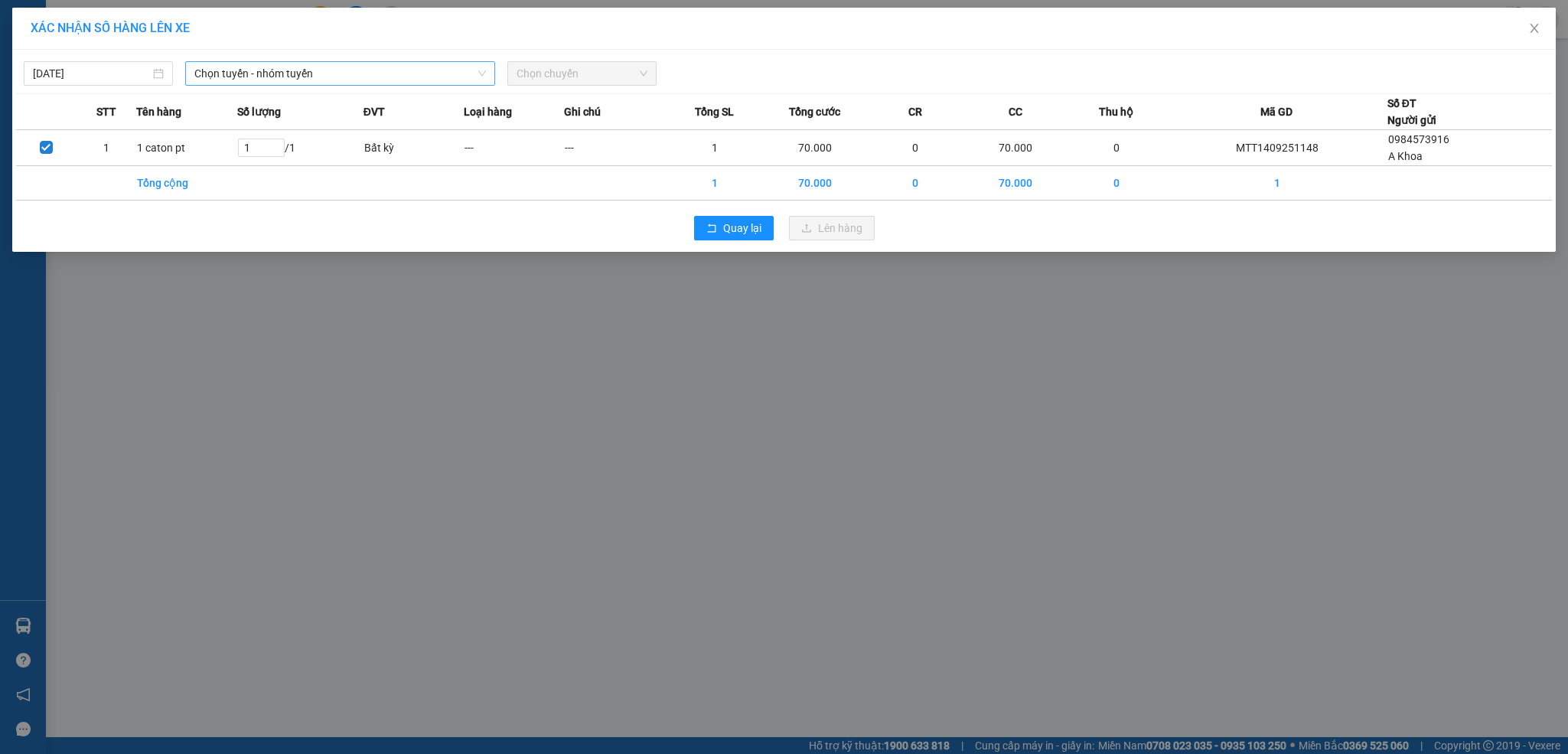
click at [221, 76] on span "Chọn tuyến - nhóm tuyến" at bounding box center [340, 73] width 293 height 23
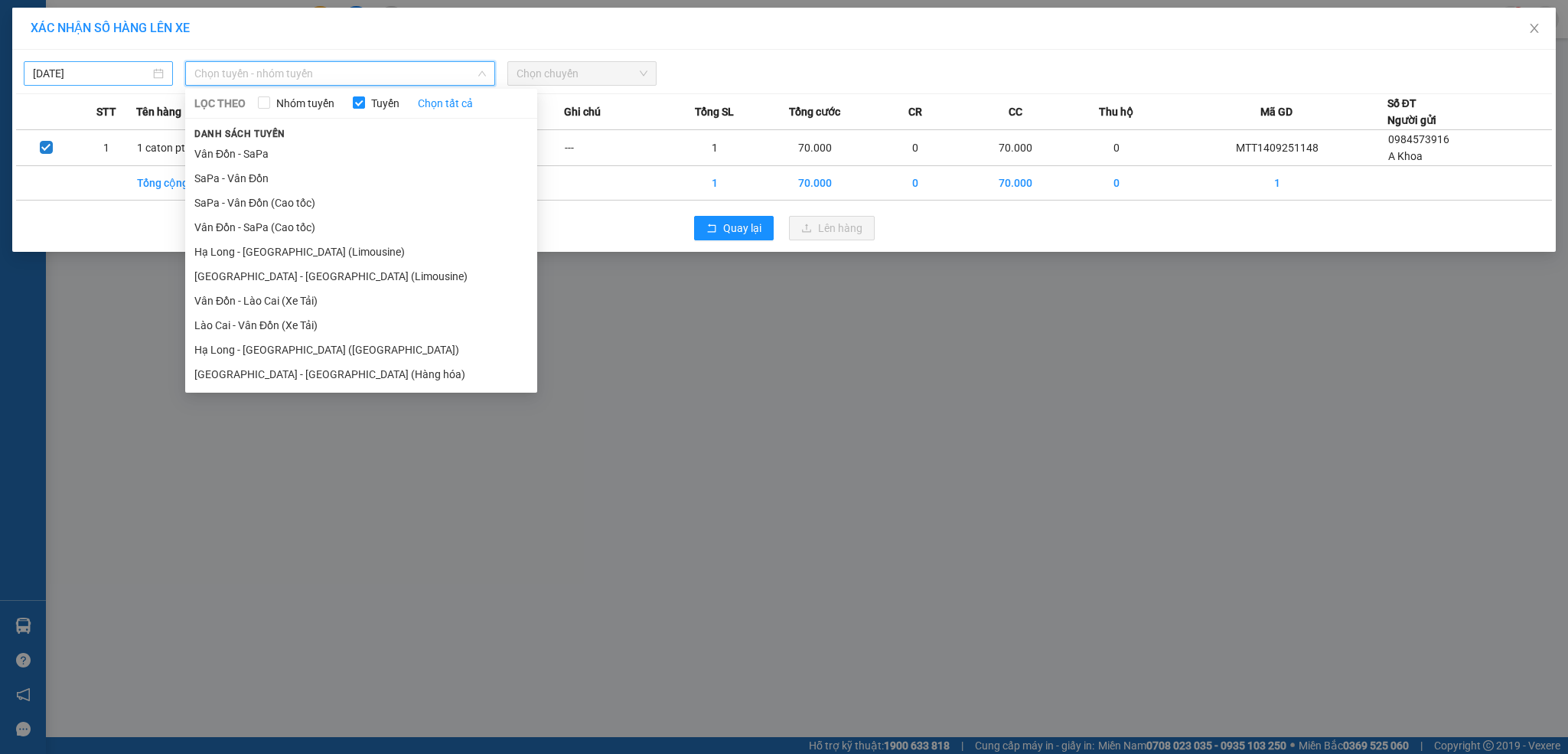
click at [123, 74] on body "Kết quả tìm kiếm ( 1 ) Bộ lọc Mã ĐH Trạng thái Món hàng Thu hộ Tổng cước Chưa c…" at bounding box center [784, 377] width 1568 height 754
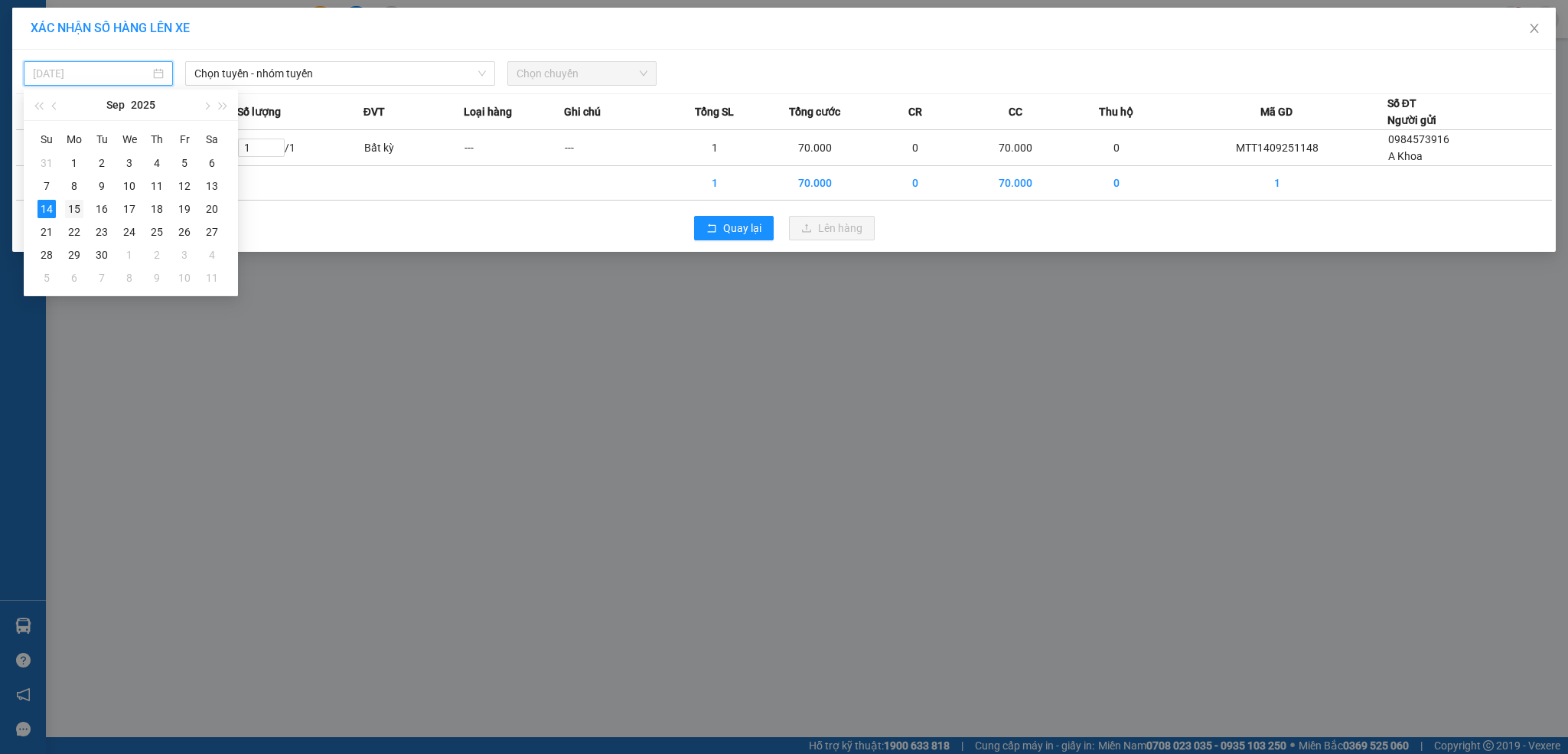
click at [77, 209] on div "15" at bounding box center [74, 209] width 19 height 19
type input "[DATE]"
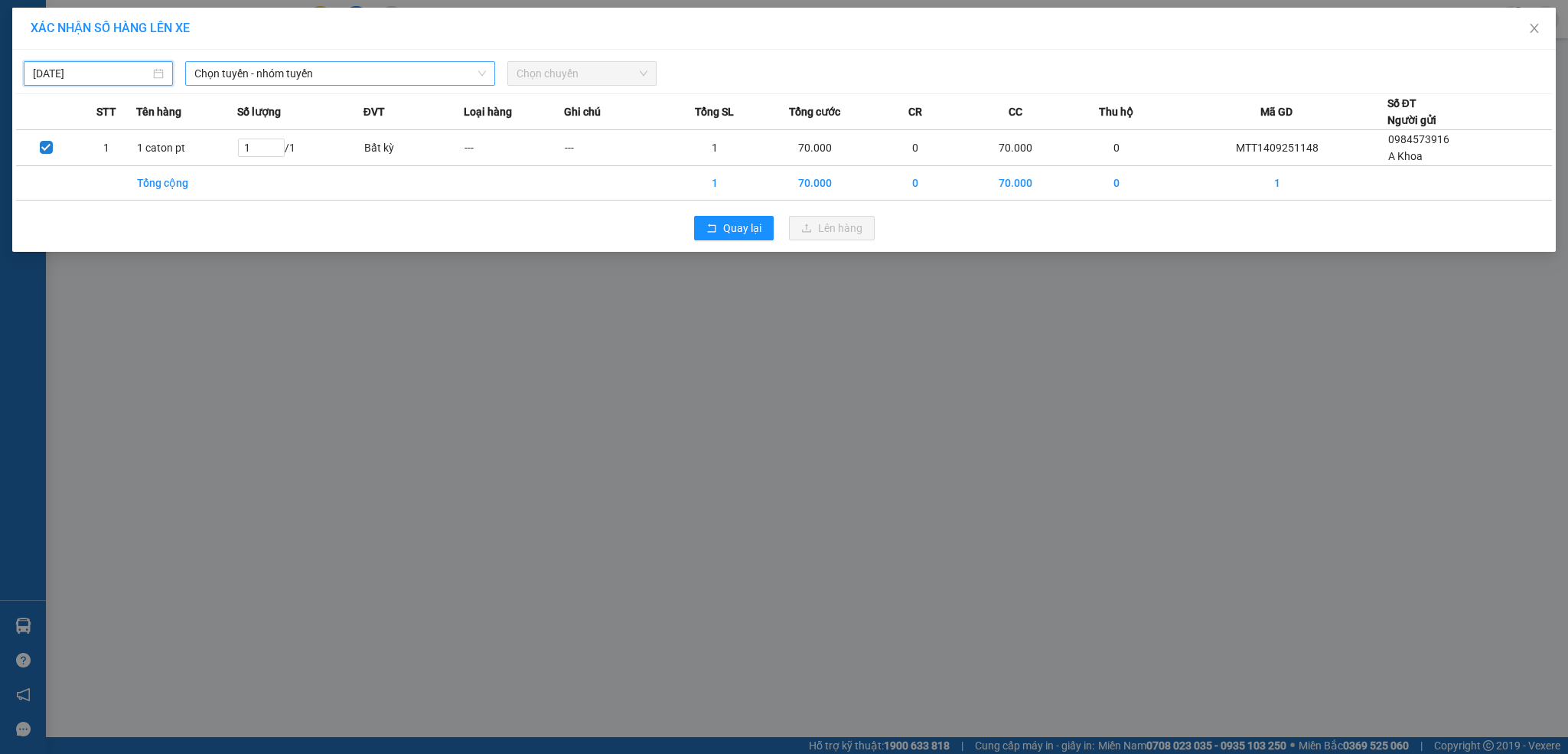
click at [285, 83] on span "Chọn tuyến - nhóm tuyến" at bounding box center [340, 73] width 293 height 23
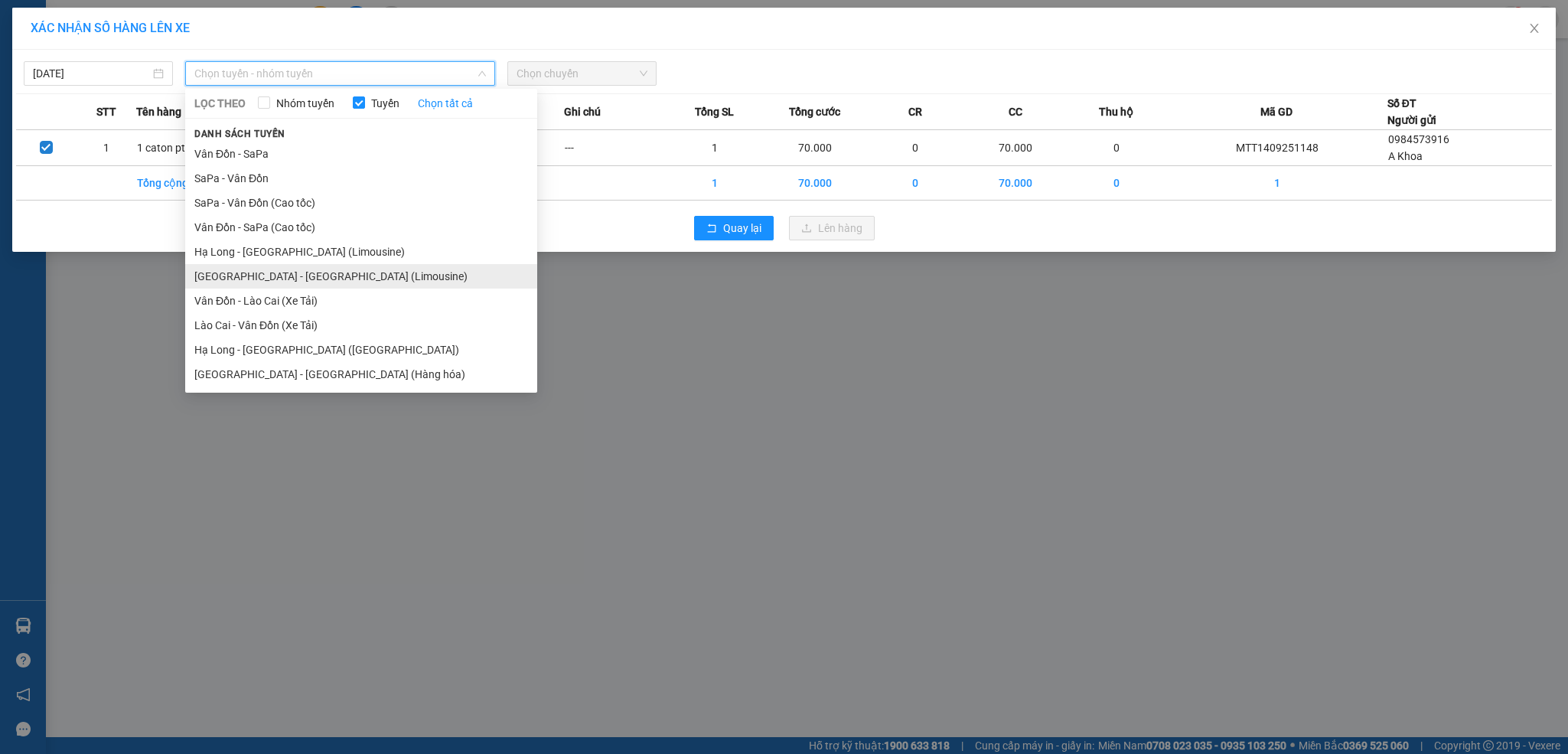
click at [309, 271] on li "[GEOGRAPHIC_DATA] - [GEOGRAPHIC_DATA] (Limousine)" at bounding box center [362, 276] width 352 height 25
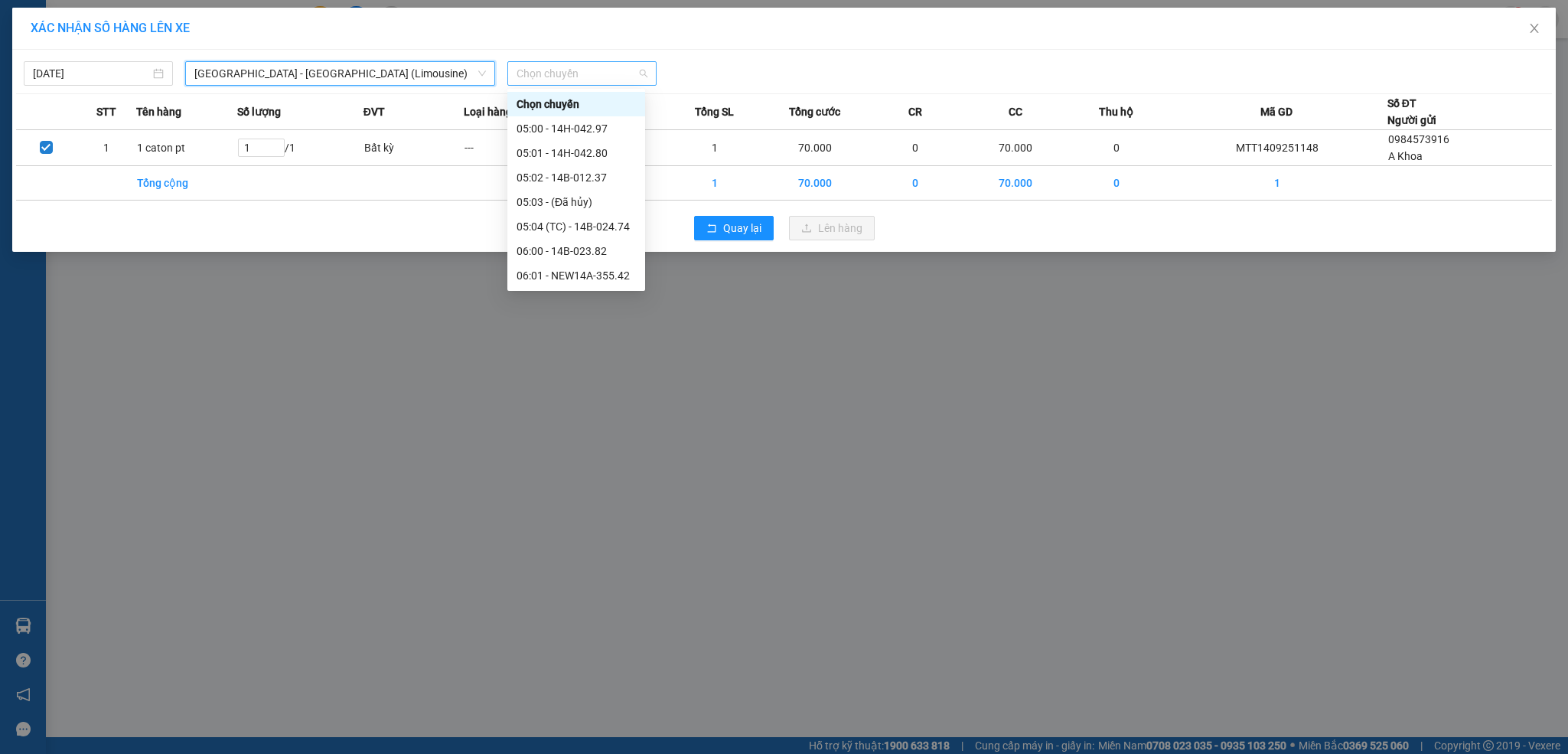
click at [537, 77] on span "Chọn chuyến" at bounding box center [582, 73] width 131 height 23
click at [567, 172] on div "05:02 - 14B-012.37" at bounding box center [576, 178] width 119 height 17
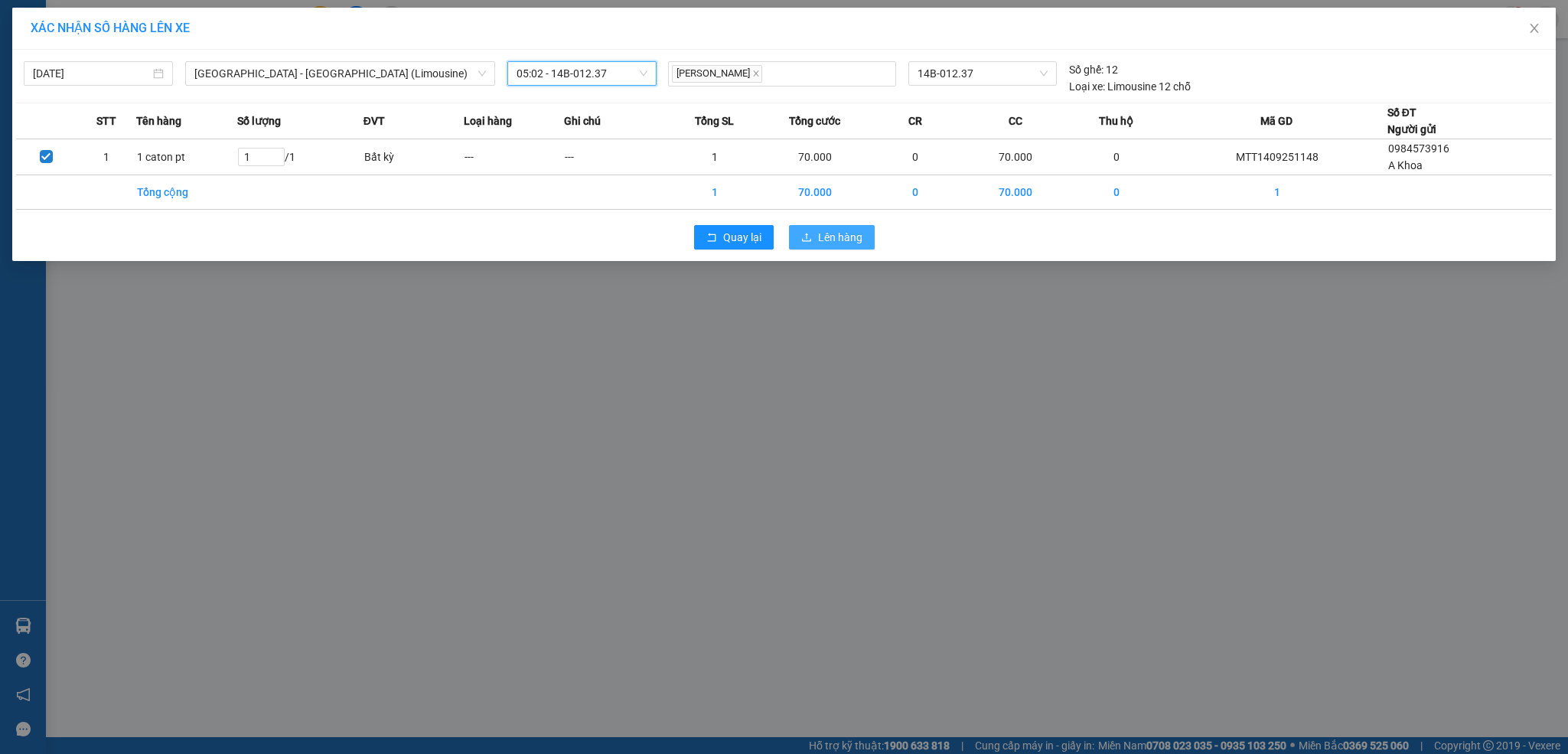
click at [857, 235] on span "Lên hàng" at bounding box center [841, 237] width 44 height 17
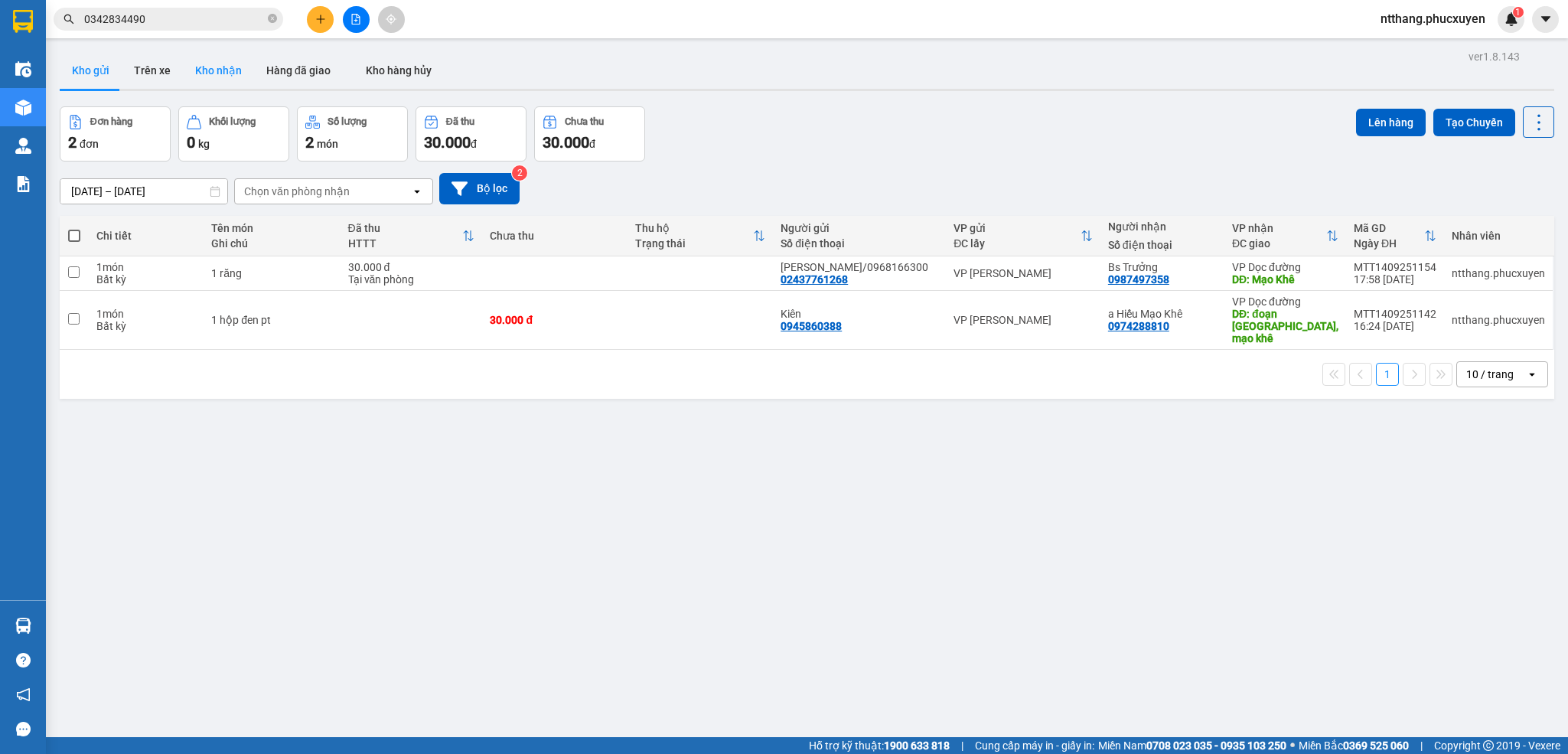
click at [217, 71] on button "Kho nhận" at bounding box center [219, 70] width 71 height 37
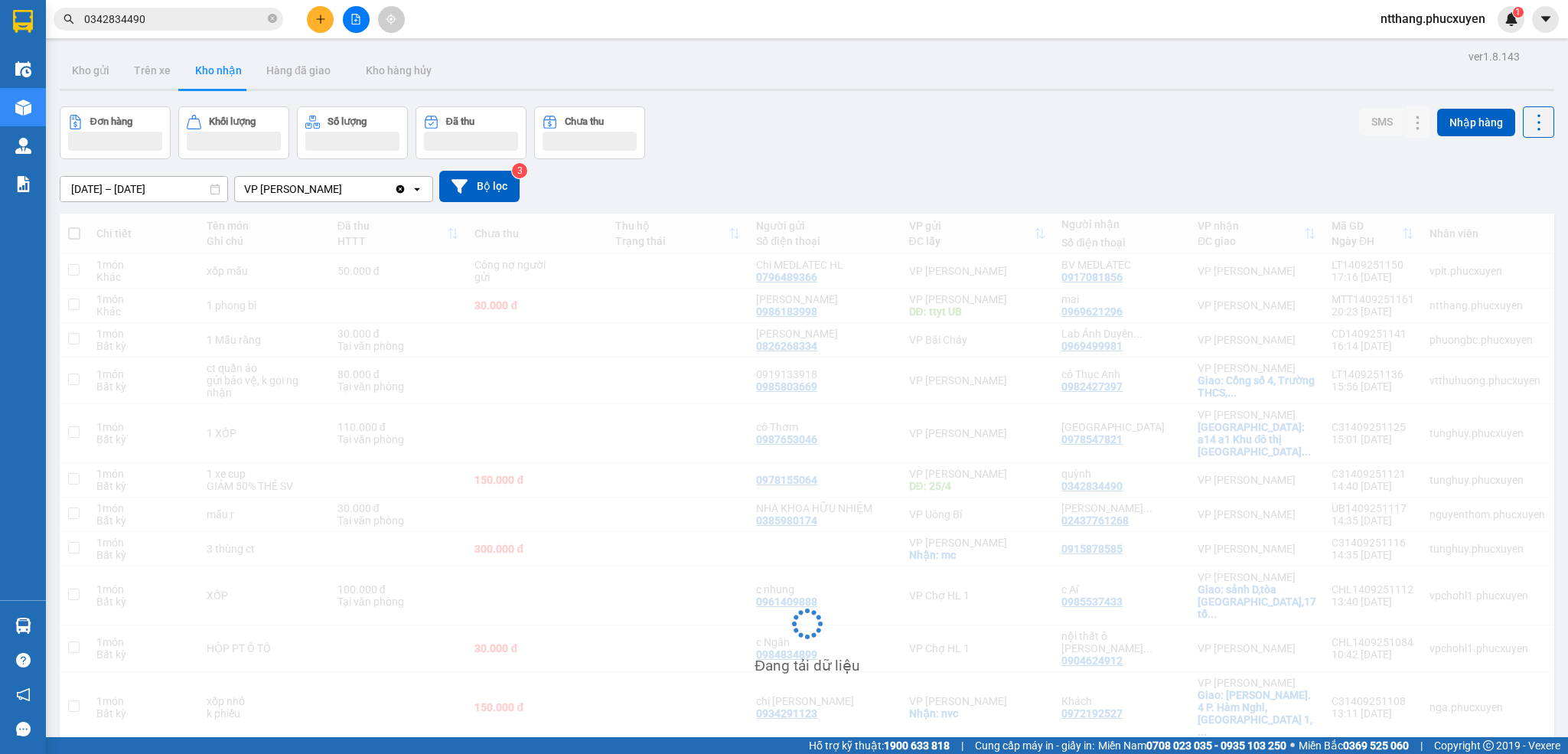
click at [868, 166] on div "[DATE] – [DATE] Press the down arrow key to interact with the calendar and sele…" at bounding box center [807, 186] width 1495 height 54
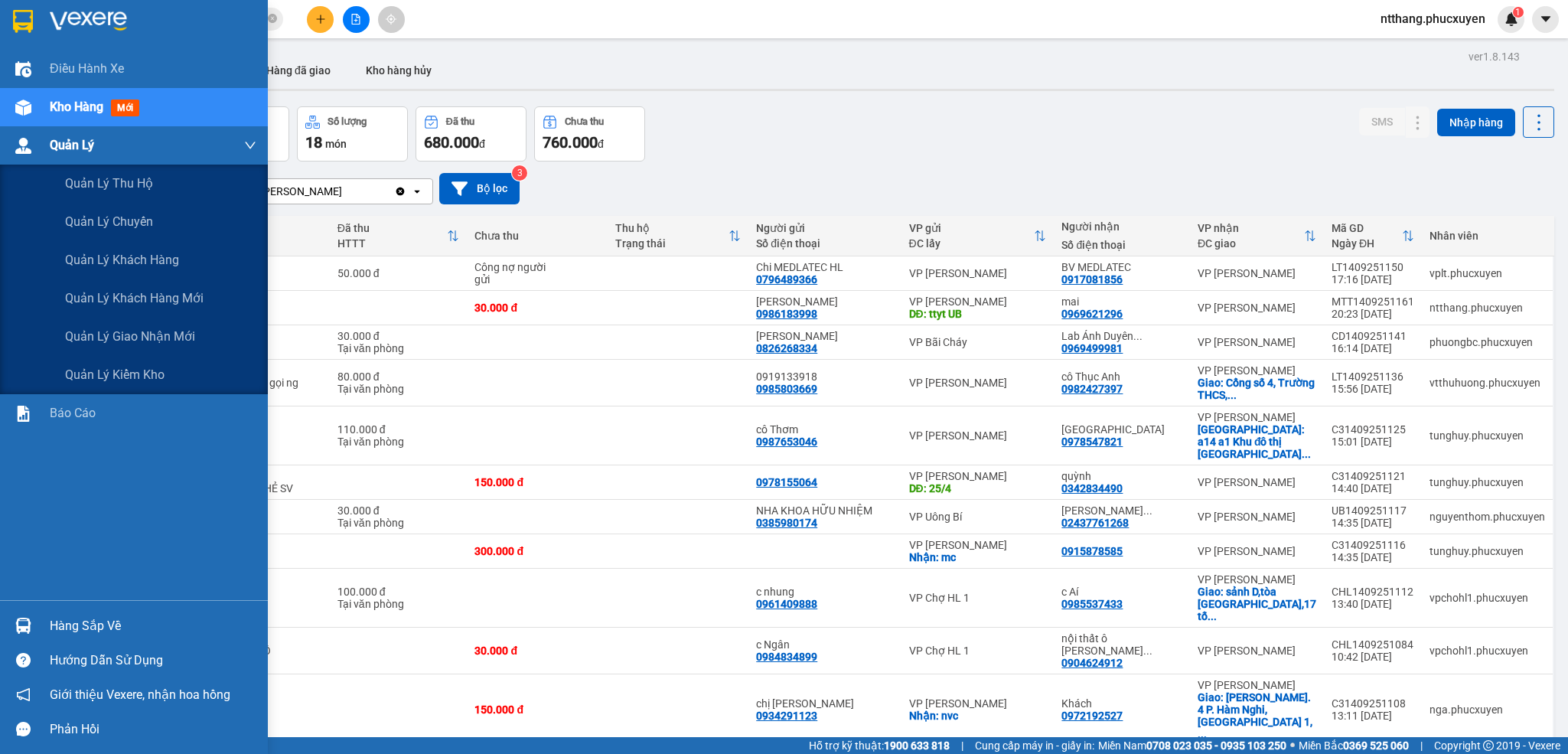
click at [20, 146] on img at bounding box center [23, 146] width 16 height 16
click at [125, 328] on span "Quản lý giao nhận mới" at bounding box center [129, 336] width 130 height 19
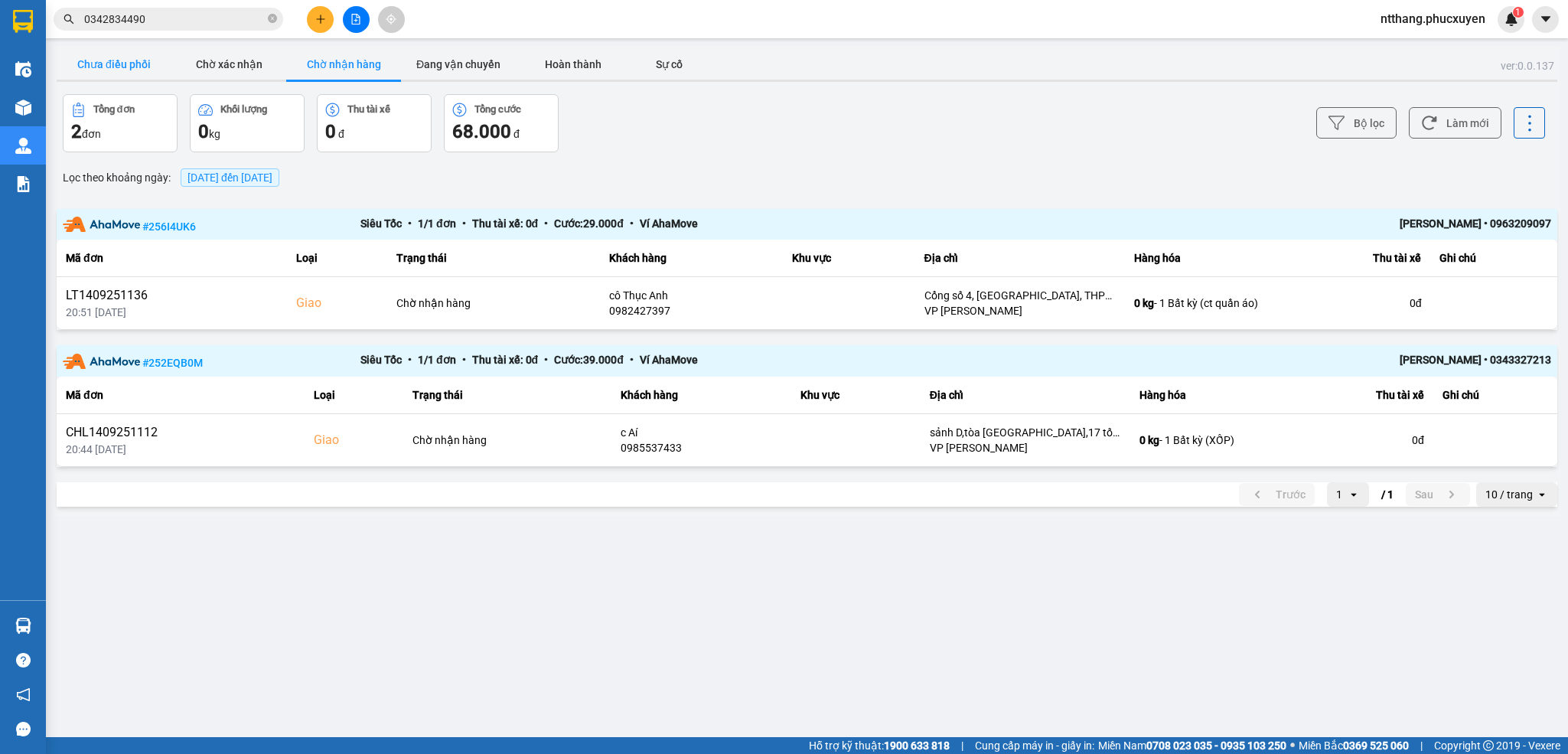
click at [101, 72] on button "Chưa điều phối" at bounding box center [114, 65] width 115 height 31
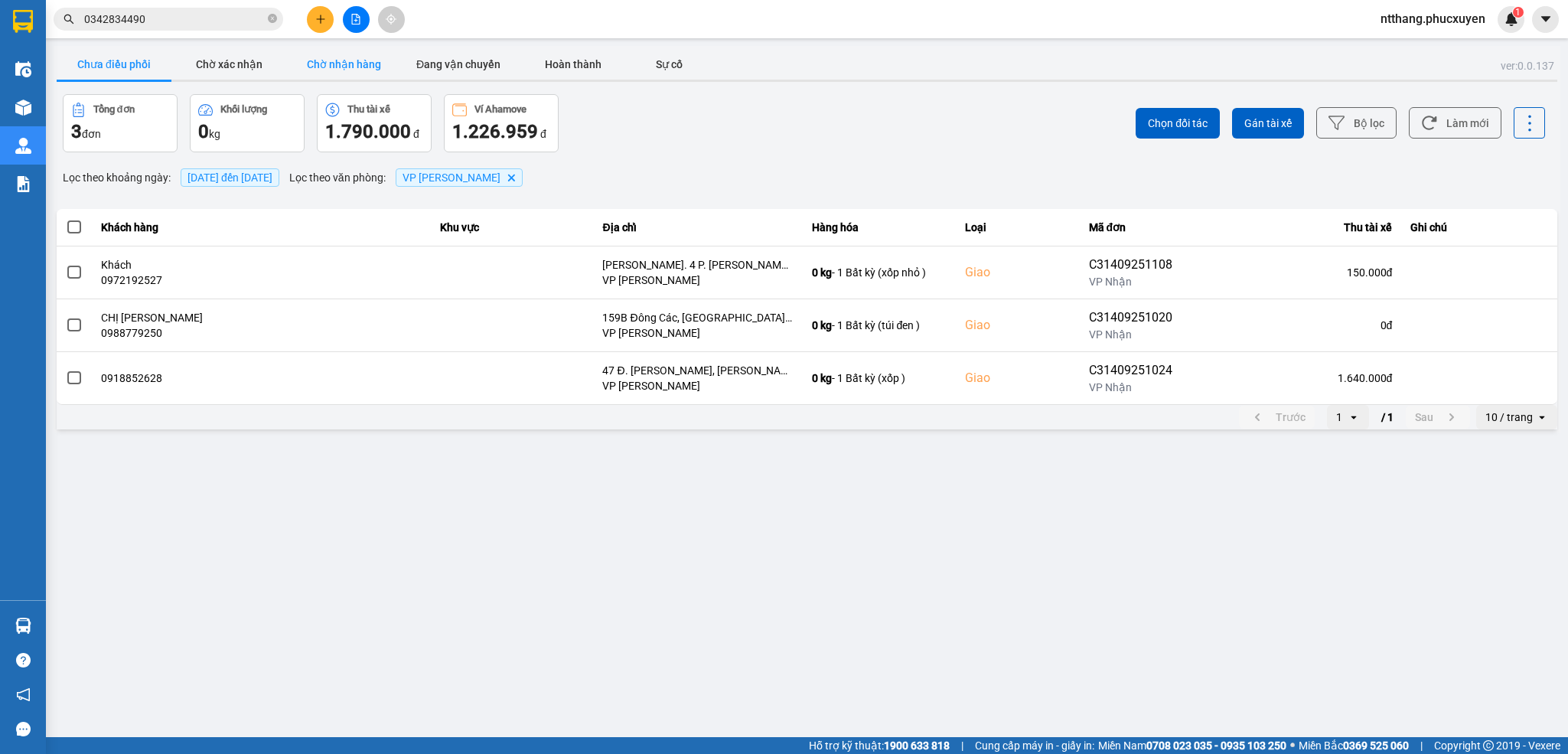
click at [339, 65] on button "Chờ nhận hàng" at bounding box center [343, 65] width 115 height 31
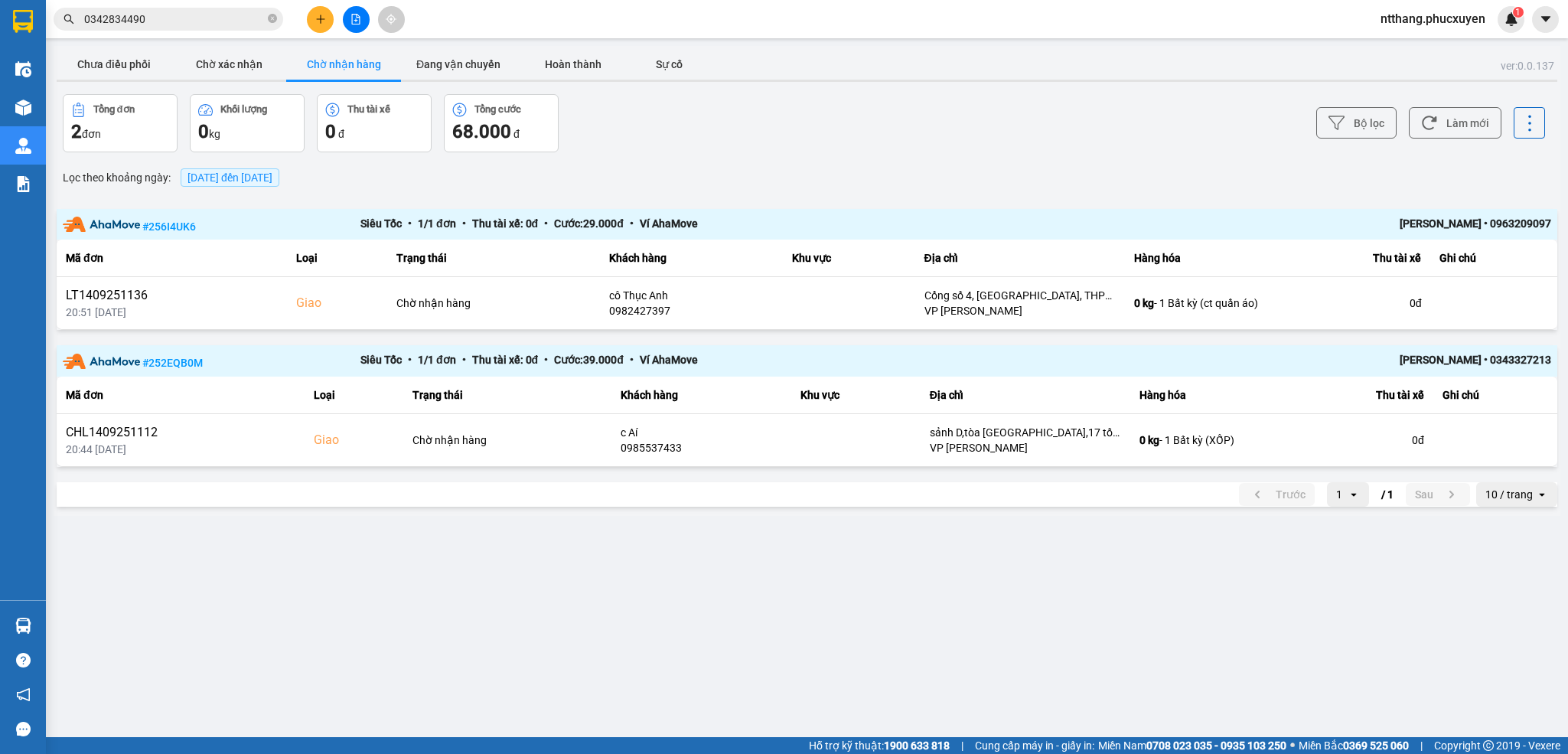
click at [966, 118] on div "Bộ lọc Làm mới" at bounding box center [1175, 123] width 742 height 58
click at [964, 139] on div "Bộ lọc Làm mới" at bounding box center [1175, 123] width 742 height 58
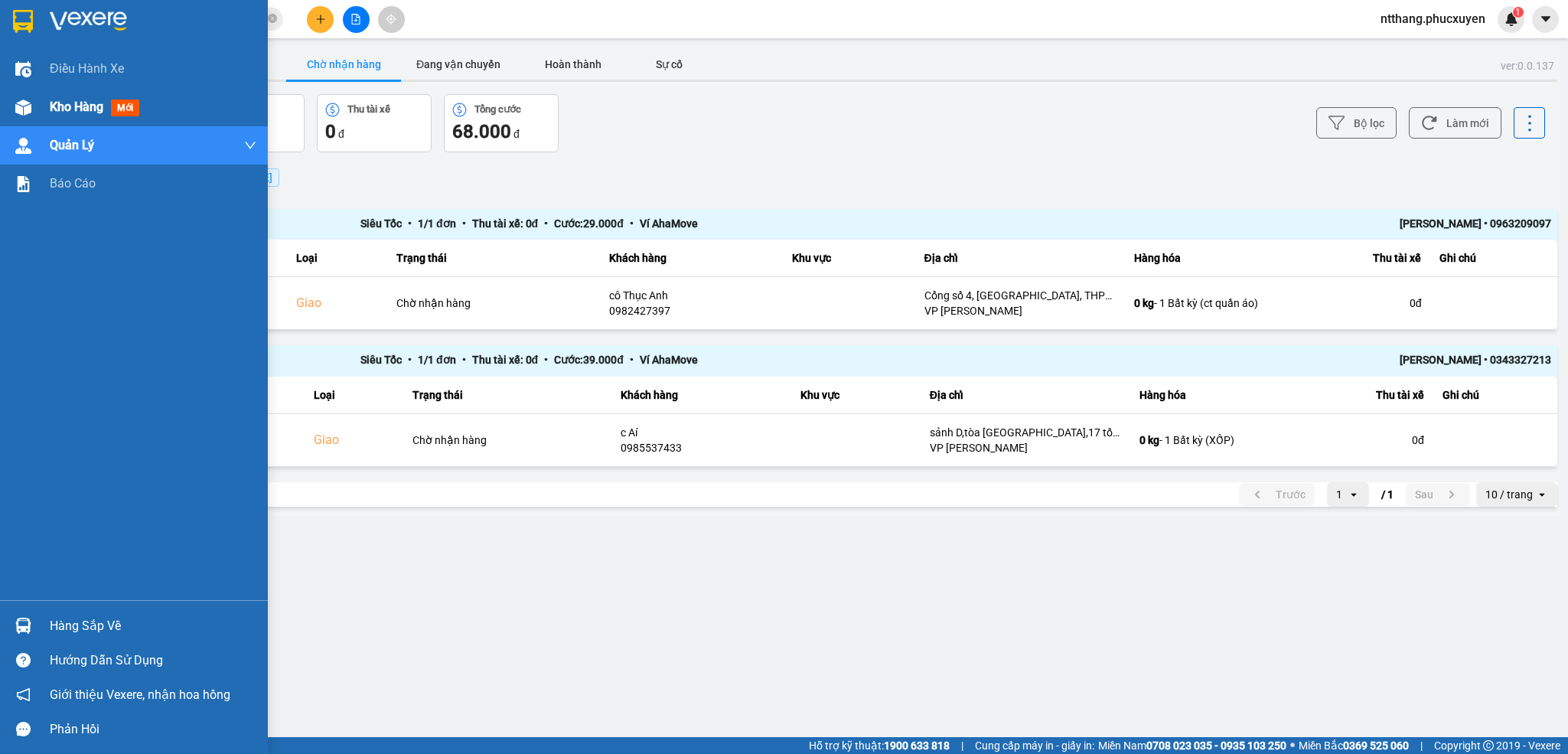
click at [17, 94] on div at bounding box center [23, 107] width 26 height 26
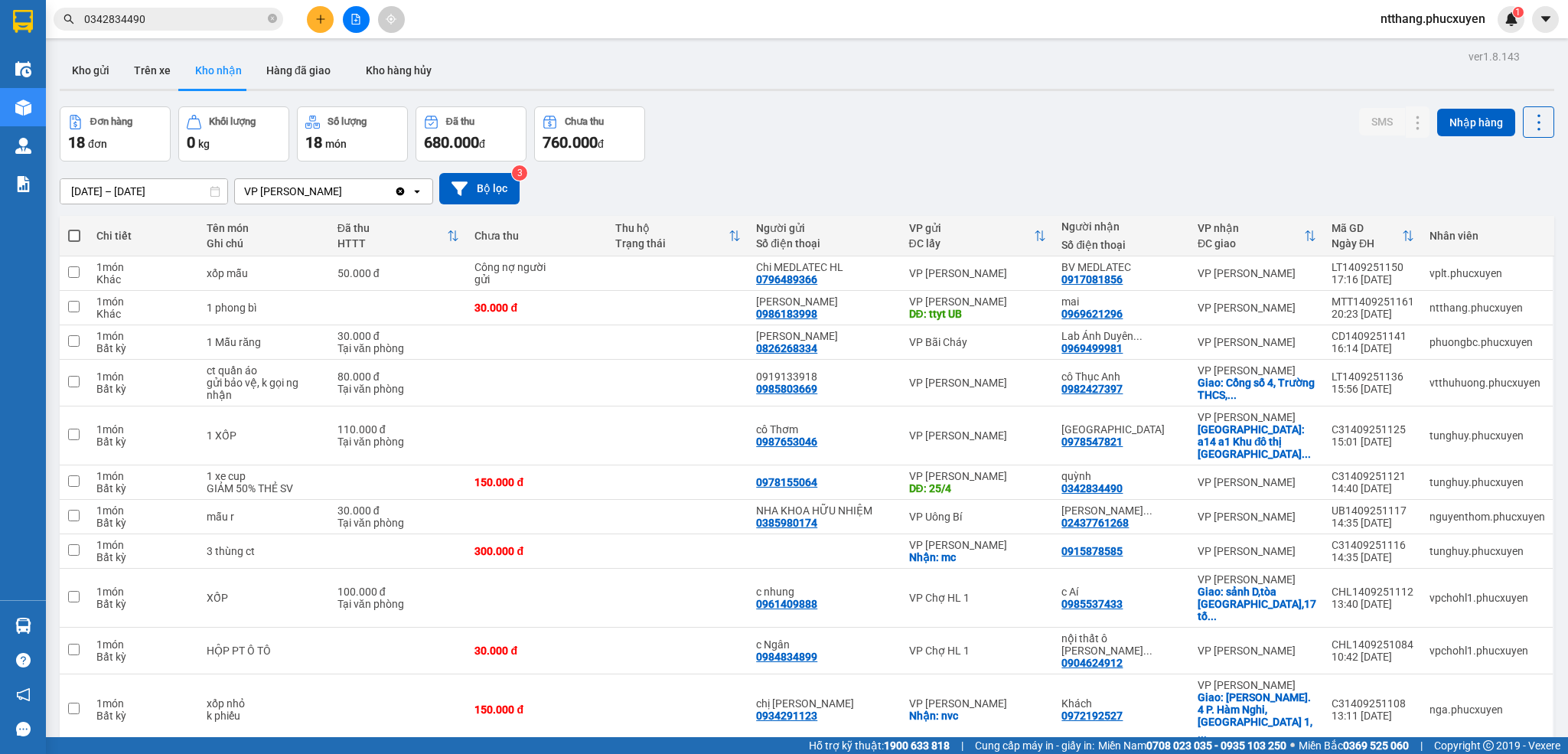
click at [1010, 101] on div "ver 1.8.143 Kho gửi Trên xe Kho nhận Hàng đã giao Kho hàng hủy Đơn hàng 18 đơn …" at bounding box center [807, 556] width 1507 height 1020
click at [1130, 155] on div "Đơn hàng 18 đơn Khối lượng 0 kg Số lượng 18 món Đã thu 680.000 đ Chưa thu 760.0…" at bounding box center [807, 134] width 1495 height 55
click at [1413, 342] on icon at bounding box center [1418, 342] width 11 height 11
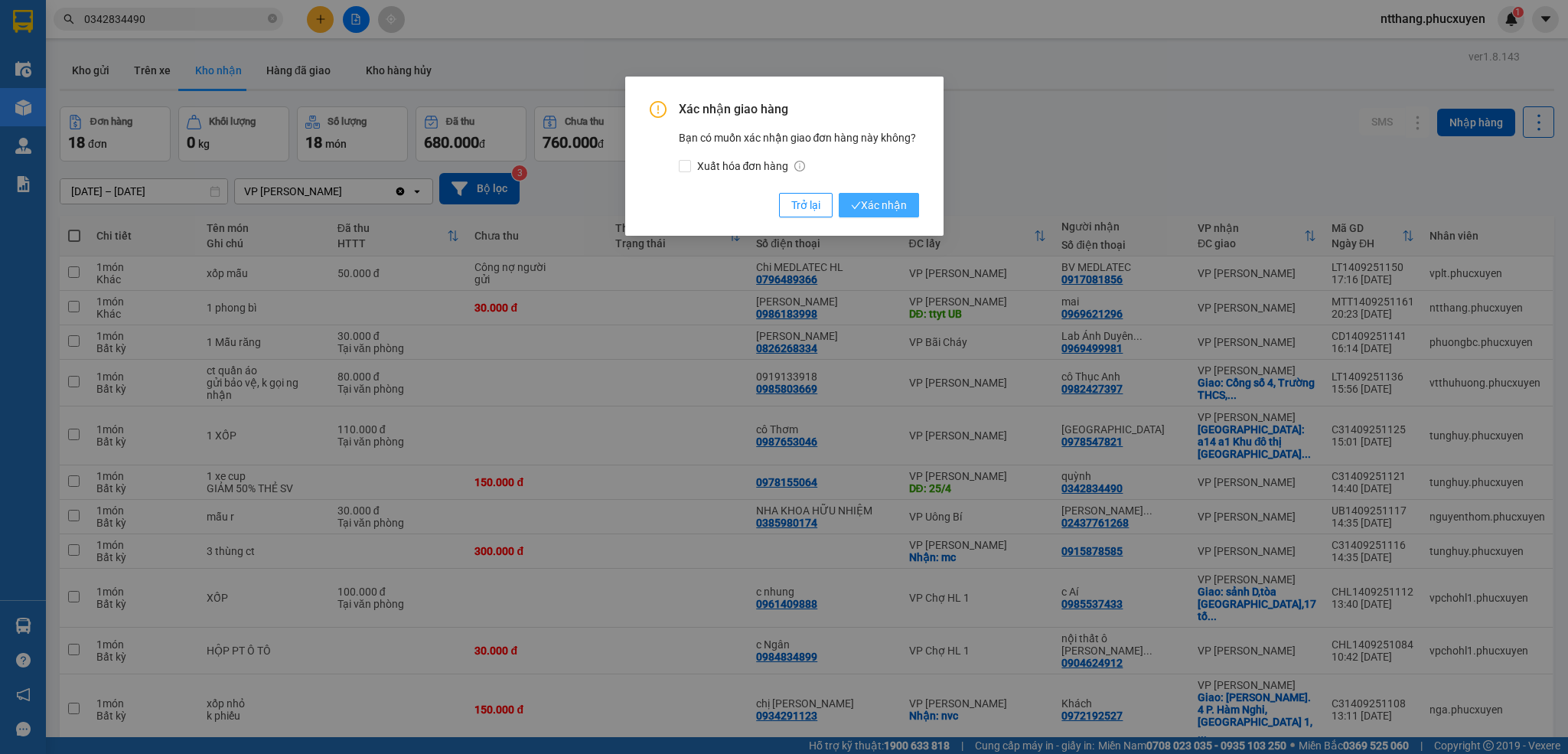
click at [881, 202] on span "Xác nhận" at bounding box center [879, 205] width 56 height 17
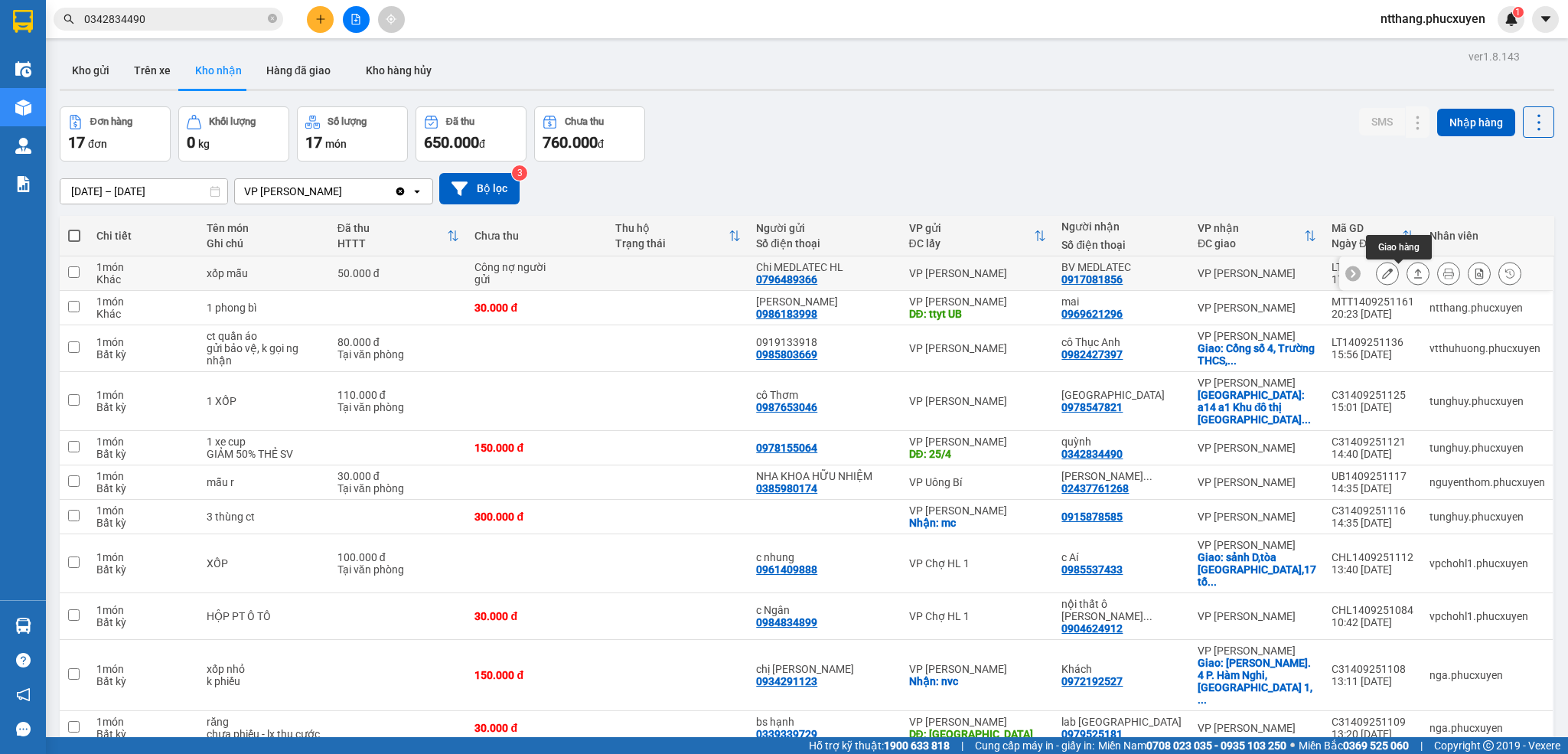
click at [1413, 273] on icon at bounding box center [1418, 273] width 11 height 11
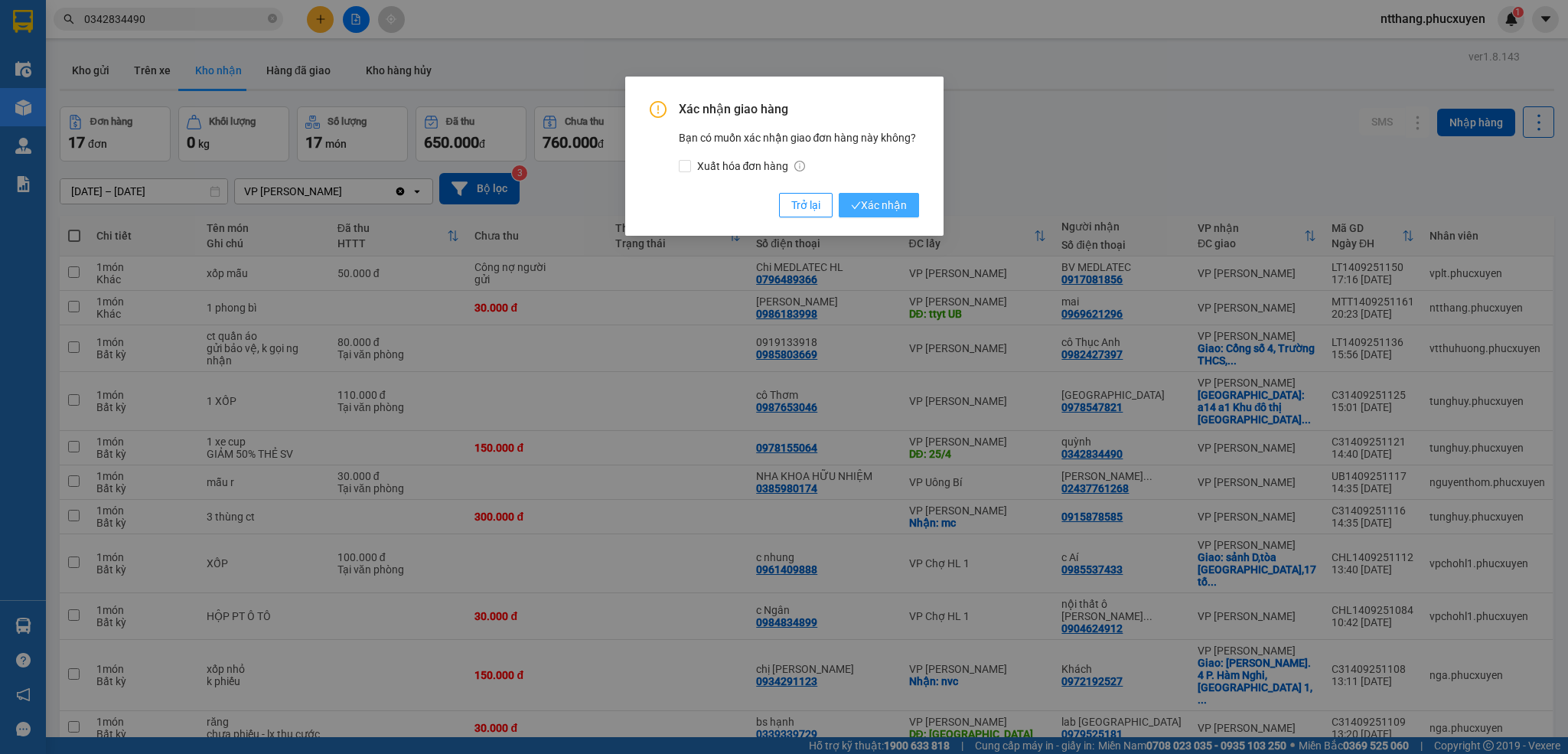
click at [903, 207] on span "Xác nhận" at bounding box center [879, 205] width 56 height 17
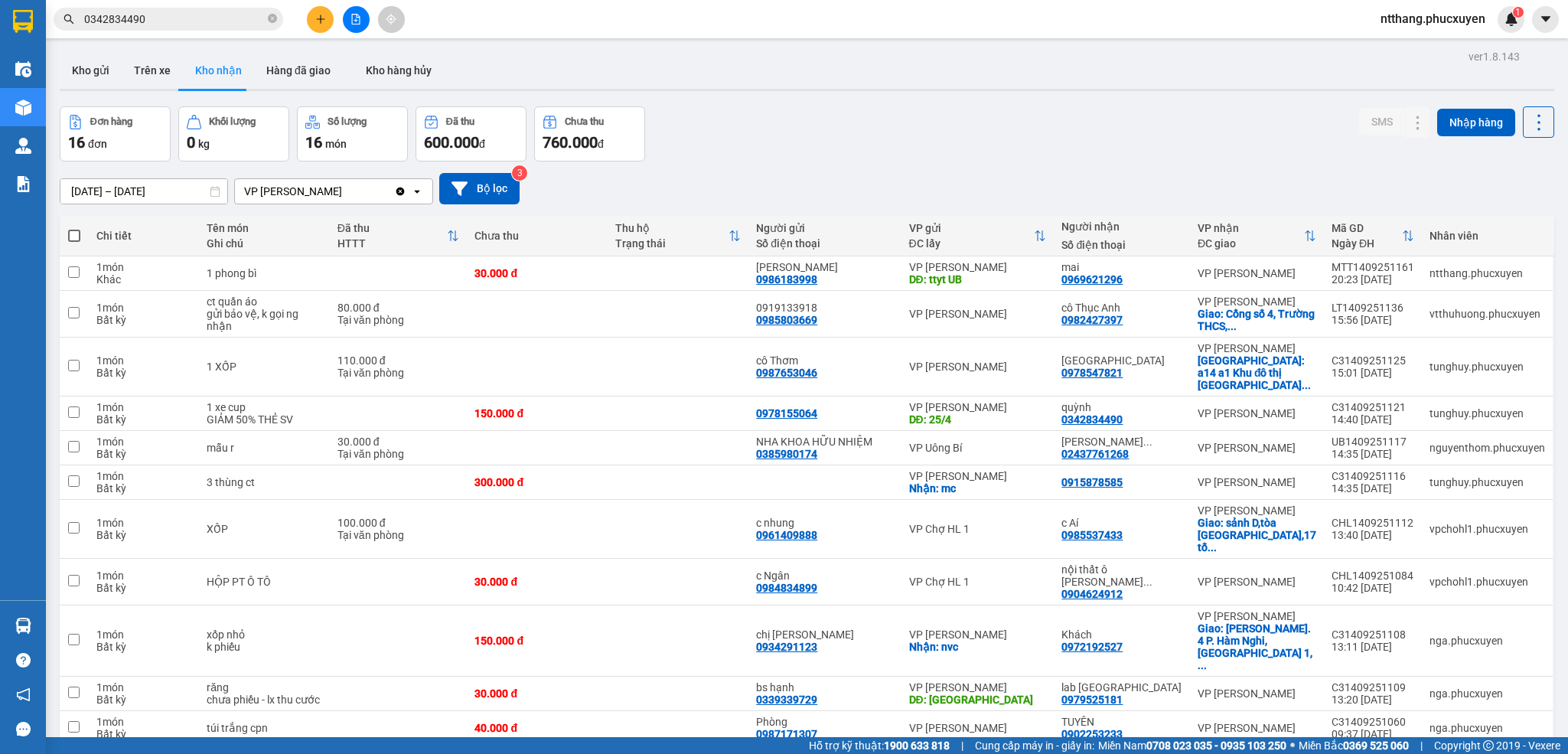
click at [781, 89] on div at bounding box center [807, 89] width 1495 height 3
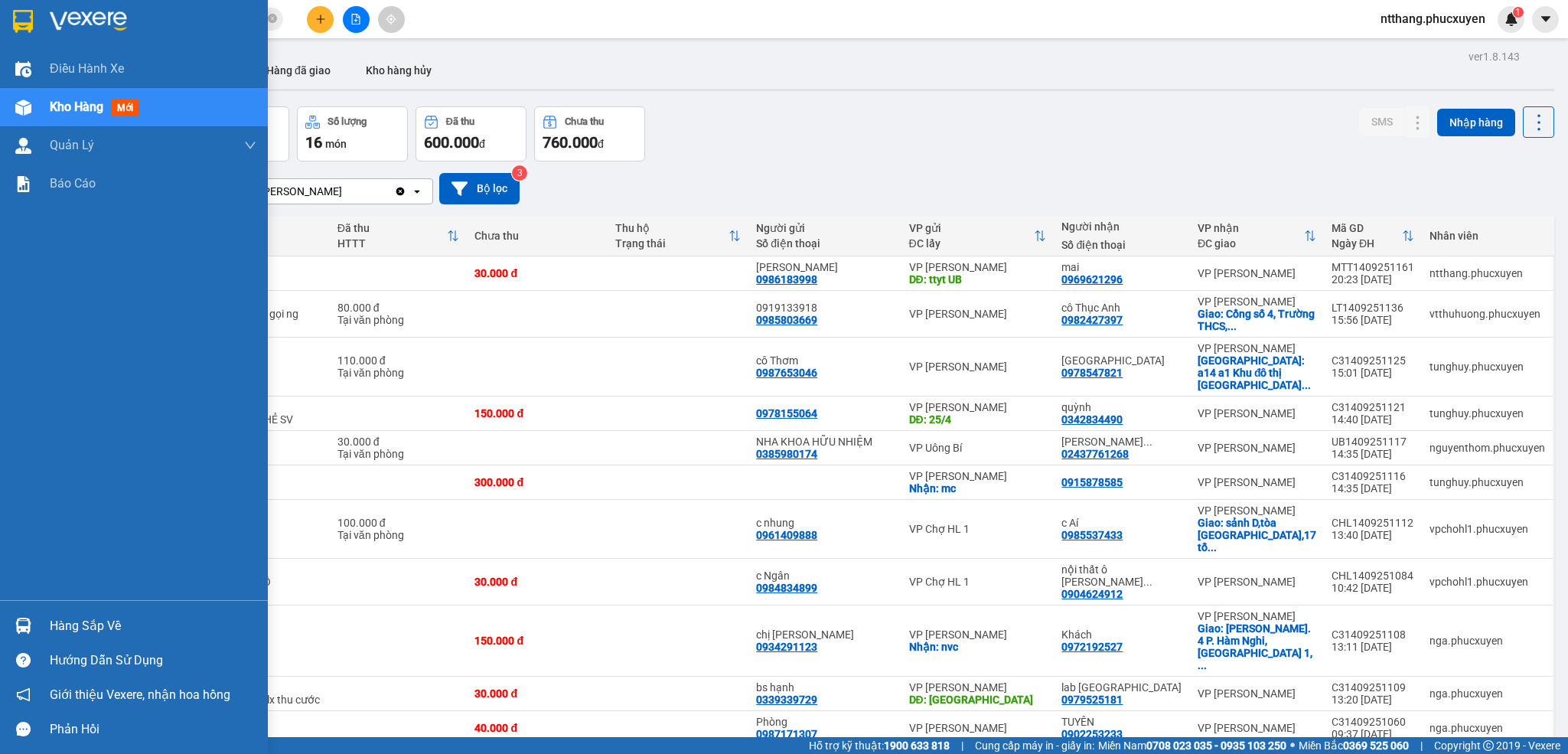
click at [33, 620] on div at bounding box center [23, 625] width 26 height 26
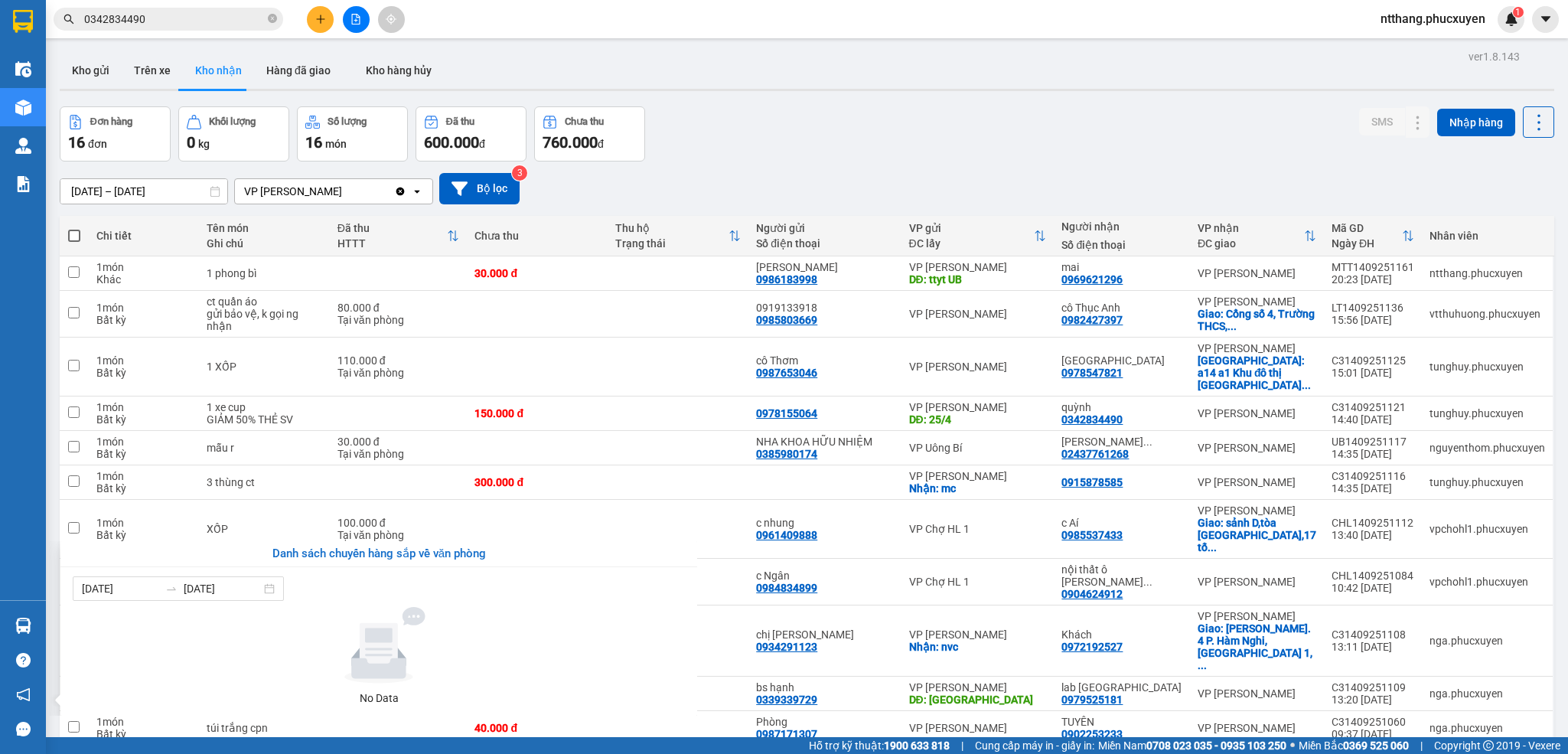
click at [765, 149] on section "Kết quả tìm kiếm ( 1 ) Bộ lọc Mã ĐH Trạng thái Món hàng Thu hộ Tổng cước Chưa c…" at bounding box center [784, 377] width 1568 height 754
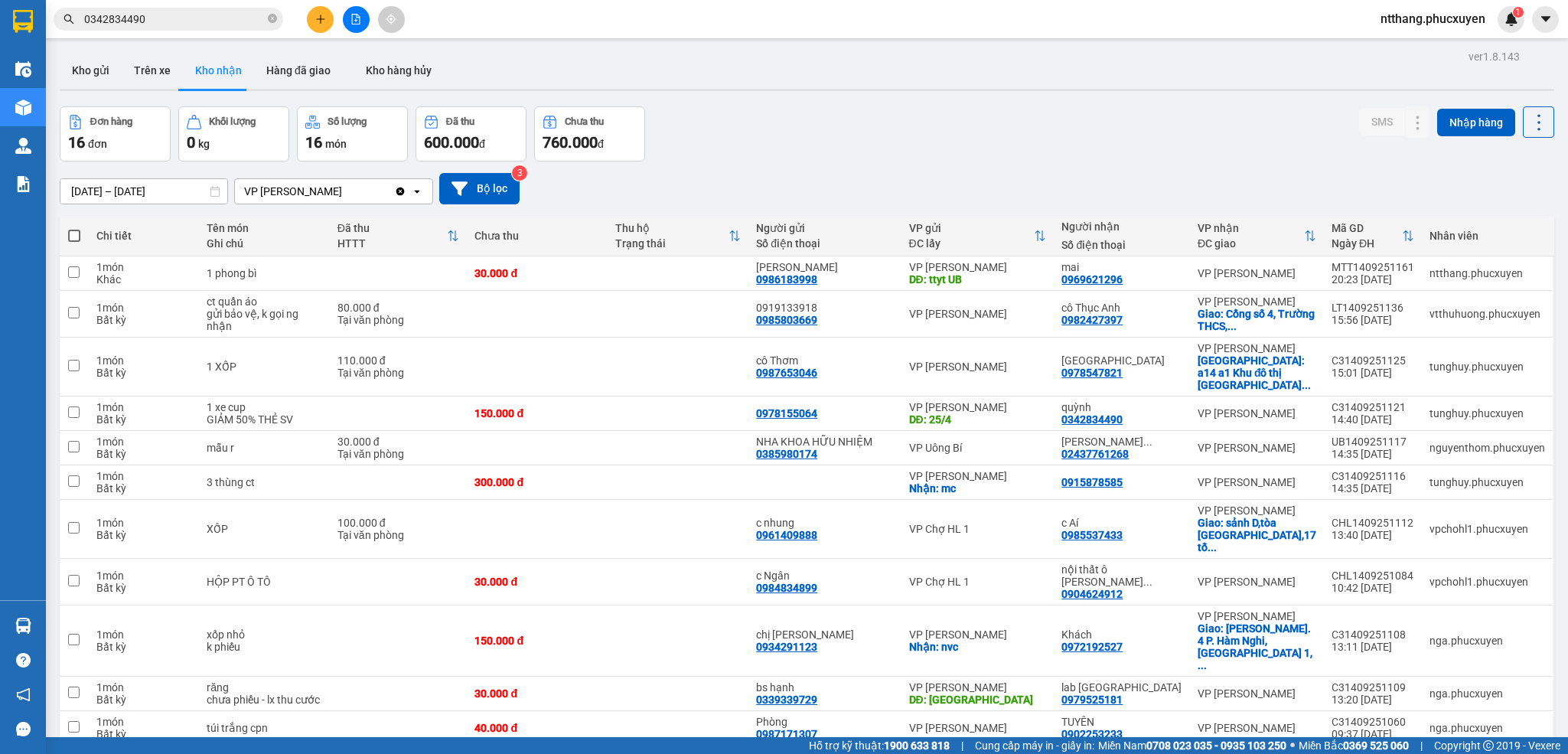
click at [747, 155] on div "Đơn hàng 16 đơn Khối lượng 0 kg Số lượng 16 món Đã thu 600.000 đ Chưa thu 760.0…" at bounding box center [807, 134] width 1495 height 55
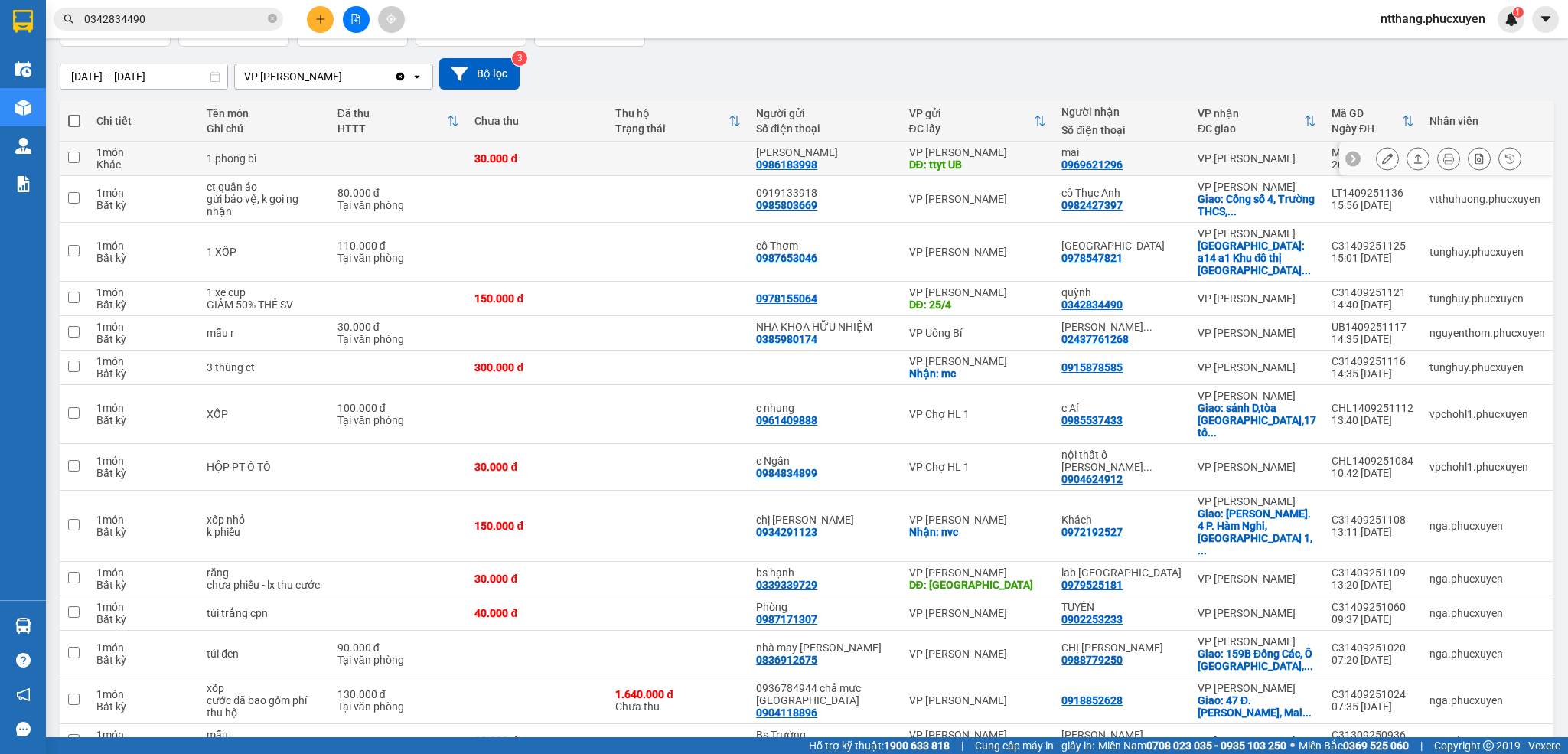
scroll to position [230, 0]
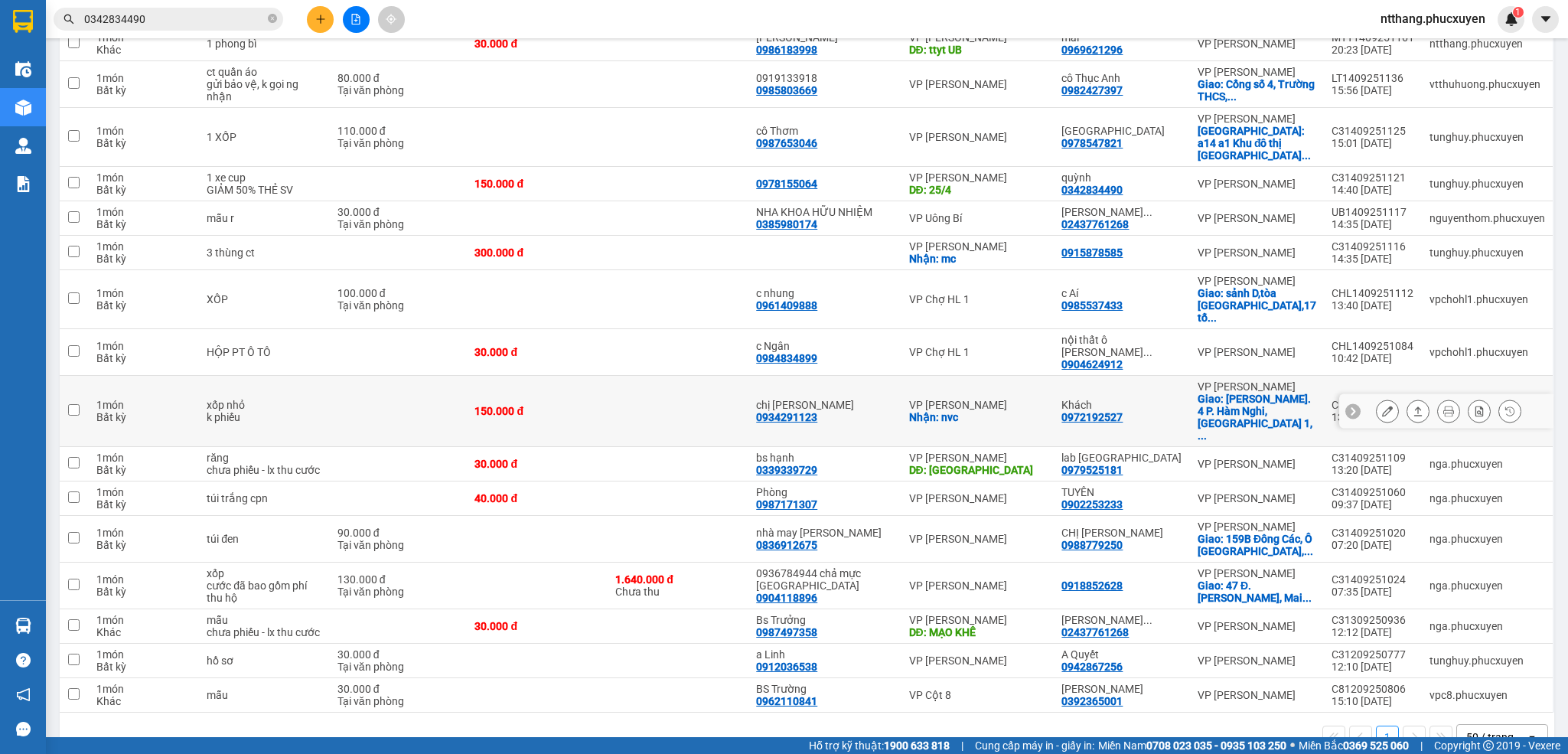
click at [1383, 414] on icon at bounding box center [1388, 411] width 11 height 11
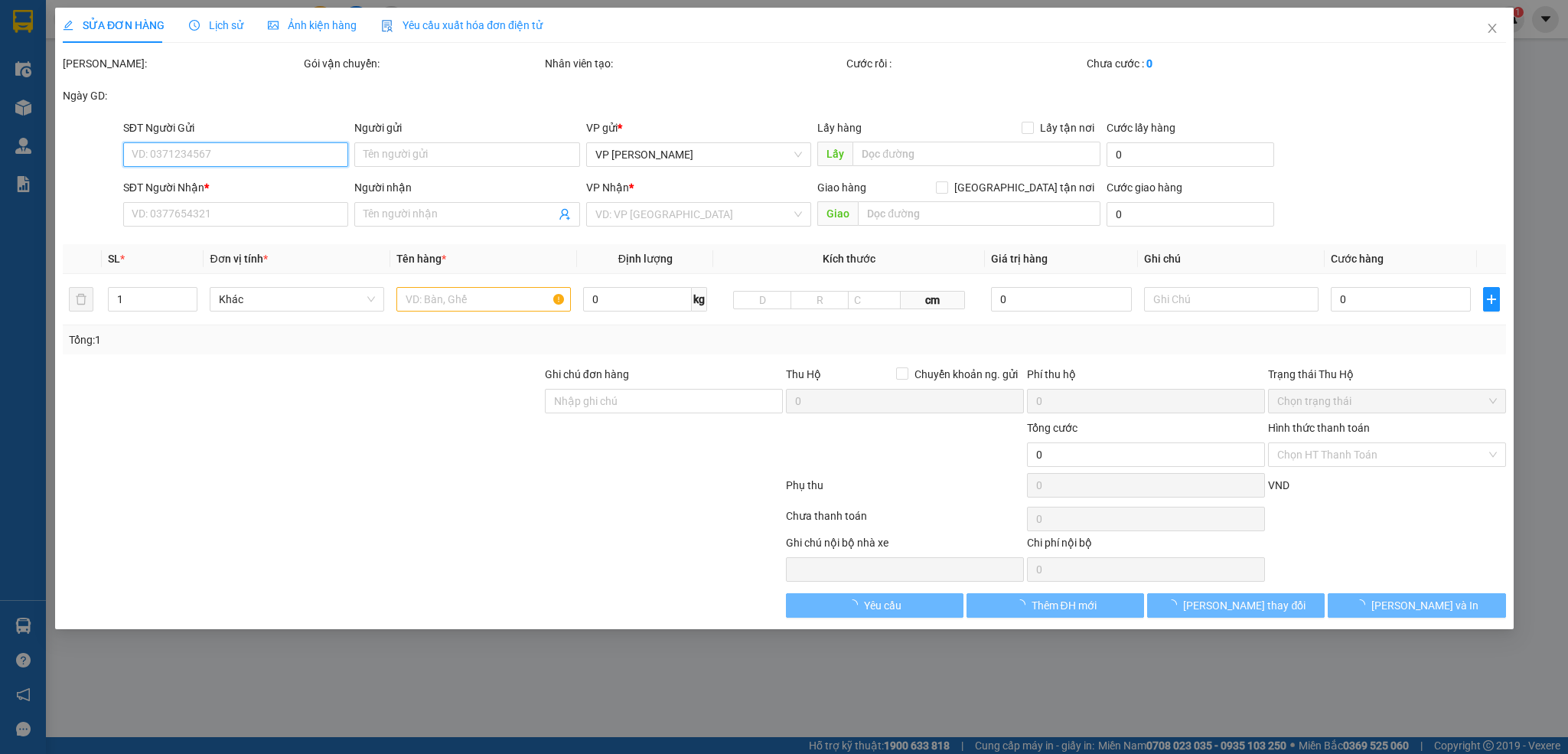
type input "0934291123"
type input "chị [PERSON_NAME]"
checkbox input "true"
type input "nvc"
type input "0972192527"
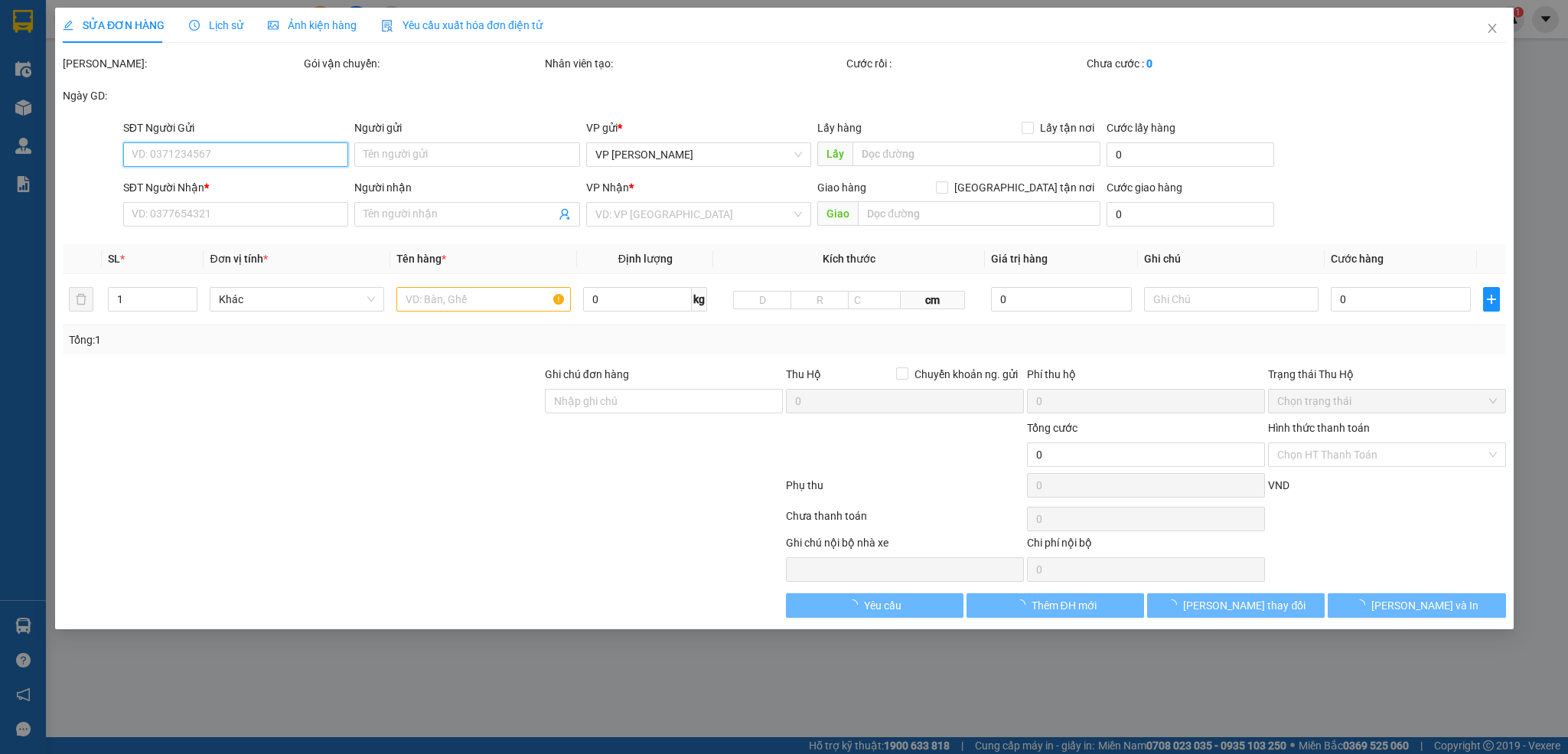
type input "Khách"
checkbox input "true"
type input "[PERSON_NAME]. 4 P. [PERSON_NAME], [GEOGRAPHIC_DATA] 1, [GEOGRAPHIC_DATA], Nam …"
type input "150.000"
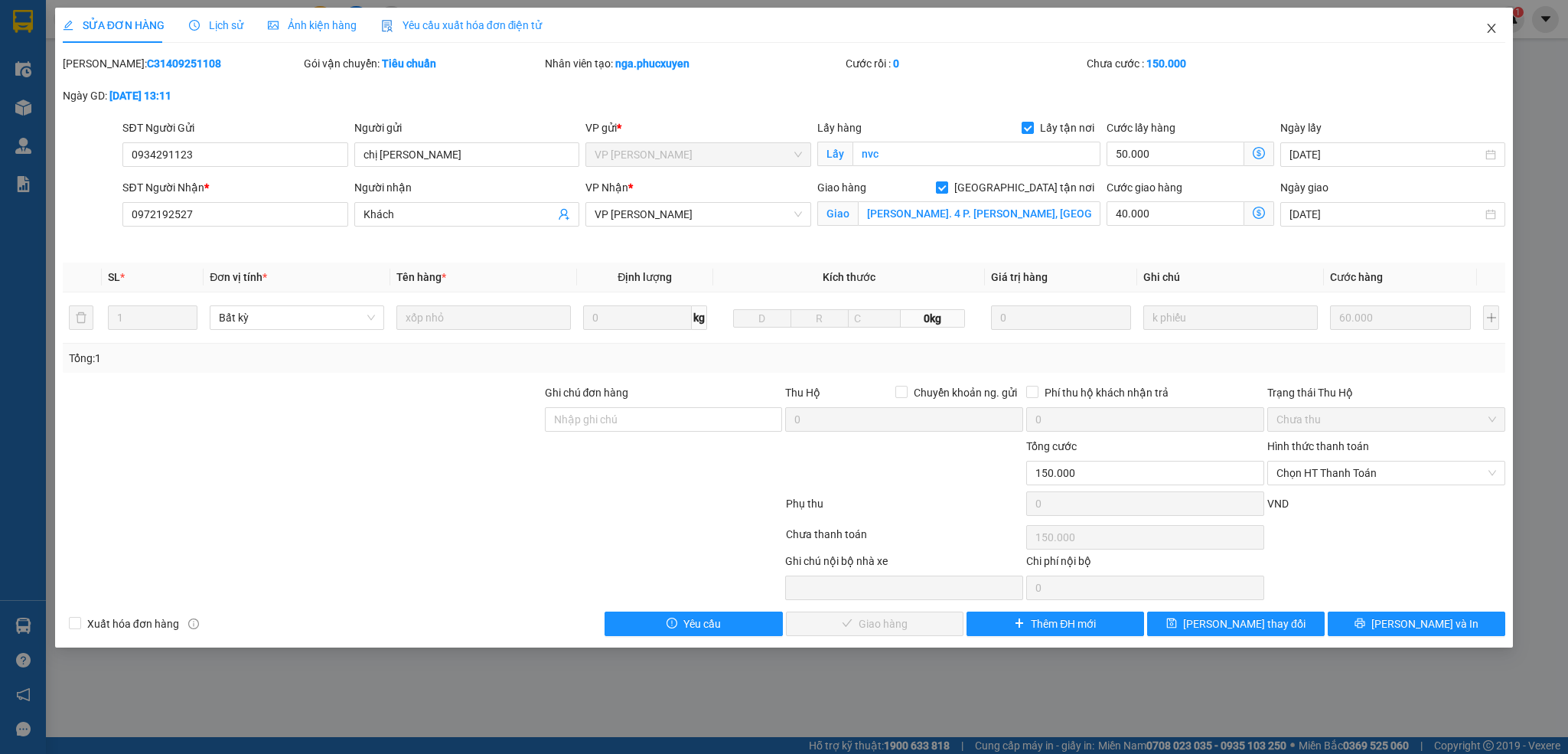
click at [1491, 28] on icon "close" at bounding box center [1492, 28] width 9 height 9
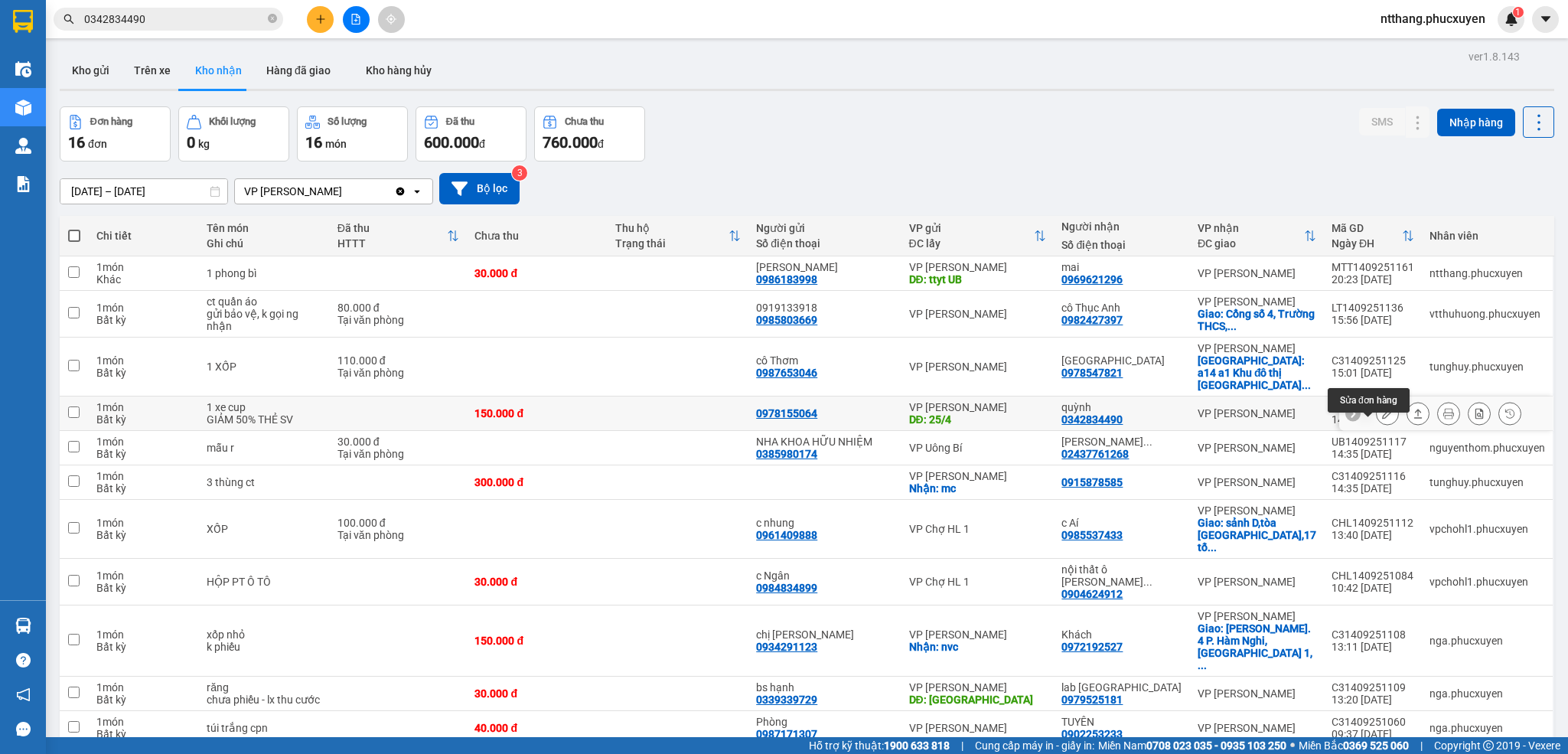
click at [1383, 419] on icon at bounding box center [1388, 413] width 11 height 11
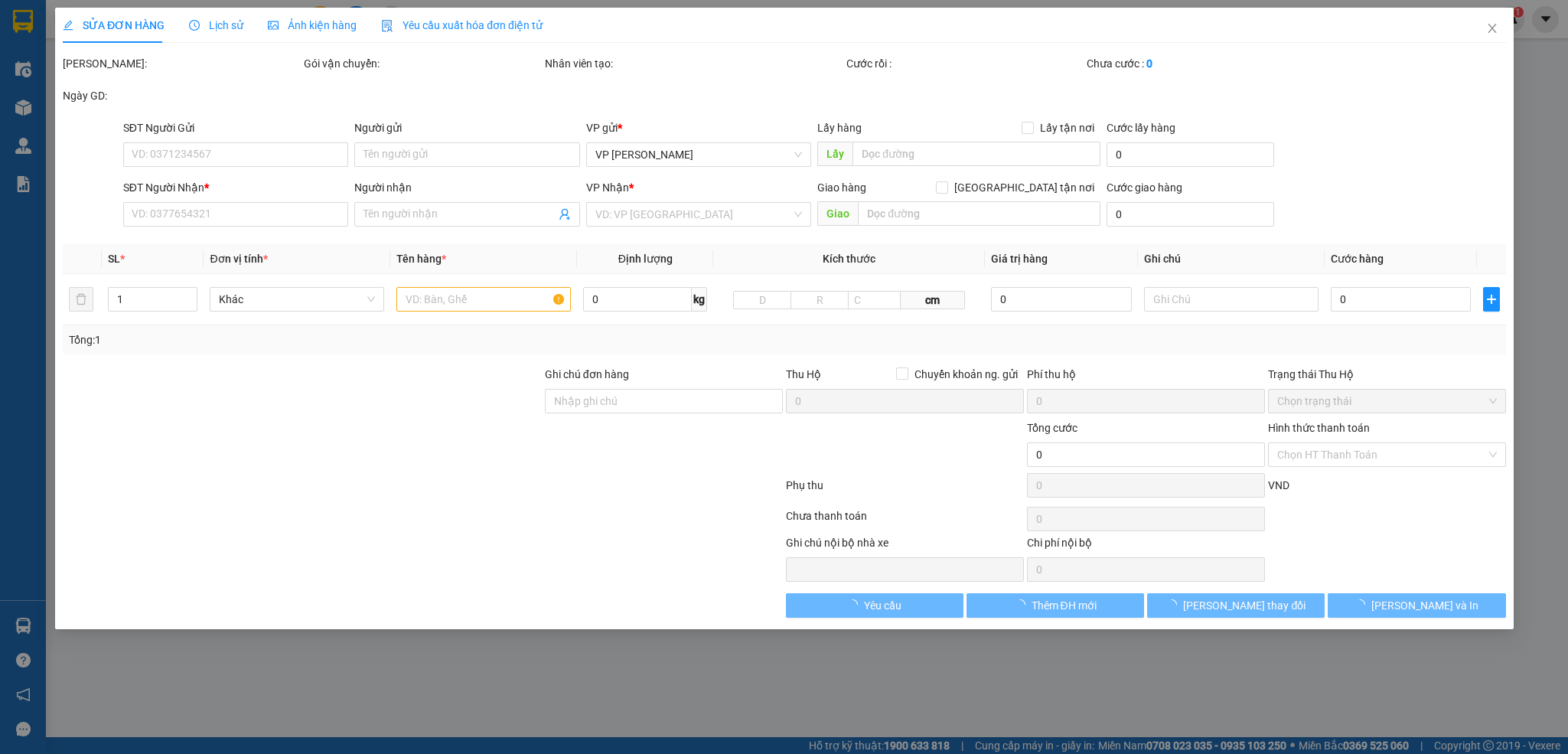
type input "0978155064"
type input "25/4"
type input "0342834490"
type input "quỳnh"
type input "150.000"
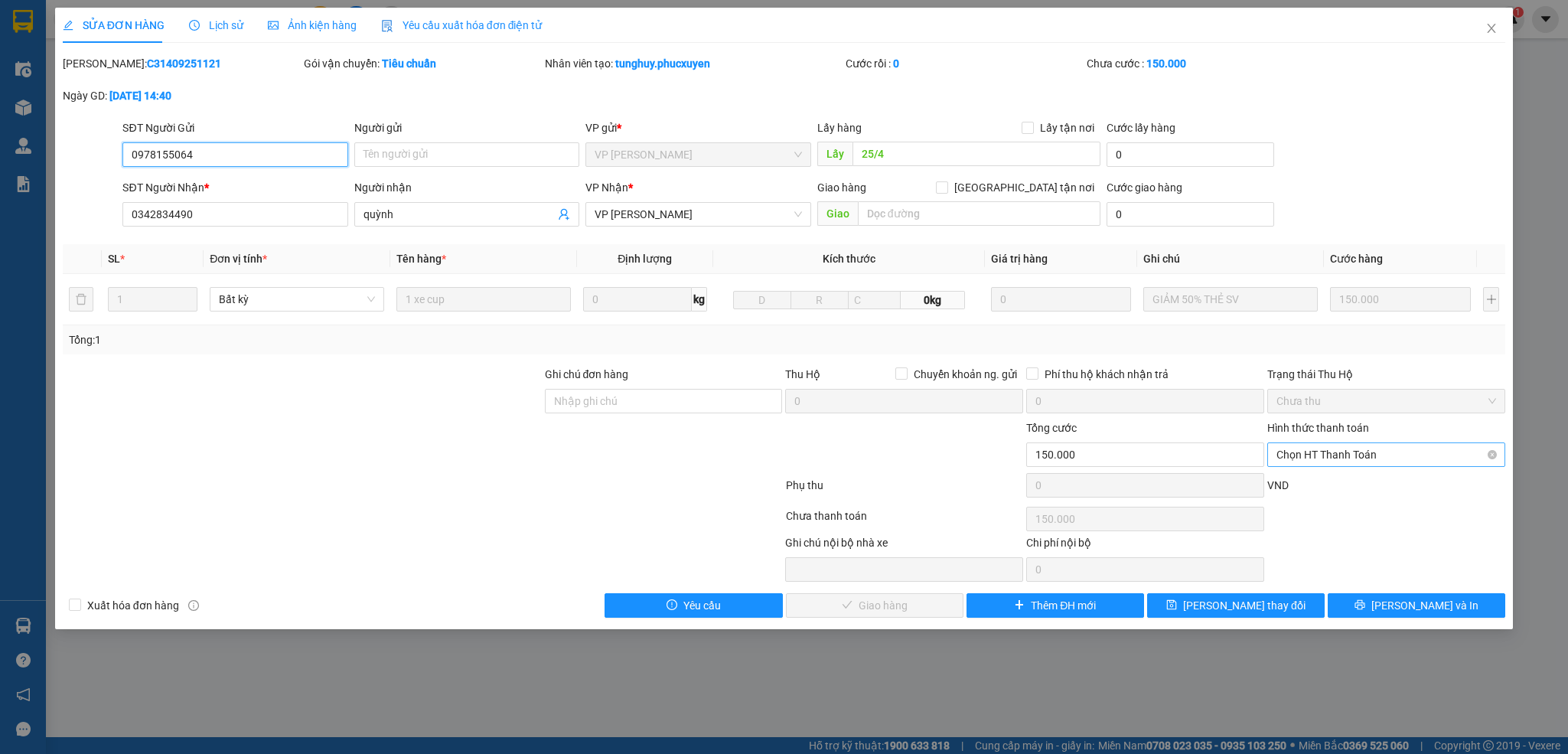
click at [1323, 460] on span "Chọn HT Thanh Toán" at bounding box center [1386, 454] width 220 height 23
drag, startPoint x: 1319, startPoint y: 485, endPoint x: 1093, endPoint y: 545, distance: 233.8
click at [1315, 485] on div "Tại văn phòng" at bounding box center [1386, 488] width 220 height 17
type input "0"
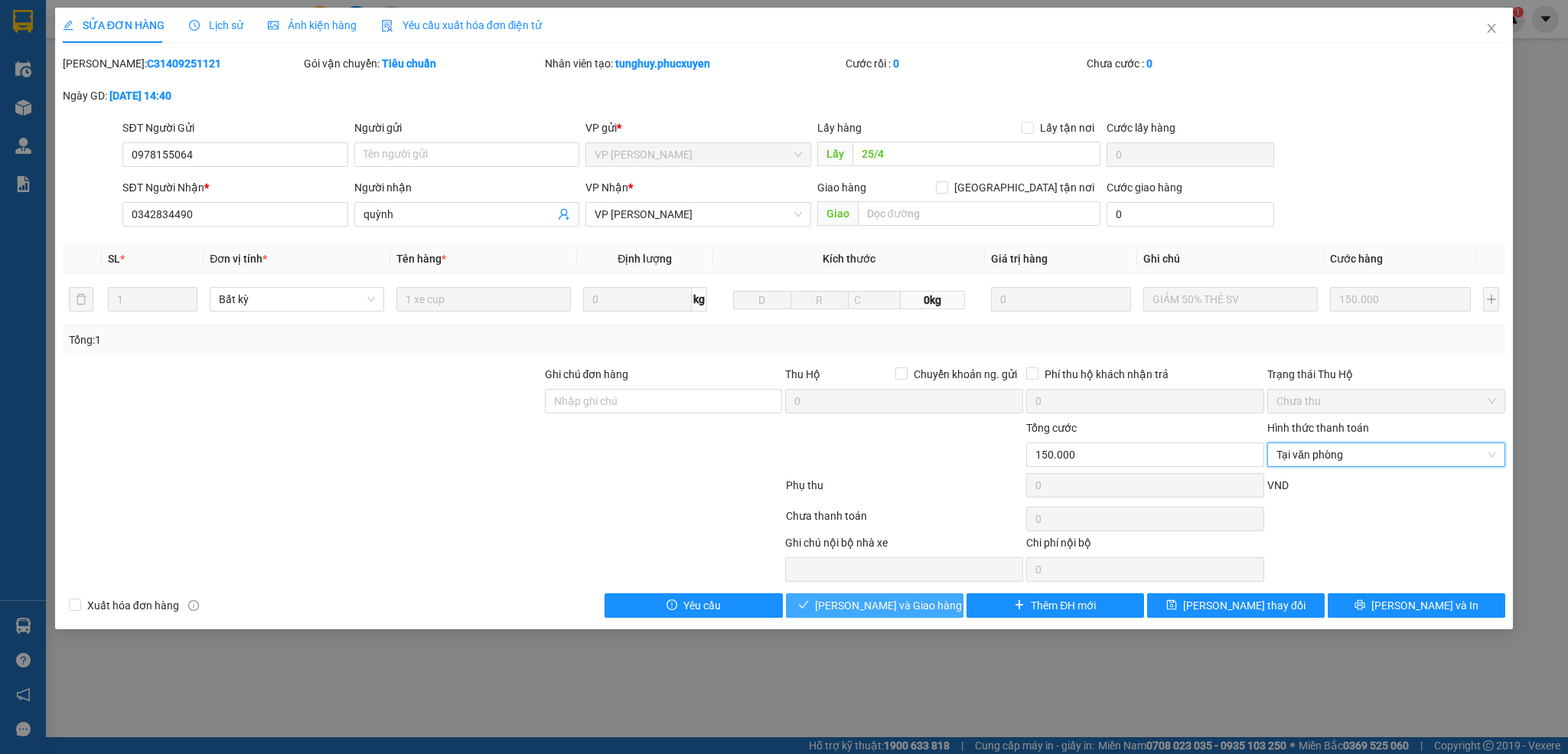
click at [910, 606] on span "[PERSON_NAME] và Giao hàng" at bounding box center [888, 606] width 147 height 17
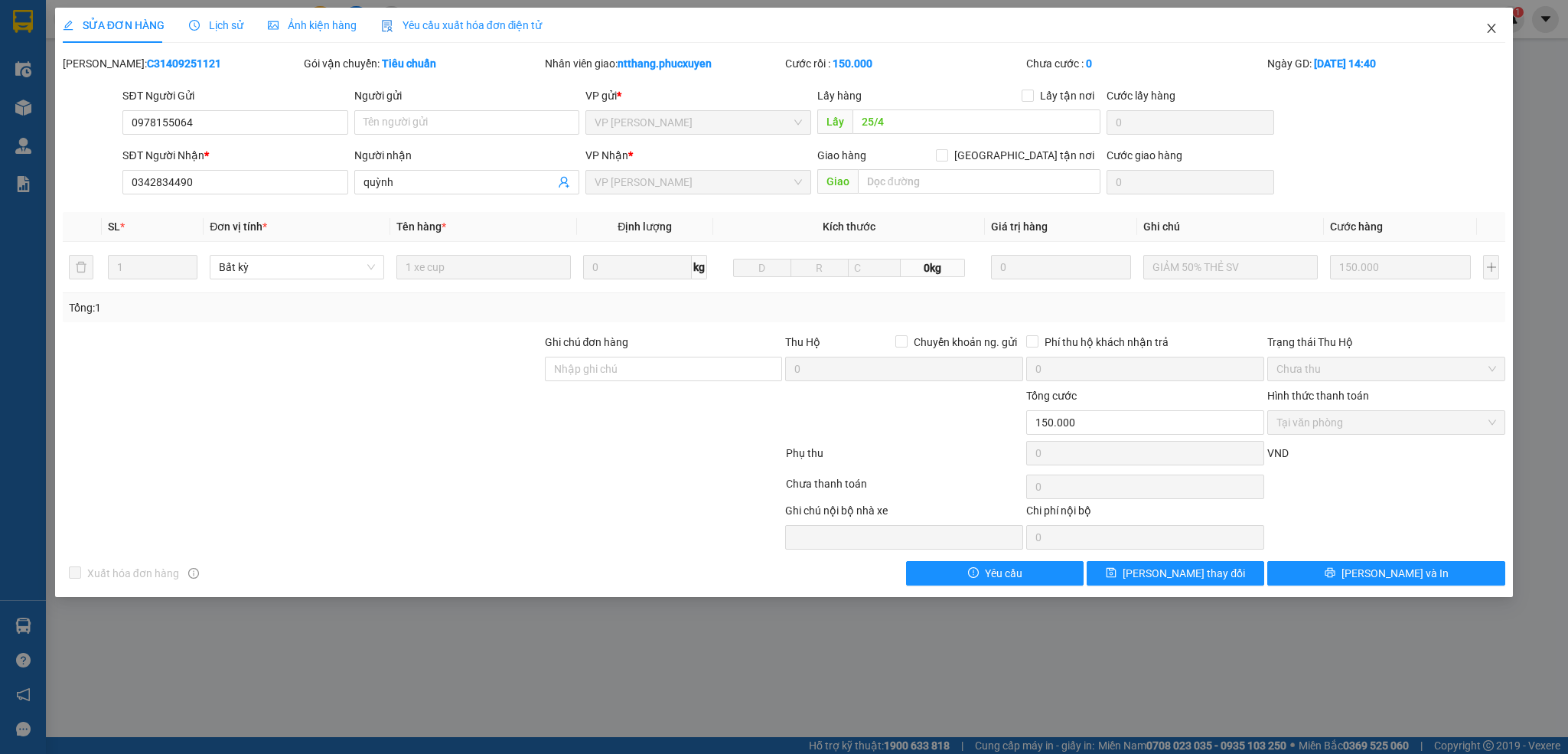
click at [1493, 30] on icon "close" at bounding box center [1491, 28] width 12 height 12
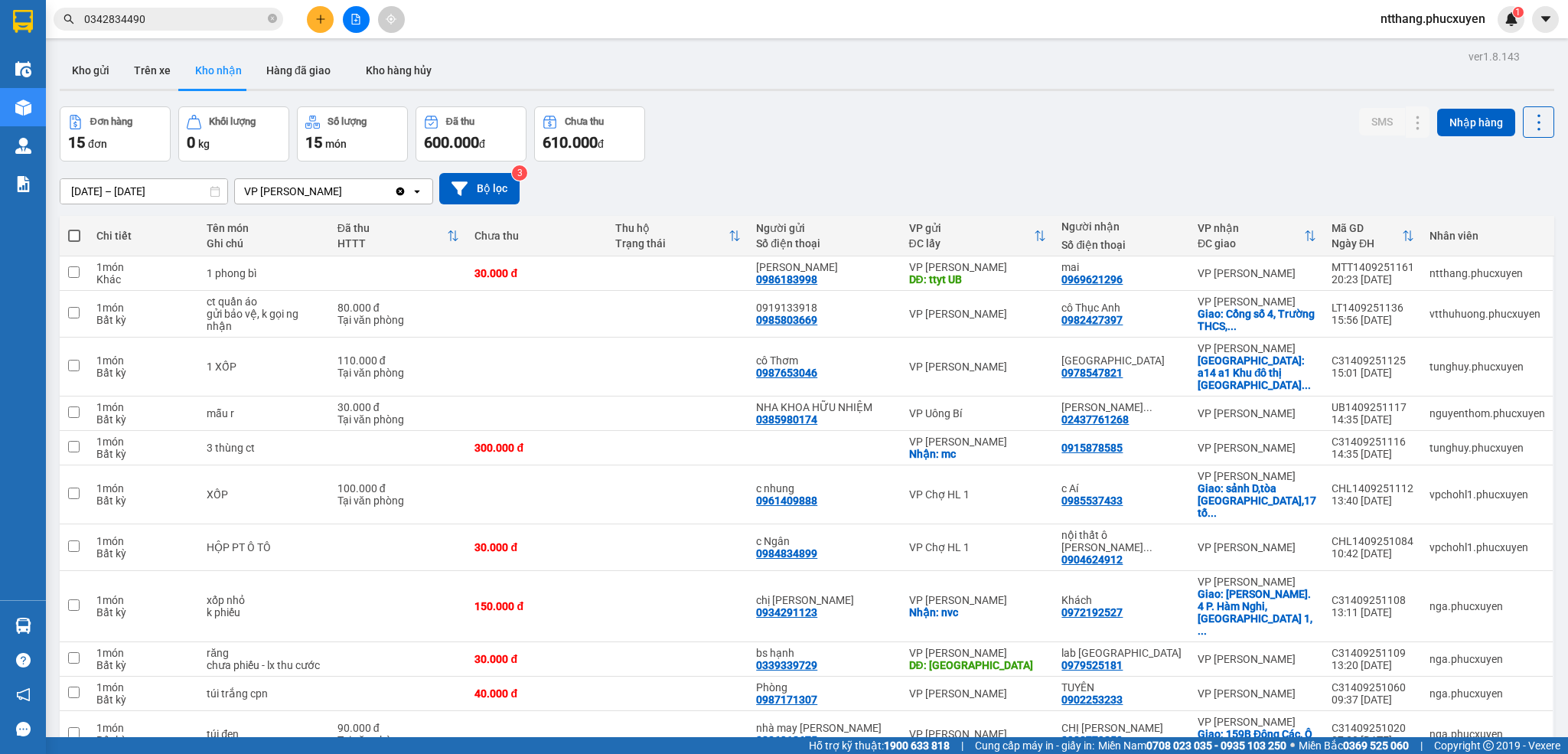
click at [939, 161] on div "Đơn hàng 15 đơn Khối lượng 0 kg Số lượng 15 món Đã thu 600.000 đ Chưa thu 610.0…" at bounding box center [807, 134] width 1495 height 55
click at [788, 88] on div "Kho gửi Trên xe Kho nhận Hàng đã giao Kho hàng hủy" at bounding box center [807, 72] width 1495 height 41
click at [786, 88] on div "Kho gửi Trên xe Kho nhận Hàng đã giao Kho hàng hủy" at bounding box center [807, 72] width 1495 height 41
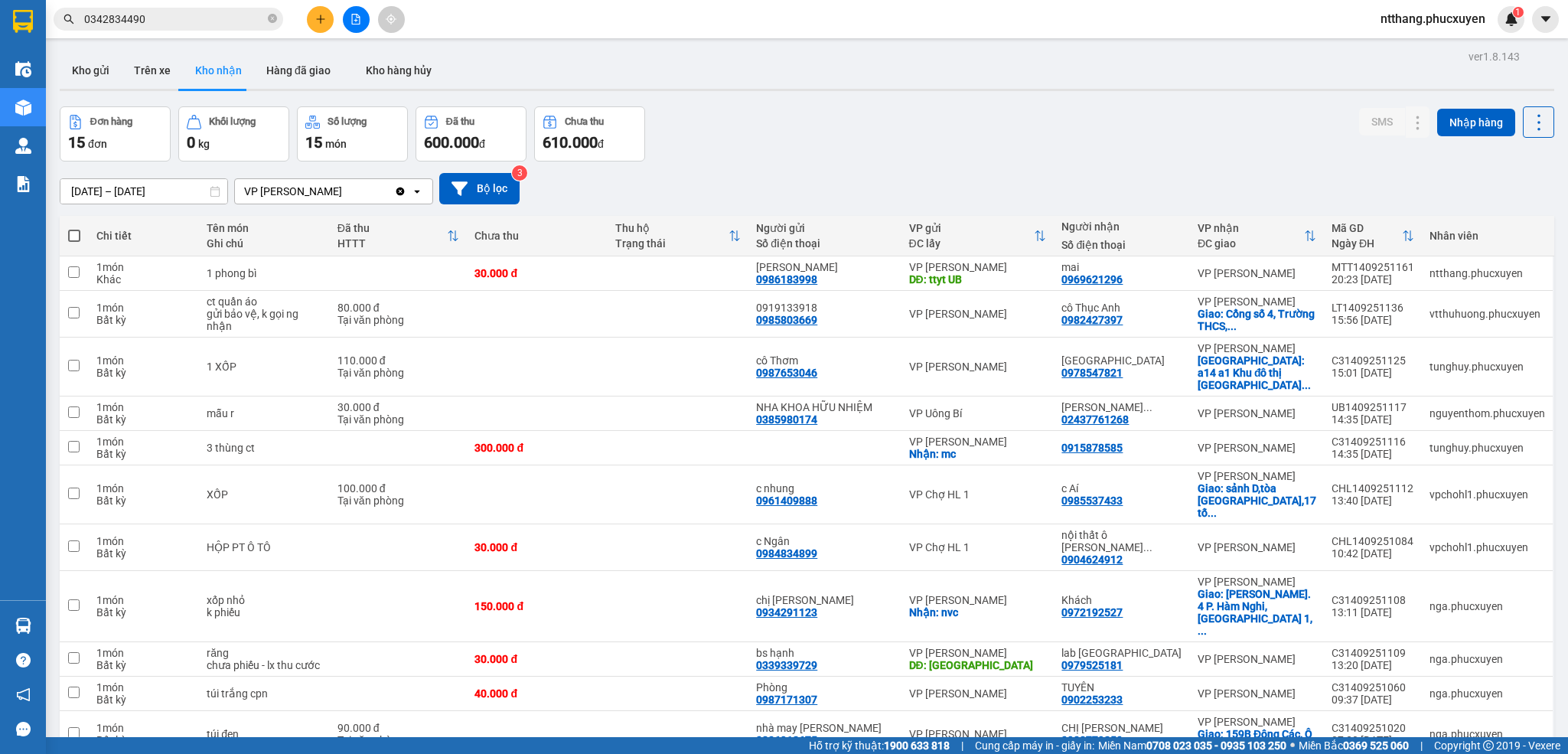
click at [786, 88] on div "Kho gửi Trên xe Kho nhận Hàng đã giao Kho hàng hủy" at bounding box center [807, 72] width 1495 height 41
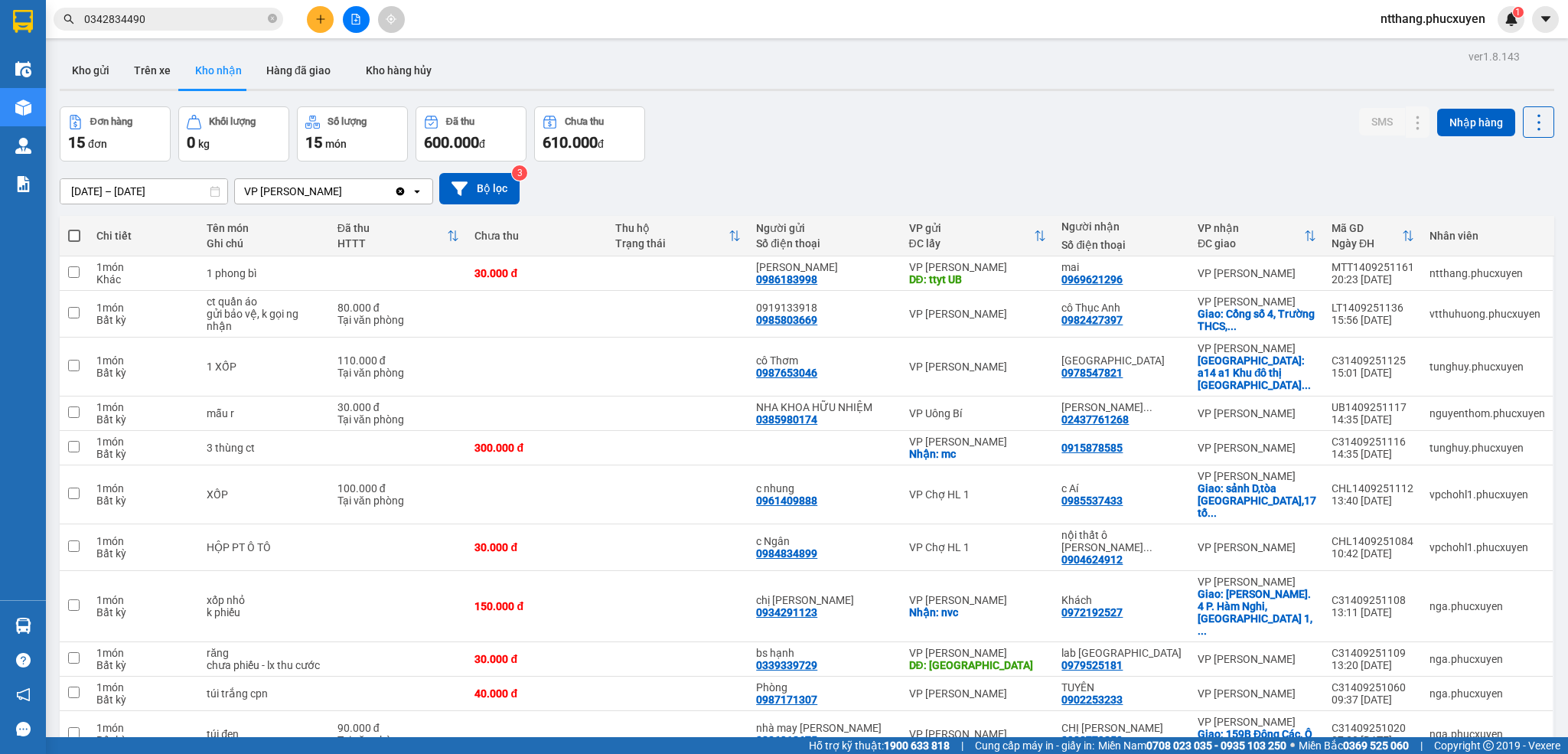
click at [786, 88] on div "Kho gửi Trên xe Kho nhận Hàng đã giao Kho hàng hủy" at bounding box center [807, 72] width 1495 height 41
click at [781, 88] on div "Kho gửi Trên xe Kho nhận Hàng đã giao Kho hàng hủy" at bounding box center [807, 72] width 1495 height 41
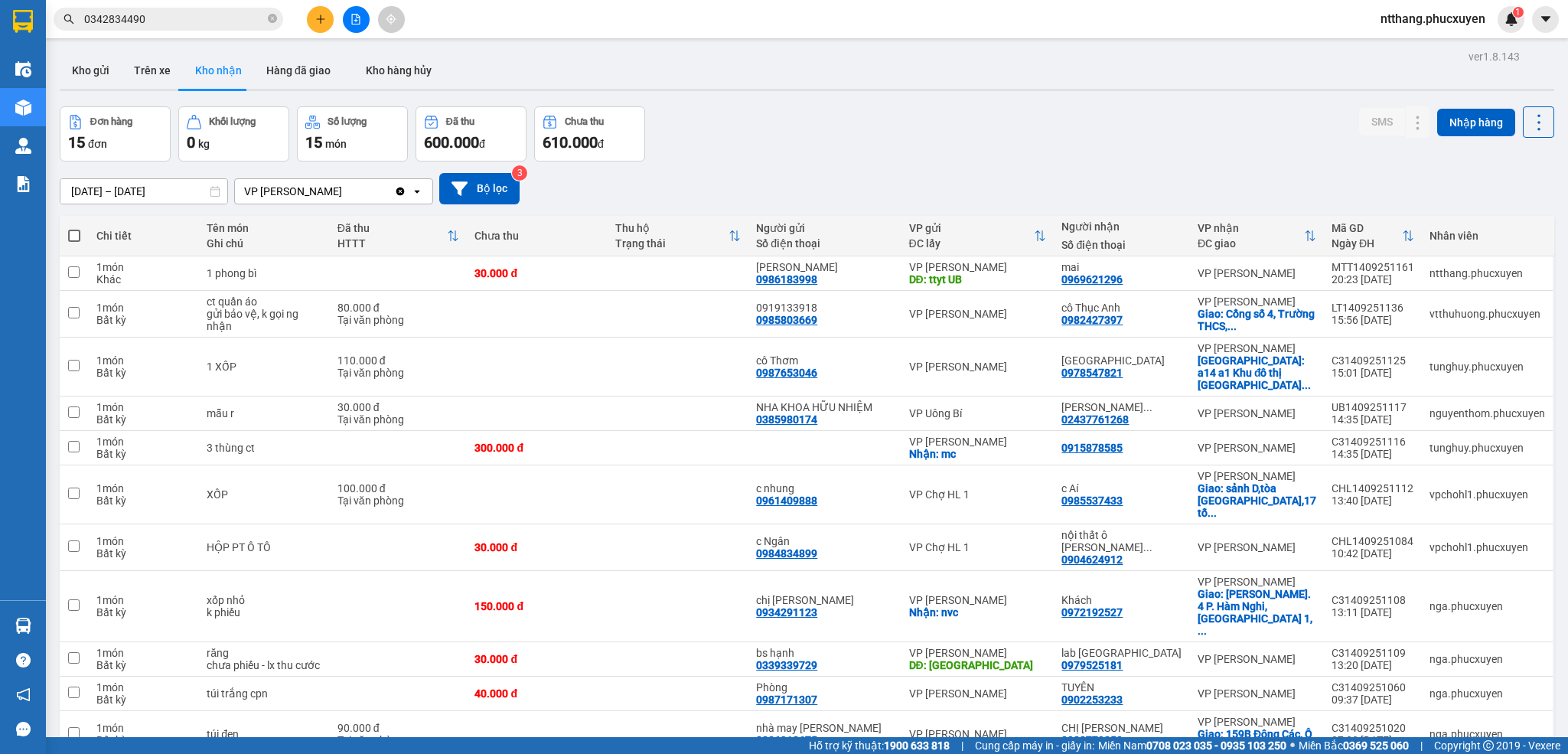
click at [781, 88] on div "Kho gửi Trên xe Kho nhận Hàng đã giao Kho hàng hủy" at bounding box center [807, 72] width 1495 height 41
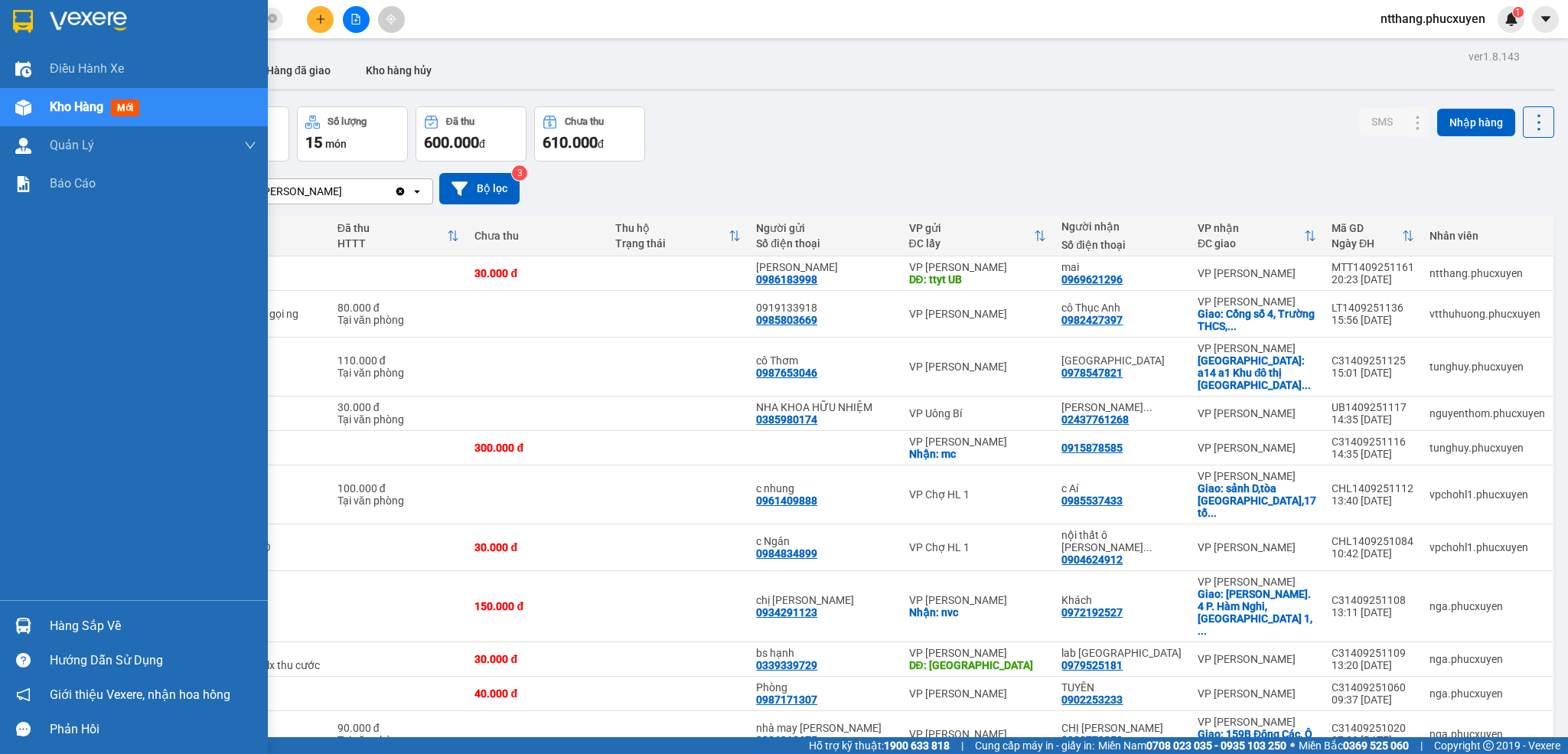
click at [19, 625] on img at bounding box center [23, 625] width 16 height 16
click at [26, 623] on div "Điều hành xe Kho hàng mới Quản [PERSON_NAME] lý thu hộ Quản lý chuyến Quản lý k…" at bounding box center [134, 377] width 268 height 754
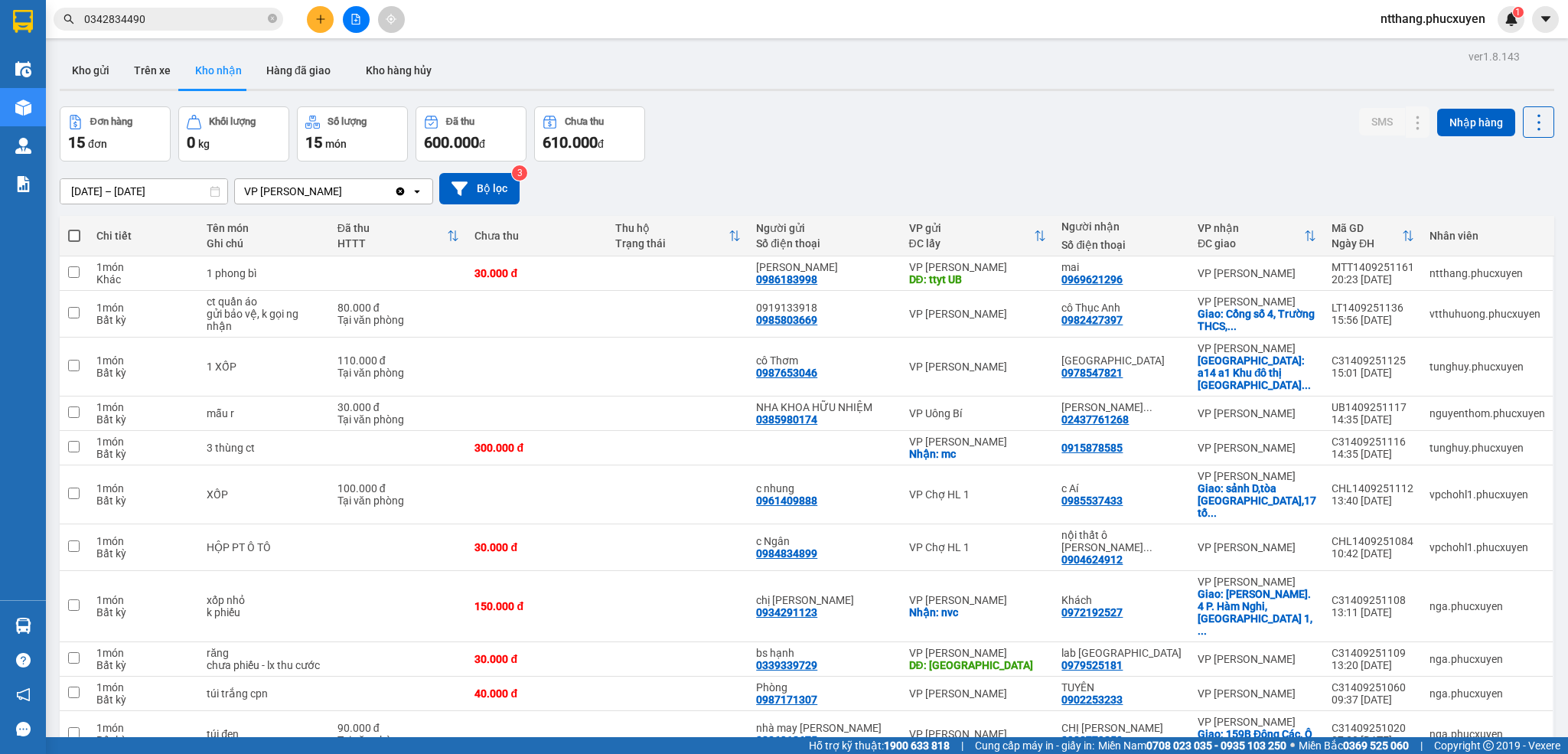
click at [784, 89] on div at bounding box center [807, 89] width 1495 height 3
click at [781, 89] on div at bounding box center [807, 89] width 1495 height 3
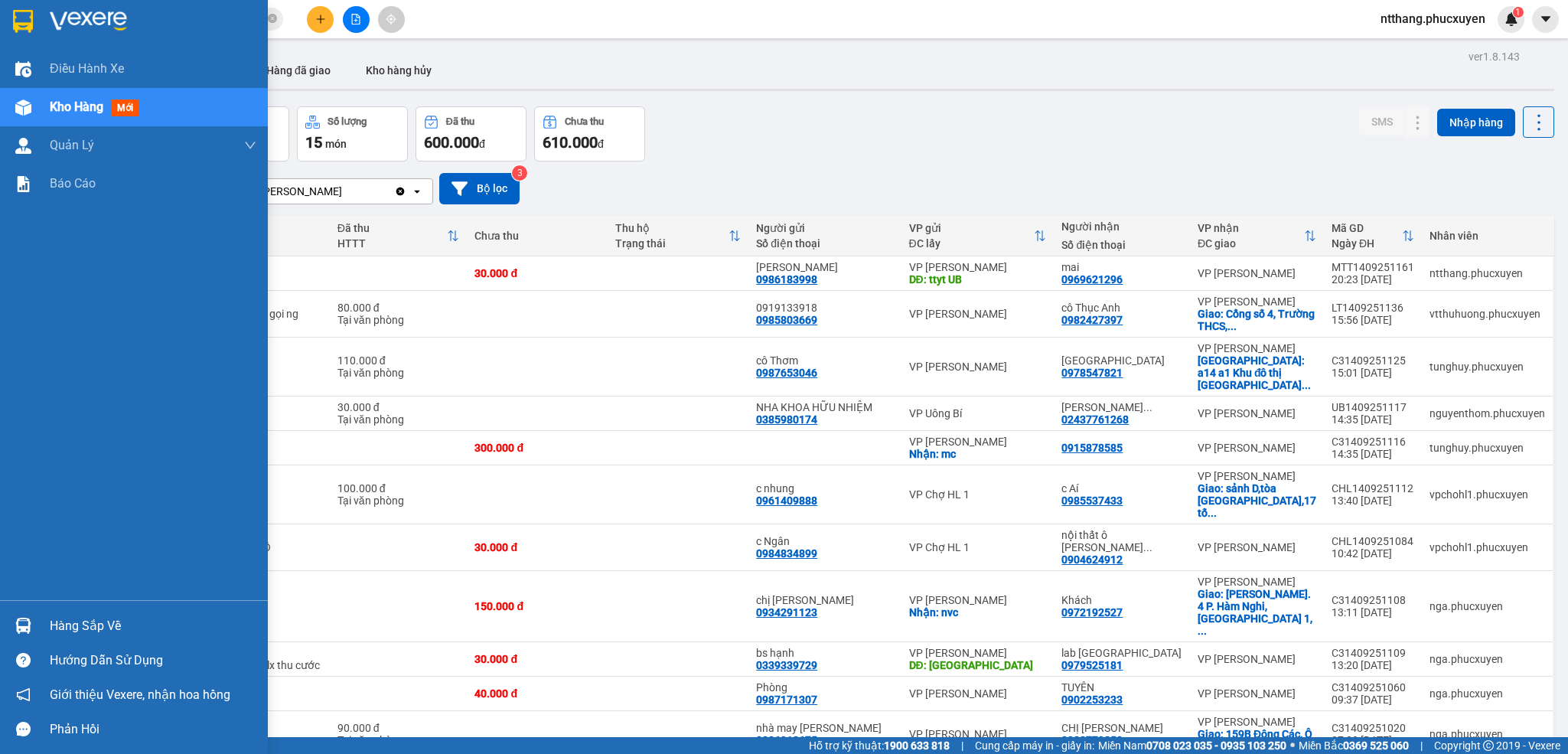
click at [7, 629] on div "Hàng sắp về" at bounding box center [134, 625] width 268 height 34
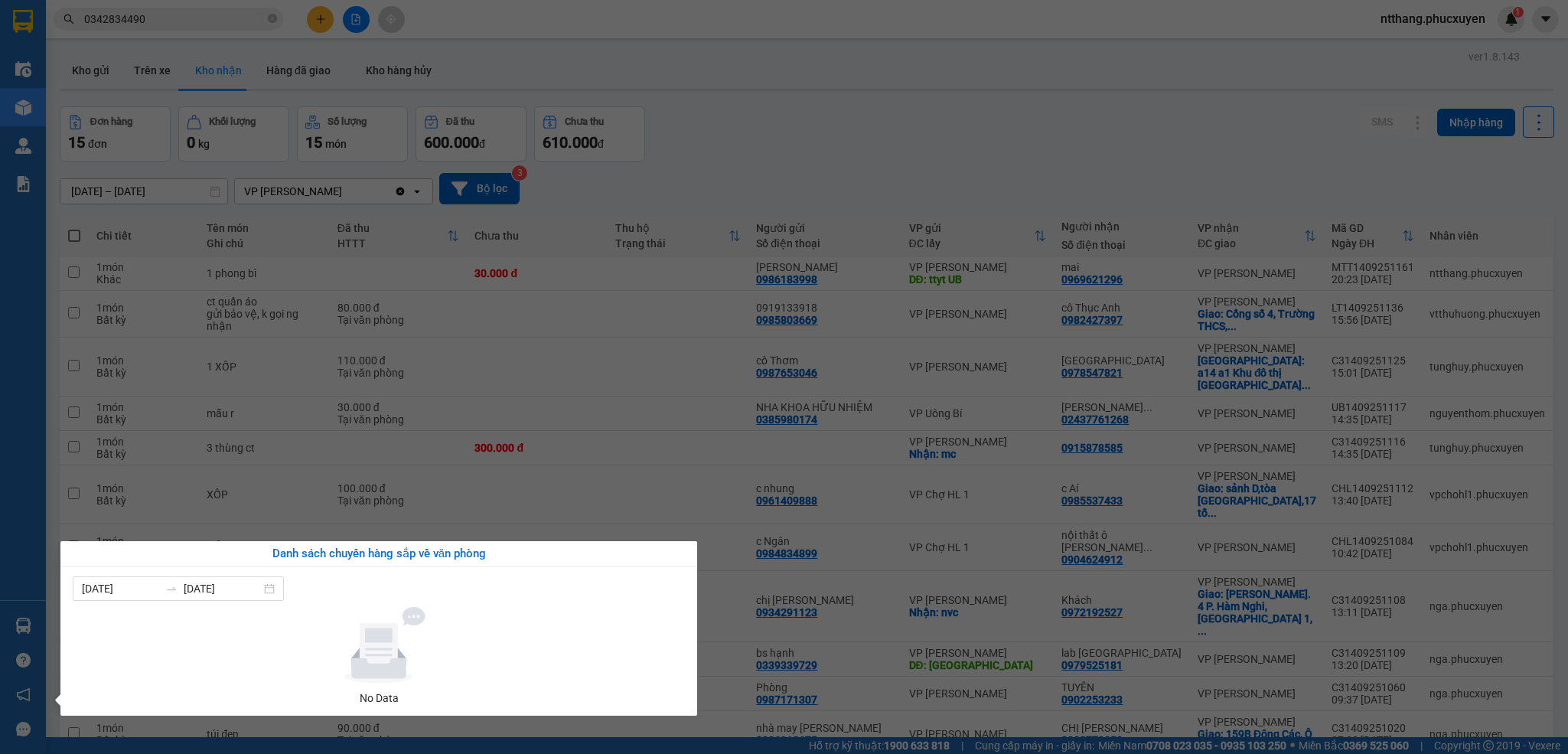
click at [7, 629] on div "Điều hành xe Kho hàng mới Quản [PERSON_NAME] lý thu hộ Quản lý chuyến Quản lý k…" at bounding box center [23, 377] width 46 height 754
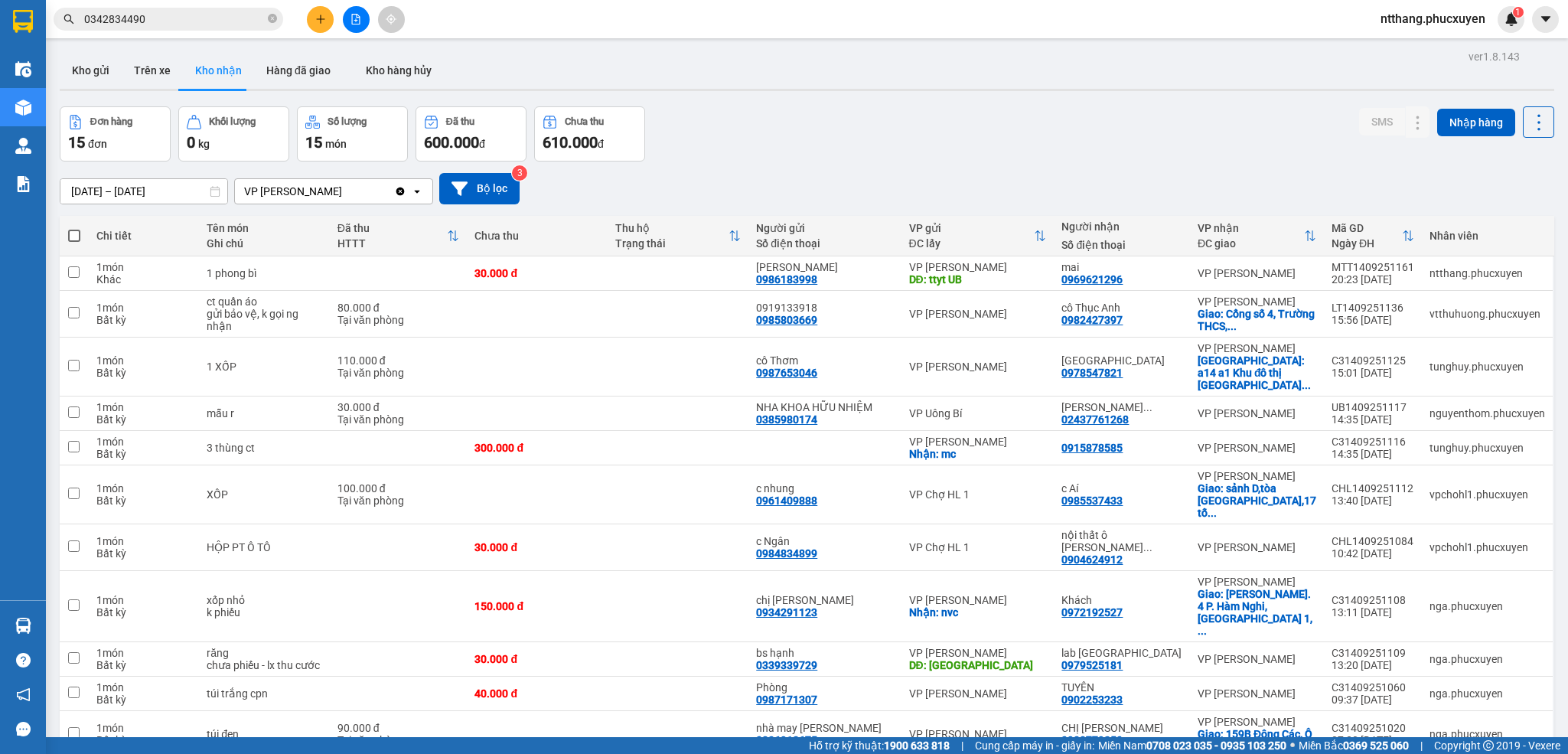
click at [194, 3] on div "Kết quả tìm kiếm ( 1 ) Bộ lọc Mã ĐH Trạng thái Món hàng Thu hộ Tổng cước Chưa c…" at bounding box center [784, 19] width 1568 height 38
click at [198, 26] on input "0342834490" at bounding box center [174, 20] width 180 height 17
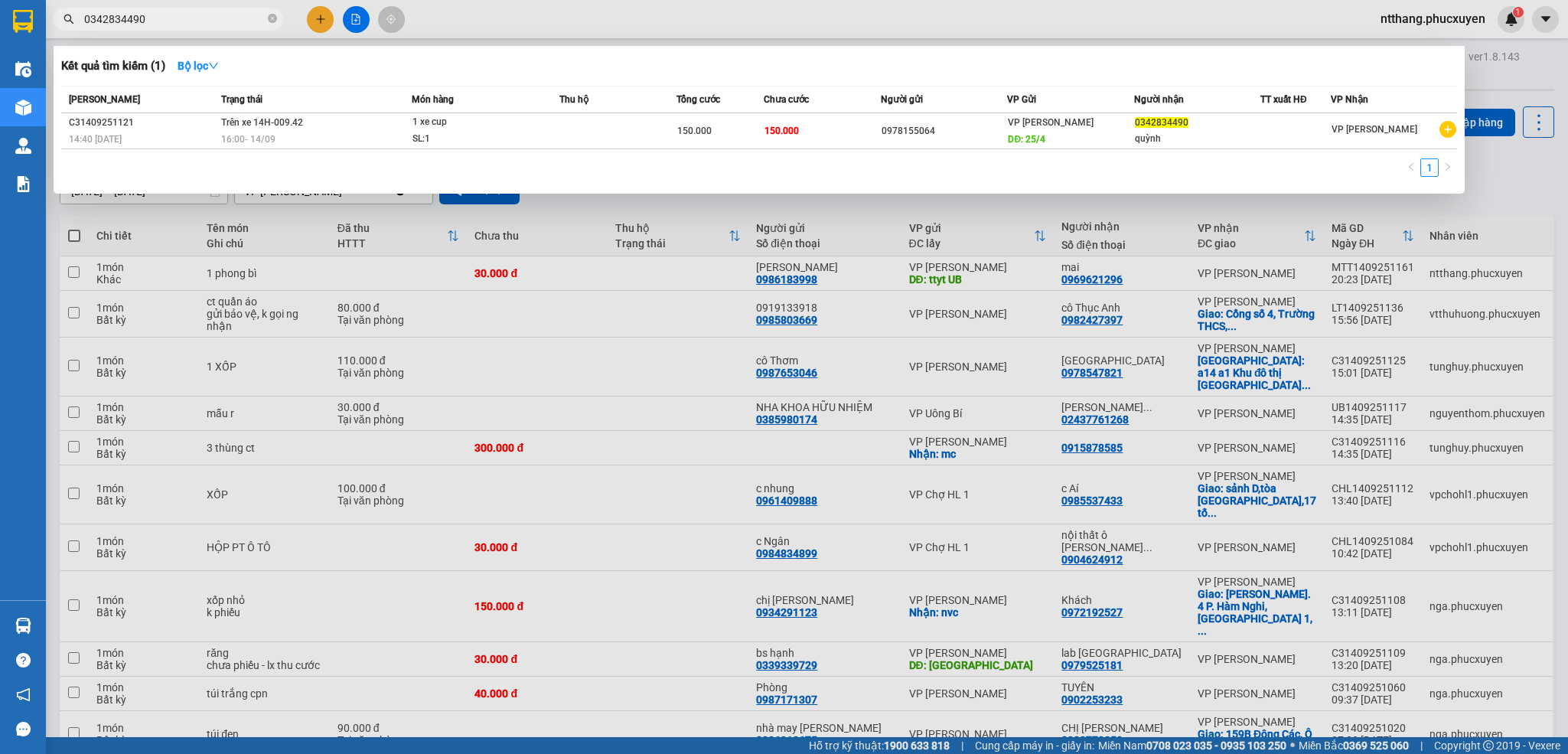
click at [198, 26] on input "0342834490" at bounding box center [174, 20] width 180 height 17
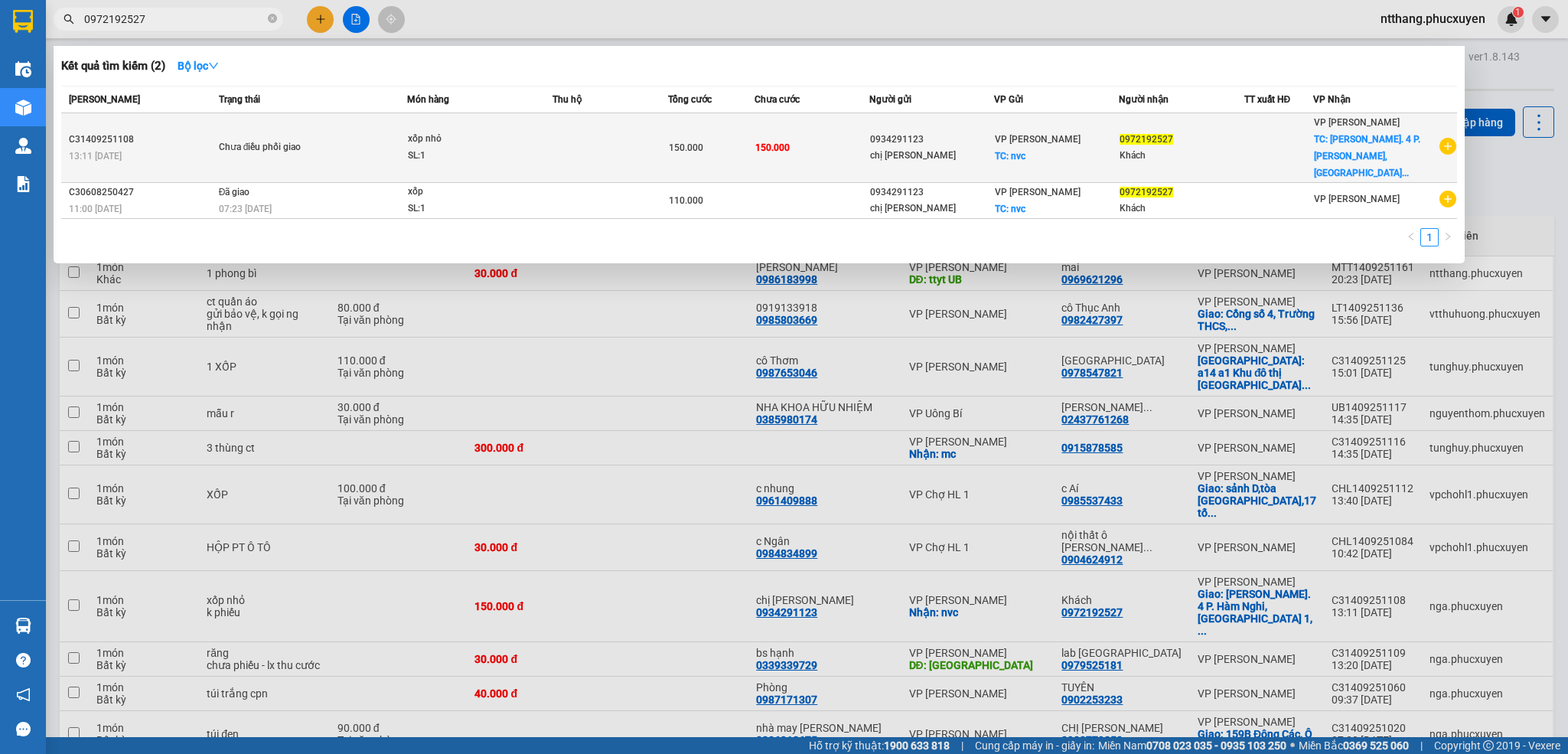
type input "0972192527"
click at [546, 131] on span "xốp nhỏ SL: 1" at bounding box center [480, 147] width 145 height 33
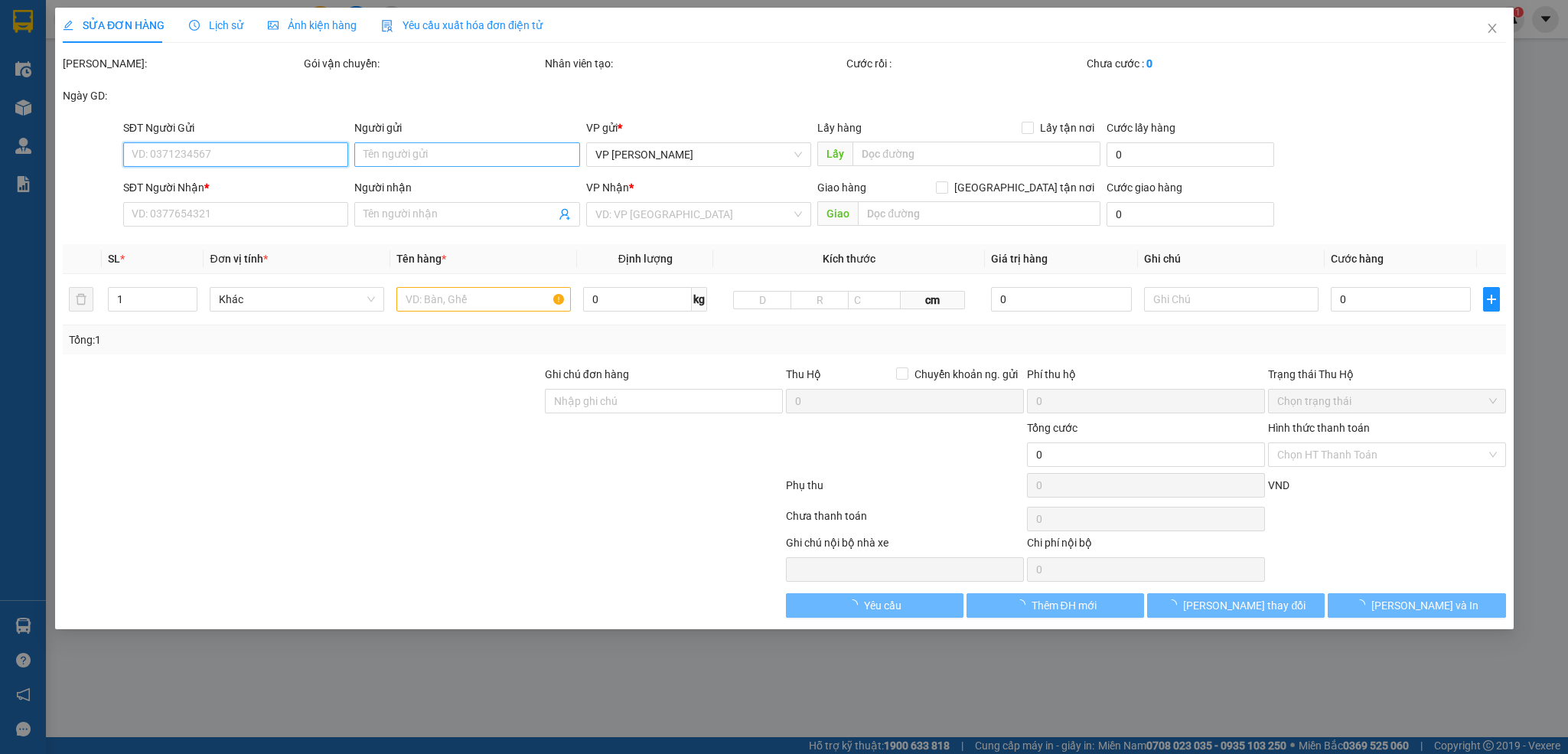
type input "0934291123"
type input "chị [PERSON_NAME]"
checkbox input "true"
type input "nvc"
type input "0972192527"
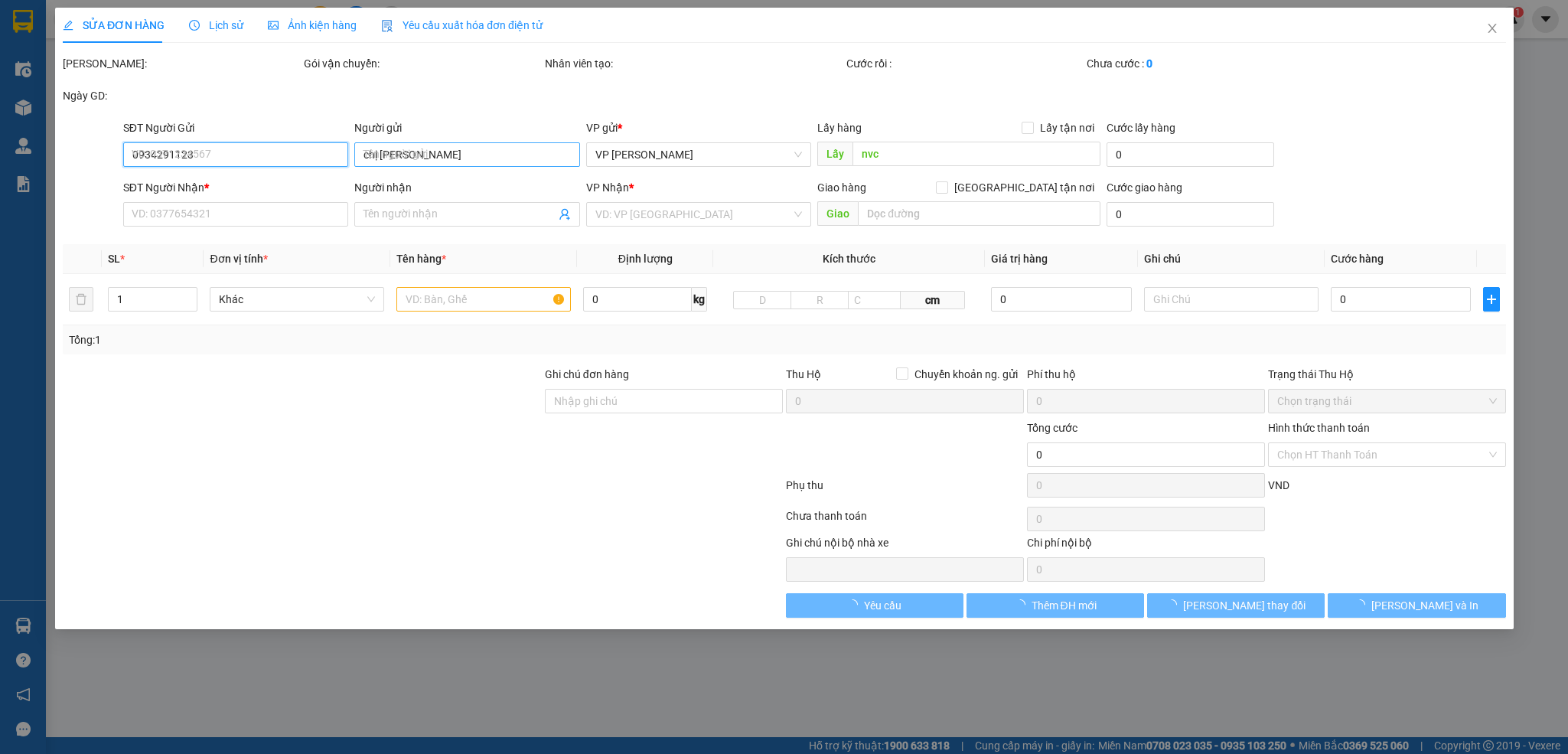
type input "Khách"
checkbox input "true"
type input "[PERSON_NAME]. 4 P. [PERSON_NAME], [GEOGRAPHIC_DATA] 1, [GEOGRAPHIC_DATA], Nam …"
type input "150.000"
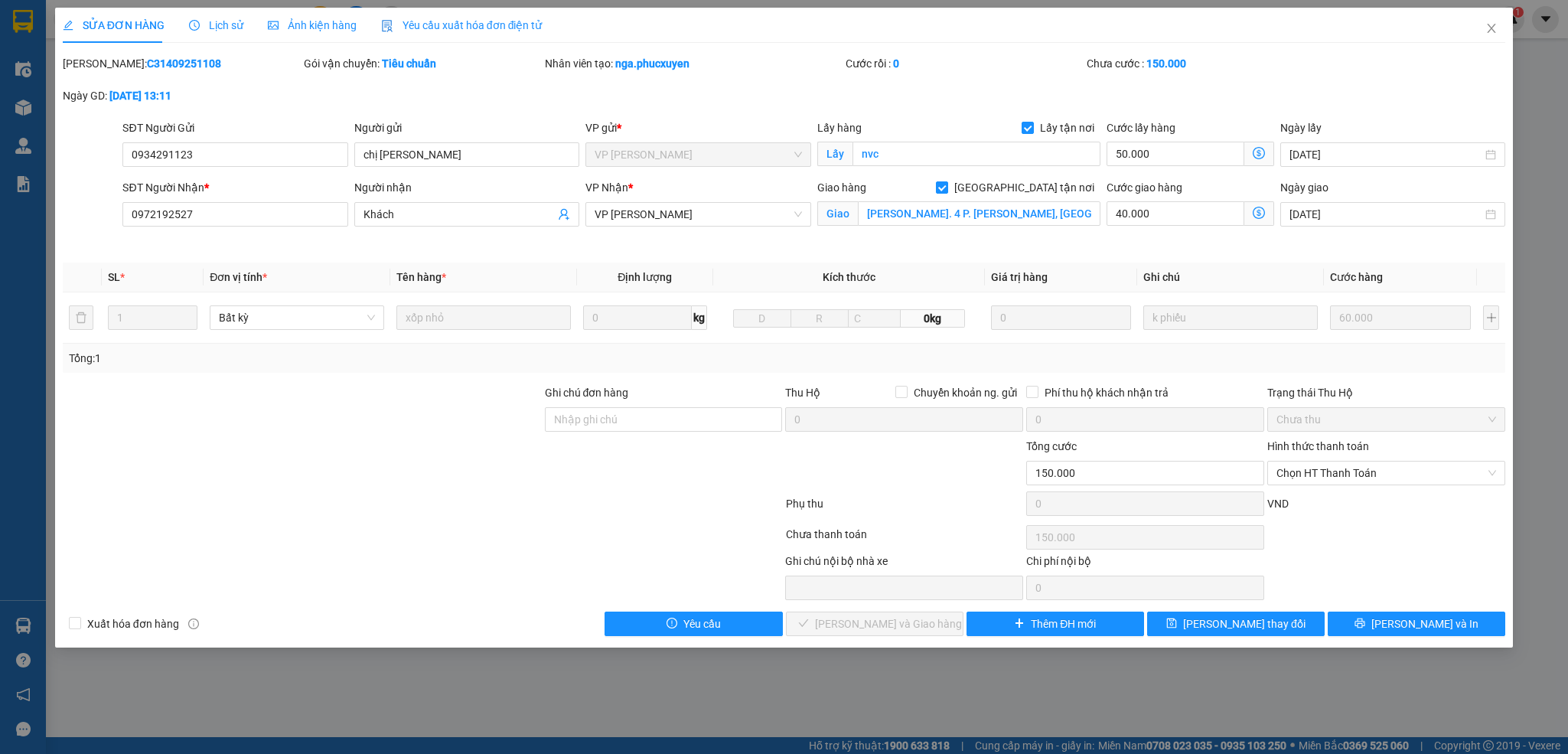
click at [221, 23] on span "Lịch sử" at bounding box center [216, 25] width 54 height 12
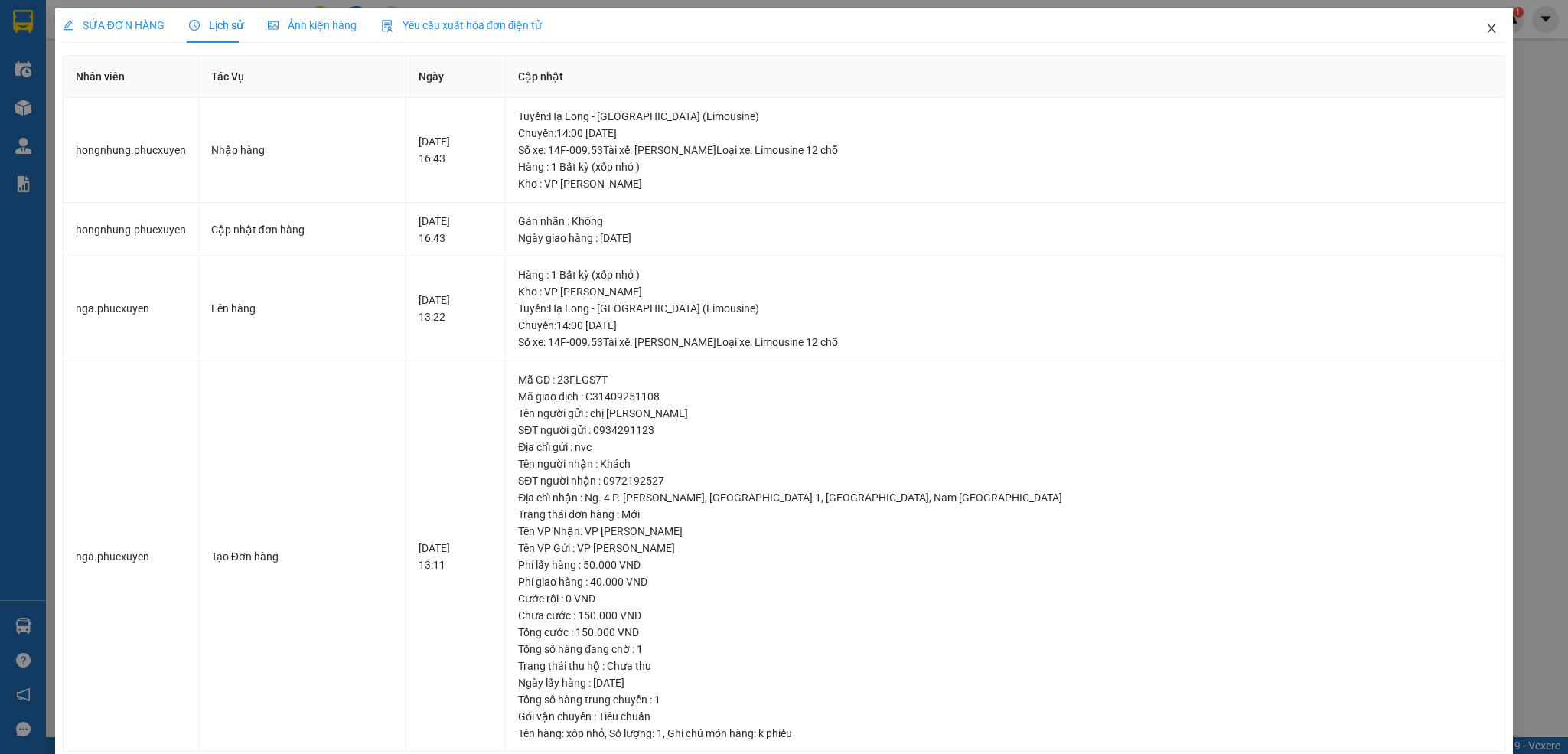
click at [1485, 26] on icon "close" at bounding box center [1491, 28] width 12 height 12
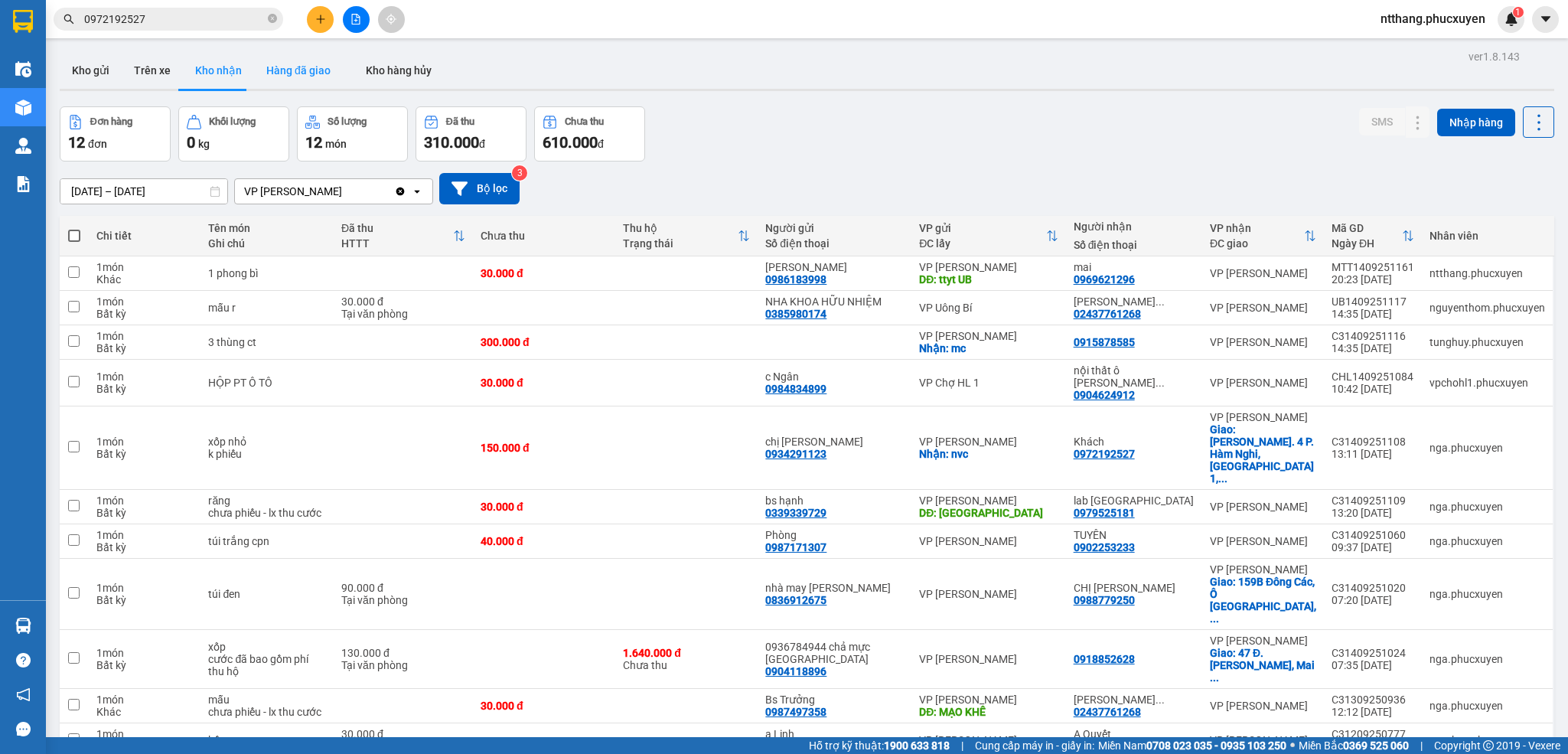
click at [306, 72] on button "Hàng đã giao" at bounding box center [299, 70] width 88 height 37
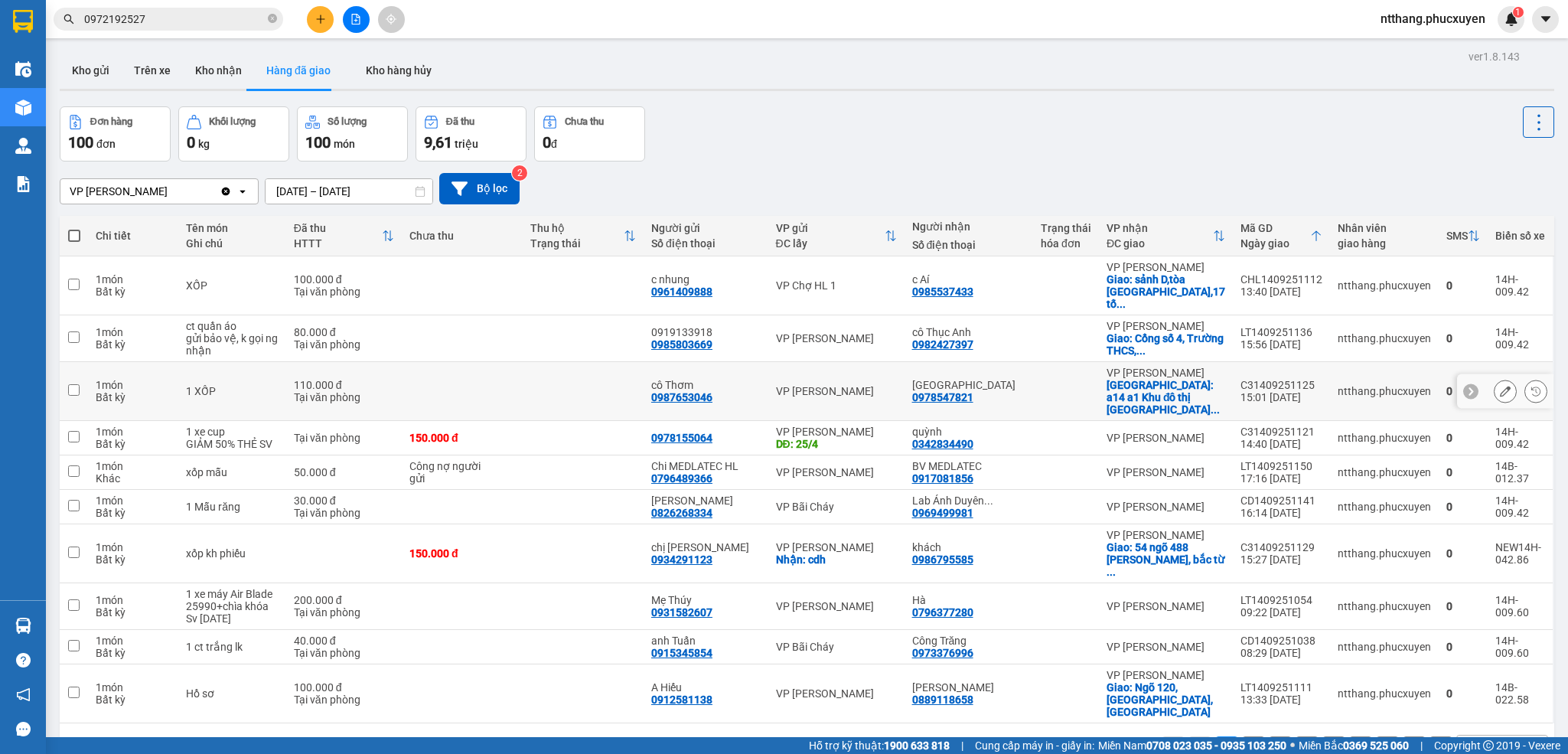
scroll to position [71, 0]
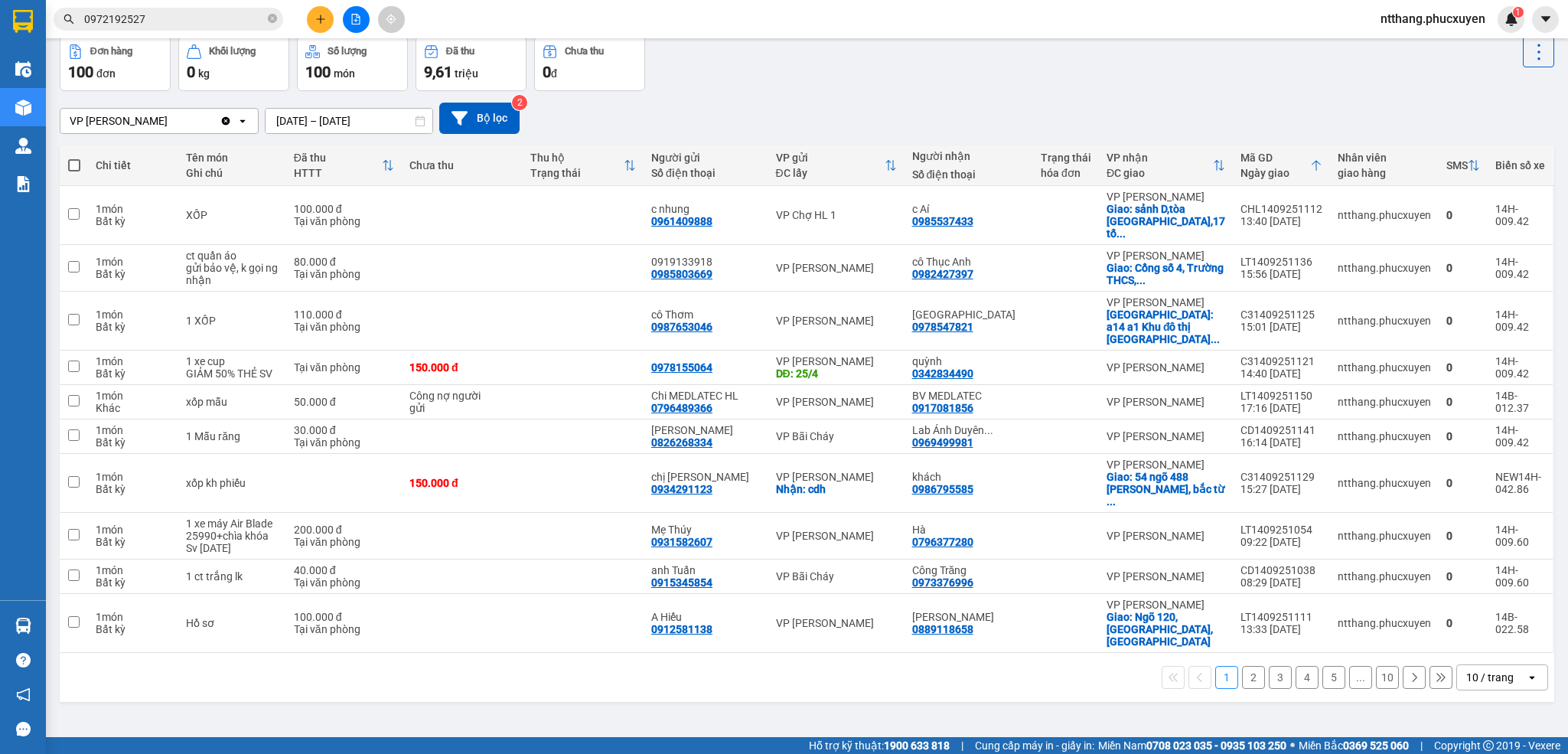
click at [1490, 690] on div "10 / trang" at bounding box center [1491, 677] width 69 height 25
click at [1470, 583] on span "20 / trang" at bounding box center [1474, 580] width 49 height 15
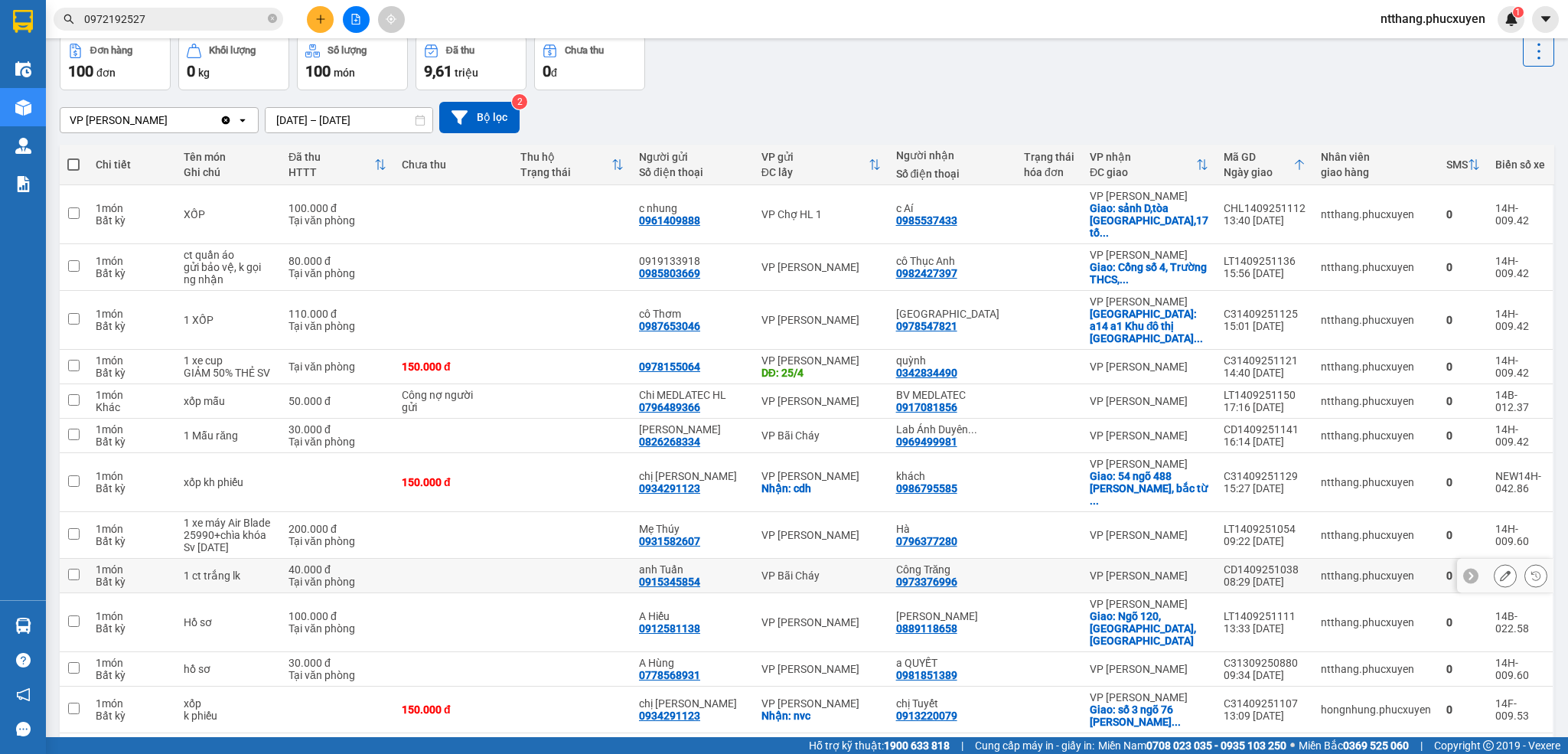
scroll to position [489, 0]
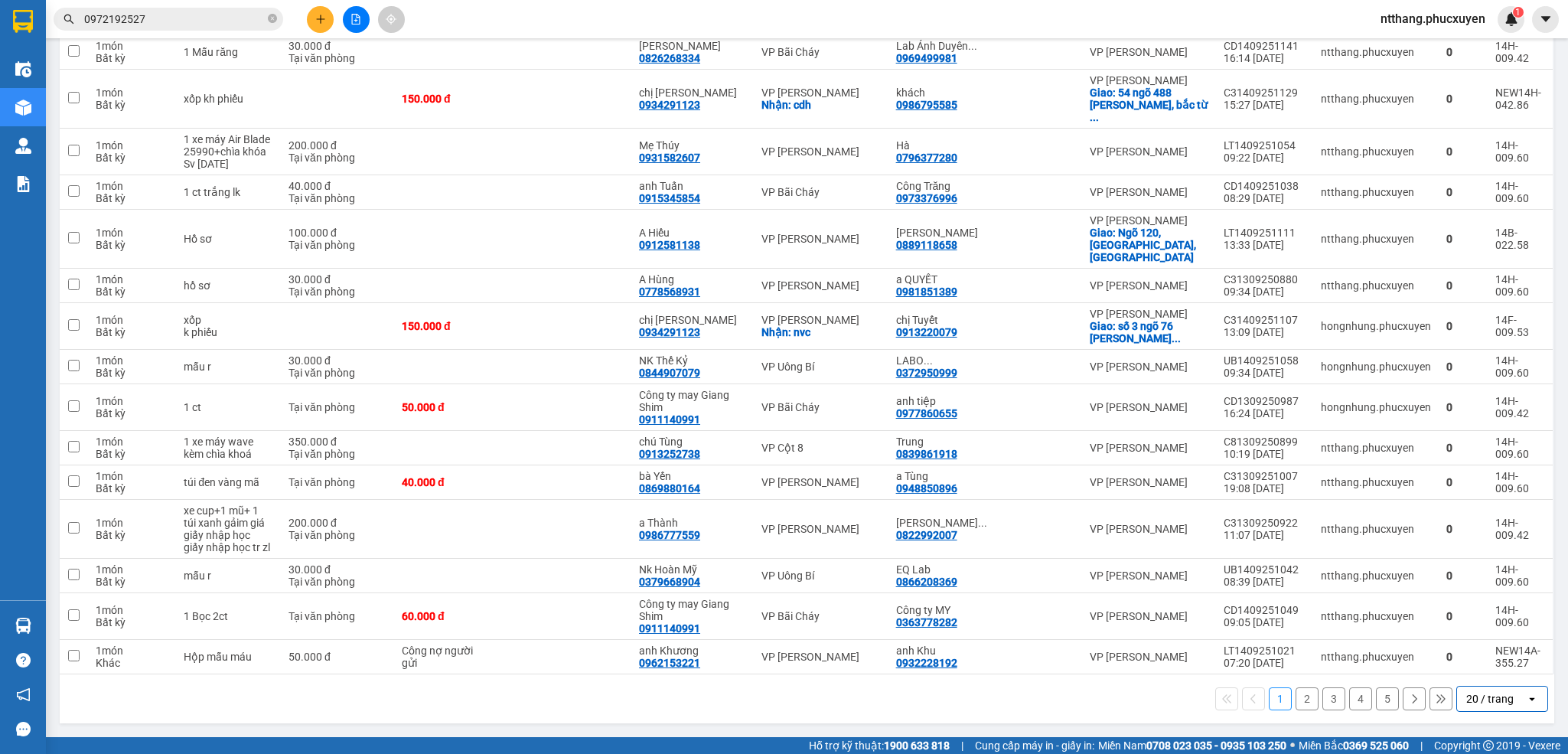
click at [1467, 697] on div "20 / trang" at bounding box center [1491, 699] width 48 height 15
click at [1472, 637] on span "50 / trang" at bounding box center [1474, 644] width 49 height 15
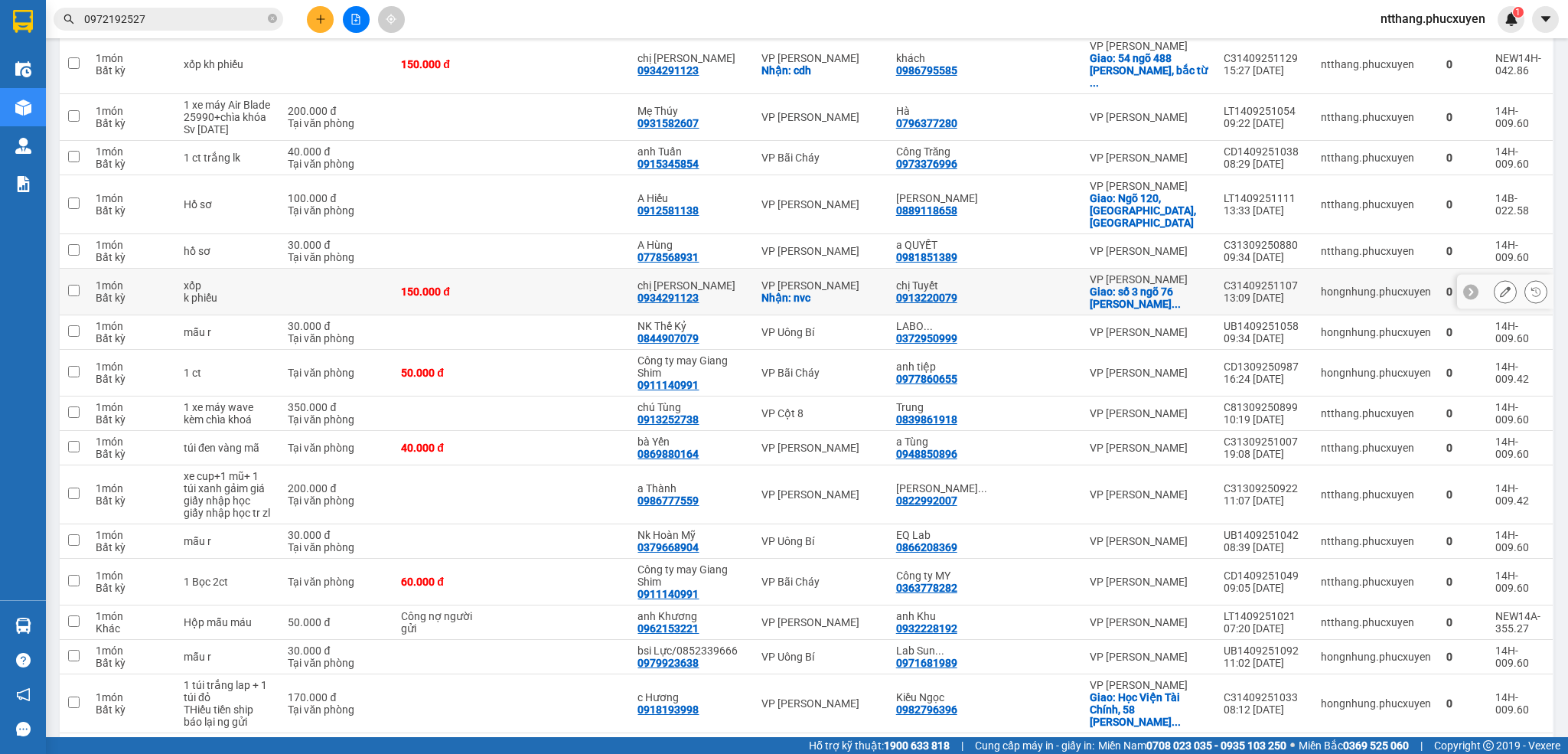
click at [1254, 292] on div "C31409251107" at bounding box center [1264, 285] width 82 height 12
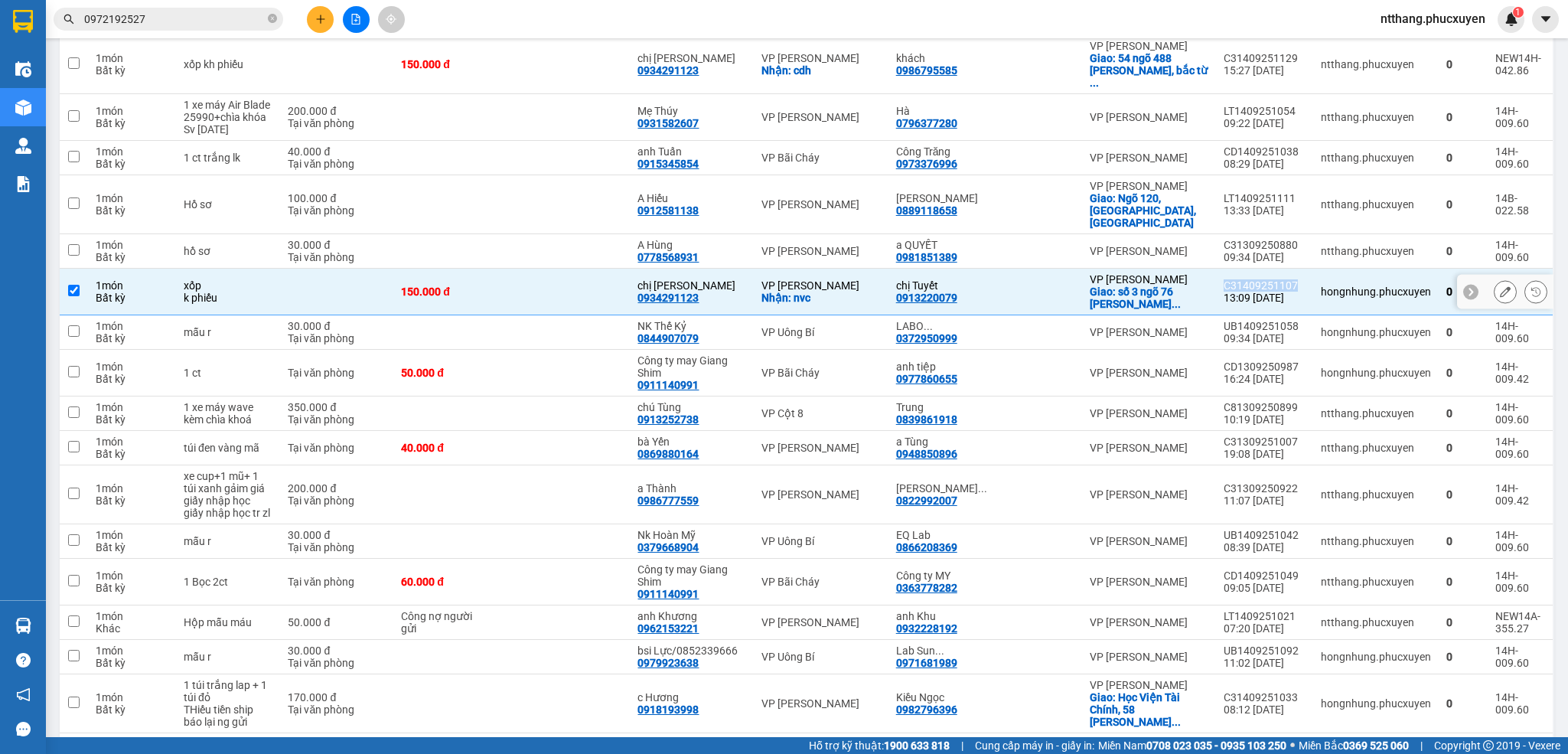
click at [1254, 292] on div "C31409251107" at bounding box center [1264, 285] width 82 height 12
checkbox input "false"
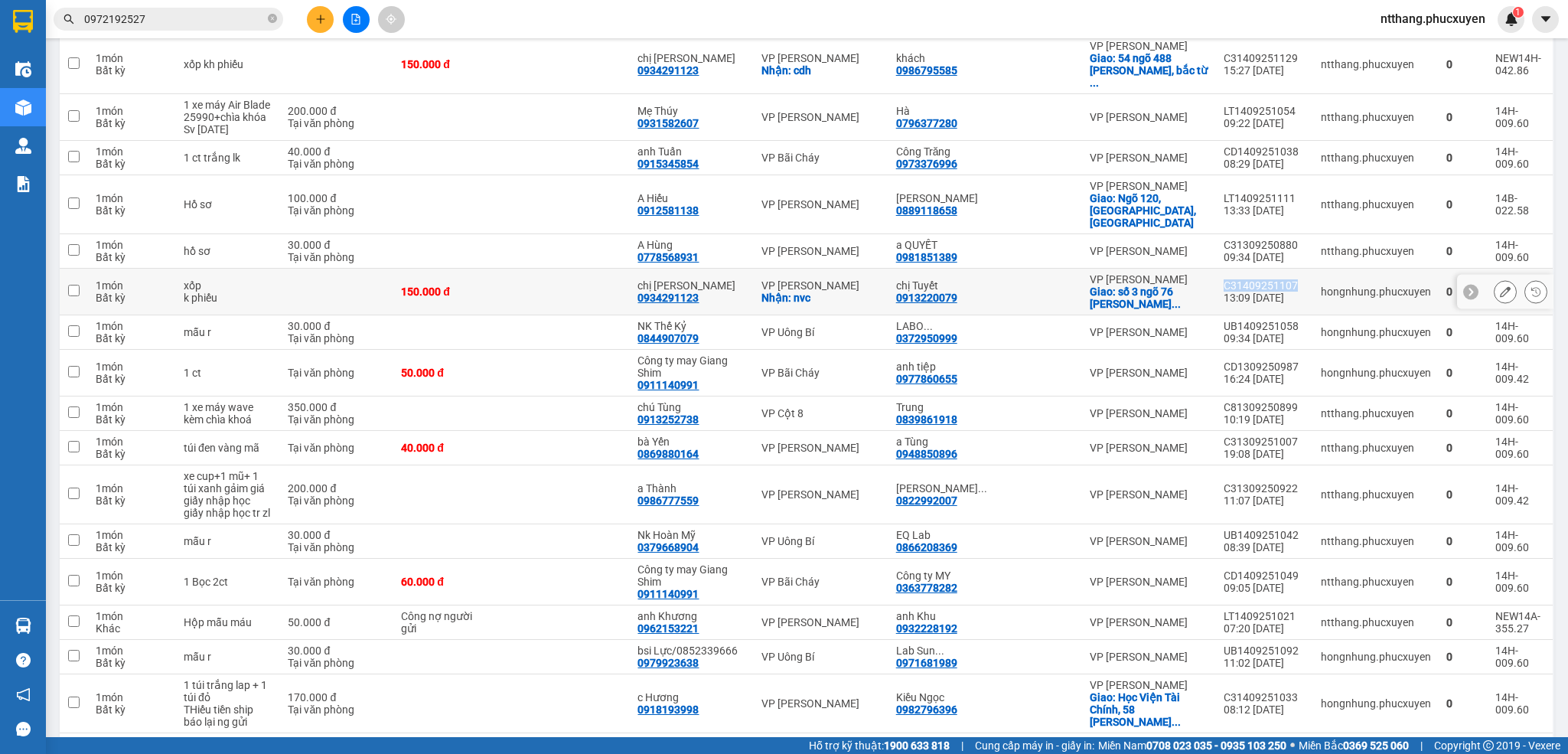
copy div "C31409251107"
click at [220, 19] on input "0972192527" at bounding box center [174, 20] width 180 height 17
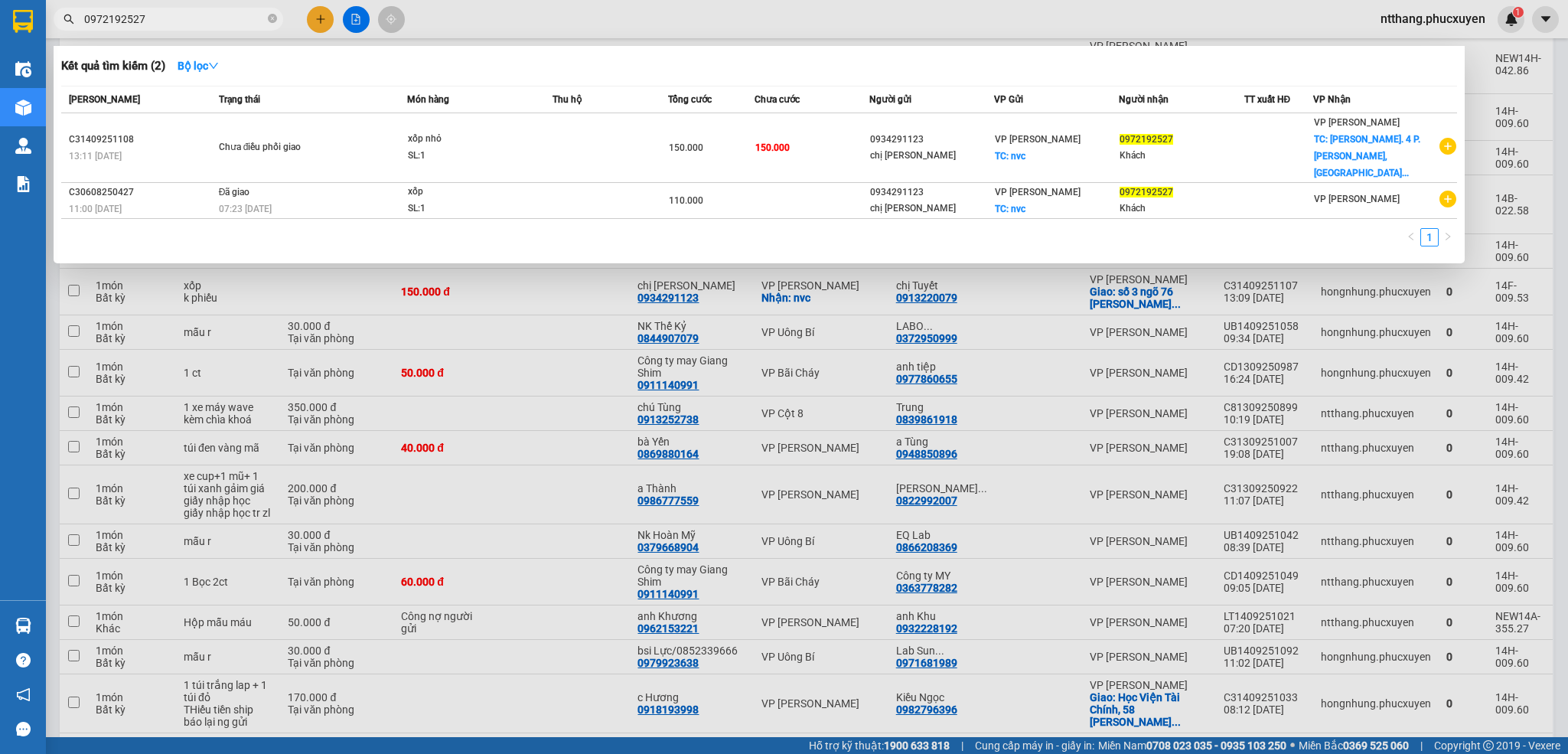
click at [220, 19] on input "0972192527" at bounding box center [174, 20] width 180 height 17
paste input "C3140925110"
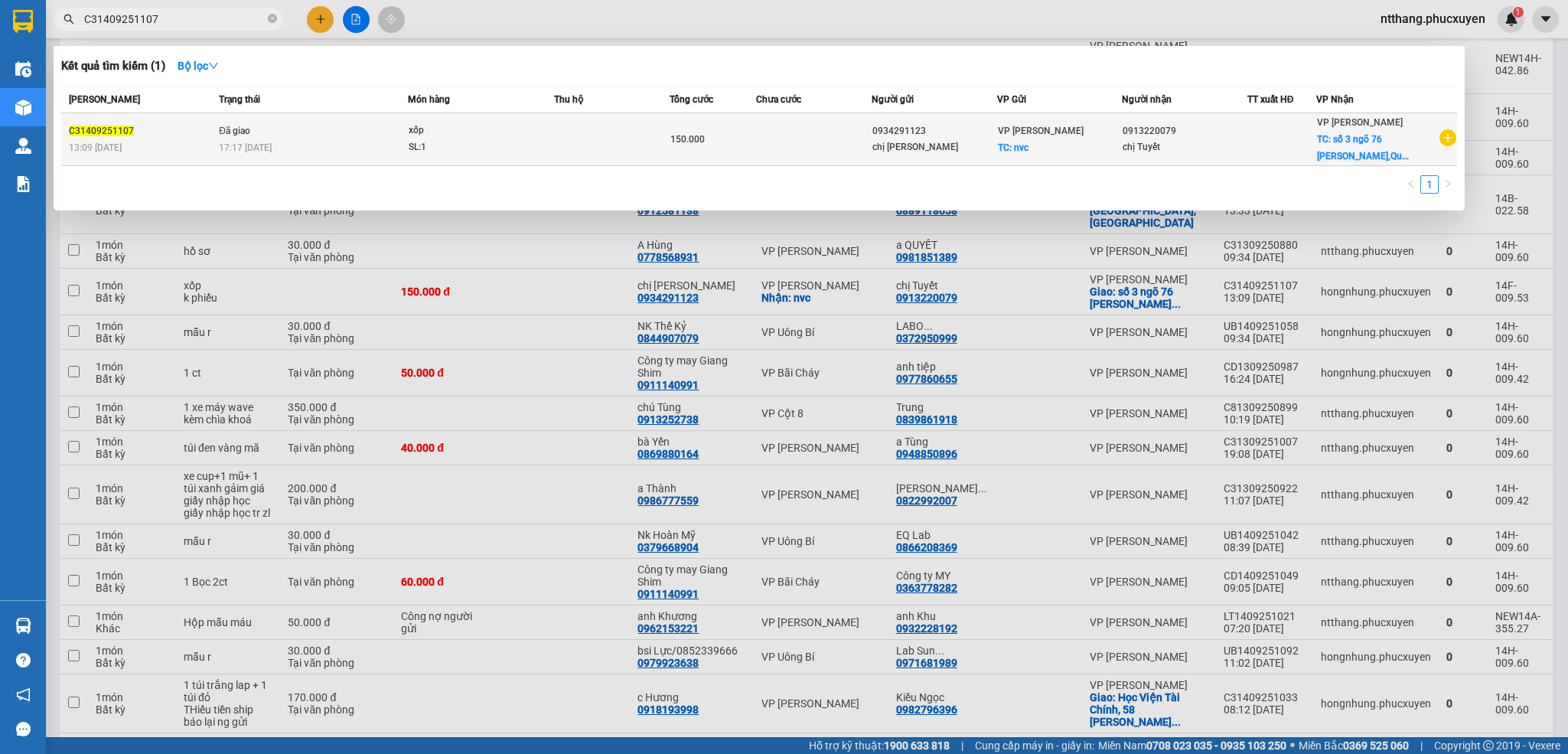
type input "C31409251107"
click at [286, 151] on div "17:17 [DATE]" at bounding box center [312, 148] width 188 height 17
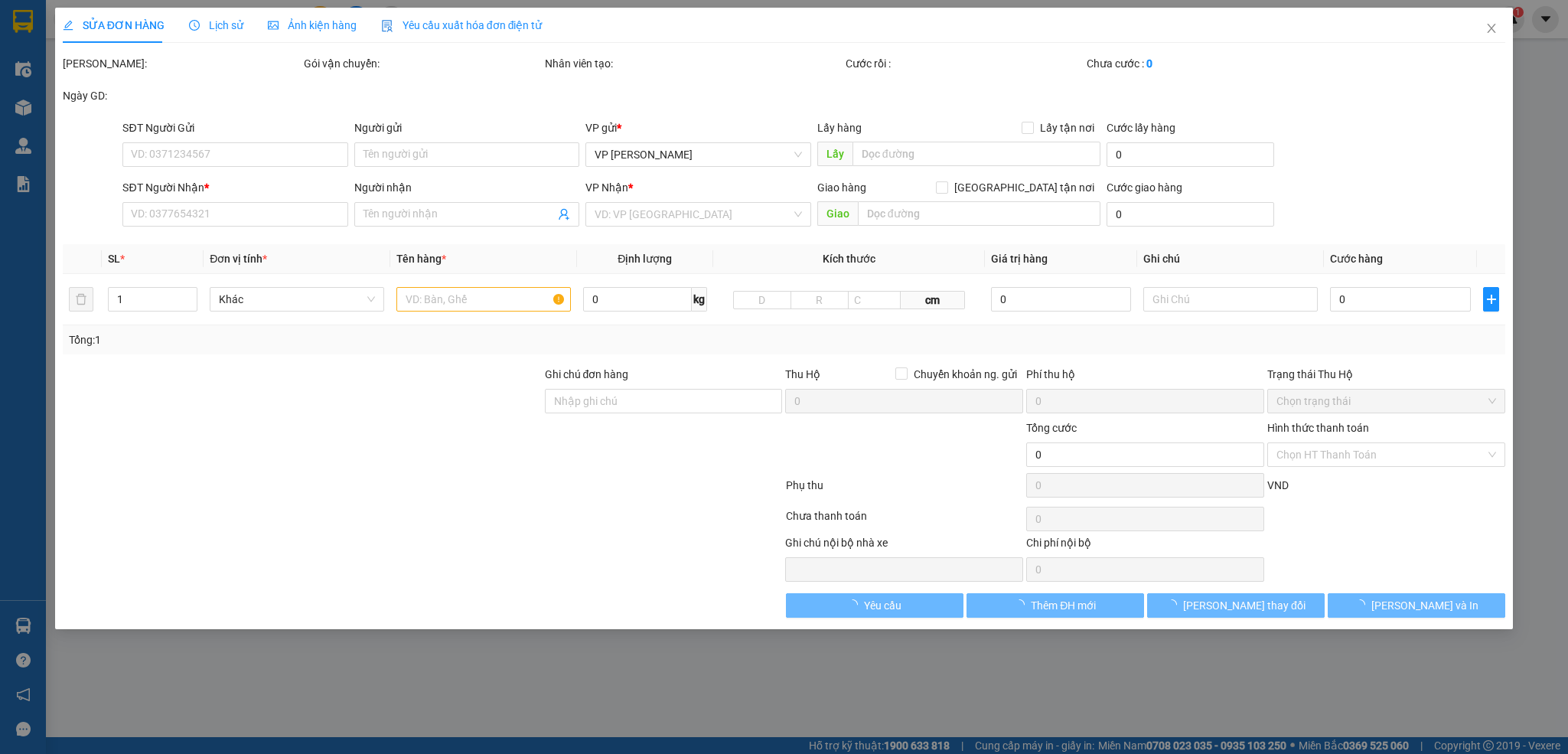
click at [209, 26] on span "Lịch sử" at bounding box center [216, 25] width 54 height 12
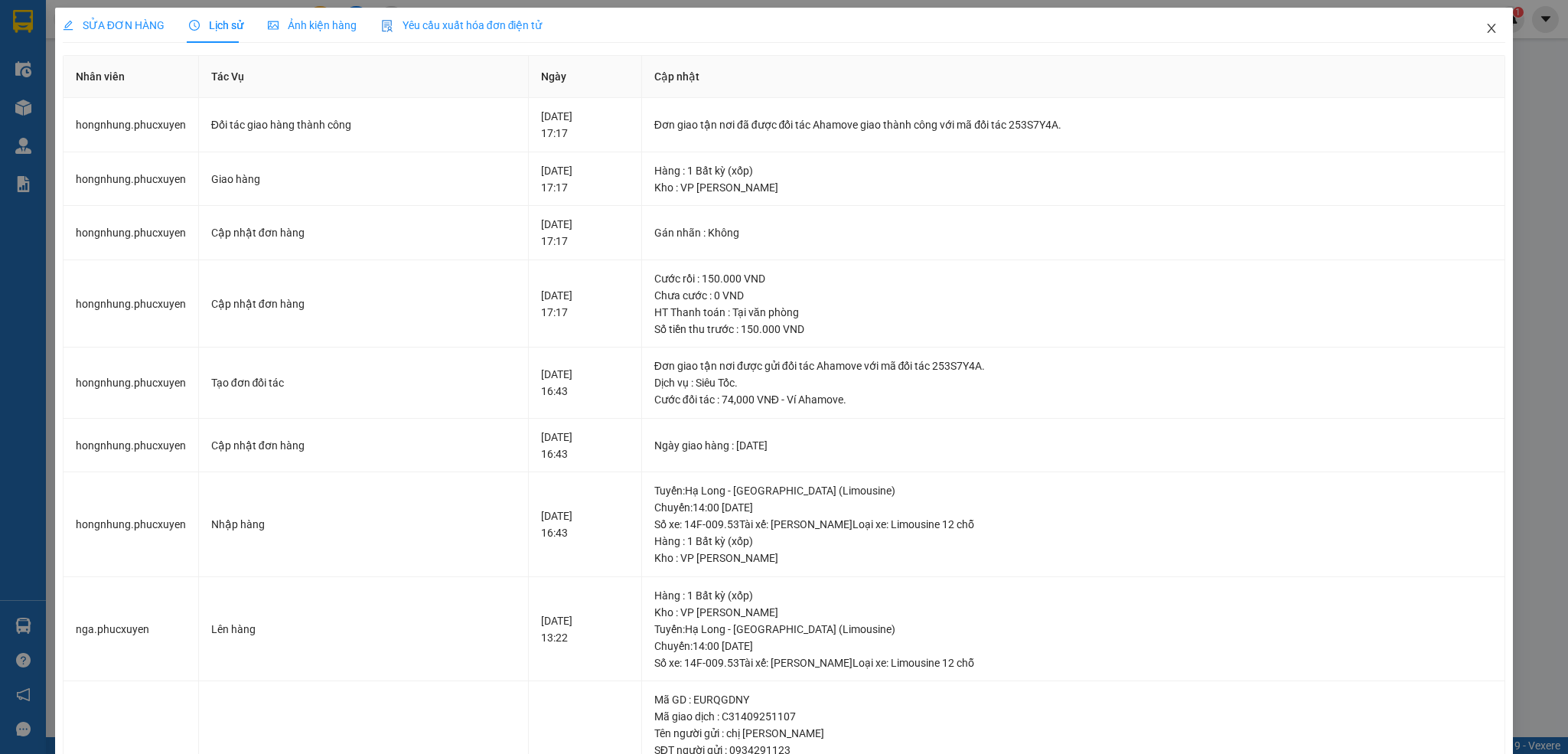
click at [1472, 21] on span "Close" at bounding box center [1491, 29] width 43 height 43
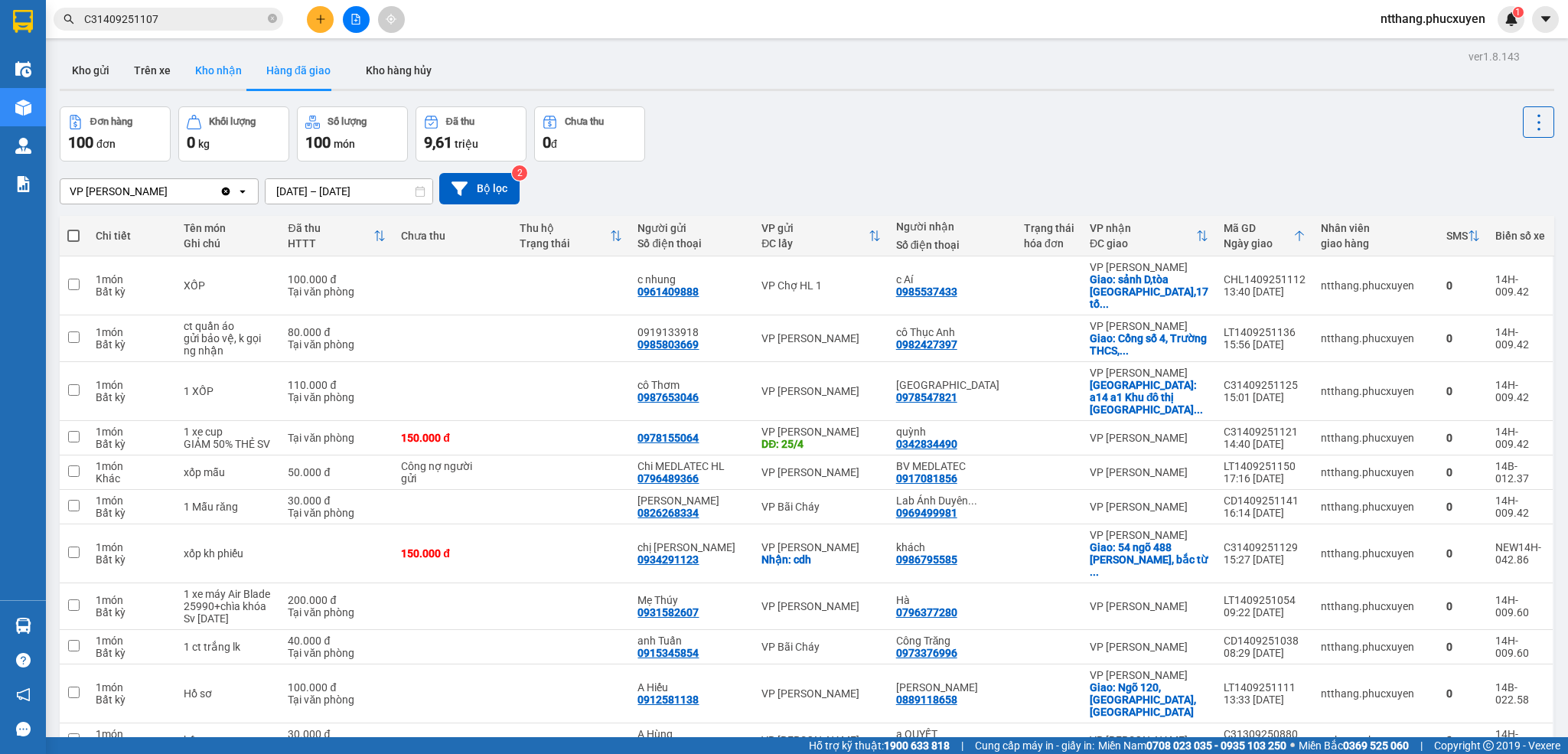
click at [214, 74] on button "Kho nhận" at bounding box center [219, 70] width 71 height 37
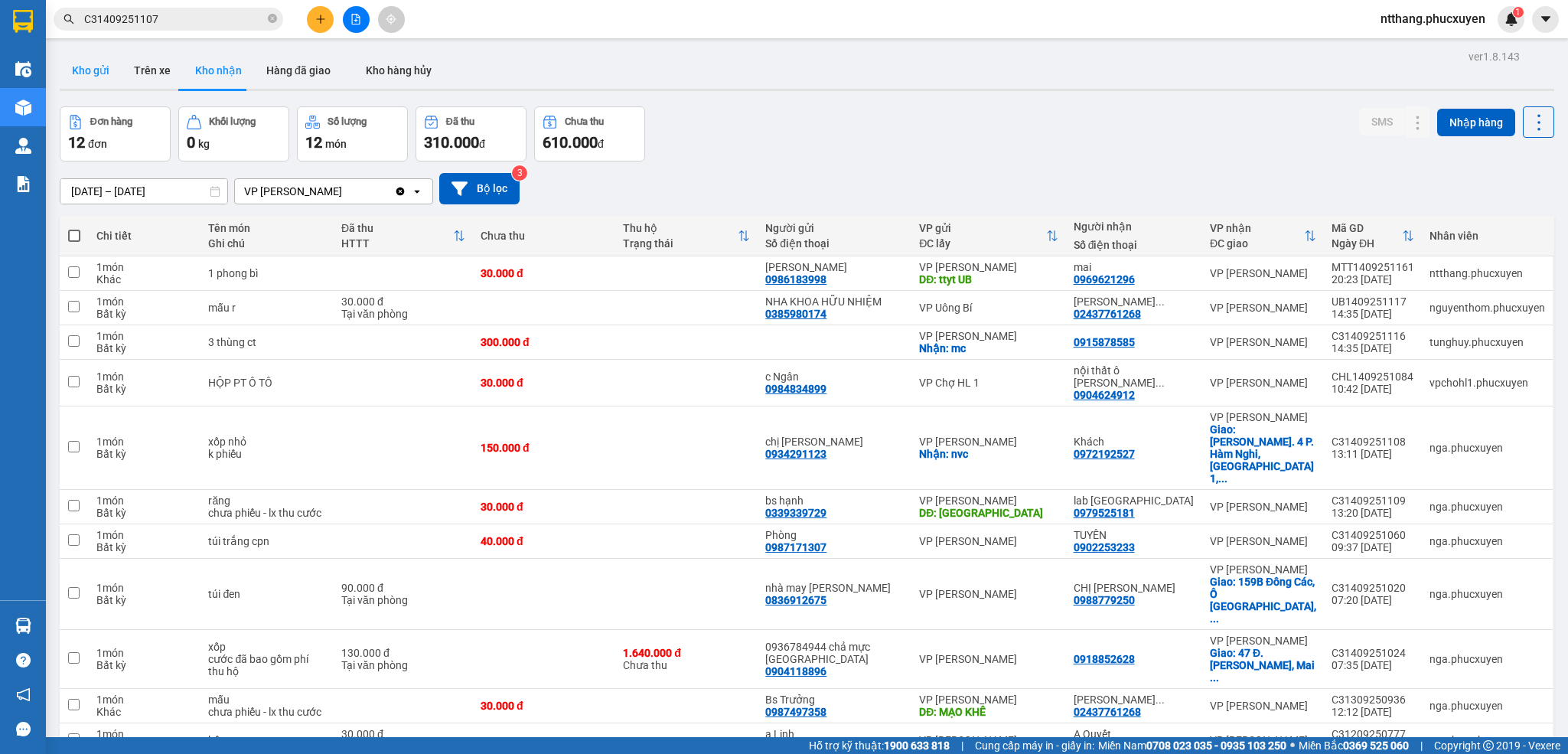
click at [89, 62] on button "Kho gửi" at bounding box center [90, 70] width 62 height 37
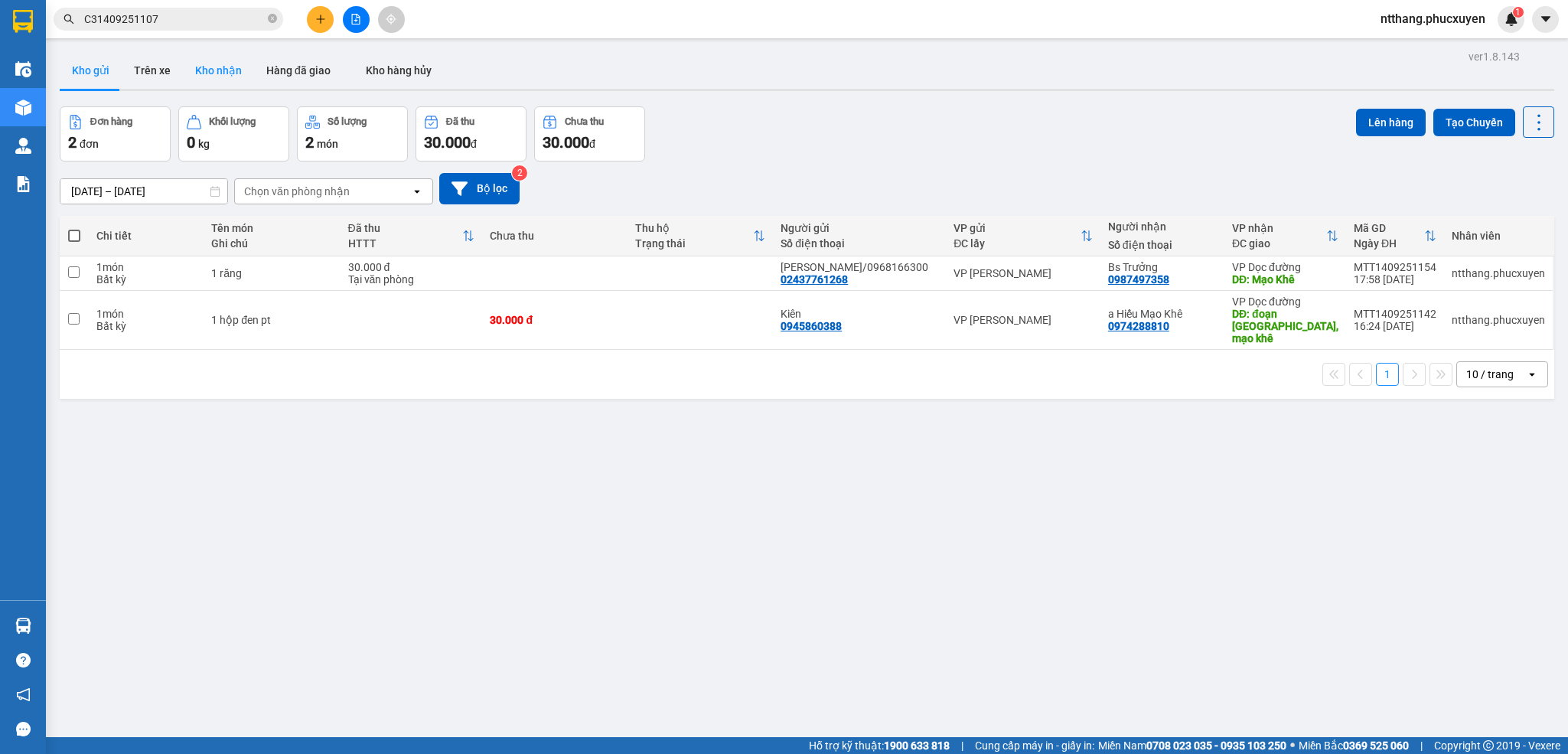
click at [193, 69] on button "Kho nhận" at bounding box center [219, 70] width 71 height 37
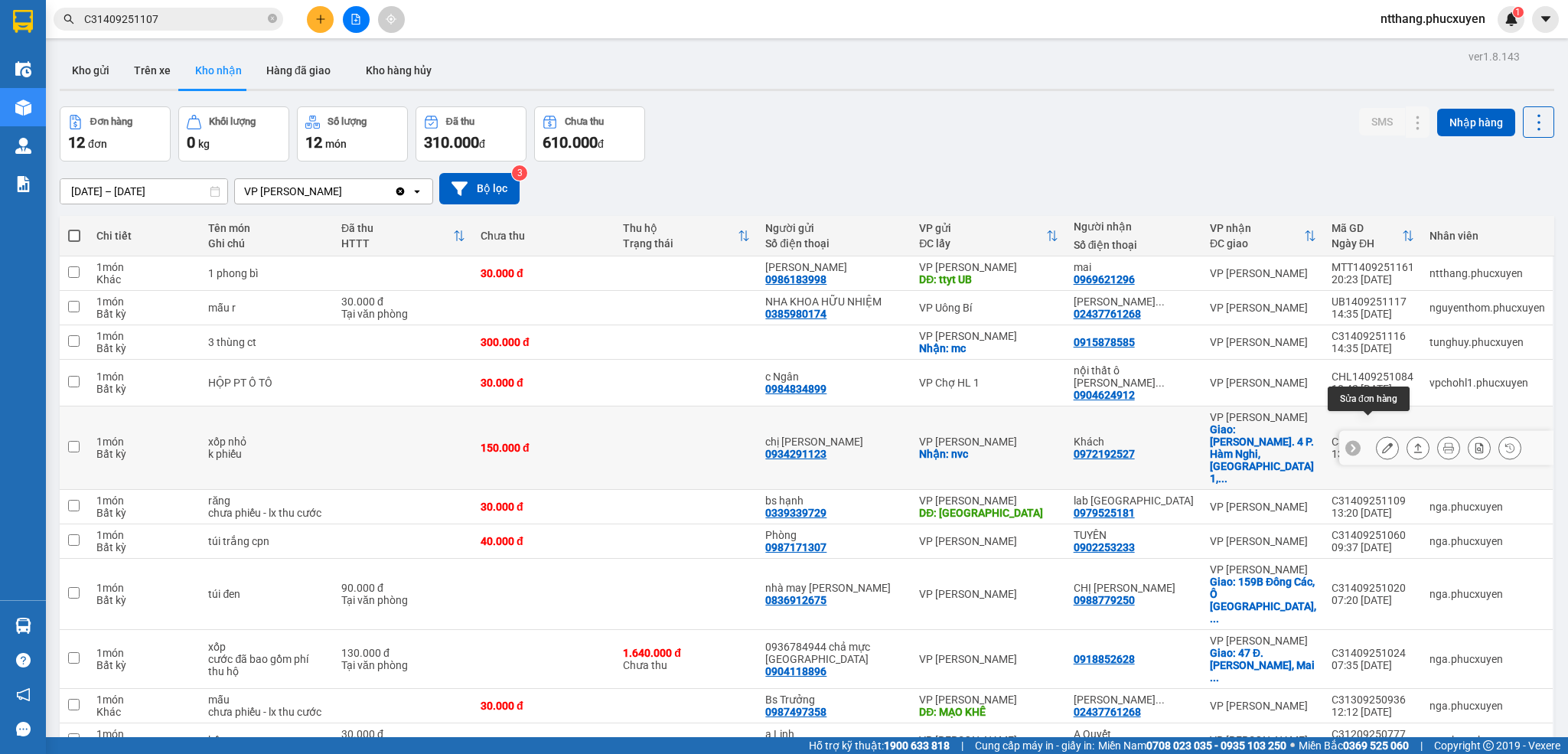
click at [1383, 443] on icon at bounding box center [1388, 448] width 11 height 11
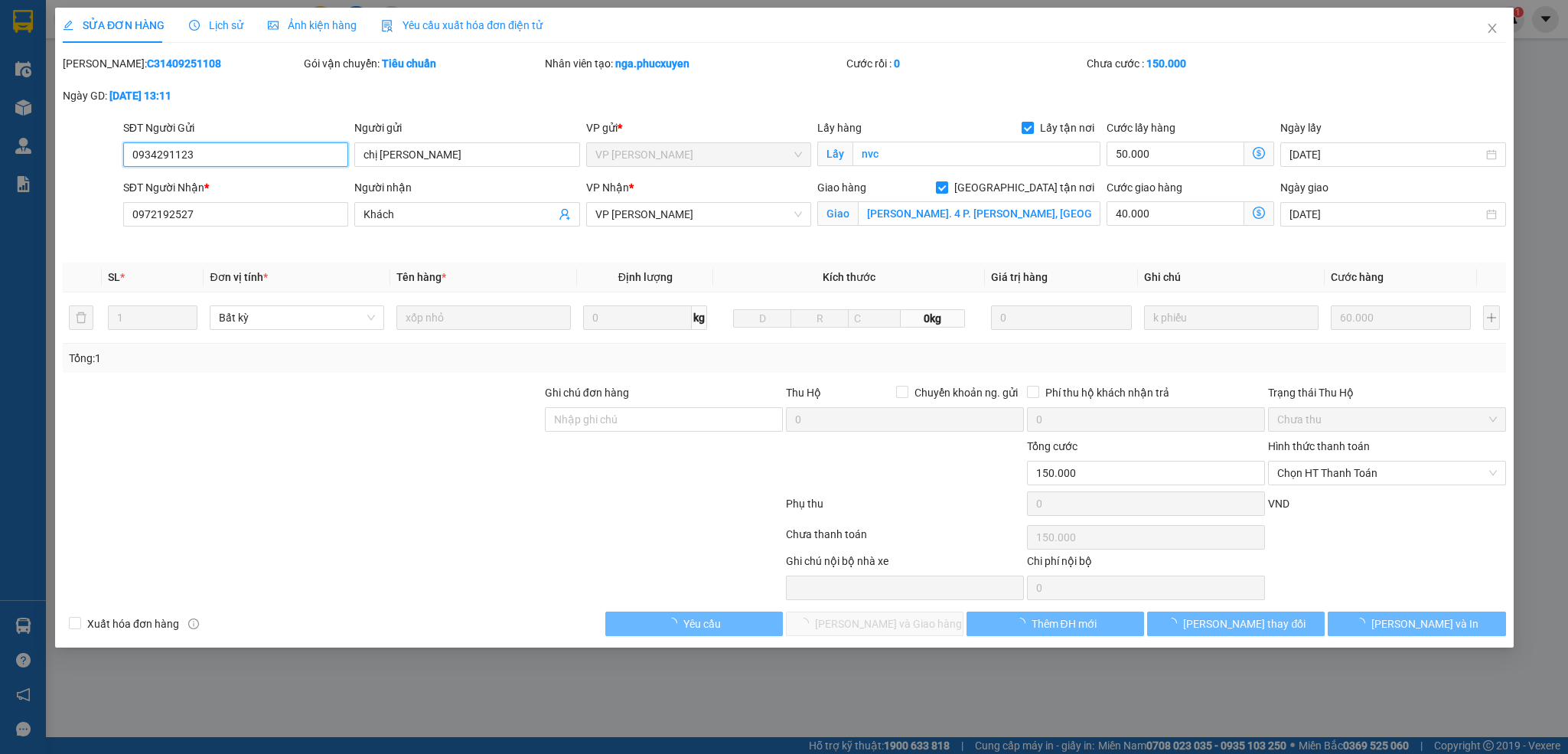
type input "0934291123"
type input "chị [PERSON_NAME]"
checkbox input "true"
type input "nvc"
type input "0972192527"
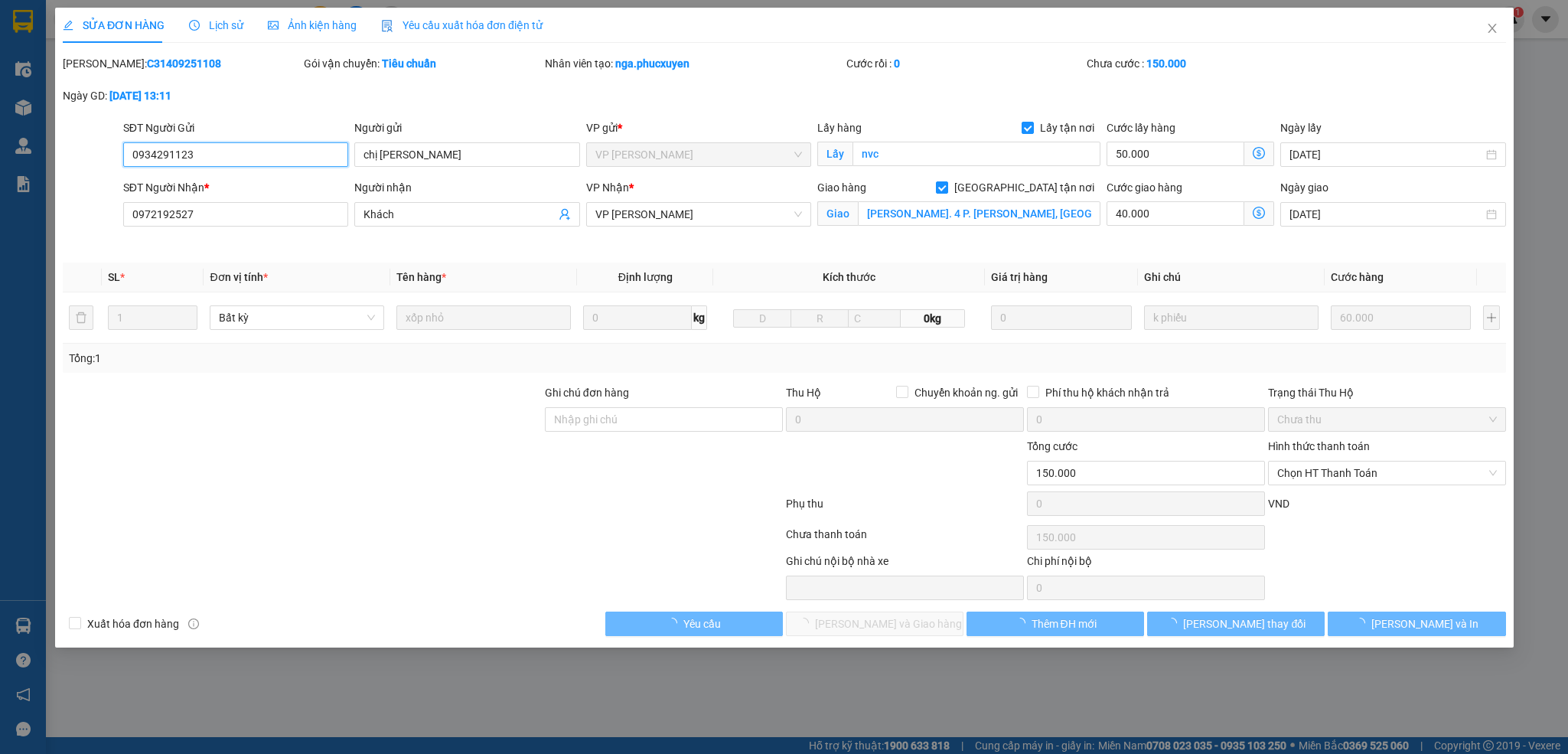
type input "Khách"
checkbox input "true"
type input "[PERSON_NAME]. 4 P. [PERSON_NAME], [GEOGRAPHIC_DATA] 1, [GEOGRAPHIC_DATA], Nam …"
type input "150.000"
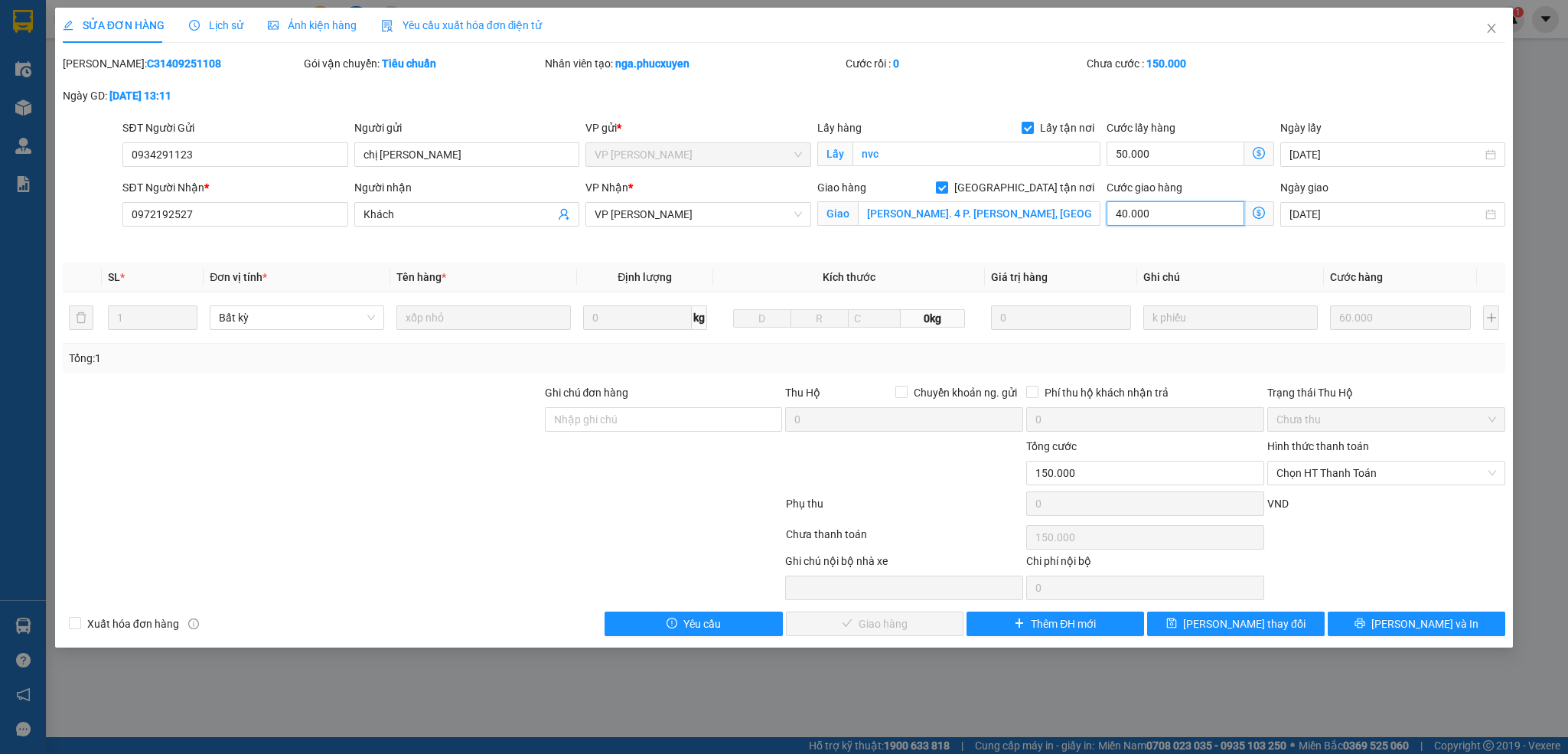
click at [1194, 219] on input "40.000" at bounding box center [1176, 214] width 138 height 25
type input "0"
type input "110.000"
click at [1330, 471] on span "Chọn HT Thanh Toán" at bounding box center [1386, 472] width 220 height 23
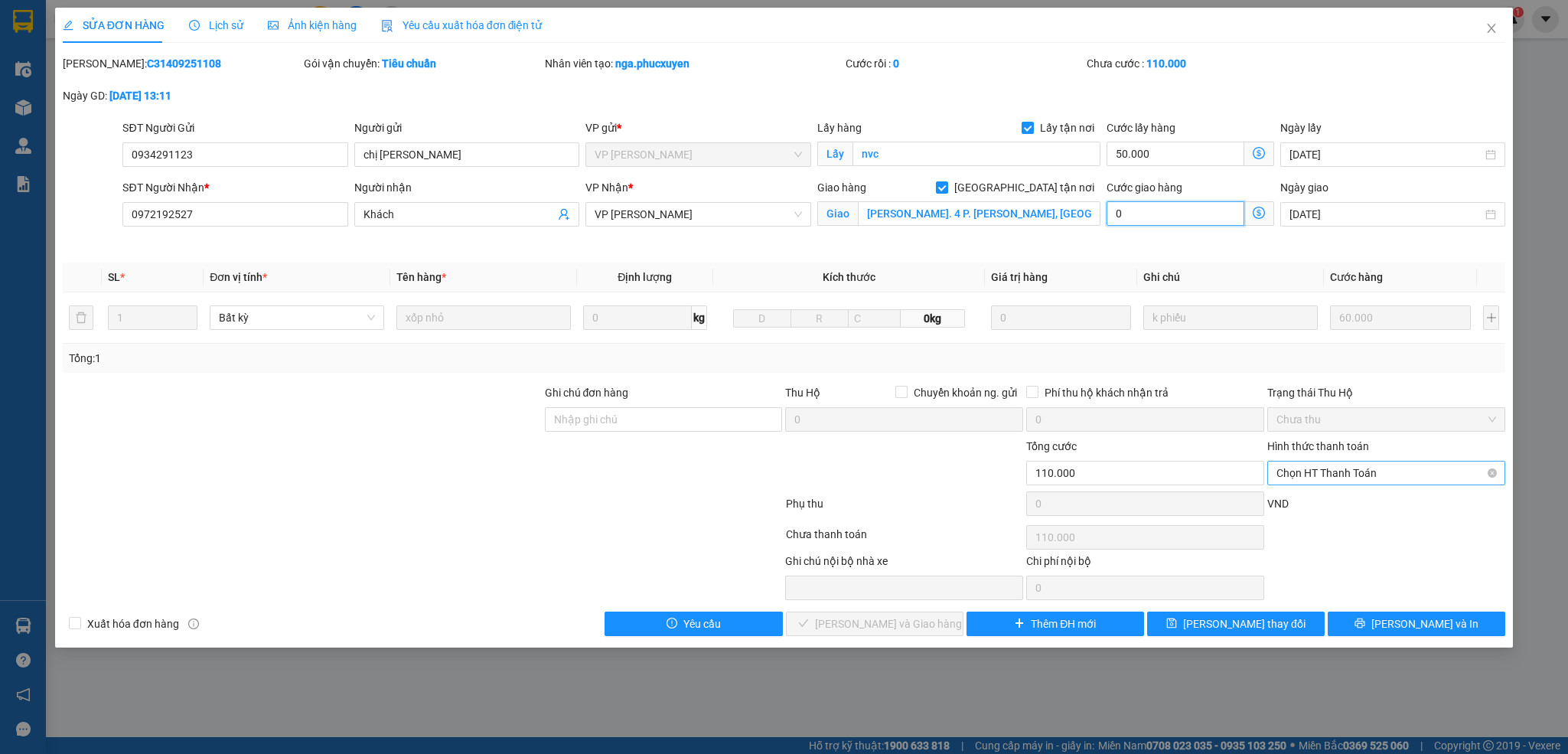
type input "0"
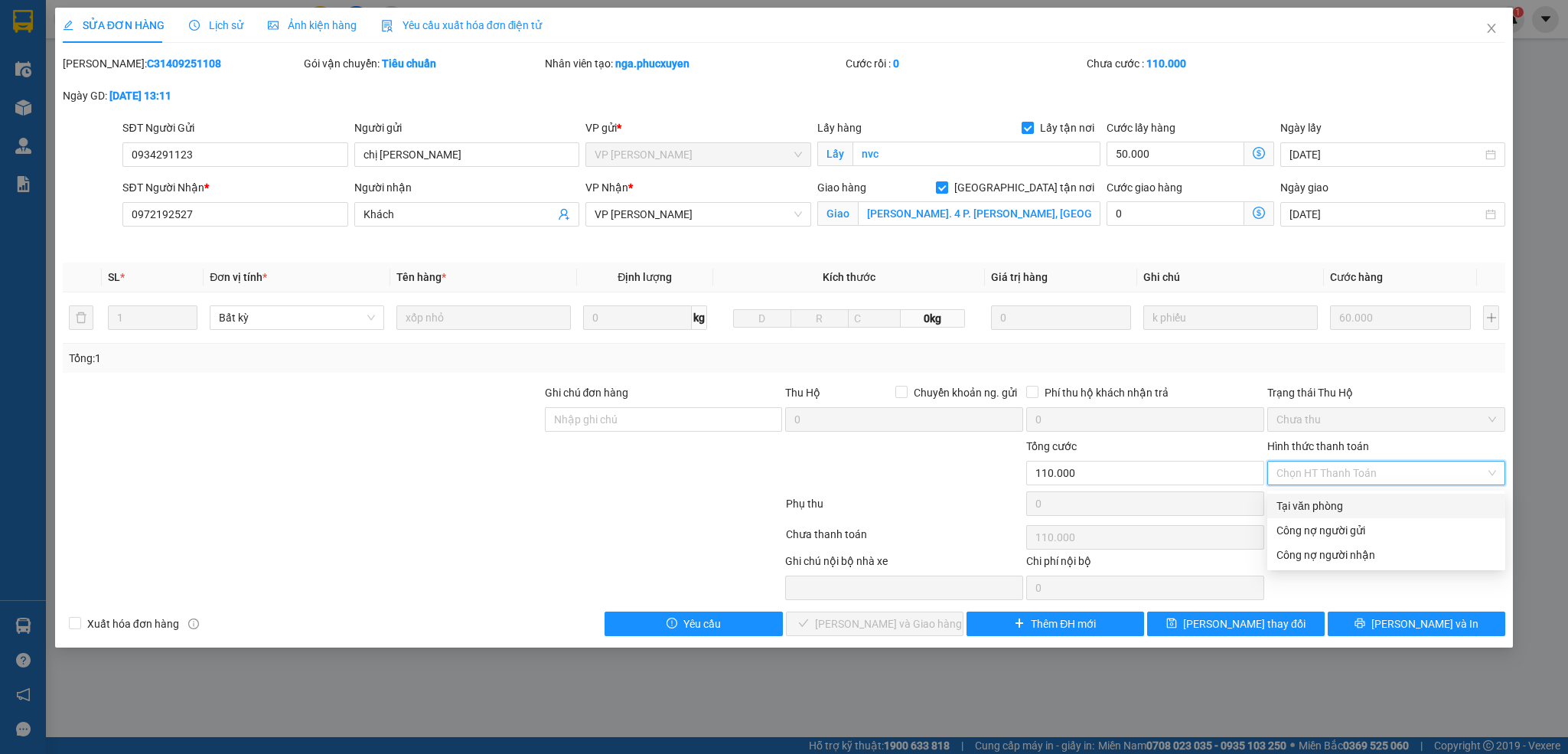
click at [1335, 499] on div "Tại văn phòng" at bounding box center [1386, 506] width 220 height 17
type input "0"
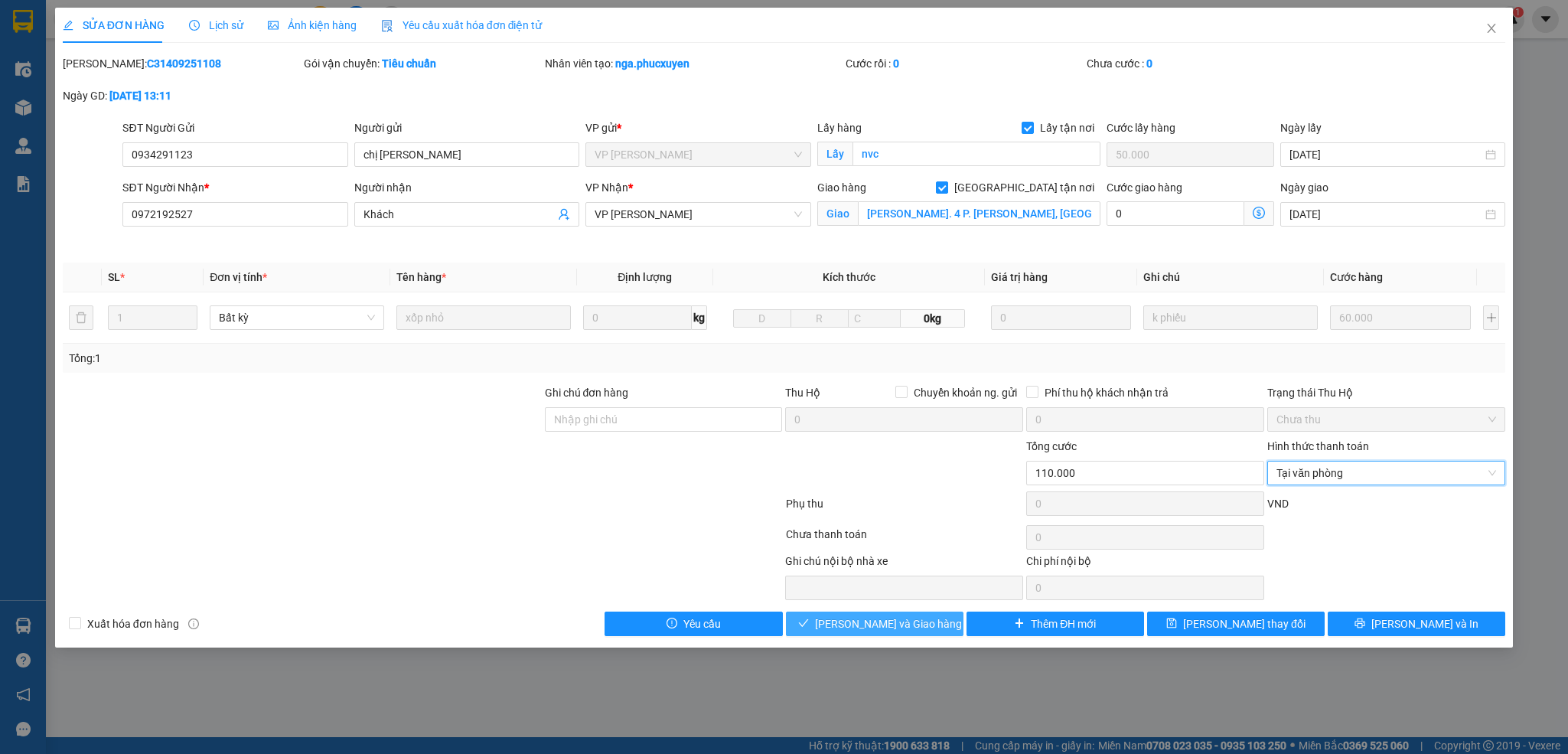
click at [898, 627] on span "[PERSON_NAME] và Giao hàng" at bounding box center [888, 624] width 147 height 17
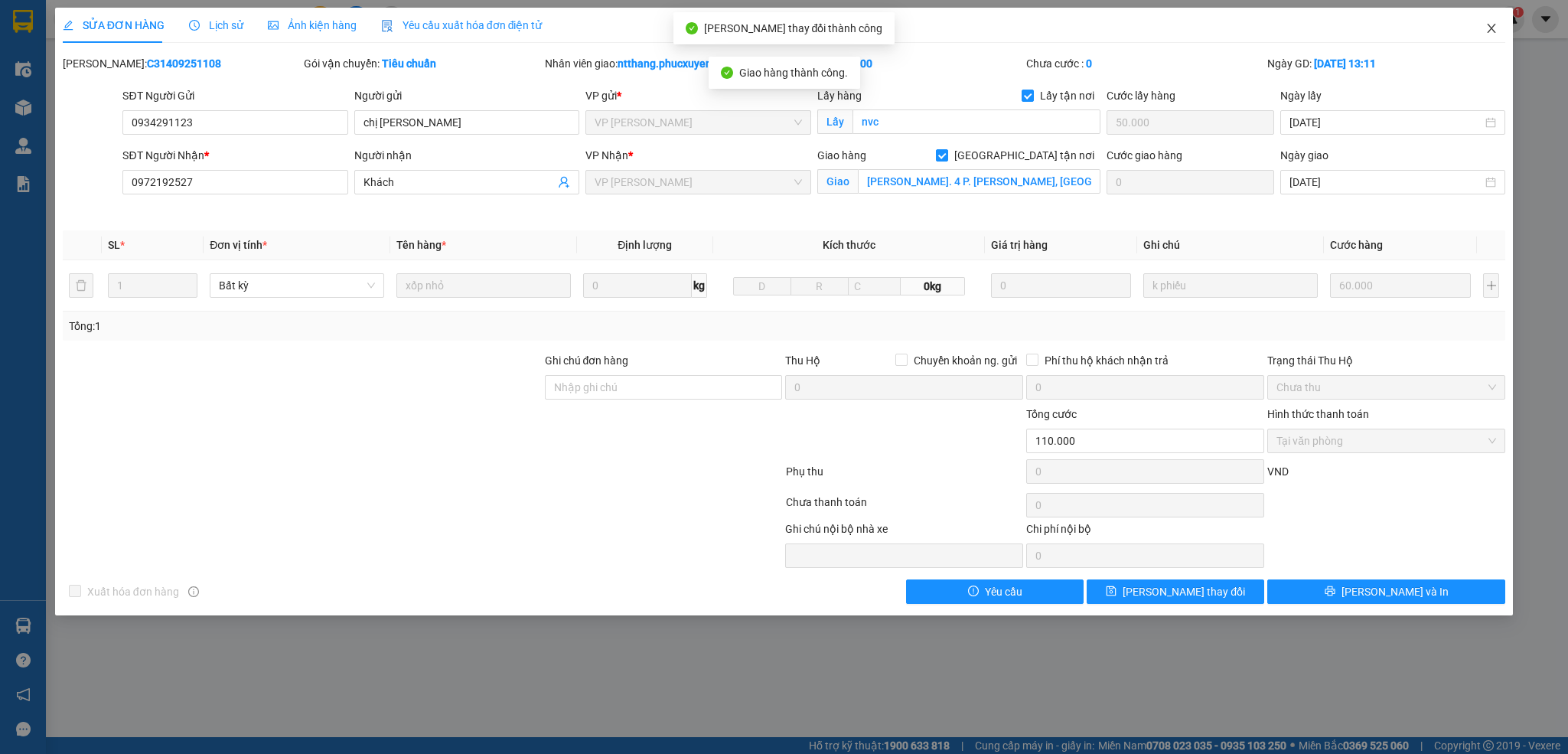
click at [1492, 26] on icon "close" at bounding box center [1491, 28] width 12 height 12
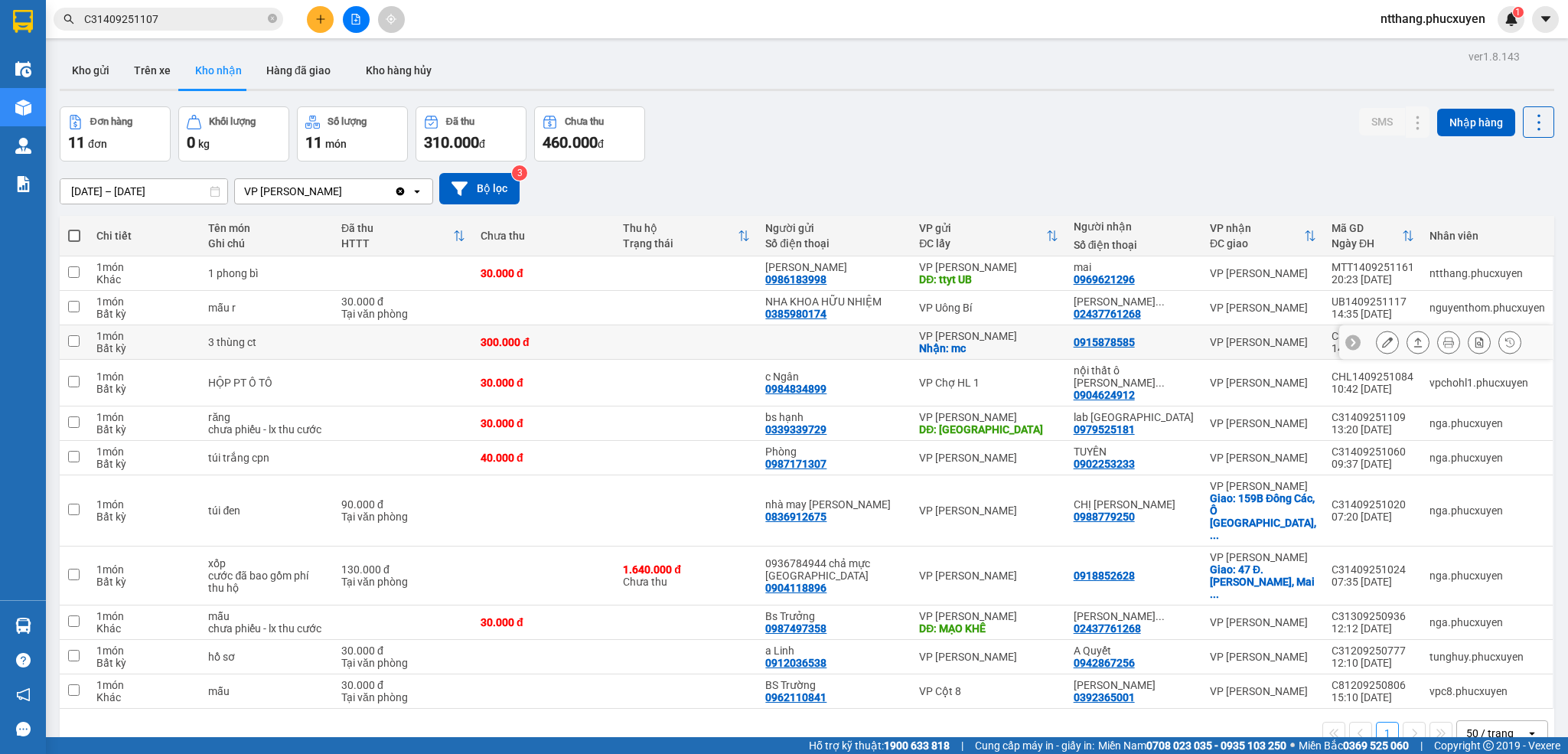
click at [1055, 350] on div "Nhận: mc" at bounding box center [988, 348] width 139 height 12
checkbox input "true"
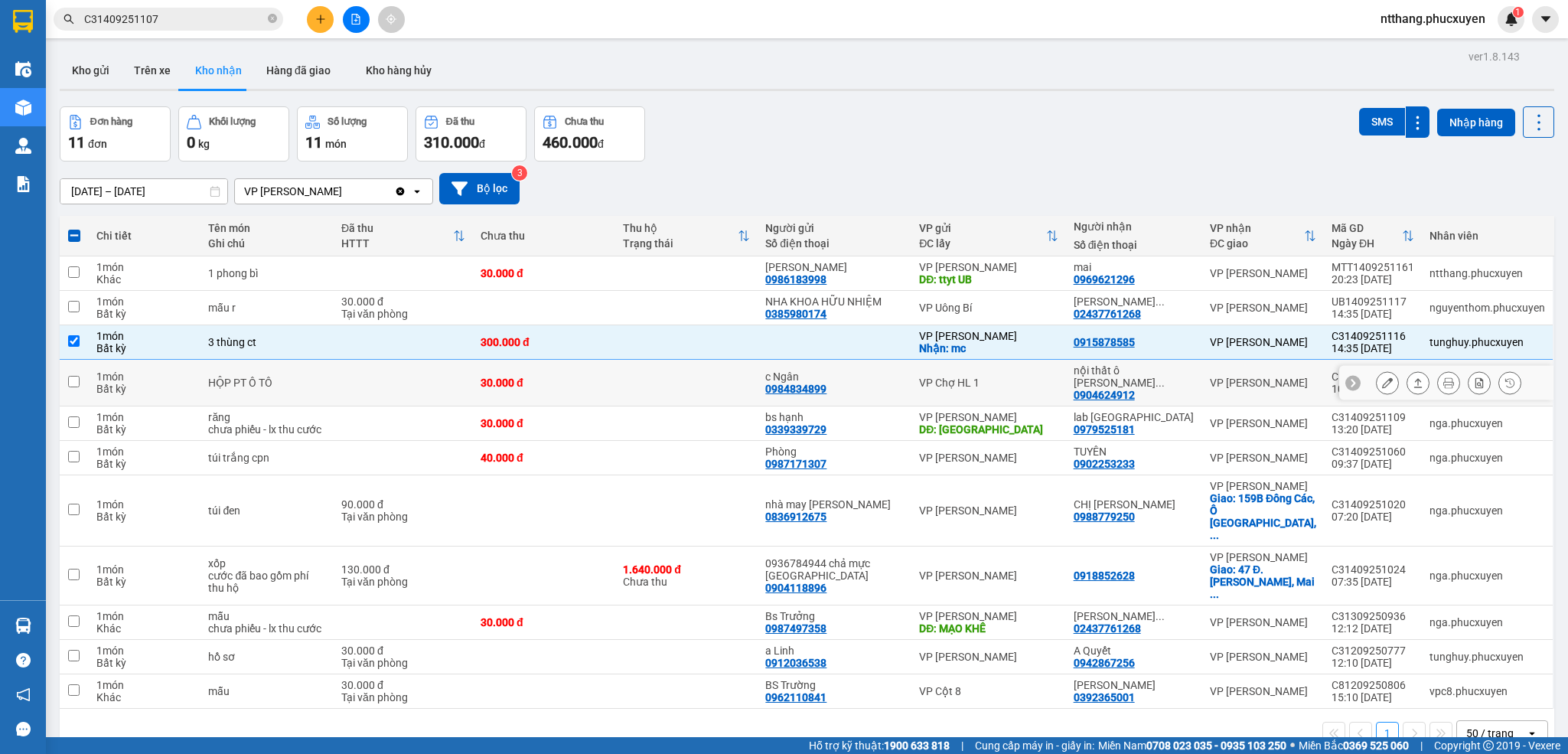
click at [1054, 386] on div "VP Chợ HL 1" at bounding box center [988, 383] width 139 height 12
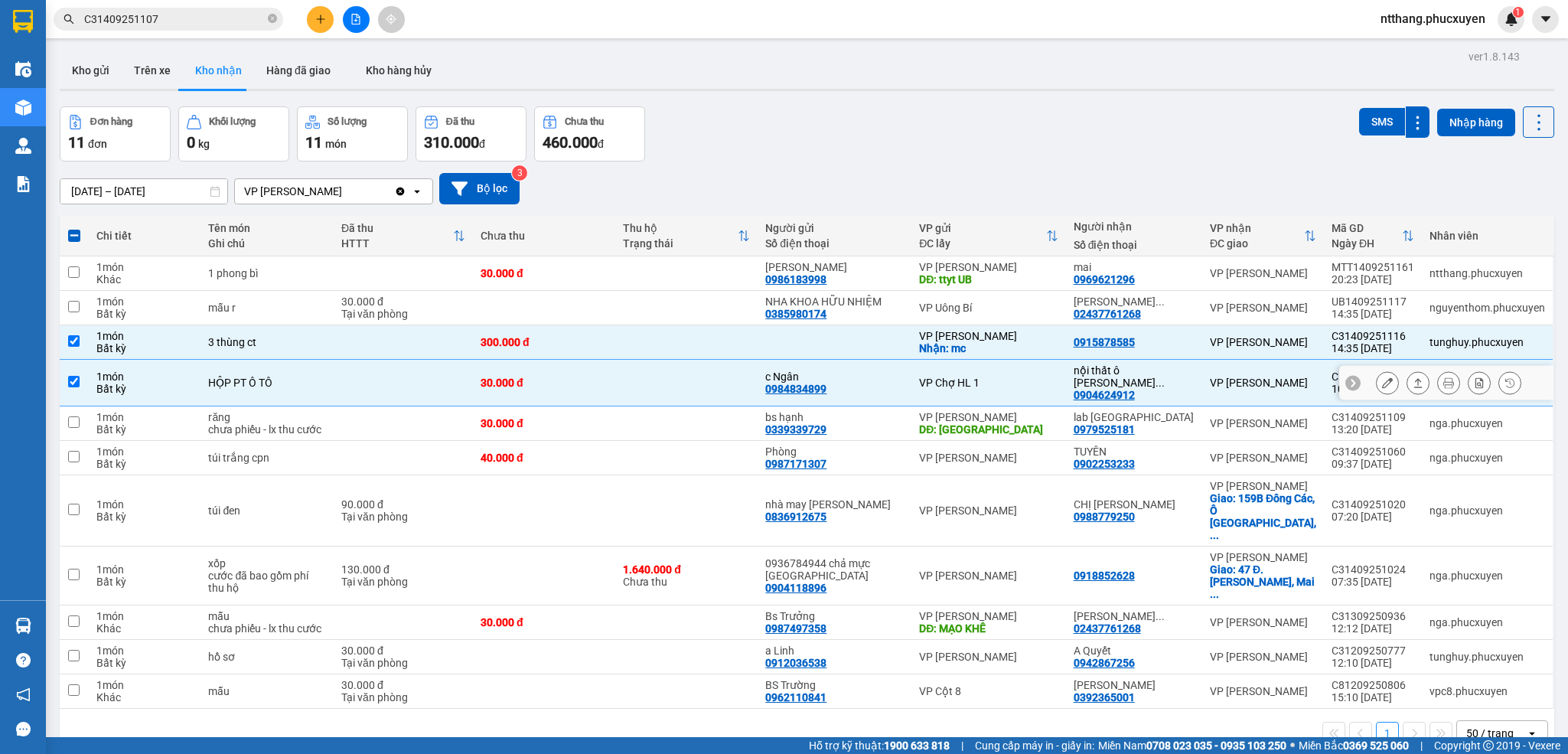
click at [999, 377] on div "VP Chợ HL 1" at bounding box center [988, 383] width 139 height 12
checkbox input "false"
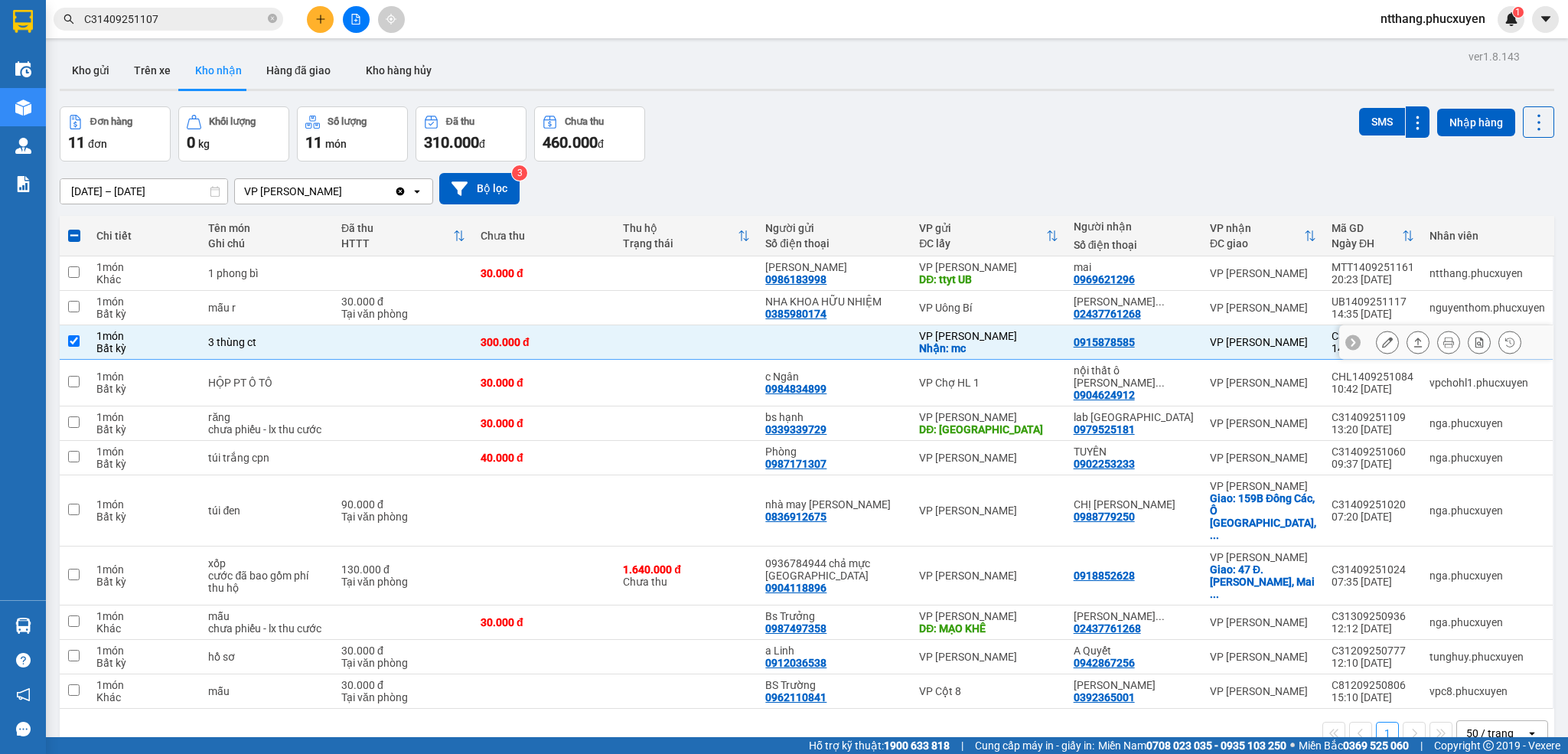
click at [1001, 339] on div "VP [PERSON_NAME]" at bounding box center [988, 336] width 139 height 12
checkbox input "false"
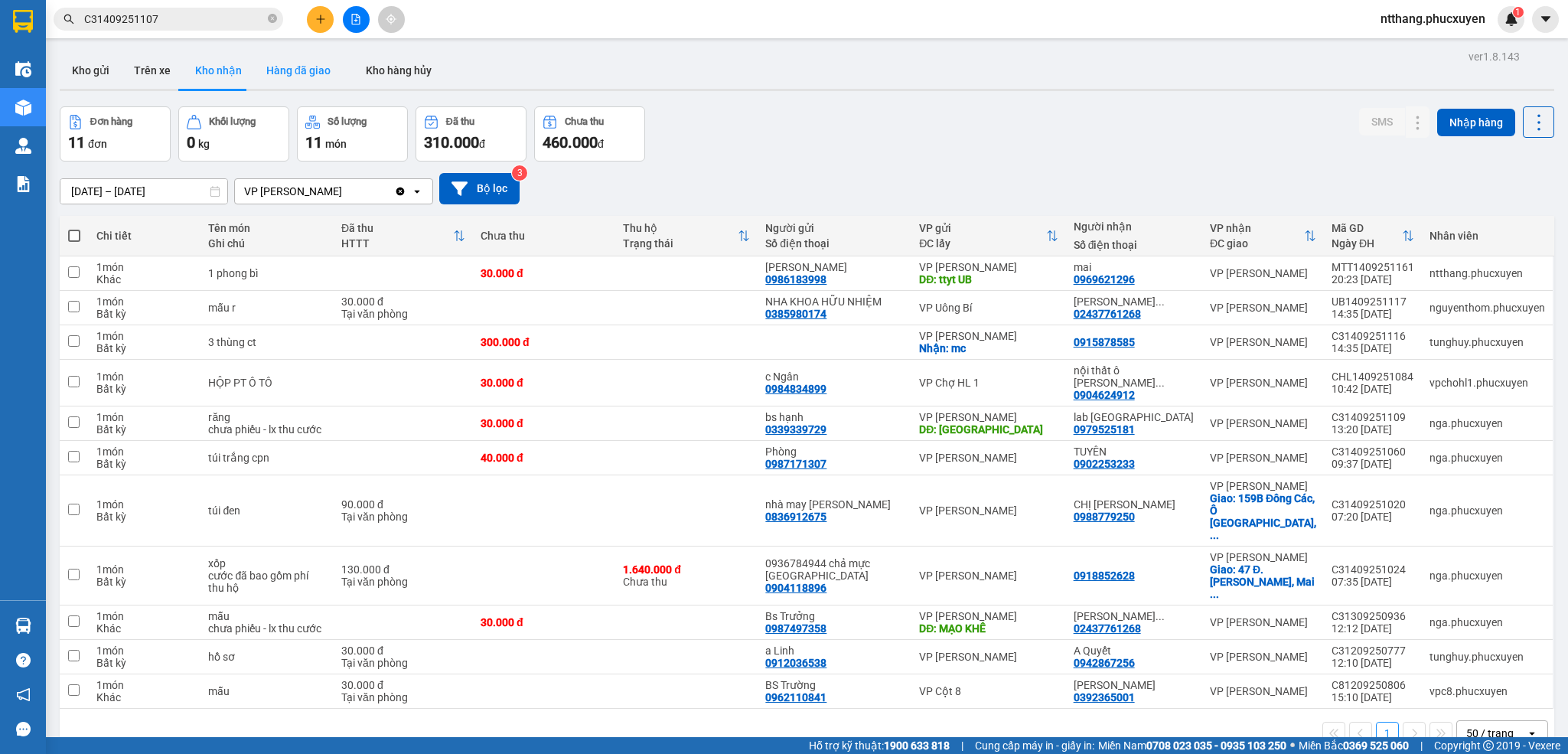
click at [293, 60] on button "Hàng đã giao" at bounding box center [299, 70] width 88 height 37
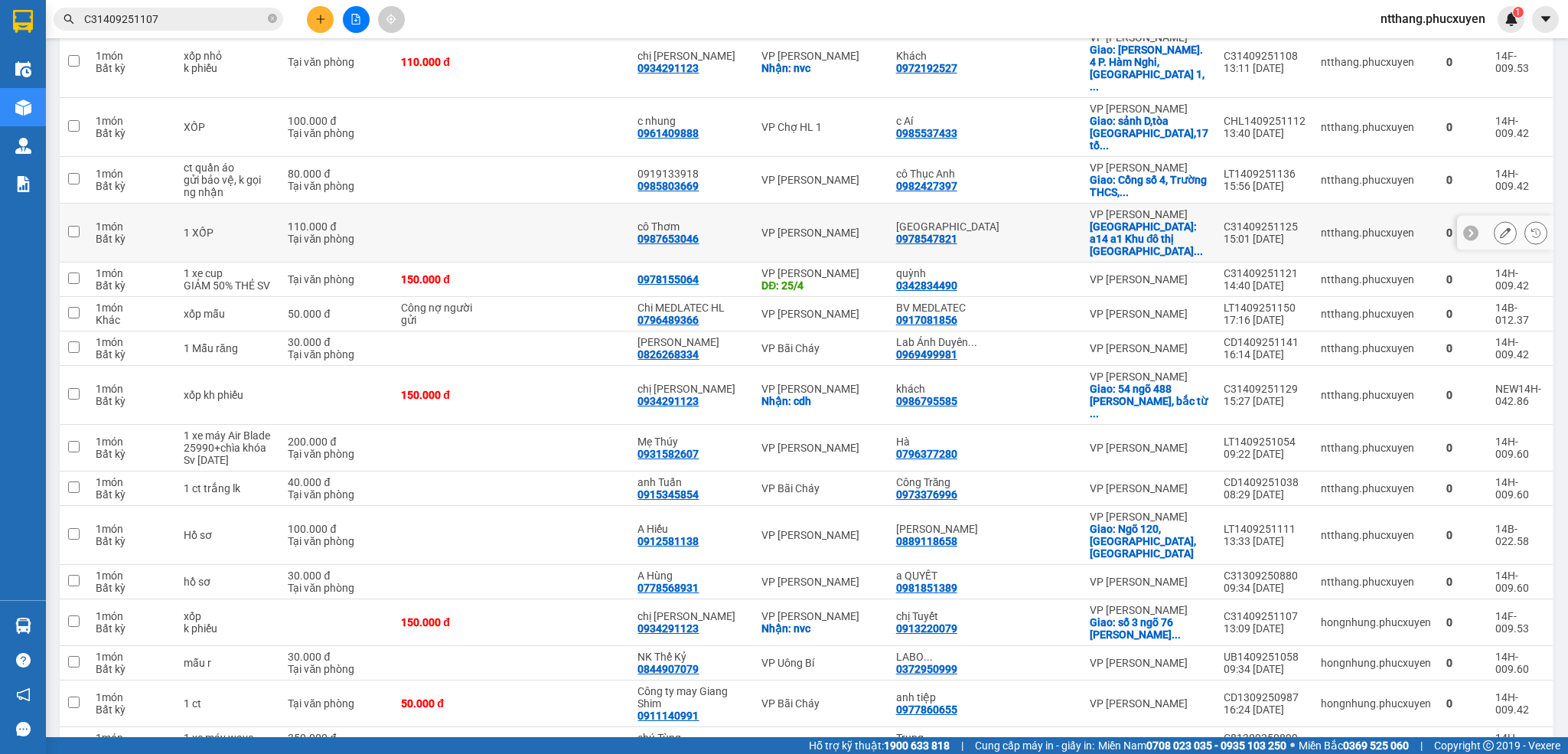
scroll to position [345, 0]
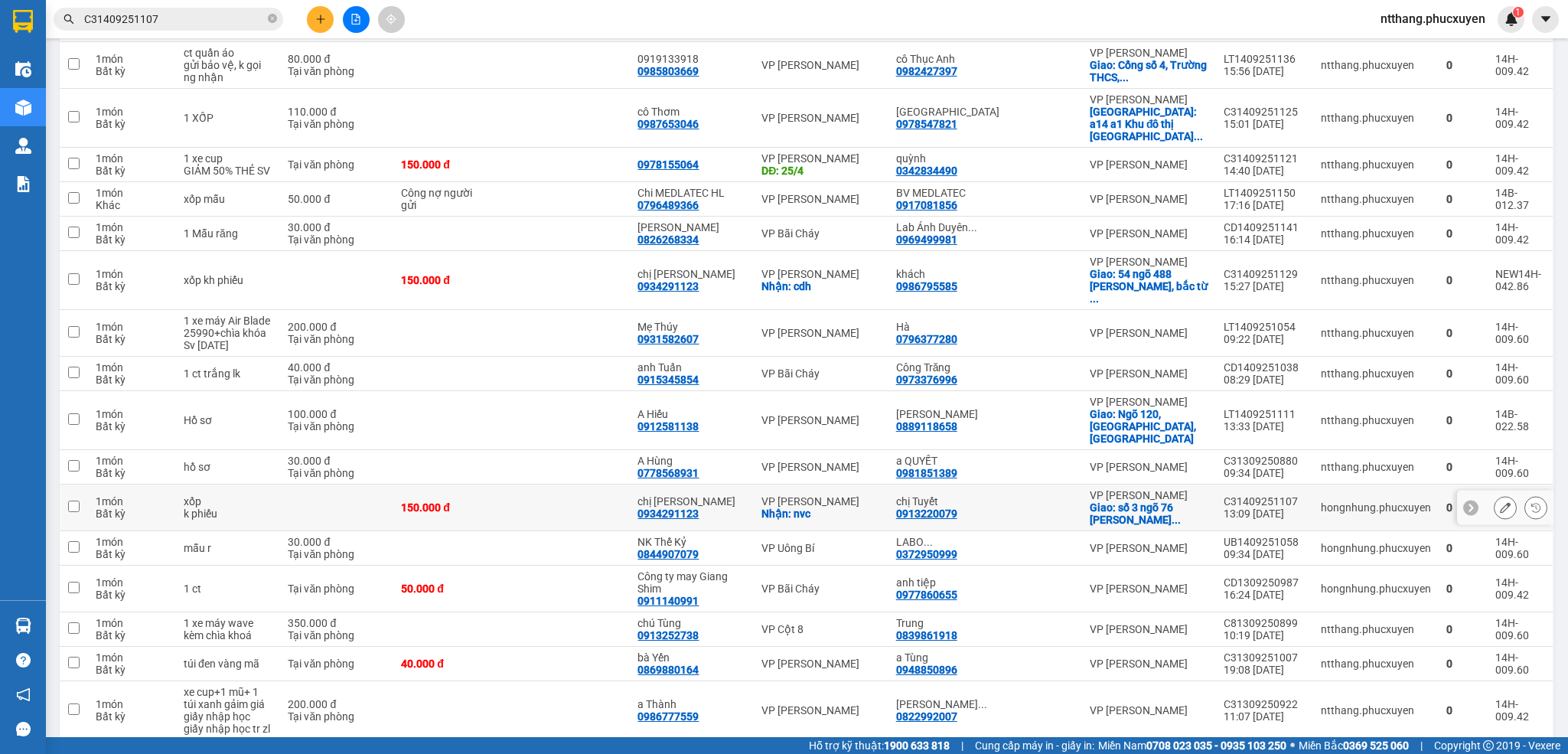
click at [1059, 531] on td at bounding box center [1049, 507] width 66 height 47
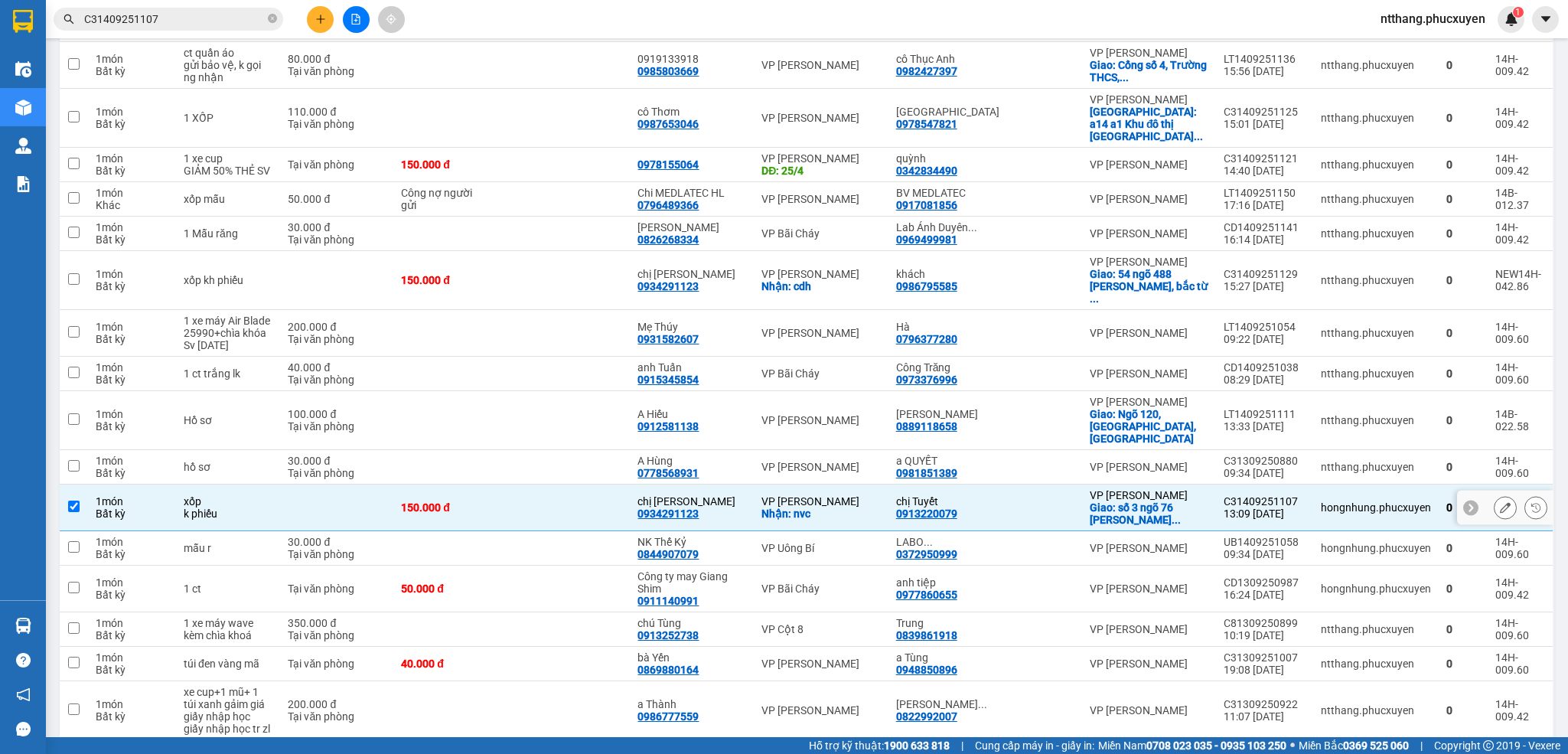
click at [1059, 531] on td at bounding box center [1049, 507] width 66 height 47
checkbox input "false"
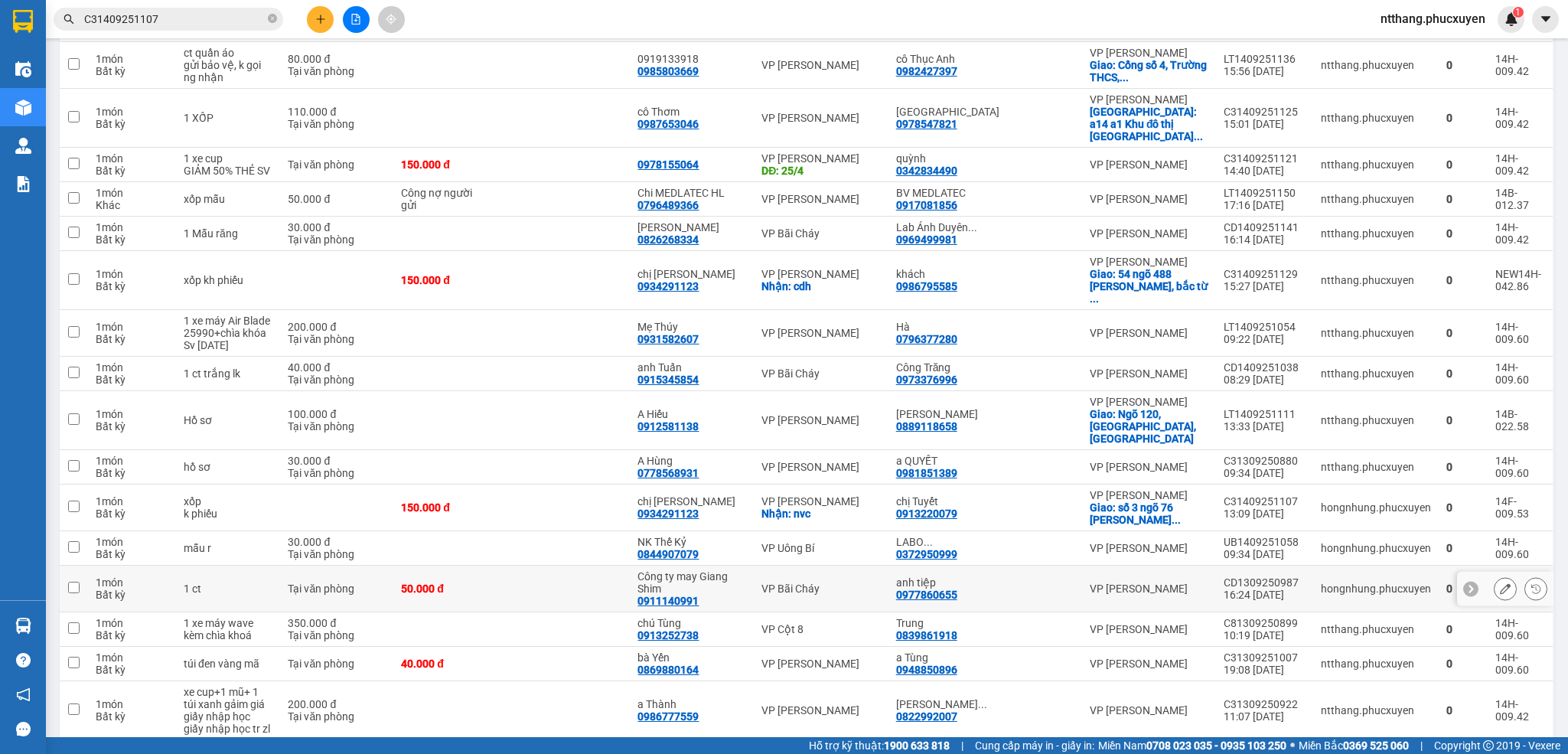
click at [1043, 595] on div at bounding box center [1049, 589] width 50 height 12
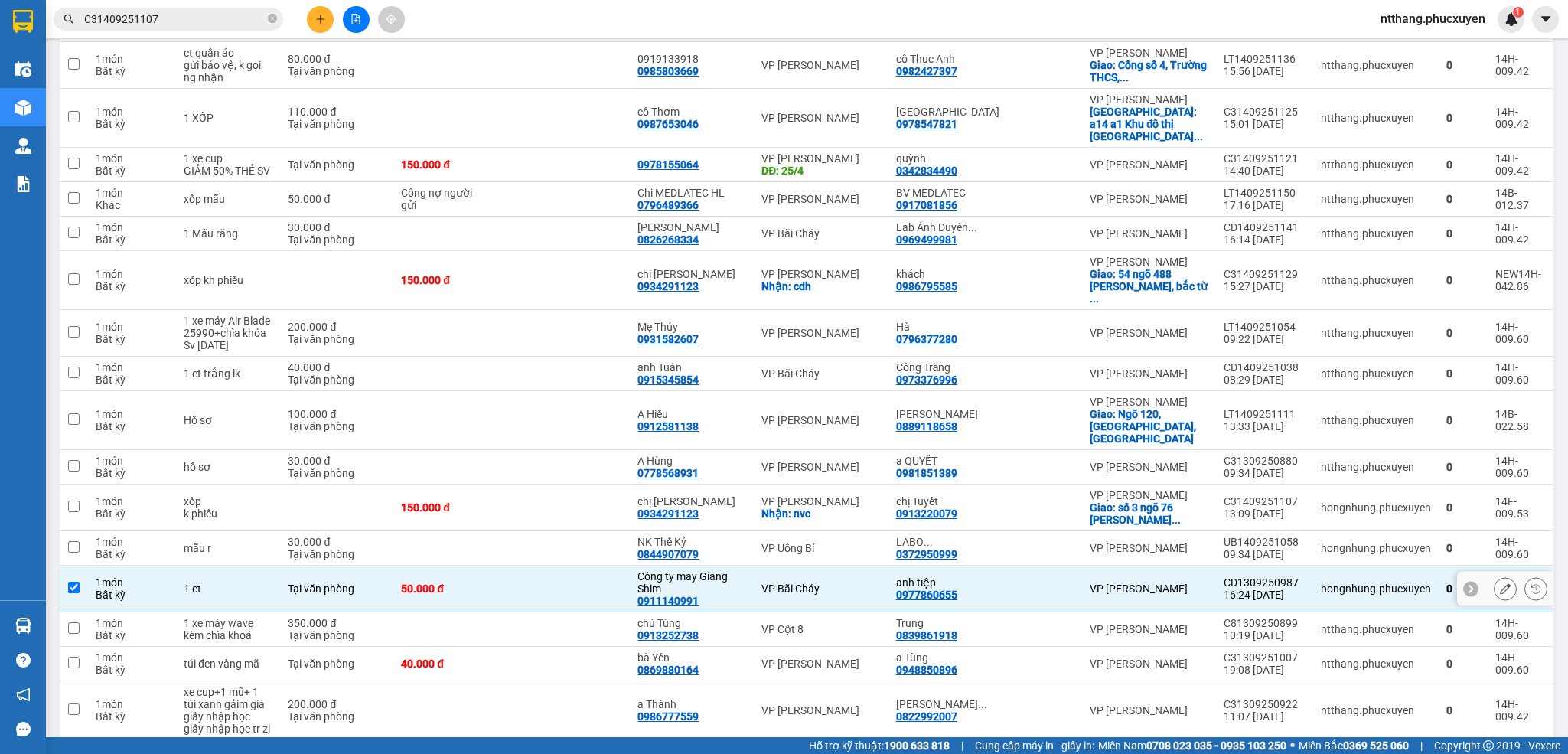
click at [1043, 595] on div at bounding box center [1049, 589] width 50 height 12
checkbox input "false"
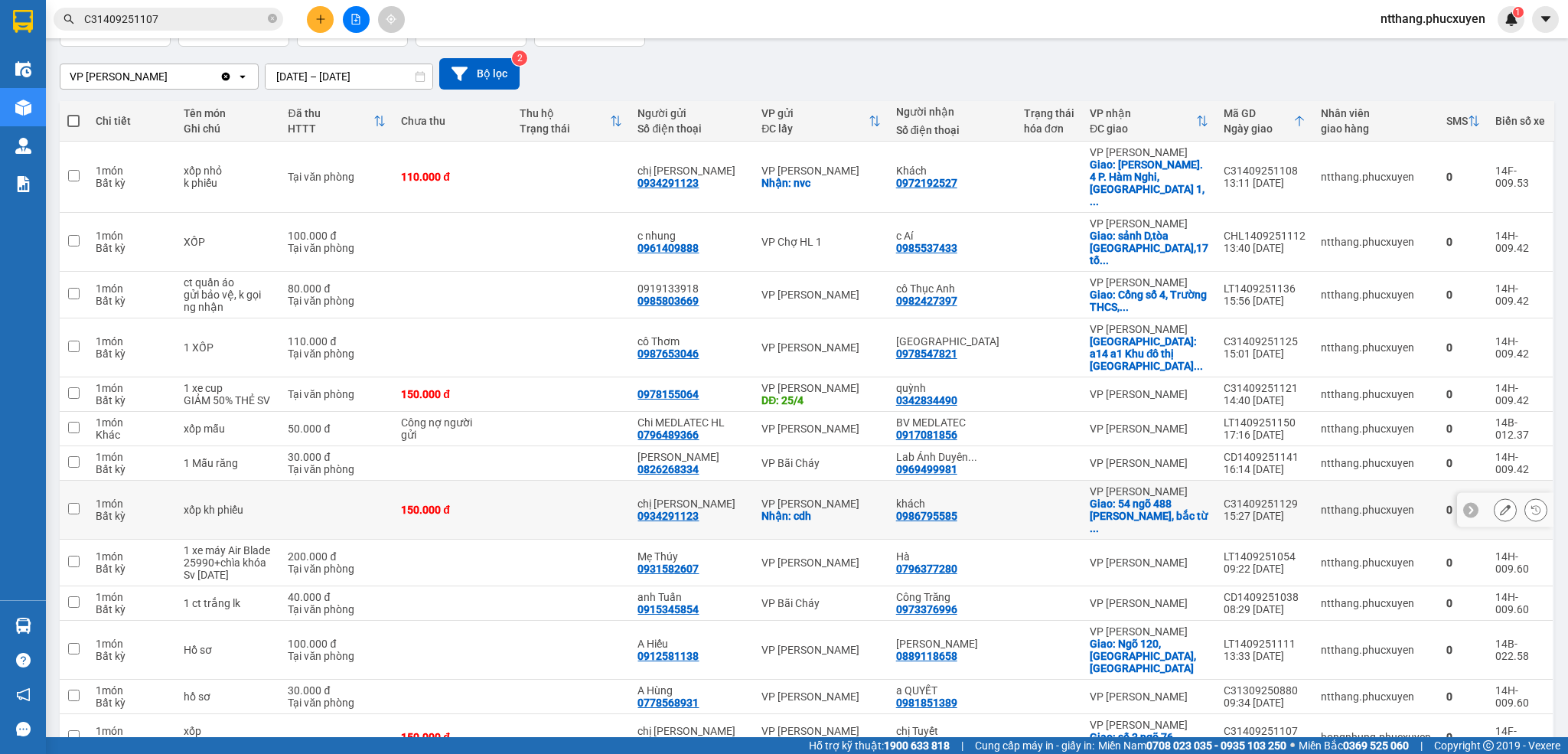
scroll to position [0, 0]
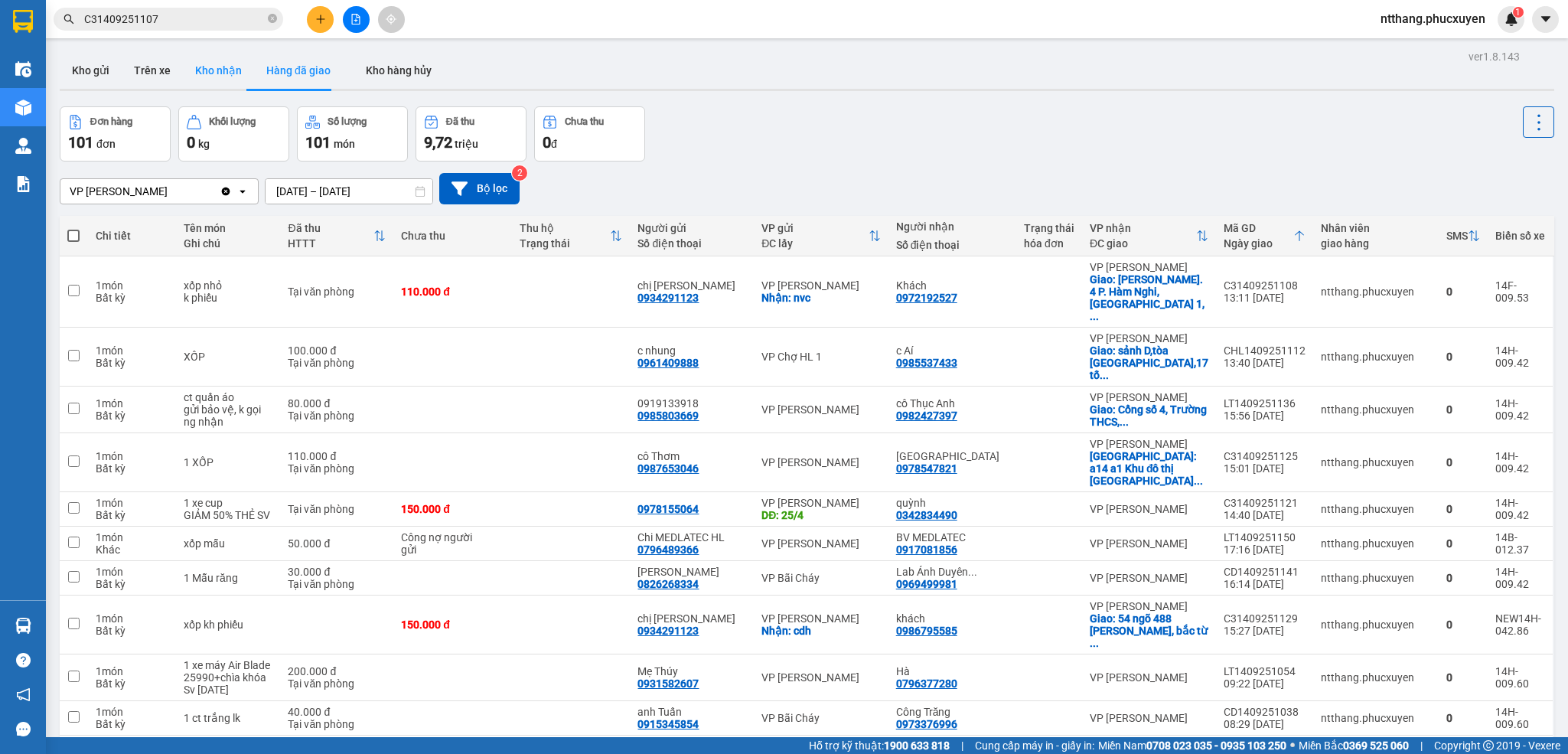
click at [183, 66] on button "Kho nhận" at bounding box center [219, 70] width 71 height 37
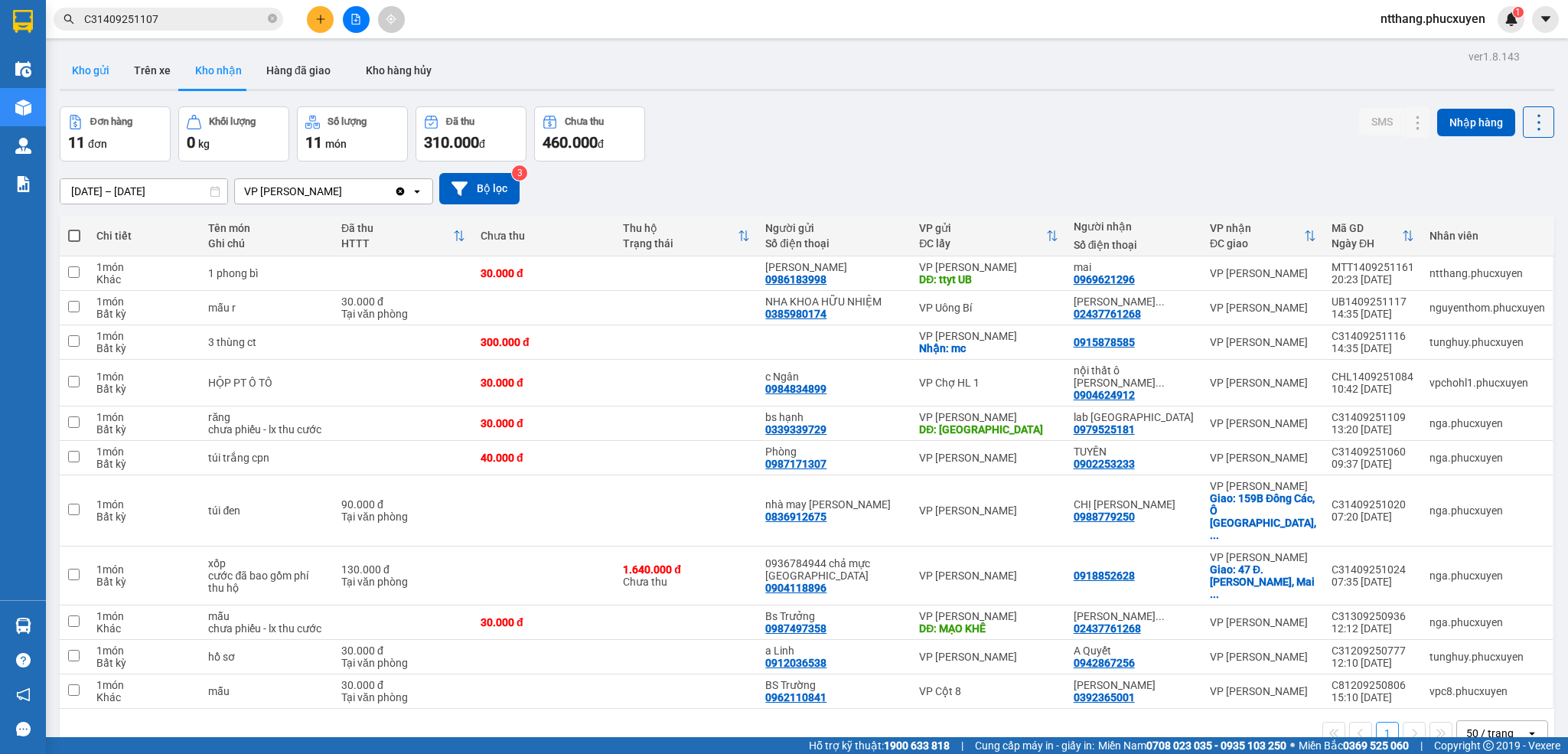
click at [95, 69] on button "Kho gửi" at bounding box center [90, 70] width 62 height 37
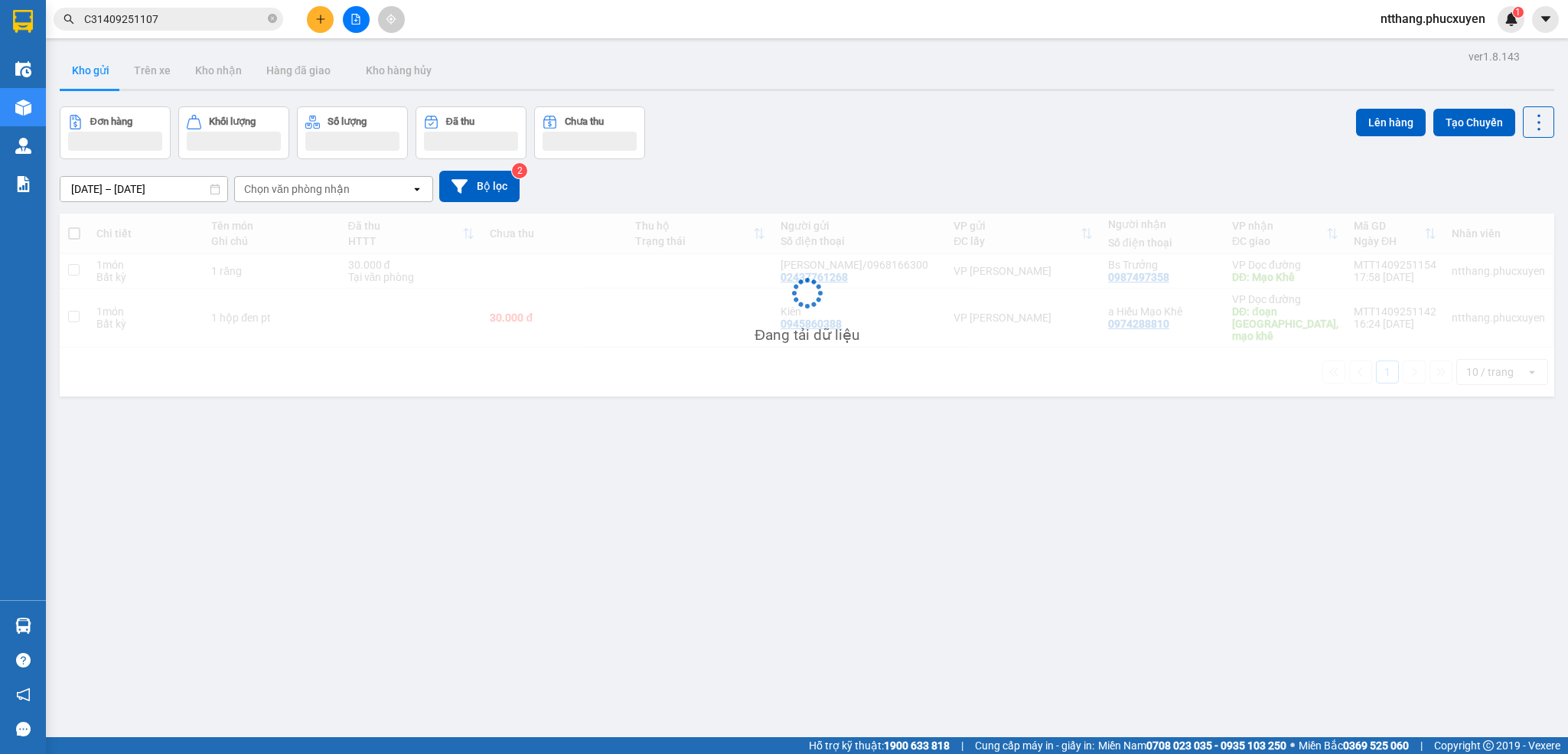
click at [852, 150] on div "Đơn hàng Khối lượng Số lượng Đã thu Chưa thu Lên hàng Tạo Chuyến" at bounding box center [807, 133] width 1495 height 53
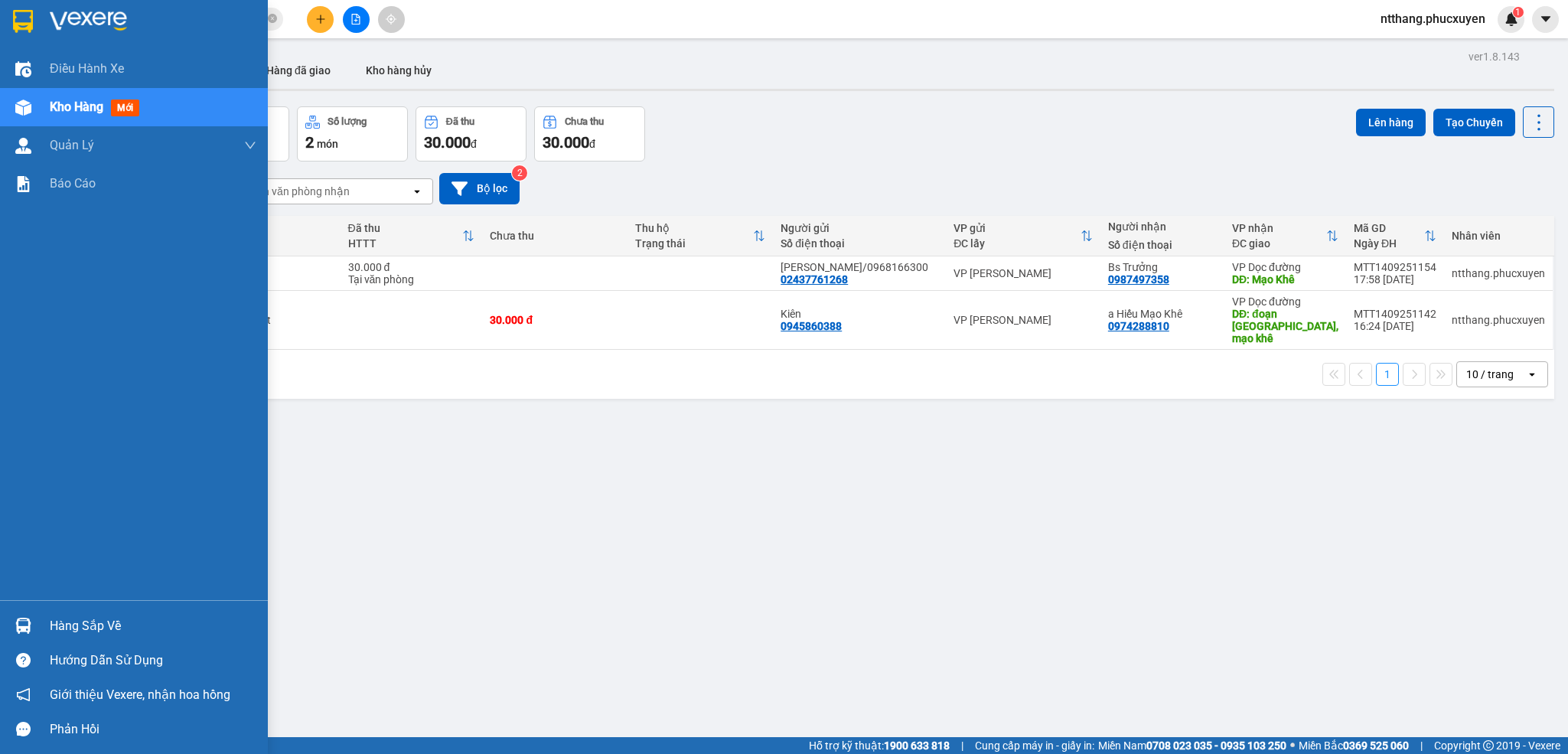
click at [15, 629] on img at bounding box center [23, 625] width 16 height 16
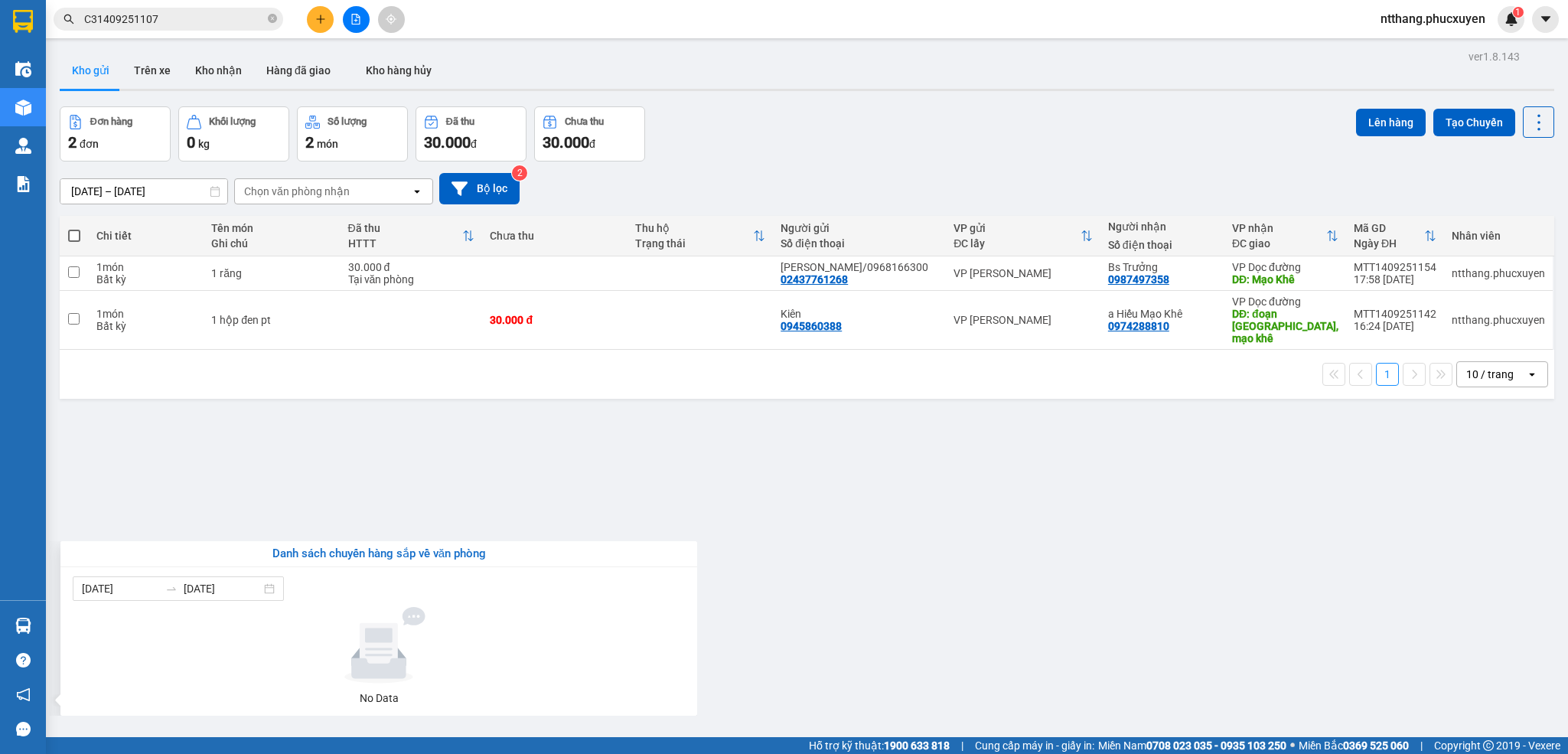
click at [869, 605] on section "Kết quả tìm kiếm ( 1 ) Bộ lọc Mã ĐH Trạng thái Món hàng Thu hộ Tổng cước Chưa c…" at bounding box center [784, 377] width 1568 height 754
